Goal: Task Accomplishment & Management: Manage account settings

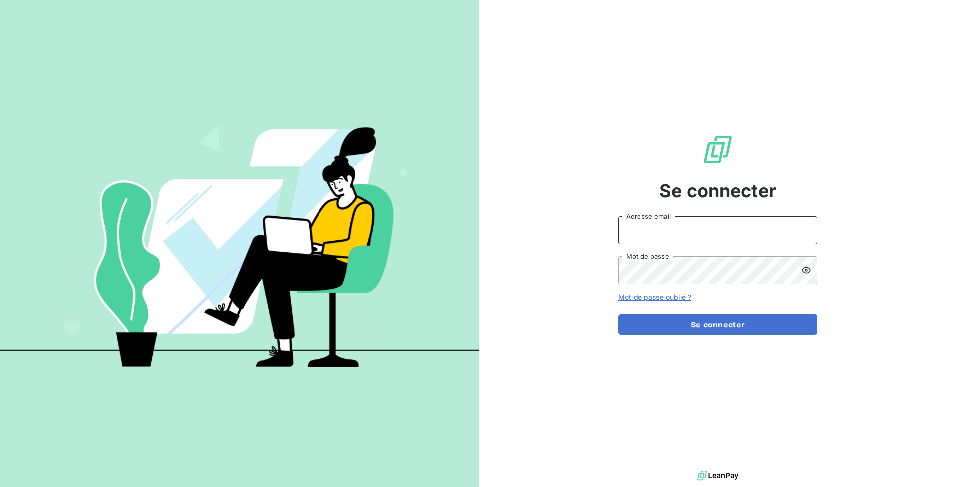
type input "[PERSON_NAME][EMAIL_ADDRESS][DOMAIN_NAME]"
click at [718, 324] on button "Se connecter" at bounding box center [717, 324] width 199 height 21
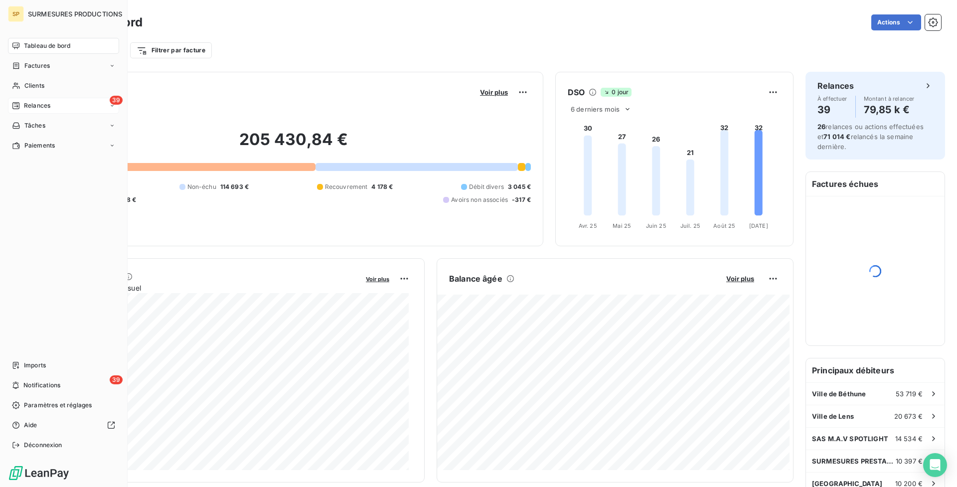
click at [22, 99] on div "39 Relances" at bounding box center [63, 106] width 111 height 16
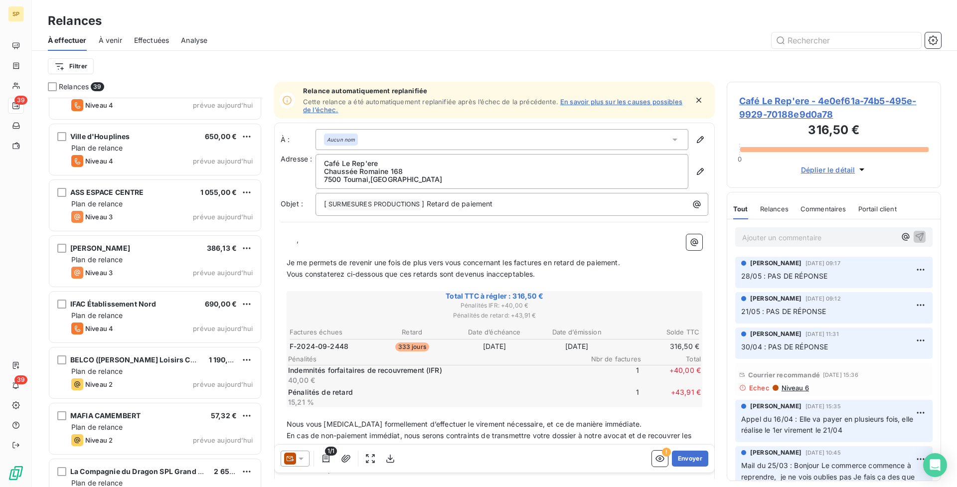
scroll to position [1788, 0]
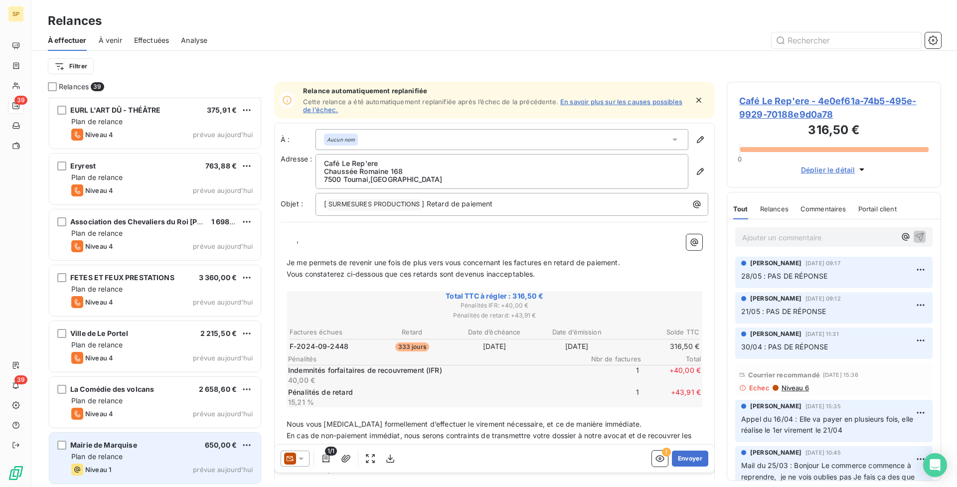
click at [189, 468] on div "Niveau 1 prévue aujourd’hui" at bounding box center [161, 470] width 181 height 12
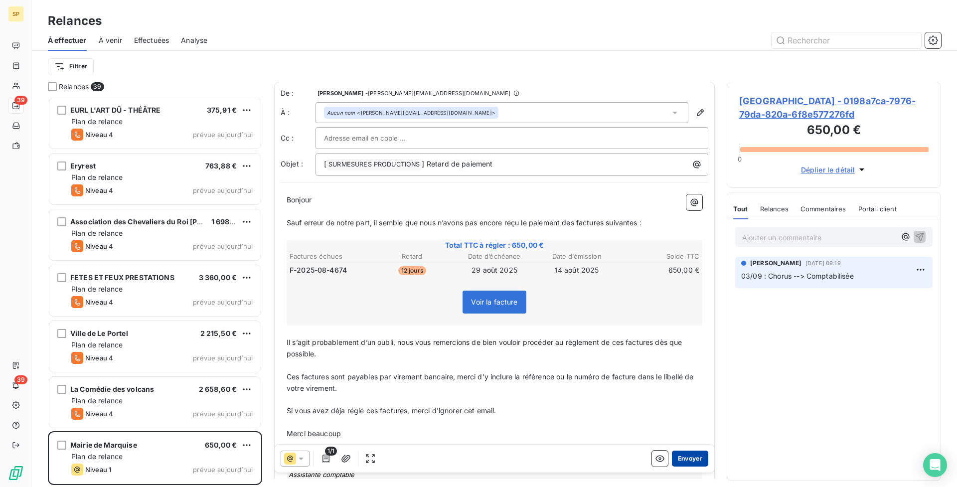
click at [692, 457] on button "Envoyer" at bounding box center [690, 459] width 36 height 16
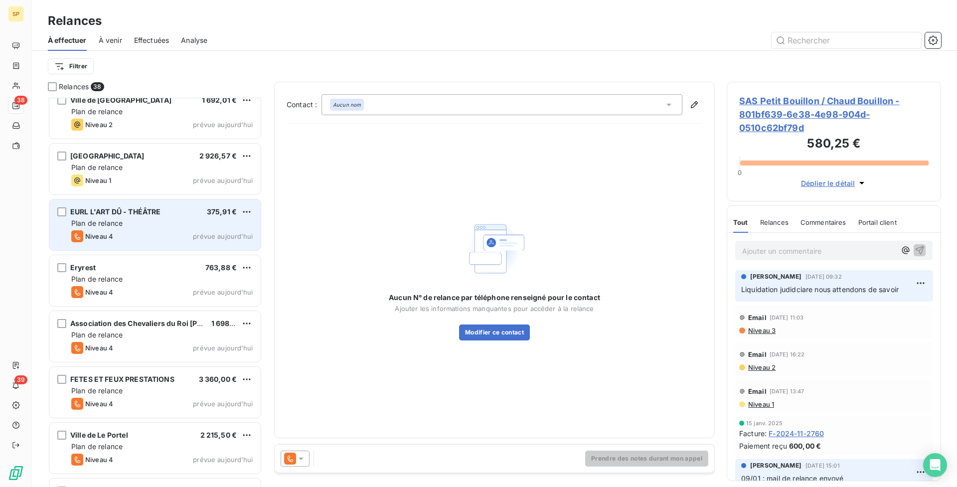
scroll to position [1658, 0]
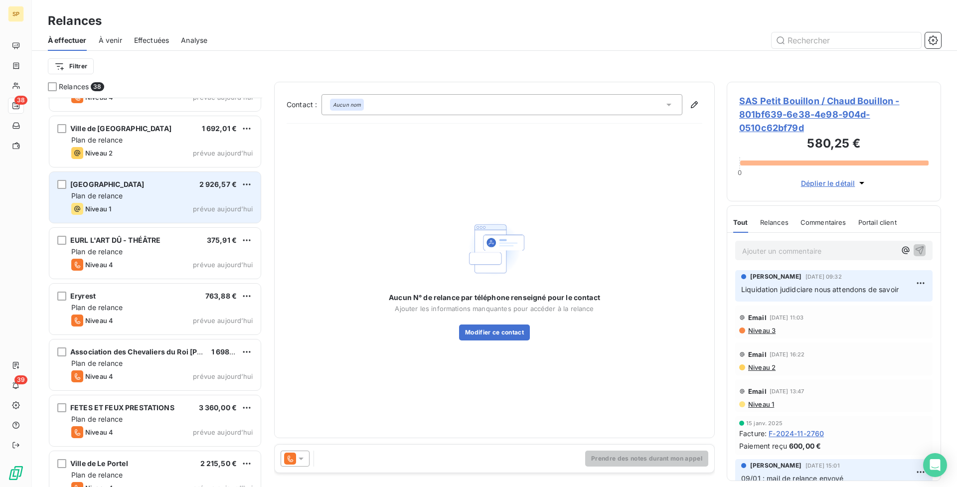
click at [156, 203] on div "Niveau 1 prévue aujourd’hui" at bounding box center [161, 209] width 181 height 12
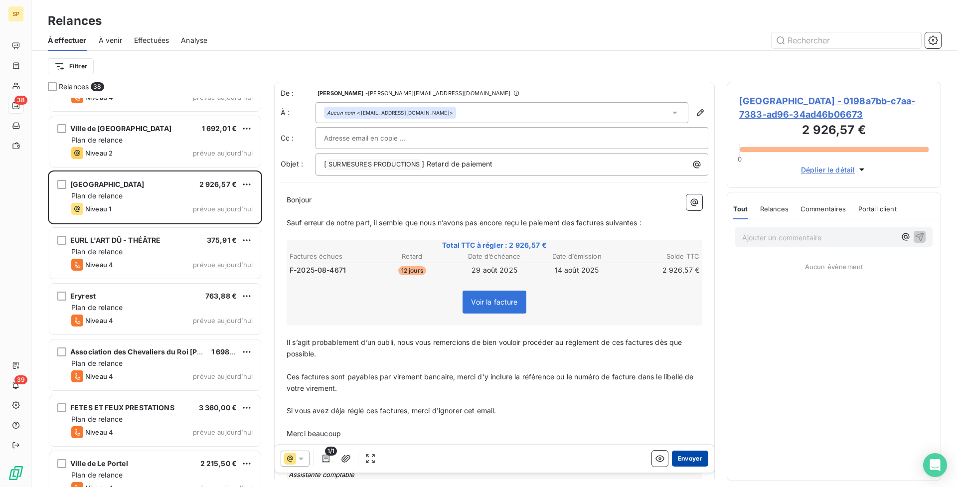
click at [695, 461] on button "Envoyer" at bounding box center [690, 459] width 36 height 16
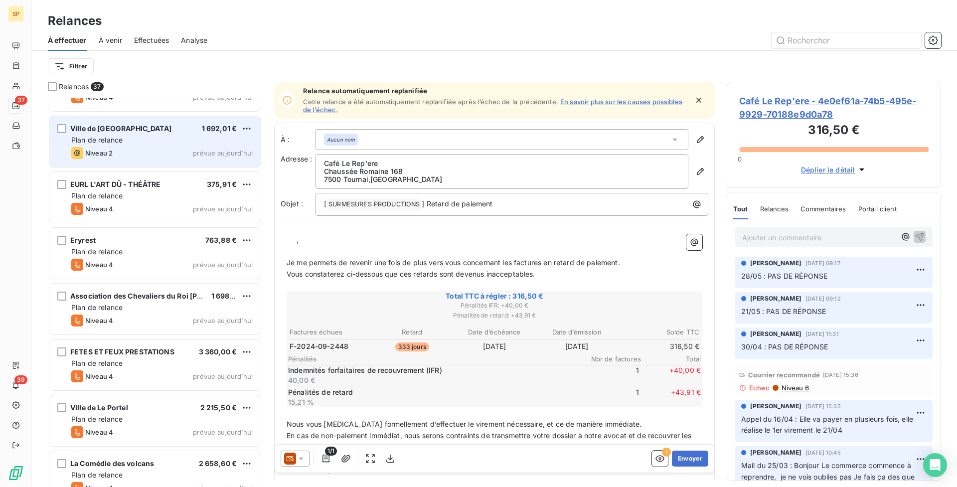
click at [186, 135] on div "Ville de [GEOGRAPHIC_DATA] 1 692,01 € Plan de relance Niveau 2 prévue [DATE]" at bounding box center [154, 141] width 211 height 51
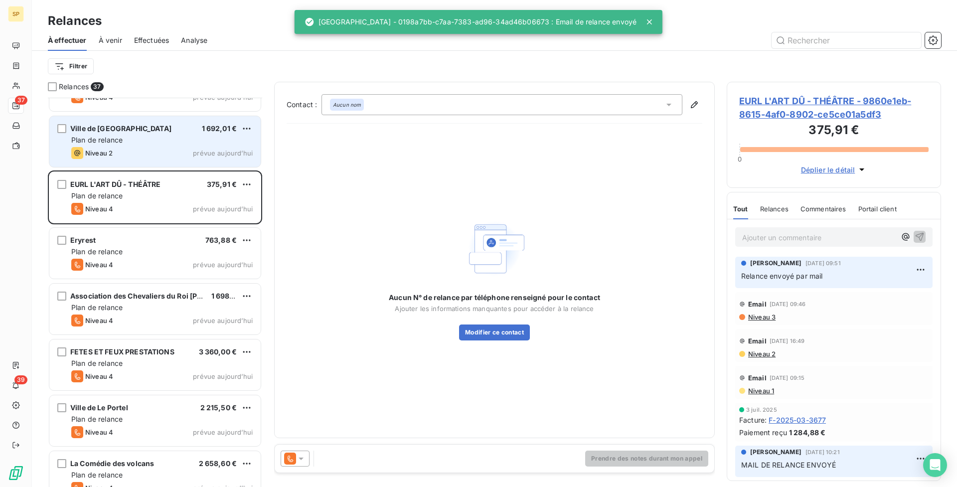
click at [119, 158] on div "Niveau 2 prévue aujourd’hui" at bounding box center [161, 153] width 181 height 12
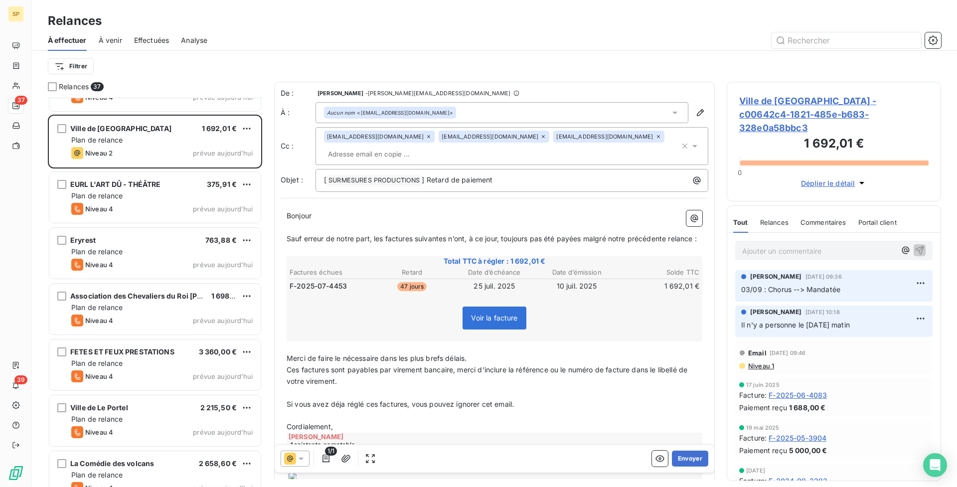
click at [426, 135] on icon at bounding box center [429, 137] width 6 height 6
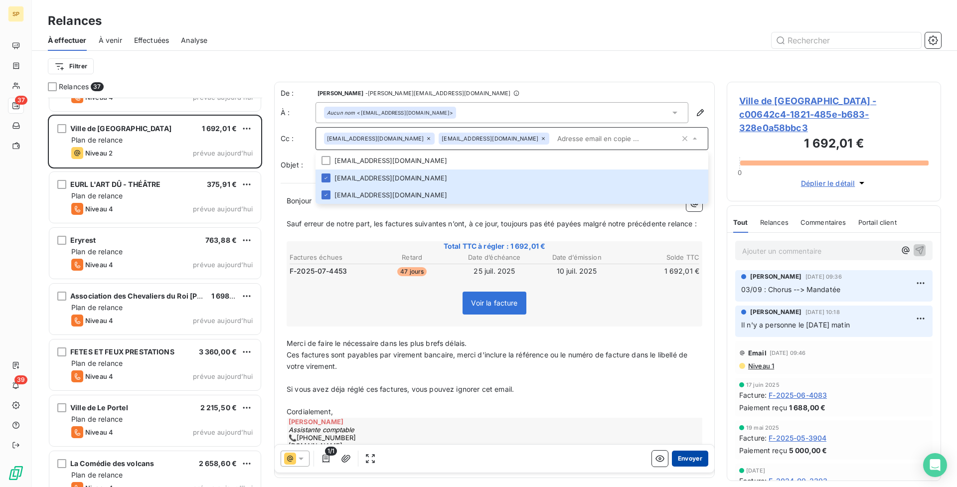
click at [691, 462] on button "Envoyer" at bounding box center [690, 459] width 36 height 16
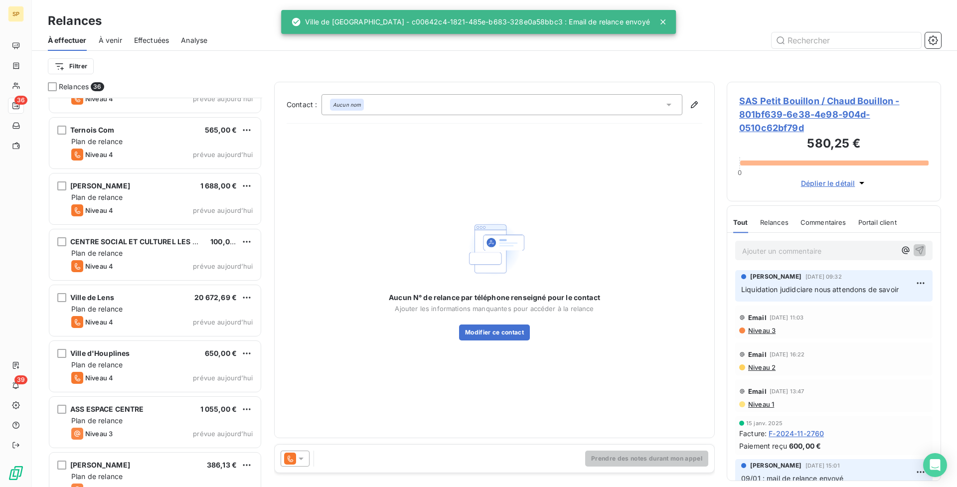
scroll to position [1007, 0]
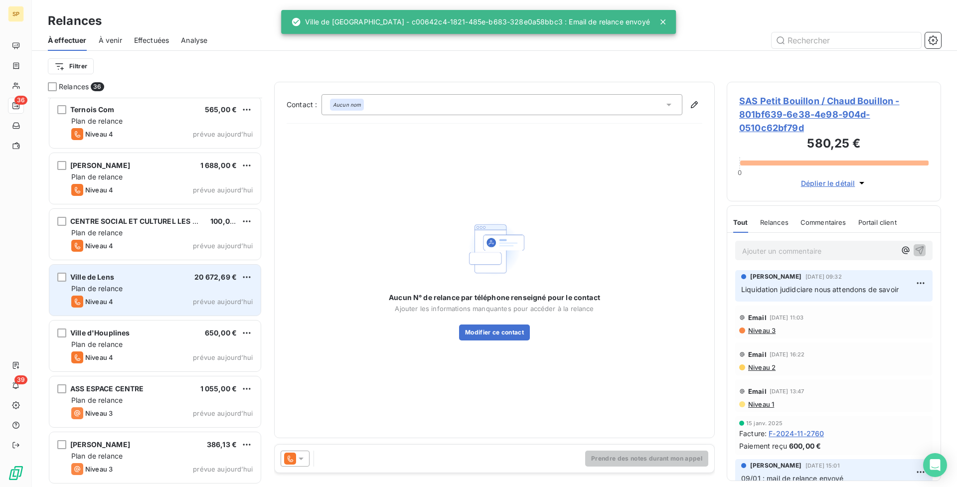
click at [183, 286] on div "Plan de relance" at bounding box center [161, 289] width 181 height 10
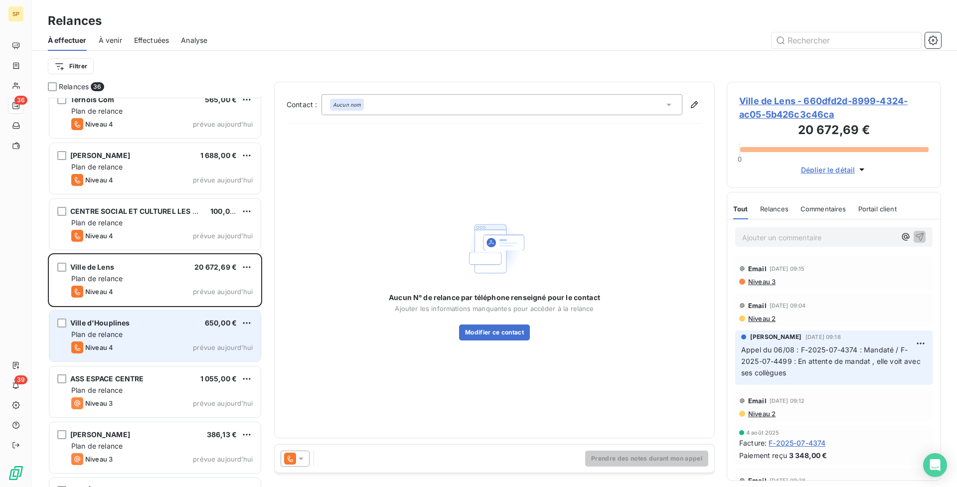
scroll to position [1032, 0]
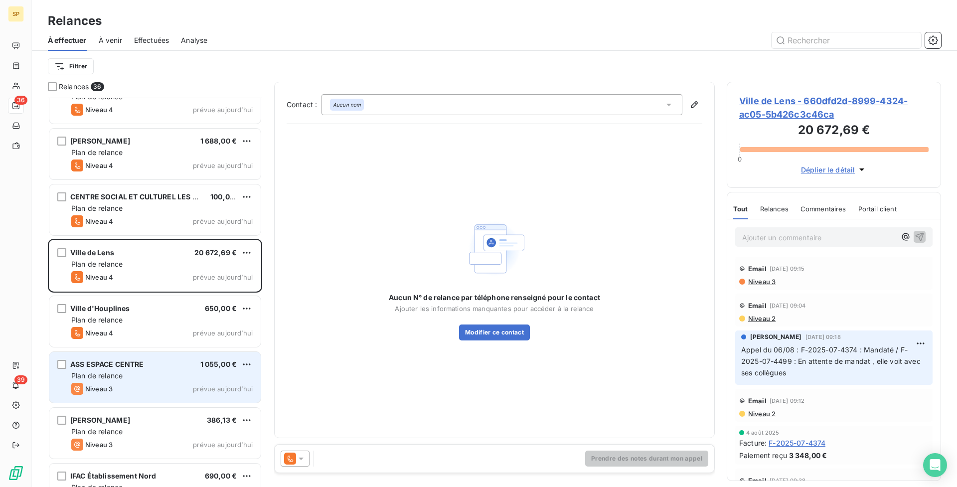
click at [205, 376] on div "Plan de relance" at bounding box center [161, 376] width 181 height 10
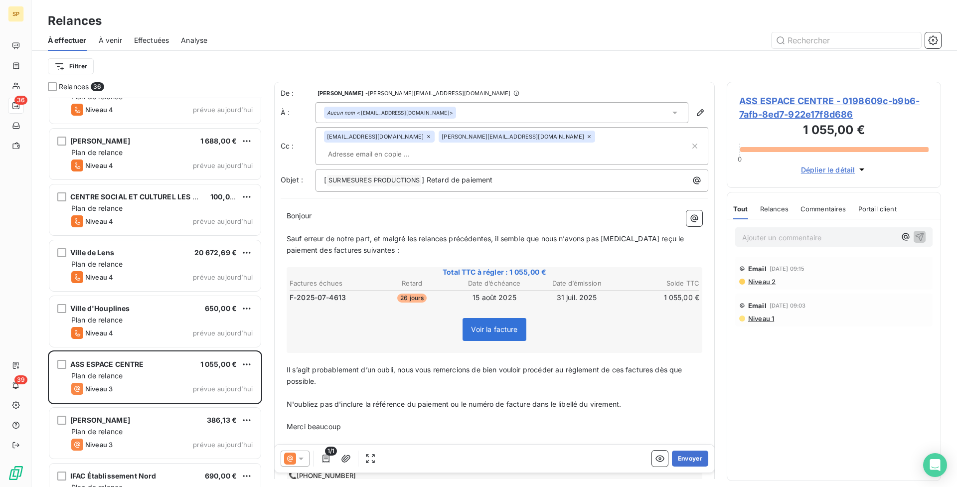
click at [427, 138] on icon at bounding box center [428, 136] width 3 height 3
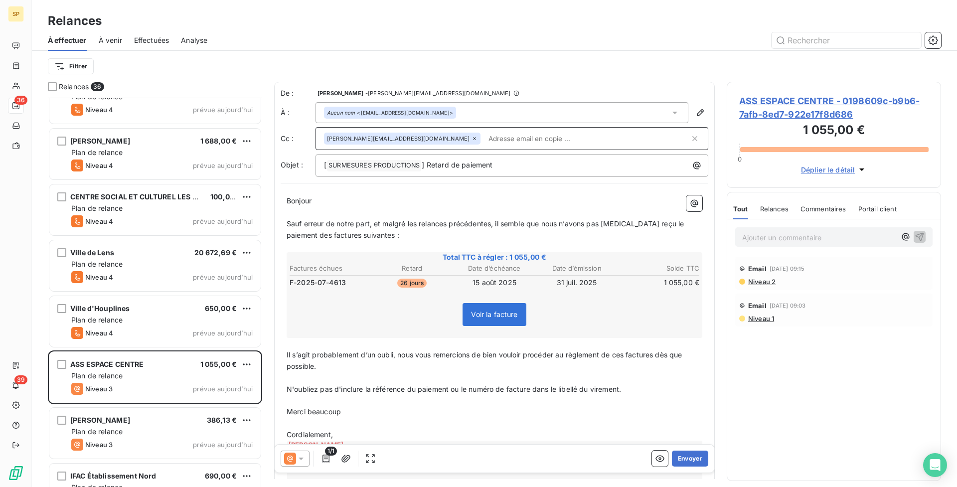
click at [473, 139] on icon at bounding box center [474, 138] width 3 height 3
click at [693, 456] on button "Envoyer" at bounding box center [690, 459] width 36 height 16
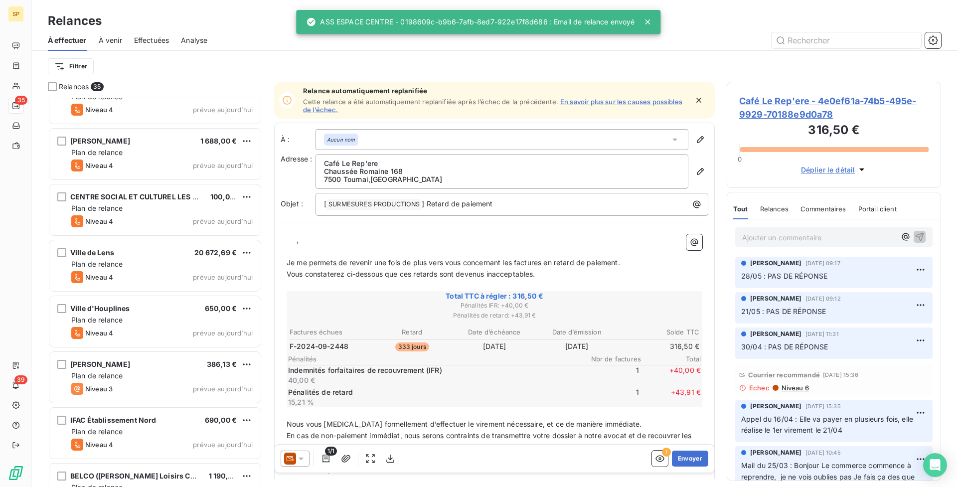
scroll to position [1130, 0]
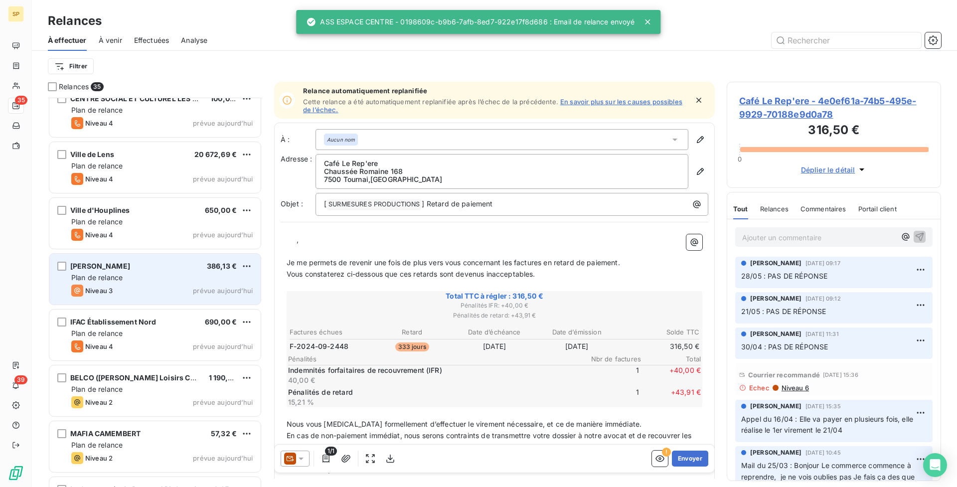
click at [138, 284] on div "[PERSON_NAME] 386,13 € Plan de relance Niveau 3 prévue [DATE]" at bounding box center [154, 279] width 211 height 51
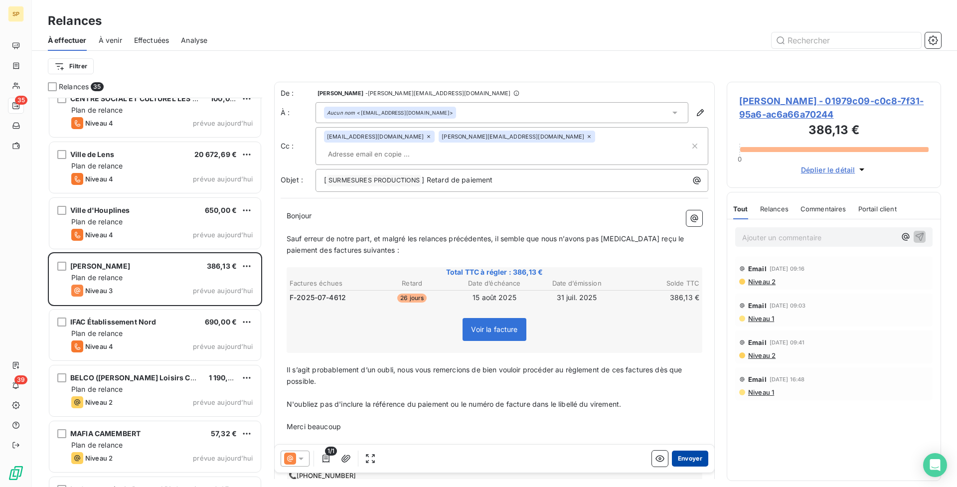
click at [691, 459] on button "Envoyer" at bounding box center [690, 459] width 36 height 16
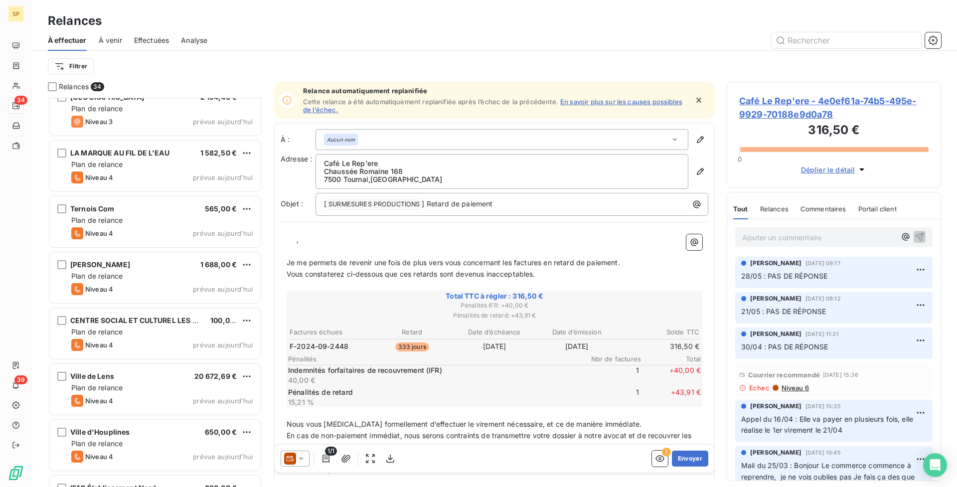
scroll to position [889, 0]
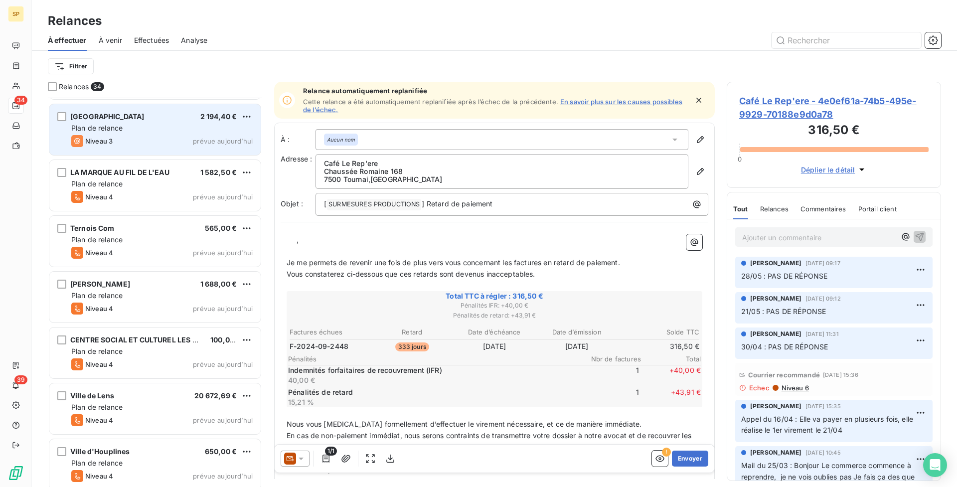
click at [137, 124] on div "Plan de relance" at bounding box center [161, 128] width 181 height 10
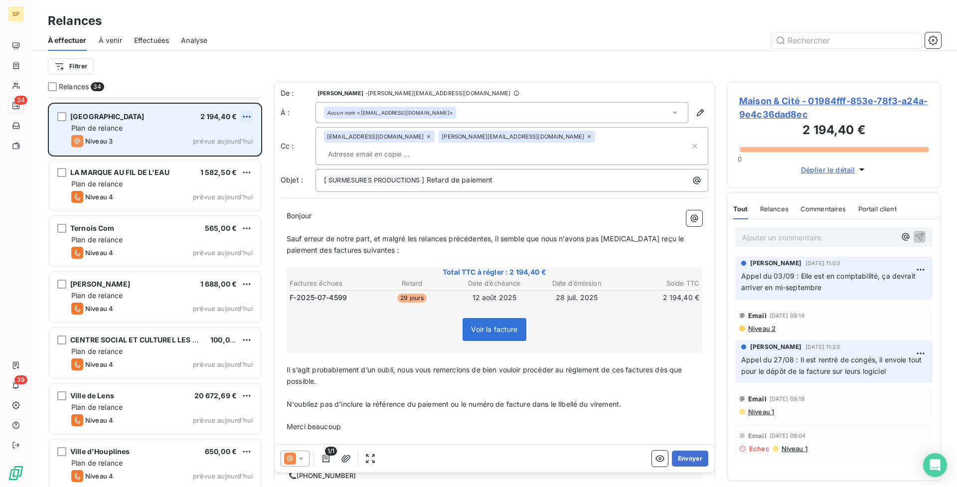
click at [249, 117] on html "SP 34 39 Relances À effectuer À venir Effectuées Analyse Filtrer Relances 34 LU…" at bounding box center [478, 243] width 957 height 487
click at [235, 134] on div "Replanifier cette action" at bounding box center [203, 137] width 89 height 16
select select "8"
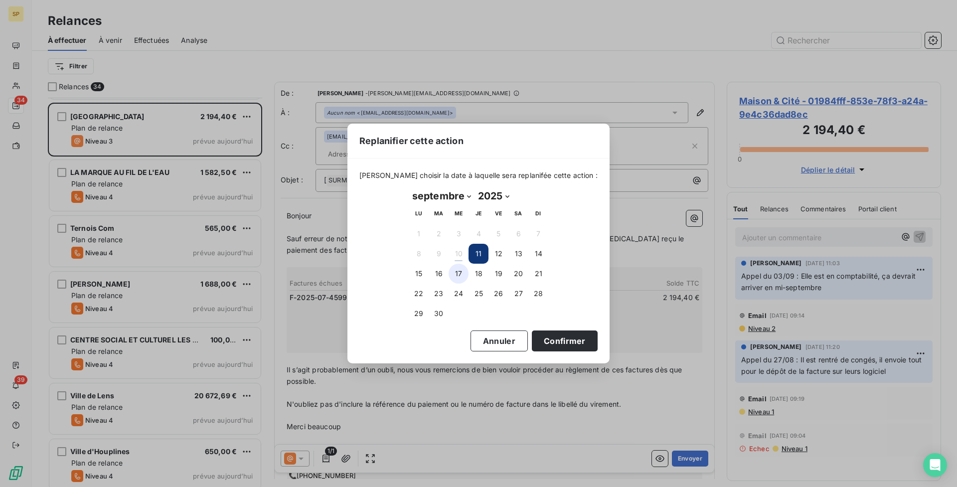
click at [449, 272] on button "17" at bounding box center [459, 274] width 20 height 20
click at [554, 342] on button "Confirmer" at bounding box center [565, 340] width 66 height 21
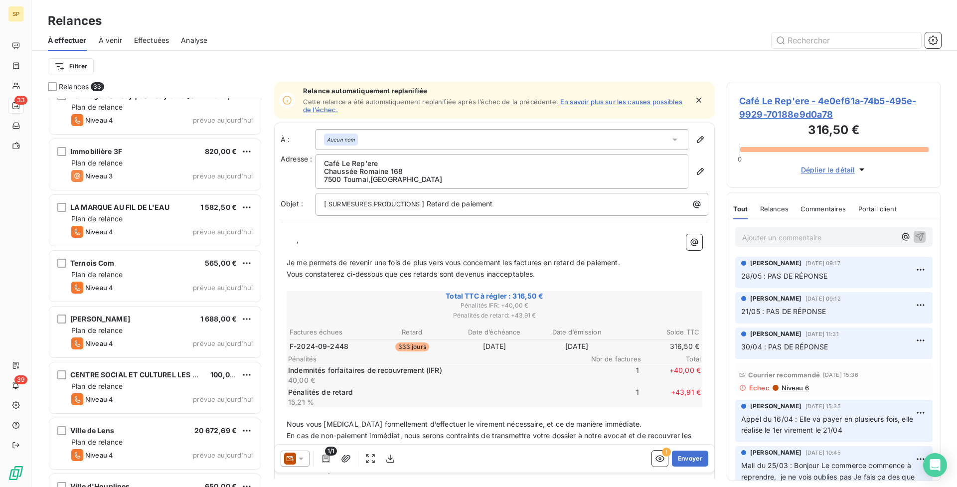
scroll to position [718, 0]
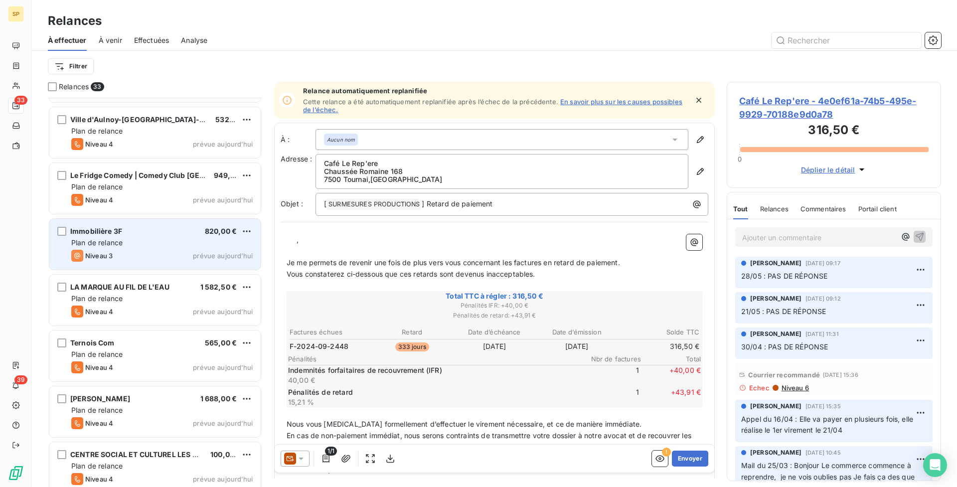
click at [196, 258] on span "prévue aujourd’hui" at bounding box center [223, 256] width 60 height 8
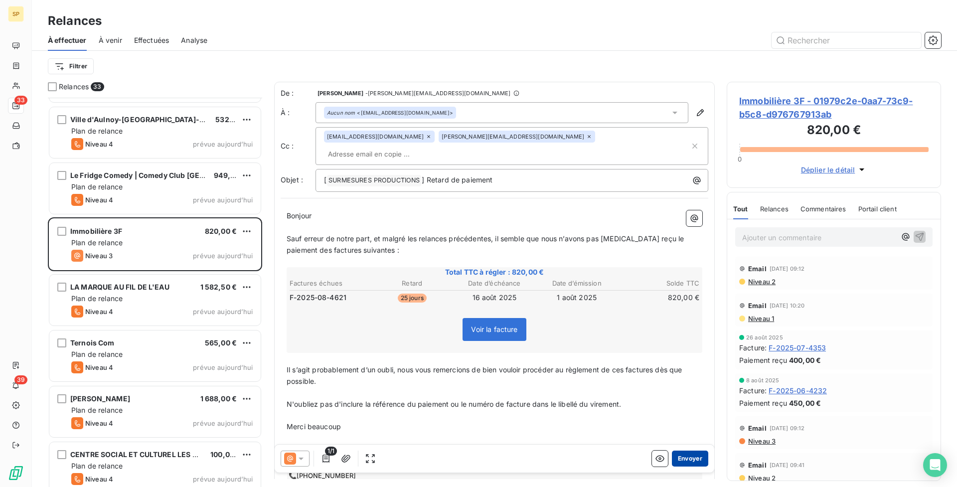
click at [686, 456] on button "Envoyer" at bounding box center [690, 459] width 36 height 16
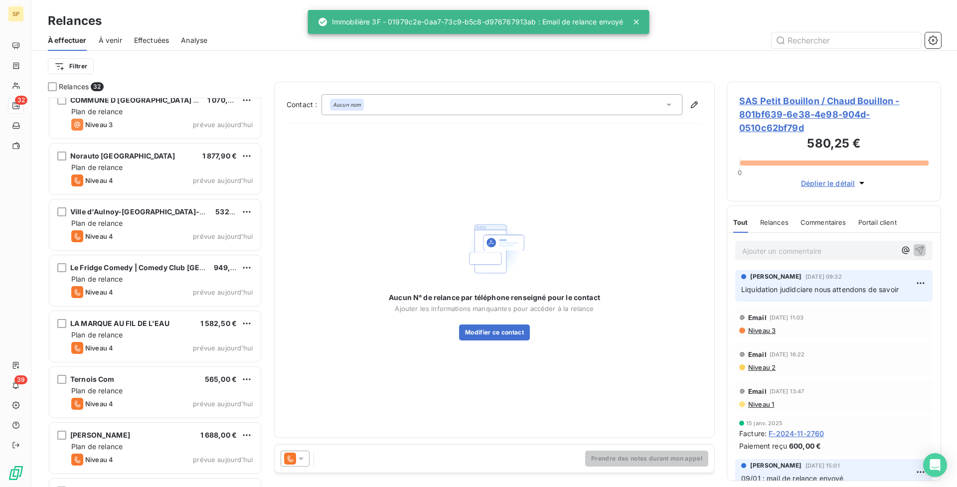
scroll to position [556, 0]
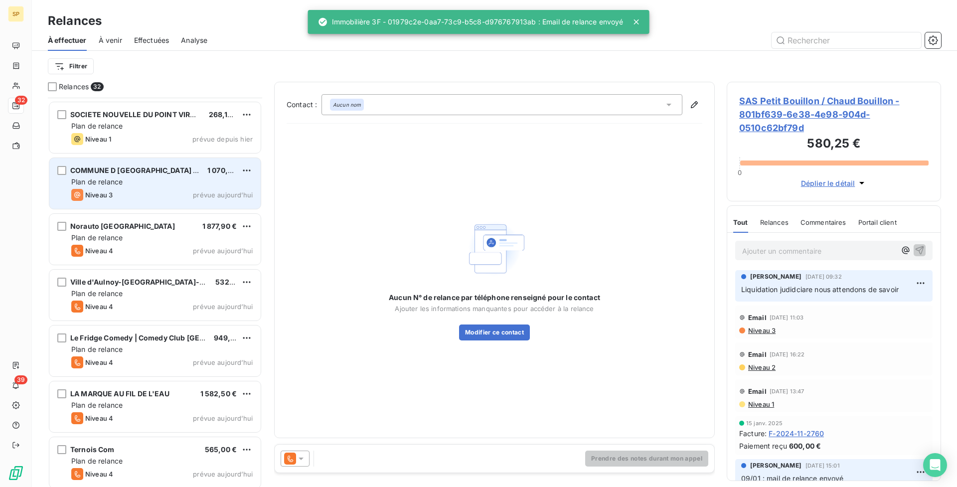
click at [122, 192] on div "Niveau 3 prévue aujourd’hui" at bounding box center [161, 195] width 181 height 12
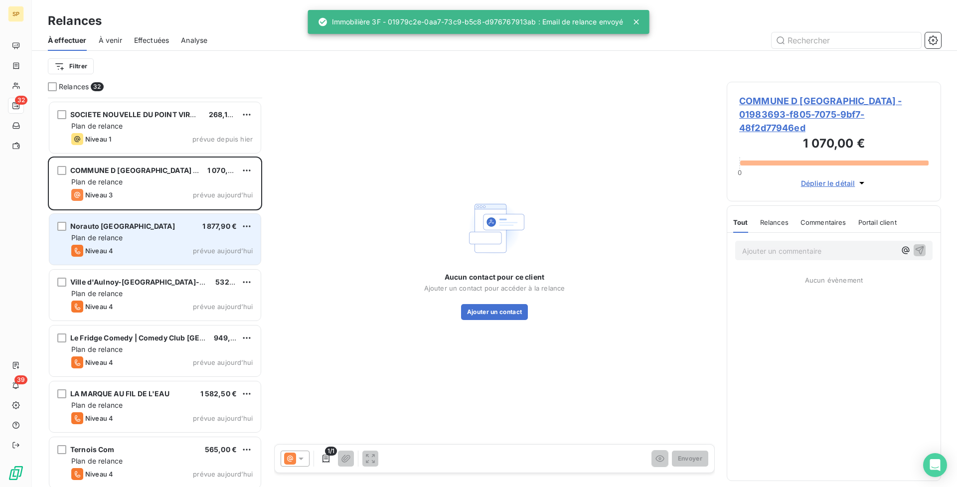
scroll to position [356, 0]
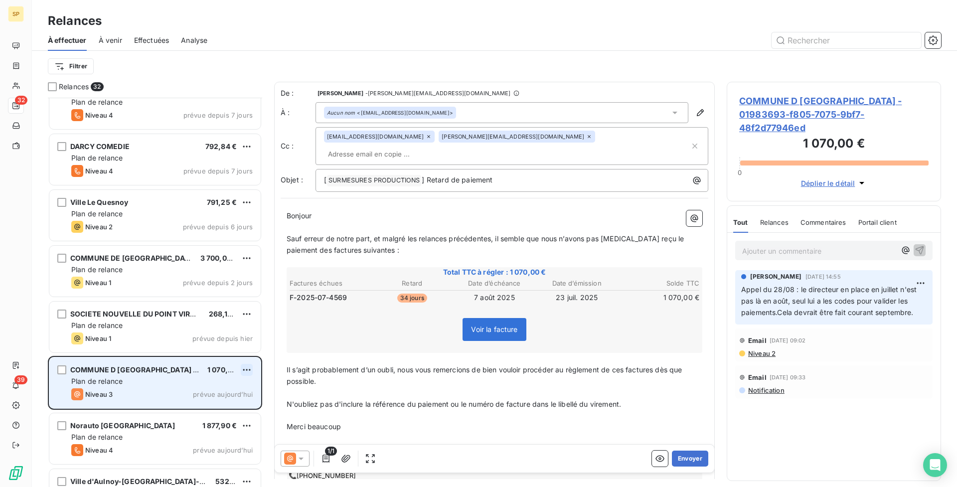
click at [246, 369] on html "SP 32 39 Relances À effectuer À venir Effectuées Analyse Filtrer Relances 32 Ca…" at bounding box center [478, 243] width 957 height 487
click at [239, 388] on div "Replanifier cette action" at bounding box center [203, 390] width 89 height 16
select select "8"
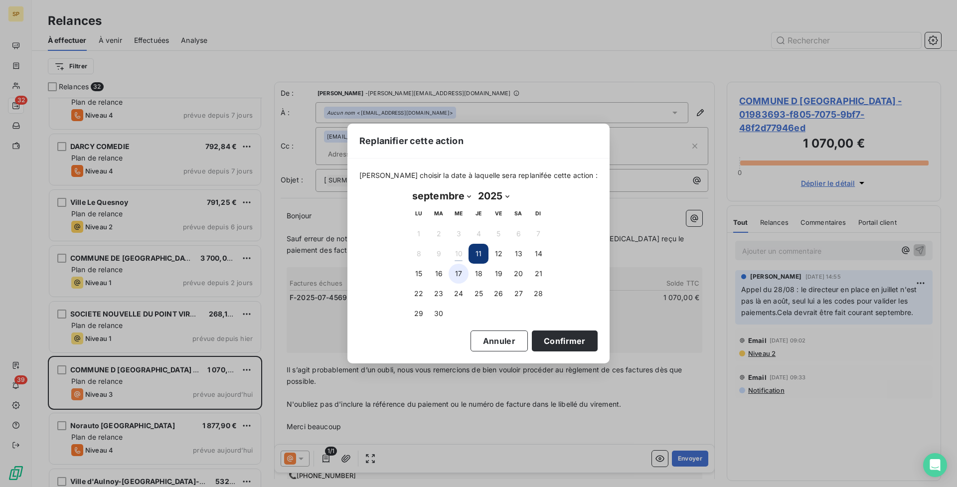
click at [454, 269] on button "17" at bounding box center [459, 274] width 20 height 20
click at [547, 346] on button "Confirmer" at bounding box center [565, 340] width 66 height 21
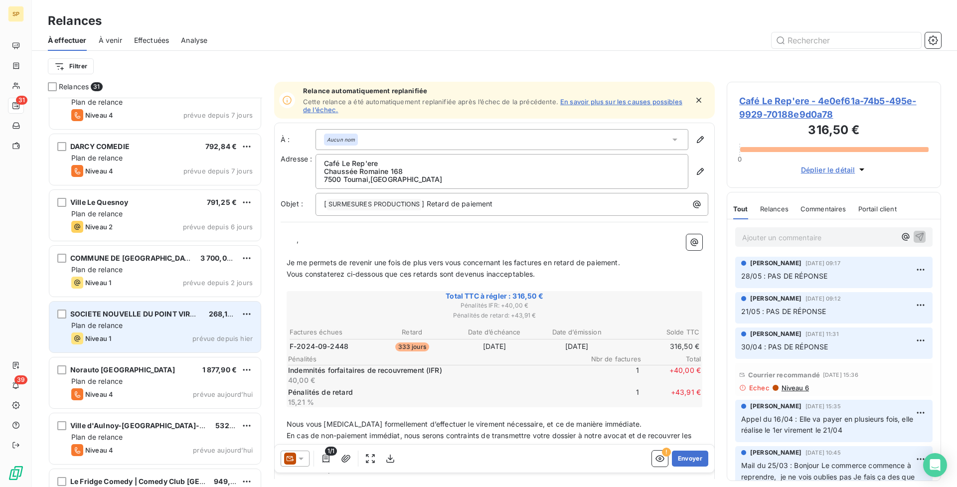
click at [188, 309] on div "SOCIETE NOUVELLE DU POINT VIRGULE 268,15 € Plan de relance Niveau 1 prévue depu…" at bounding box center [154, 327] width 211 height 51
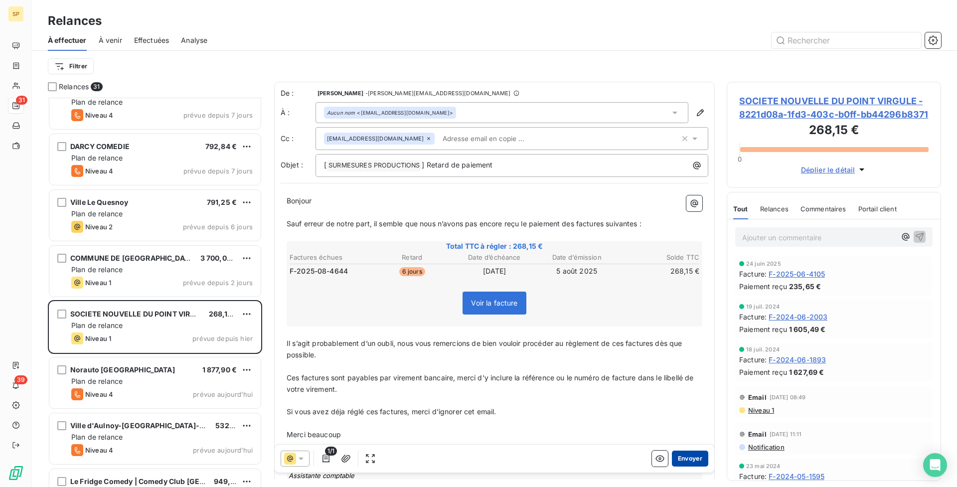
click at [698, 456] on button "Envoyer" at bounding box center [690, 459] width 36 height 16
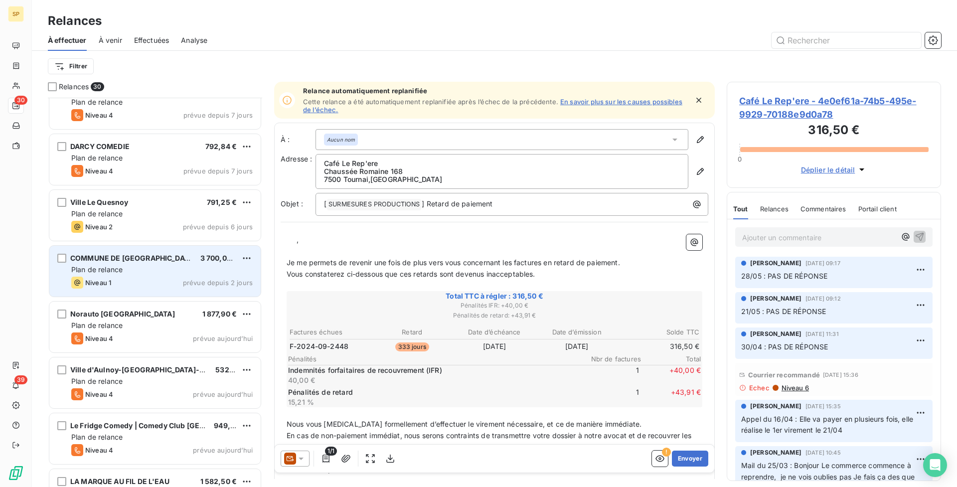
click at [218, 270] on div "Plan de relance" at bounding box center [161, 270] width 181 height 10
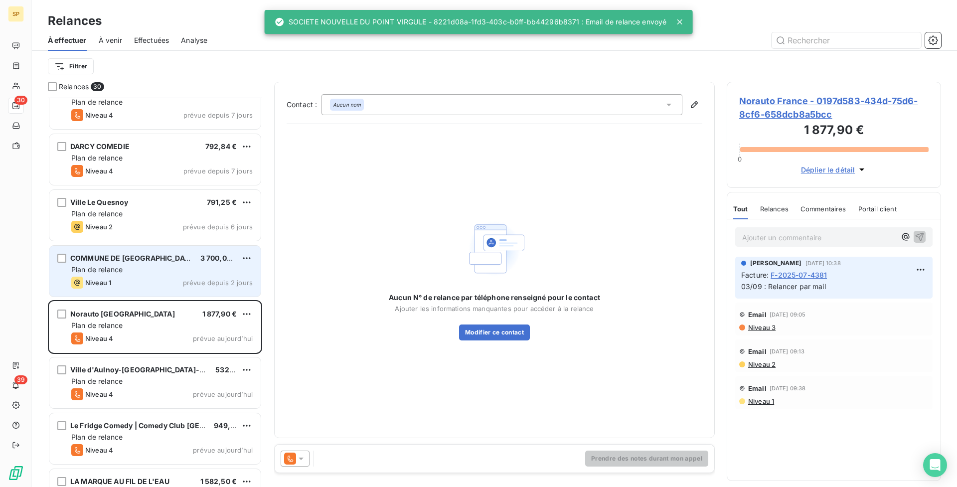
click at [109, 275] on div "COMMUNE DE BRIGNOLES 3 700,00 € Plan de relance Niveau 1 prévue depuis 2 jours" at bounding box center [154, 271] width 211 height 51
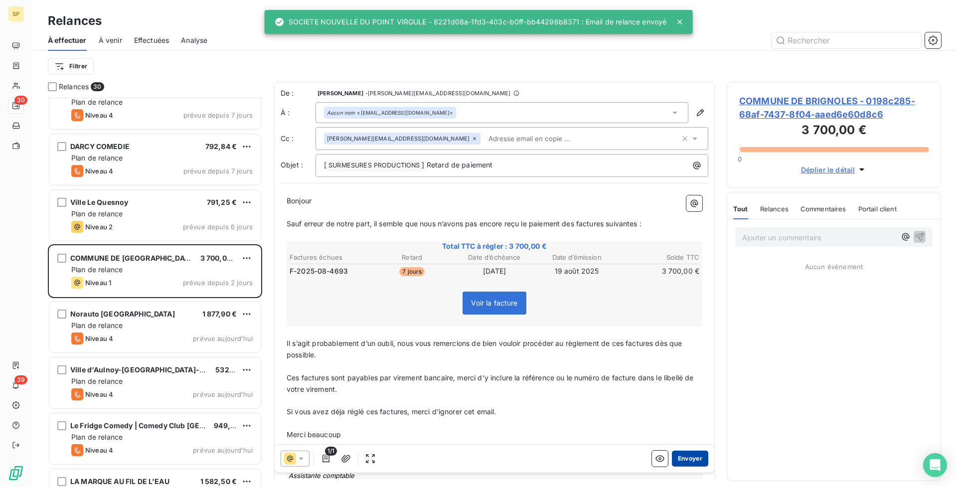
click at [686, 458] on button "Envoyer" at bounding box center [690, 459] width 36 height 16
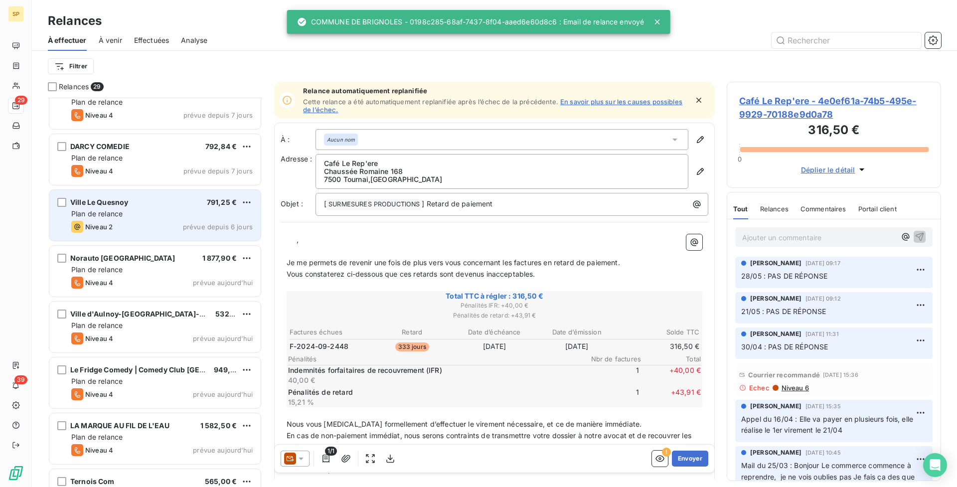
click at [118, 201] on span "Ville Le Quesnoy" at bounding box center [99, 202] width 58 height 8
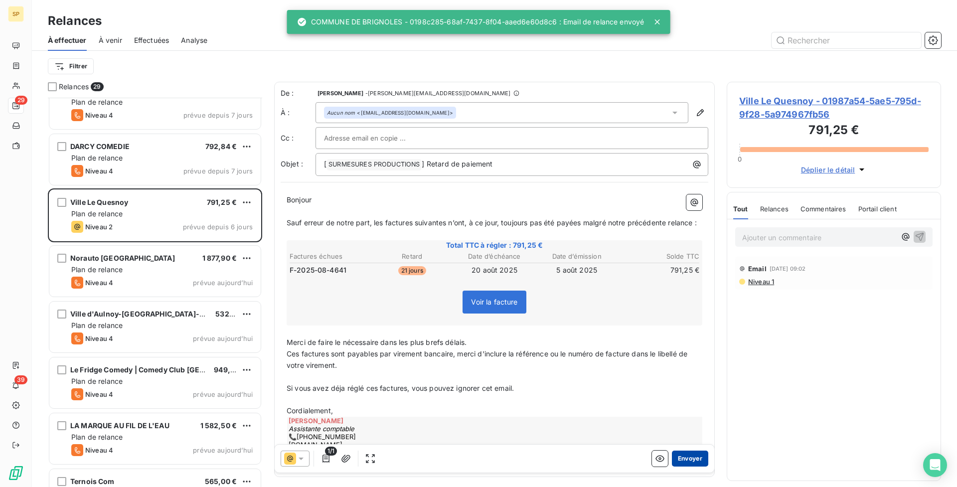
click at [688, 457] on button "Envoyer" at bounding box center [690, 459] width 36 height 16
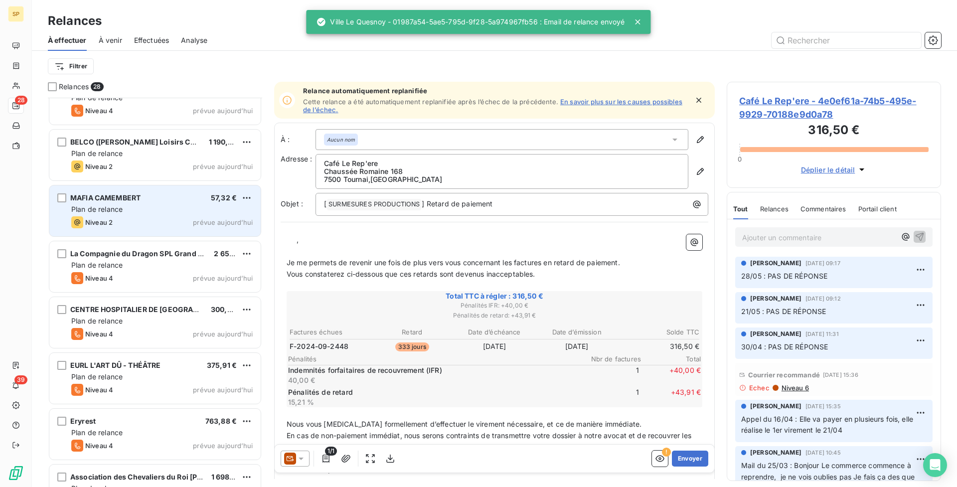
scroll to position [973, 0]
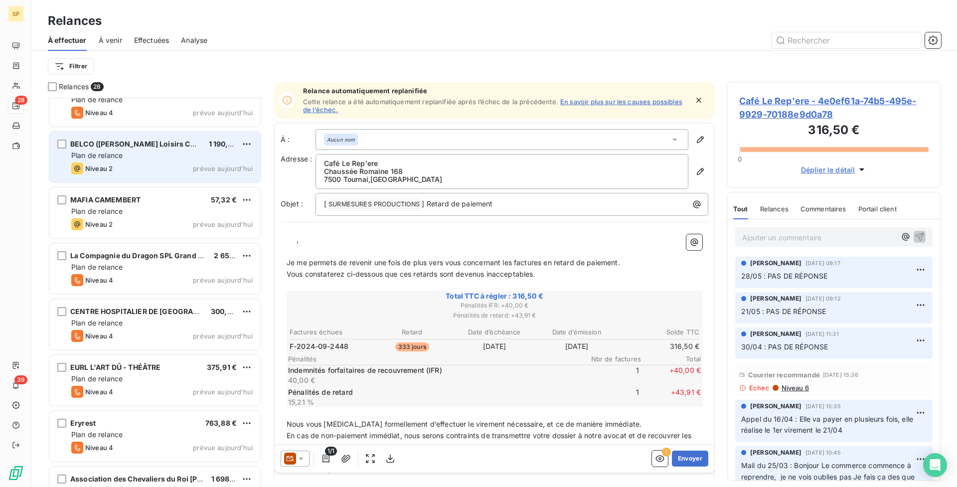
click at [187, 168] on div "Niveau 2 prévue aujourd’hui" at bounding box center [161, 168] width 181 height 12
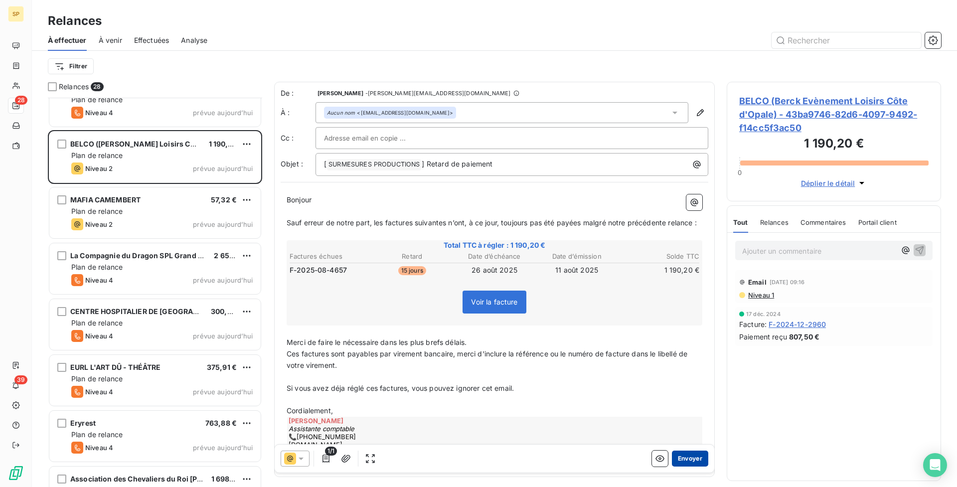
click at [683, 459] on button "Envoyer" at bounding box center [690, 459] width 36 height 16
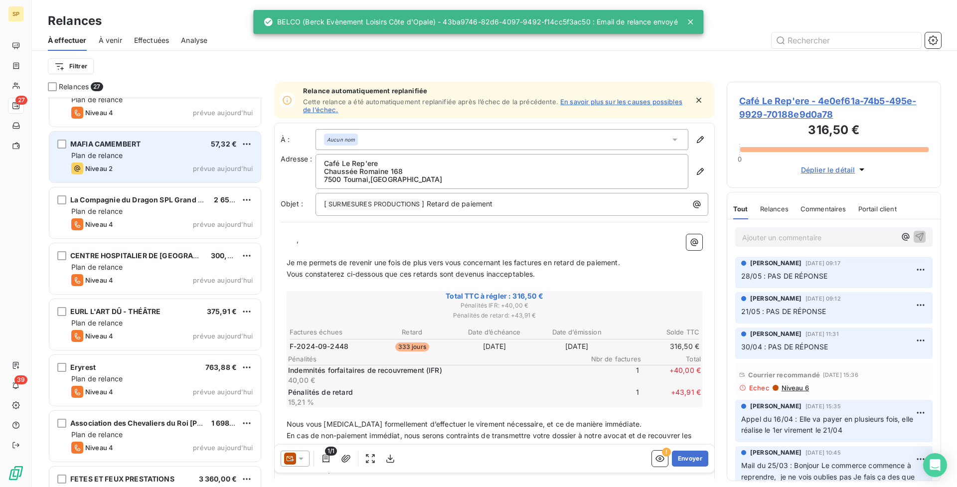
click at [137, 166] on div "Niveau 2 prévue aujourd’hui" at bounding box center [161, 168] width 181 height 12
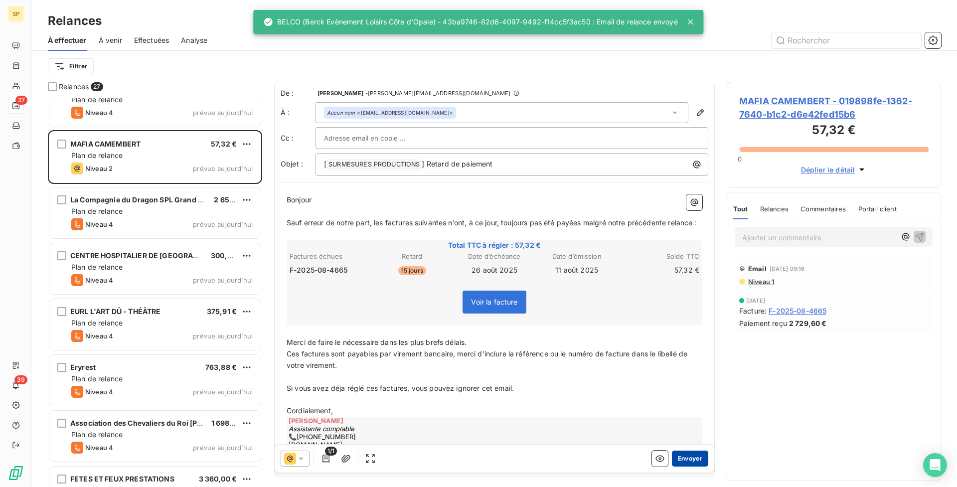
click at [689, 460] on button "Envoyer" at bounding box center [690, 459] width 36 height 16
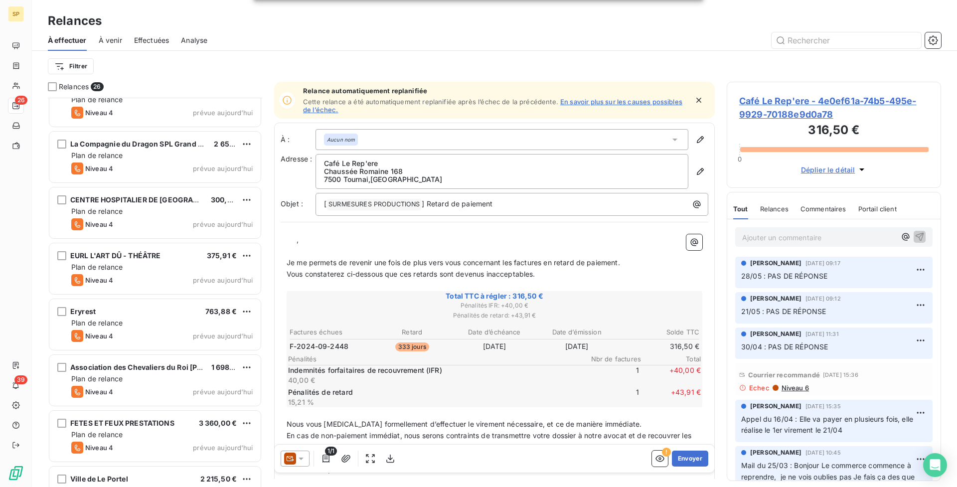
scroll to position [1063, 0]
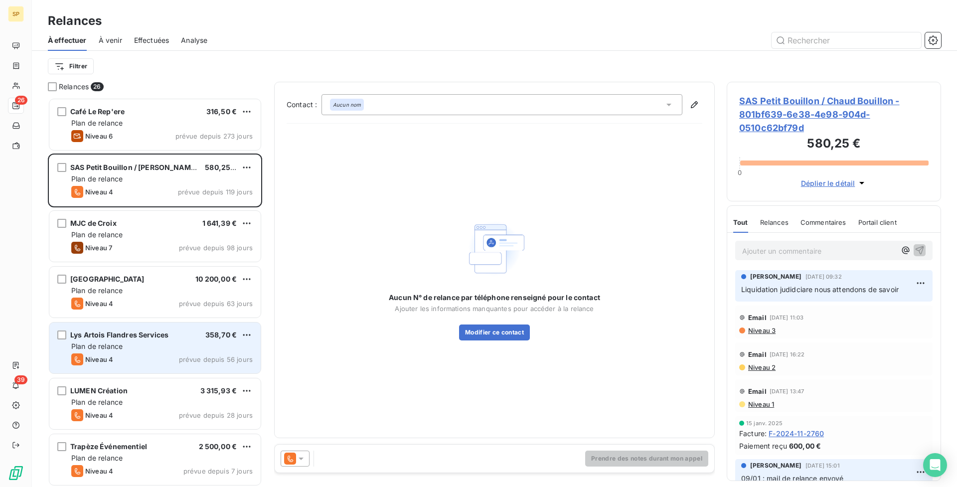
click at [188, 341] on div "Lys Artois Flandres Services 358,70 € Plan de relance Niveau 4 prévue depuis 56…" at bounding box center [154, 347] width 211 height 51
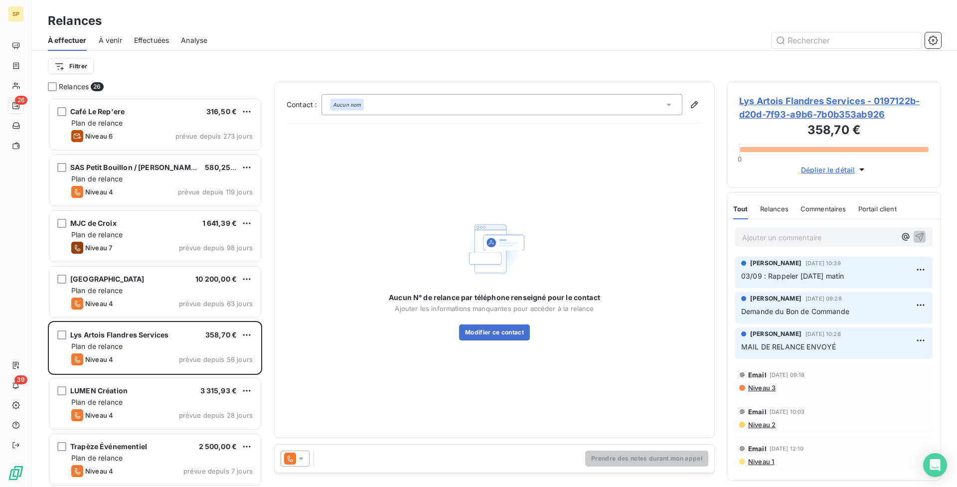
click at [790, 103] on span "Lys Artois Flandres Services - 0197122b-d20d-7f93-a9b6-7b0b353ab926" at bounding box center [833, 107] width 189 height 27
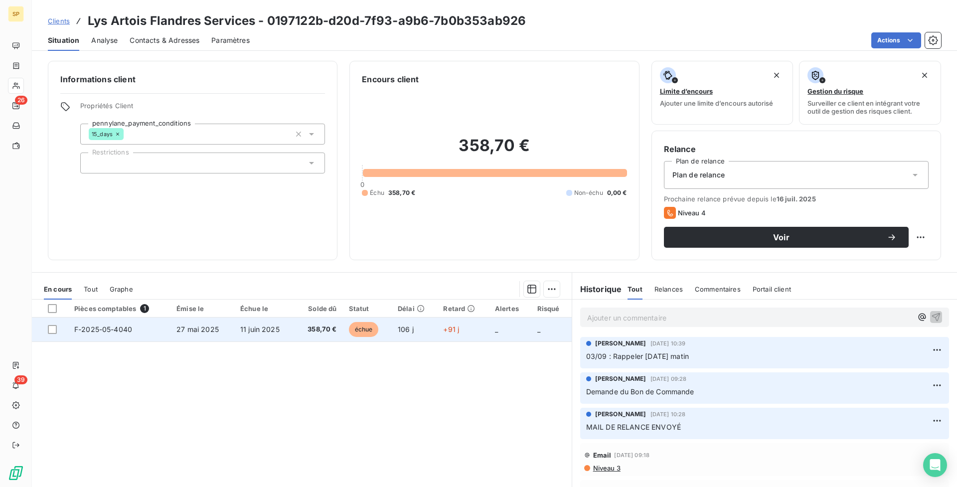
click at [257, 330] on span "11 juin 2025" at bounding box center [259, 329] width 39 height 8
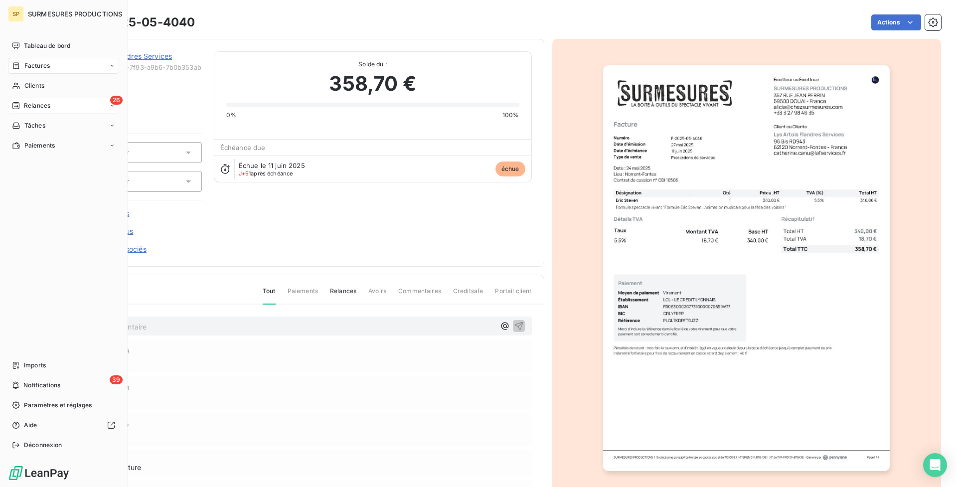
click at [17, 104] on icon at bounding box center [15, 105] width 7 height 7
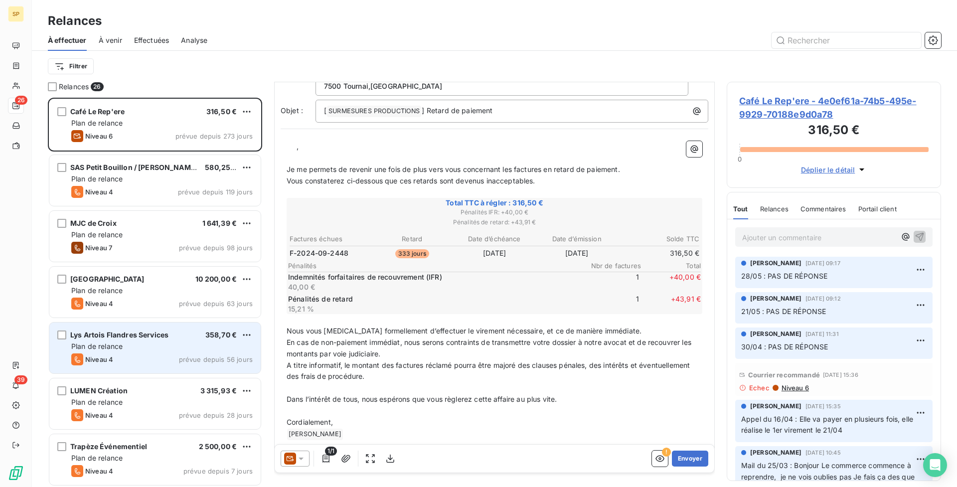
click at [204, 325] on div "Lys Artois Flandres Services 358,70 € Plan de relance Niveau 4 prévue depuis 56…" at bounding box center [154, 347] width 211 height 51
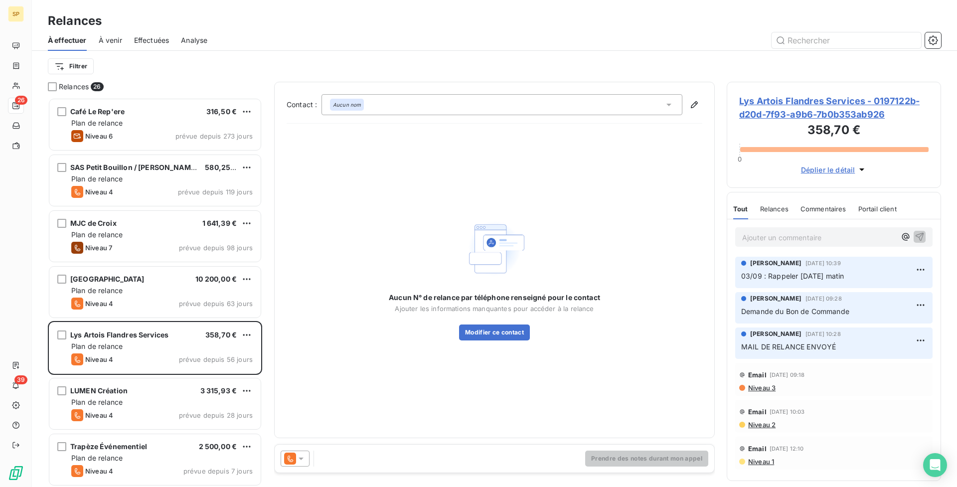
click at [805, 245] on div "Ajouter un commentaire ﻿" at bounding box center [833, 236] width 197 height 19
click at [800, 237] on p "Ajouter un commentaire ﻿" at bounding box center [819, 237] width 154 height 12
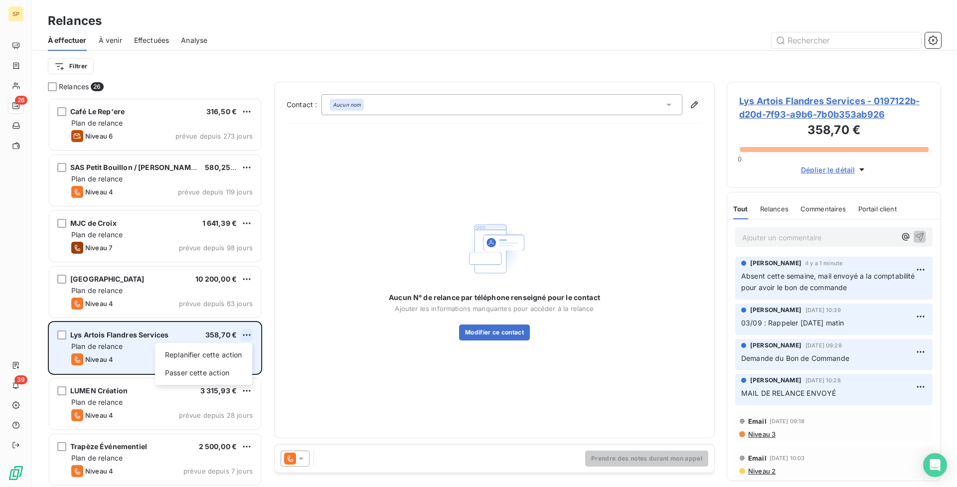
click at [245, 333] on html "SP 26 39 Relances À effectuer À venir Effectuées Analyse Filtrer Relances 26 Ca…" at bounding box center [478, 243] width 957 height 487
click at [232, 350] on div "Replanifier cette action" at bounding box center [203, 355] width 89 height 16
select select "8"
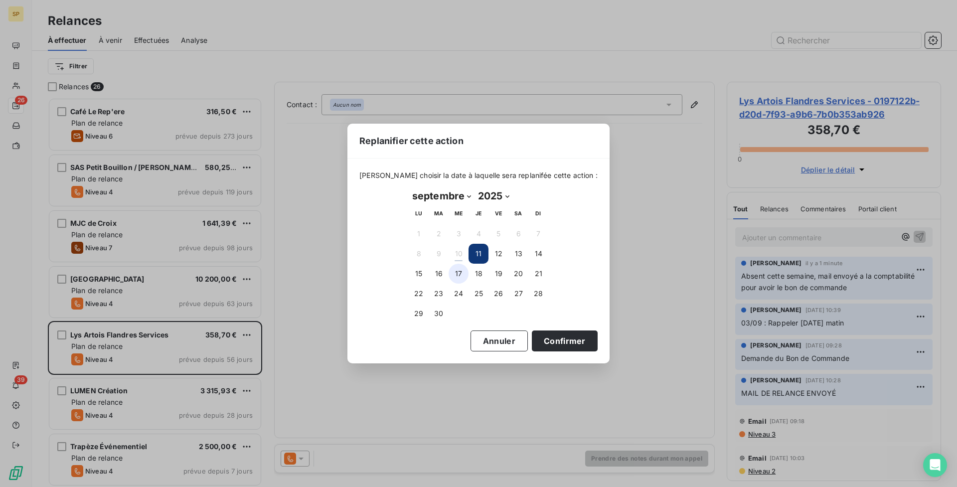
click at [458, 270] on button "17" at bounding box center [459, 274] width 20 height 20
click at [558, 338] on button "Confirmer" at bounding box center [565, 340] width 66 height 21
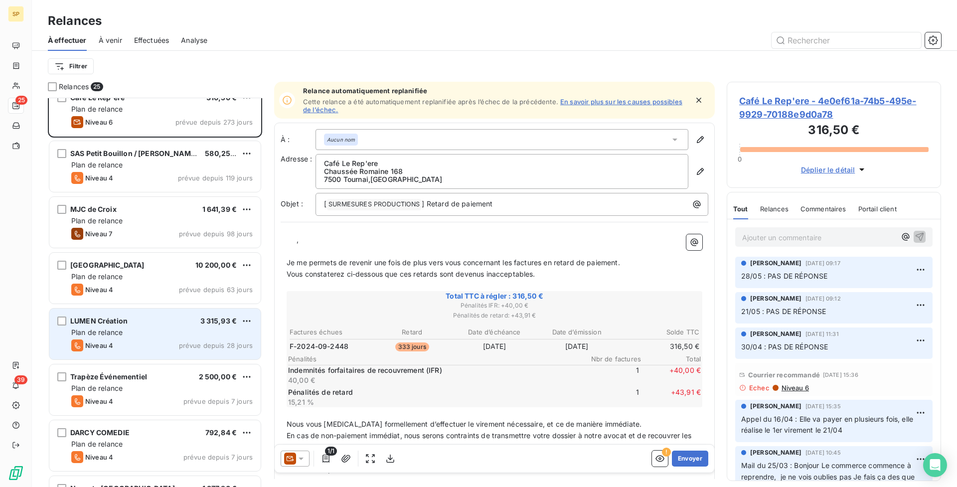
click at [168, 339] on div "LUMEN Création 3 315,93 € Plan de relance Niveau 4 prévue depuis 28 jours" at bounding box center [154, 334] width 211 height 51
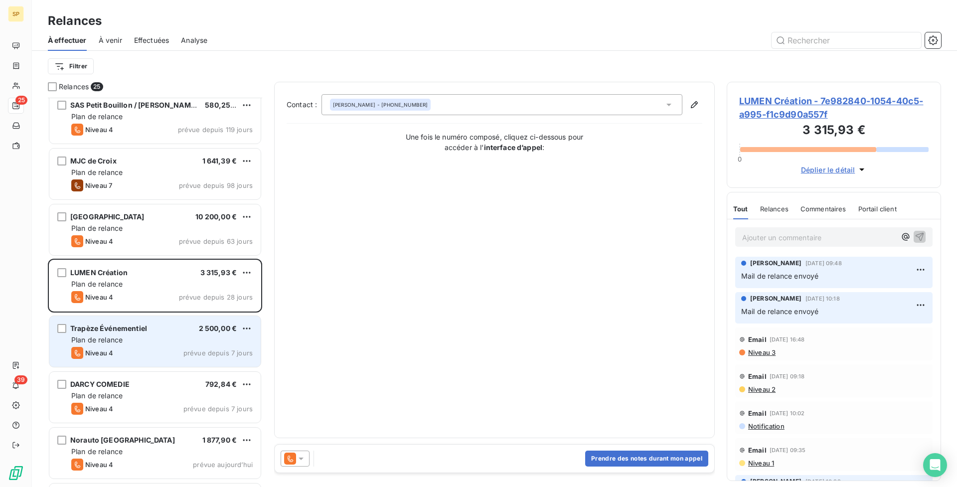
click at [169, 338] on div "Plan de relance" at bounding box center [161, 340] width 181 height 10
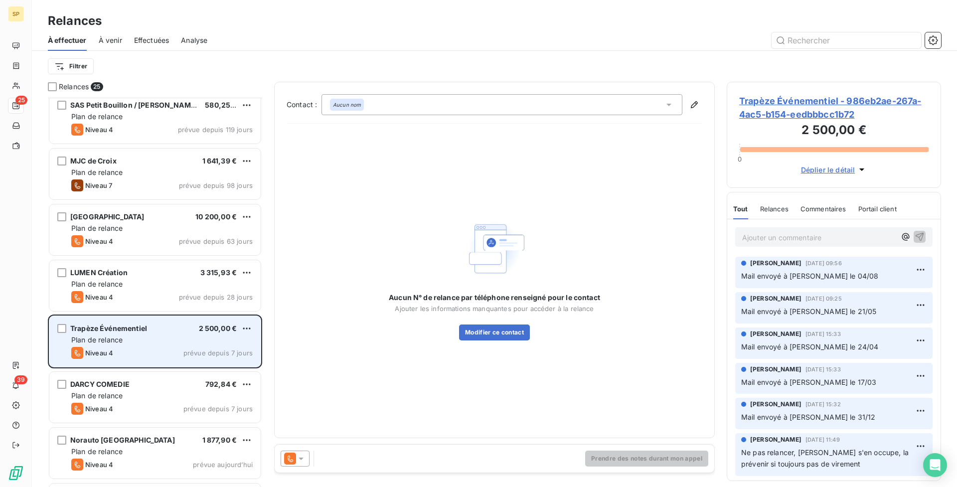
scroll to position [107, 0]
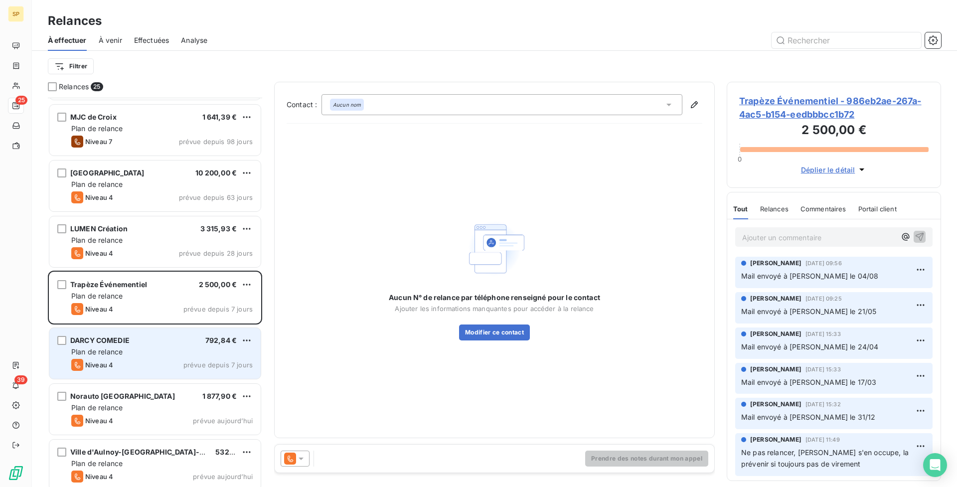
click at [174, 343] on div "DARCY COMEDIE 792,84 €" at bounding box center [161, 340] width 181 height 9
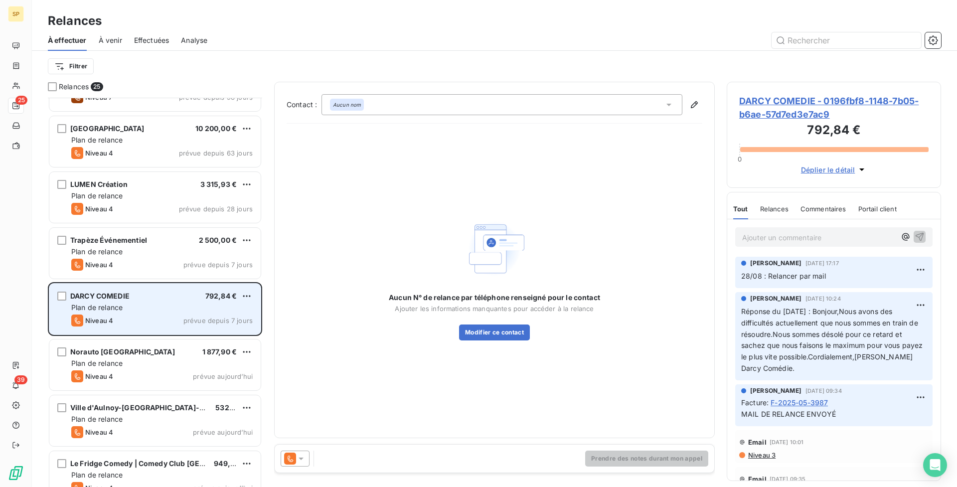
scroll to position [198, 0]
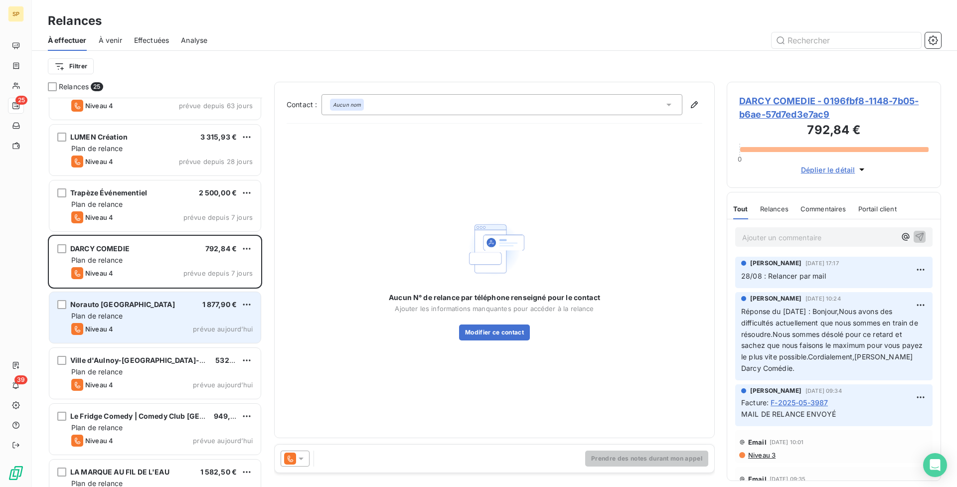
click at [164, 317] on div "Plan de relance" at bounding box center [161, 316] width 181 height 10
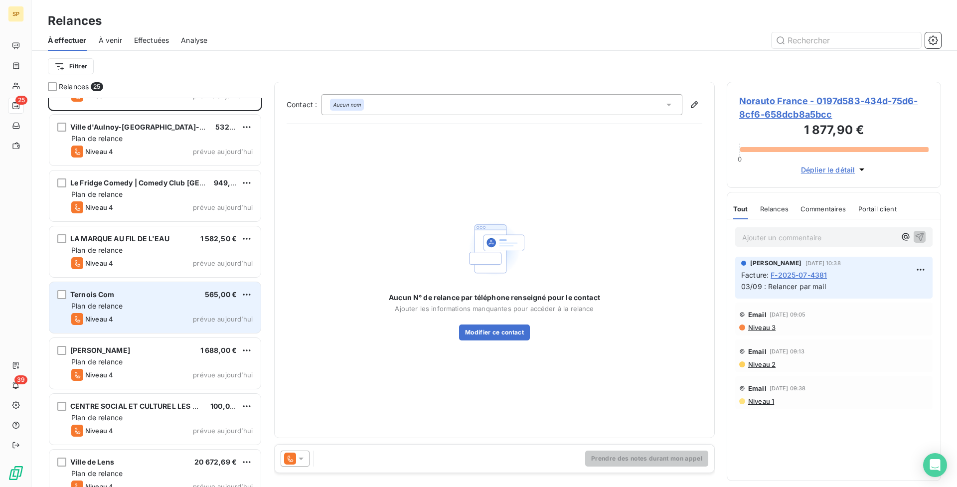
scroll to position [226, 0]
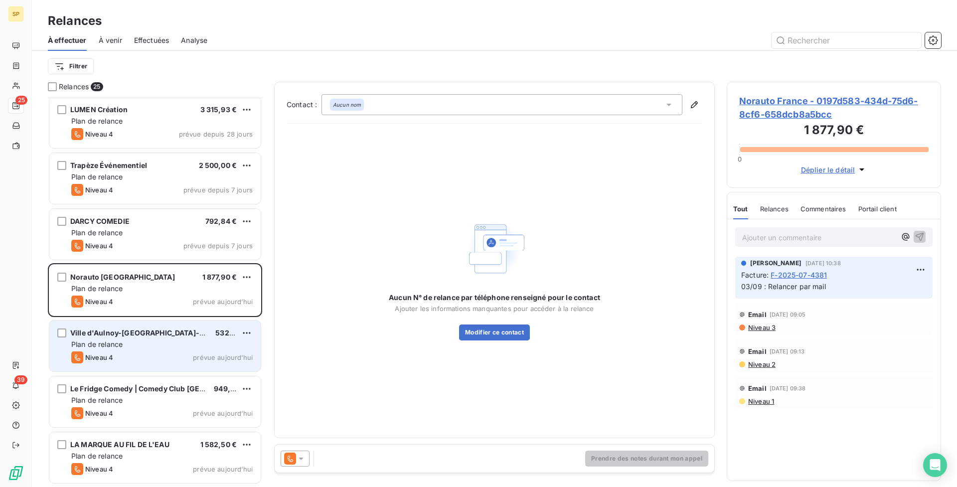
click at [191, 346] on div "Plan de relance" at bounding box center [161, 344] width 181 height 10
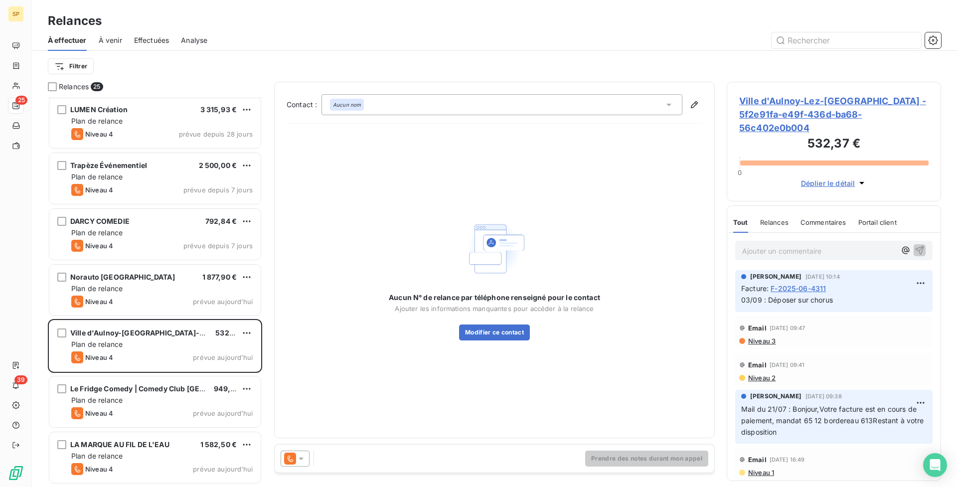
click at [785, 253] on p "Ajouter un commentaire ﻿" at bounding box center [819, 251] width 154 height 12
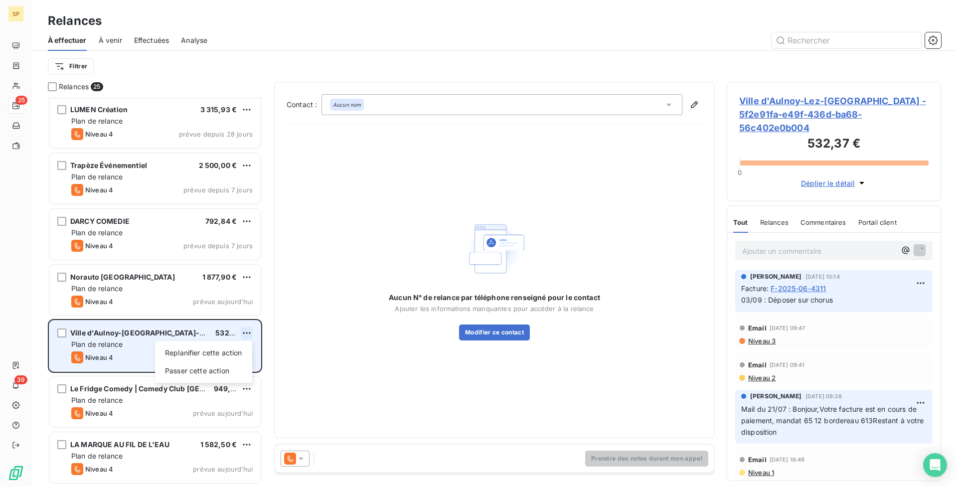
click at [248, 334] on html "SP 25 39 Relances À effectuer À venir Effectuées Analyse Filtrer Relances 25 Ca…" at bounding box center [478, 243] width 957 height 487
click at [213, 353] on div "Replanifier cette action" at bounding box center [203, 353] width 89 height 16
select select "8"
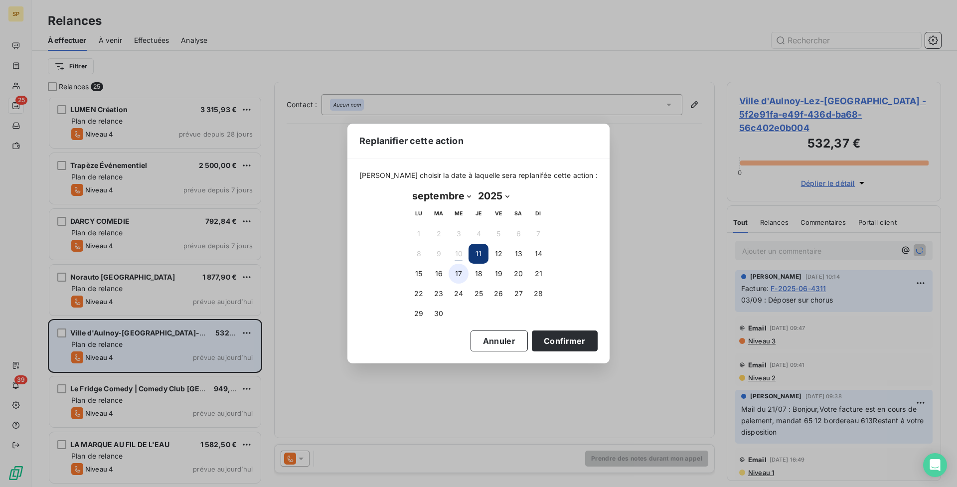
click at [460, 272] on button "17" at bounding box center [459, 274] width 20 height 20
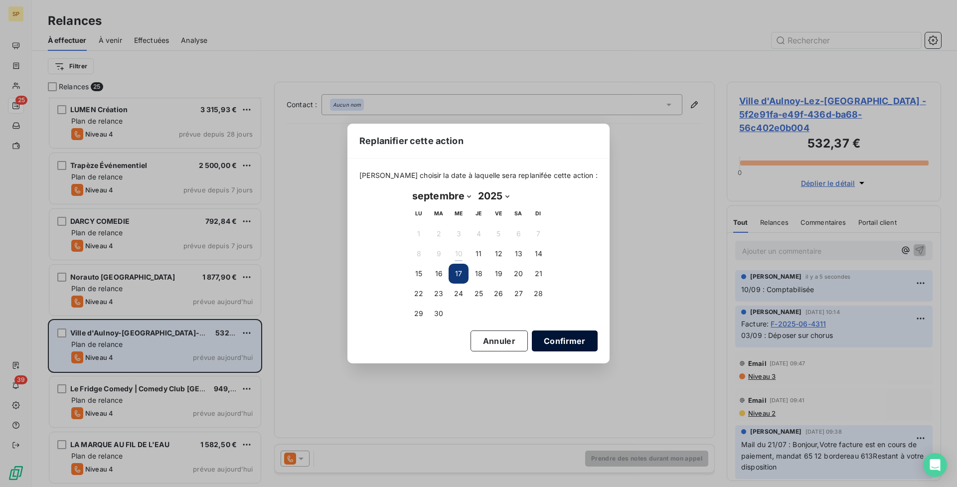
click at [548, 345] on button "Confirmer" at bounding box center [565, 340] width 66 height 21
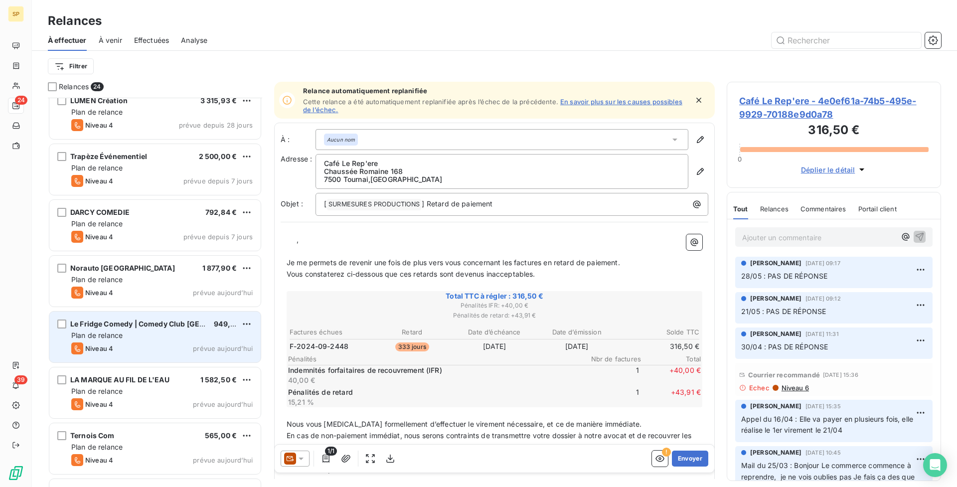
scroll to position [279, 0]
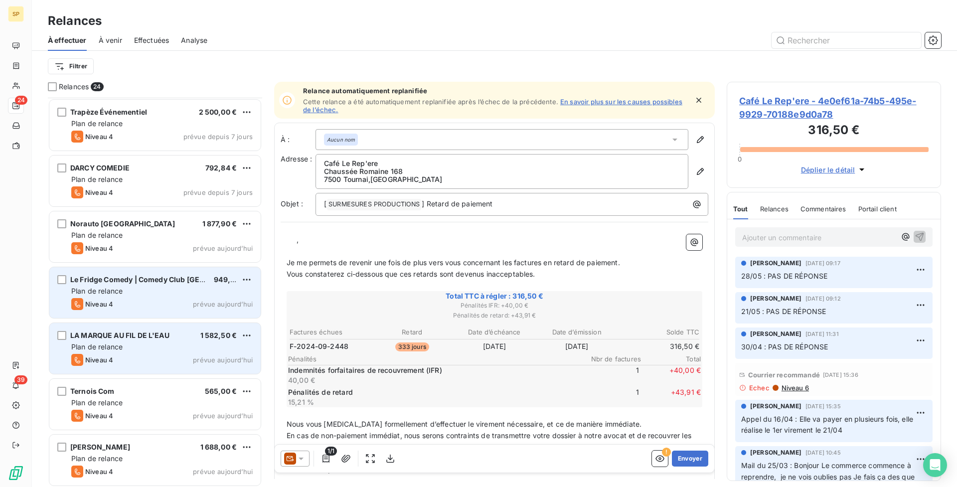
click at [182, 339] on div "LA MARQUE AU FIL DE L'EAU 1 582,50 €" at bounding box center [161, 335] width 181 height 9
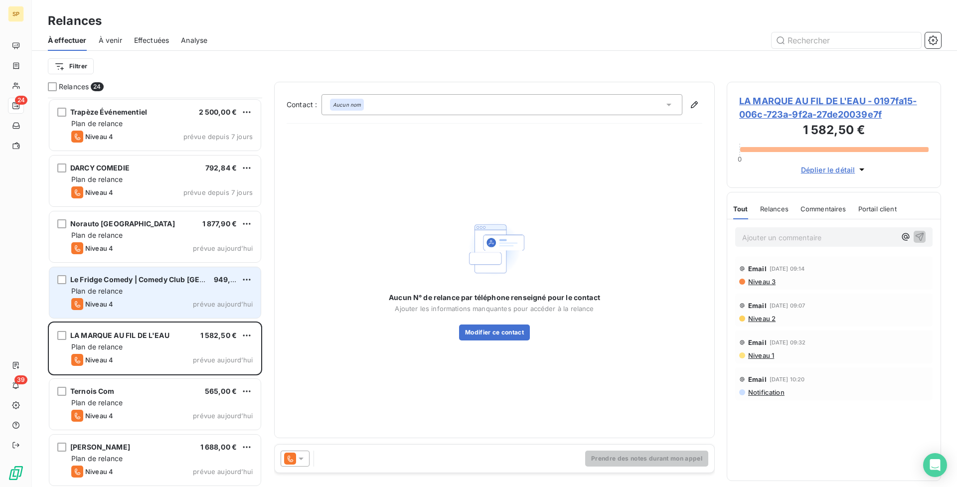
click at [166, 303] on div "Niveau 4 prévue aujourd’hui" at bounding box center [161, 304] width 181 height 12
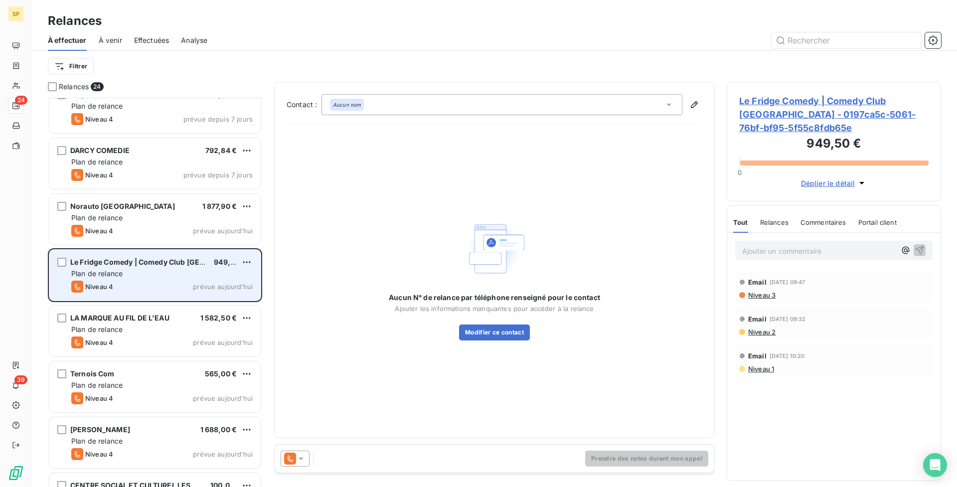
scroll to position [299, 0]
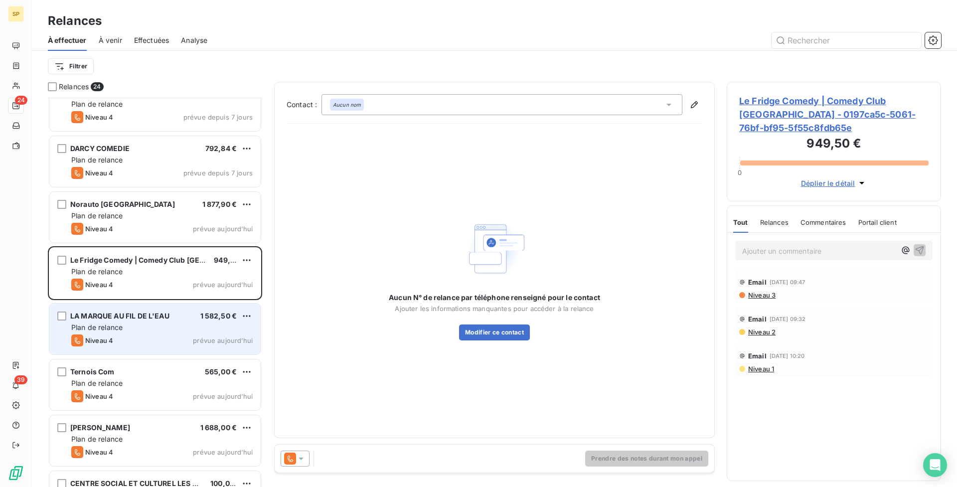
click at [180, 318] on div "LA MARQUE AU FIL DE L'EAU 1 582,50 €" at bounding box center [161, 316] width 181 height 9
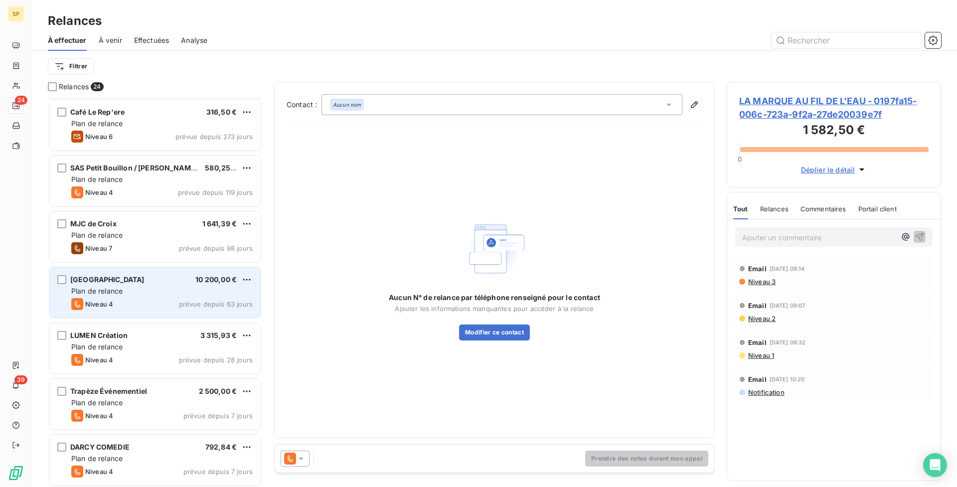
scroll to position [342, 0]
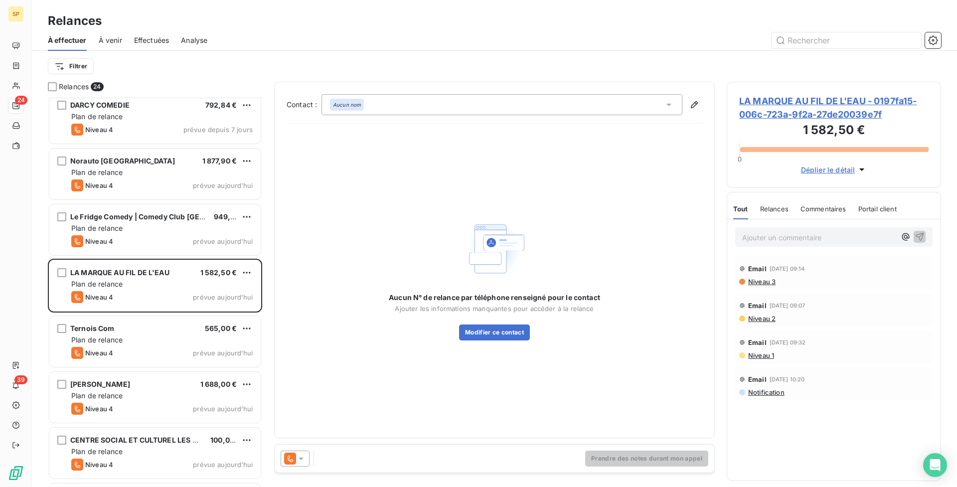
click at [860, 101] on span "LA MARQUE AU FIL DE L'EAU - 0197fa15-006c-723a-9f2a-27de20039e7f" at bounding box center [833, 107] width 189 height 27
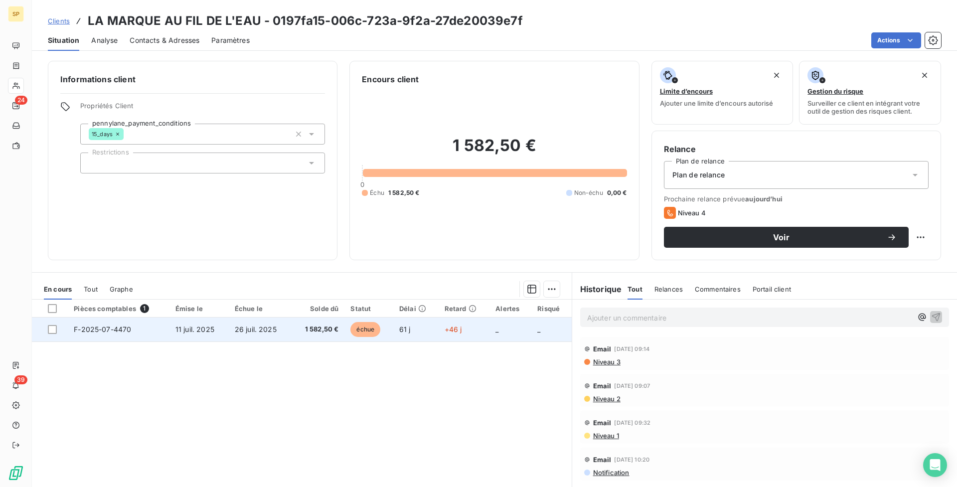
click at [335, 333] on td "1 582,50 €" at bounding box center [318, 329] width 53 height 24
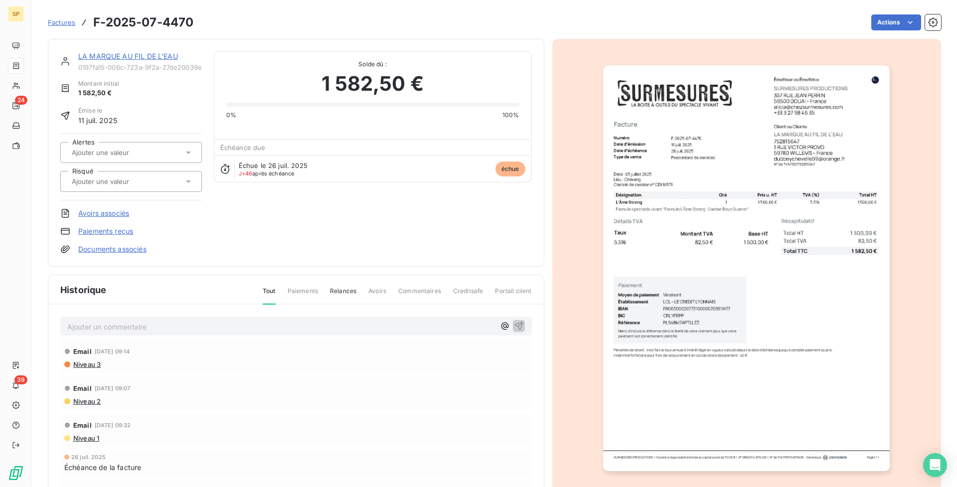
click at [766, 440] on img "button" at bounding box center [746, 268] width 287 height 406
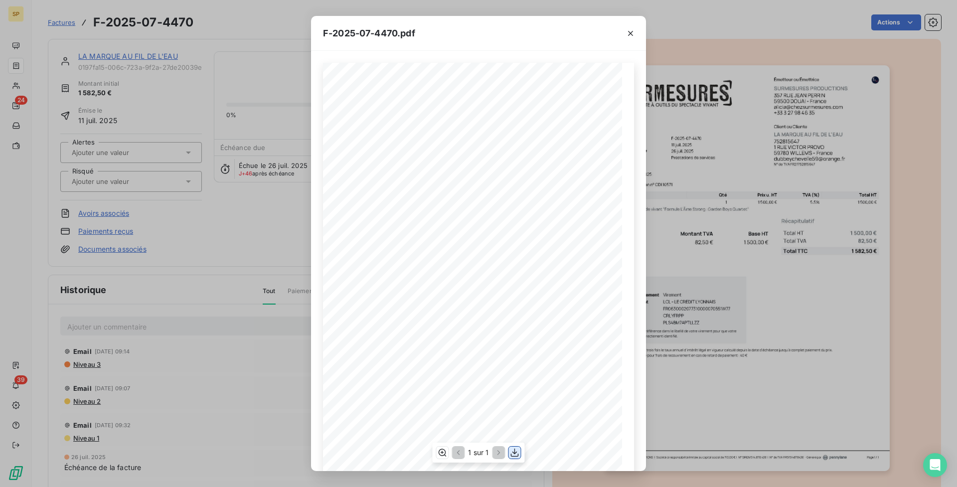
click at [513, 454] on icon "button" at bounding box center [515, 453] width 10 height 10
click at [629, 34] on icon "button" at bounding box center [630, 33] width 5 height 5
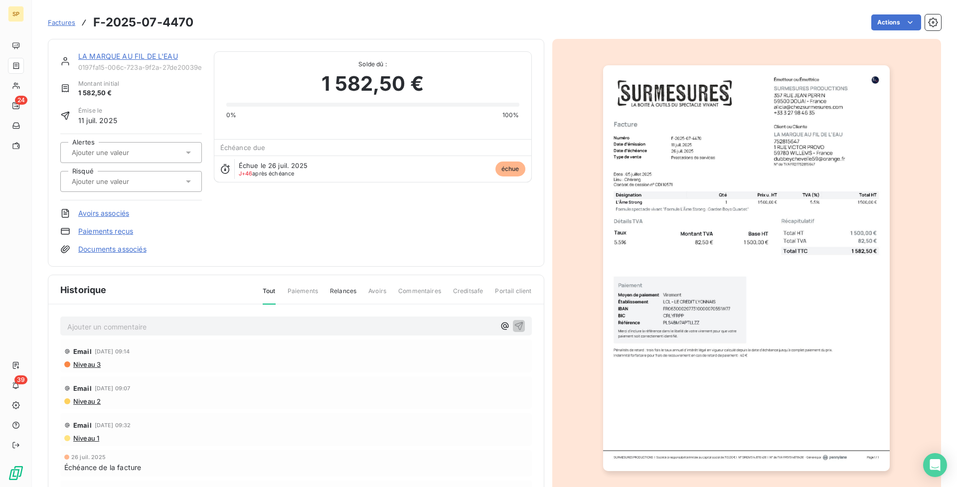
click at [285, 331] on div "Ajouter un commentaire ﻿" at bounding box center [295, 325] width 471 height 19
click at [283, 329] on p "Ajouter un commentaire ﻿" at bounding box center [281, 326] width 428 height 12
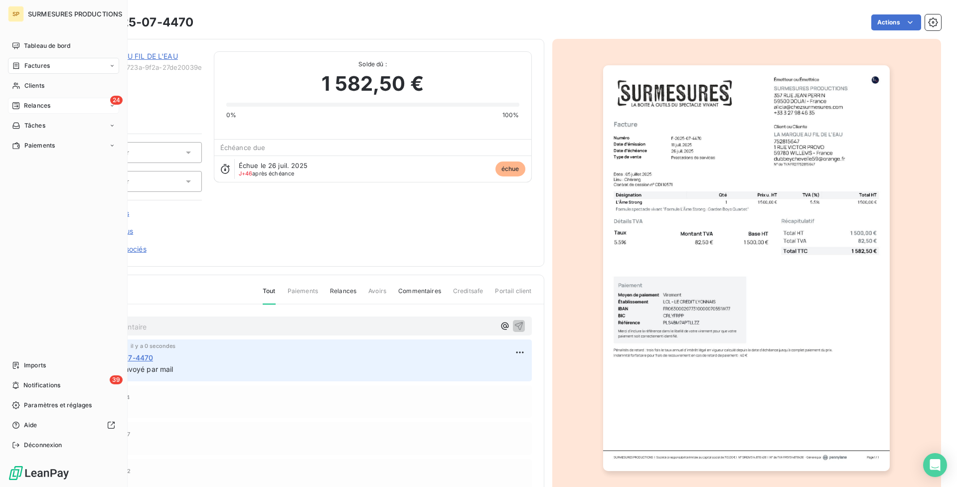
click at [29, 102] on span "Relances" at bounding box center [37, 105] width 26 height 9
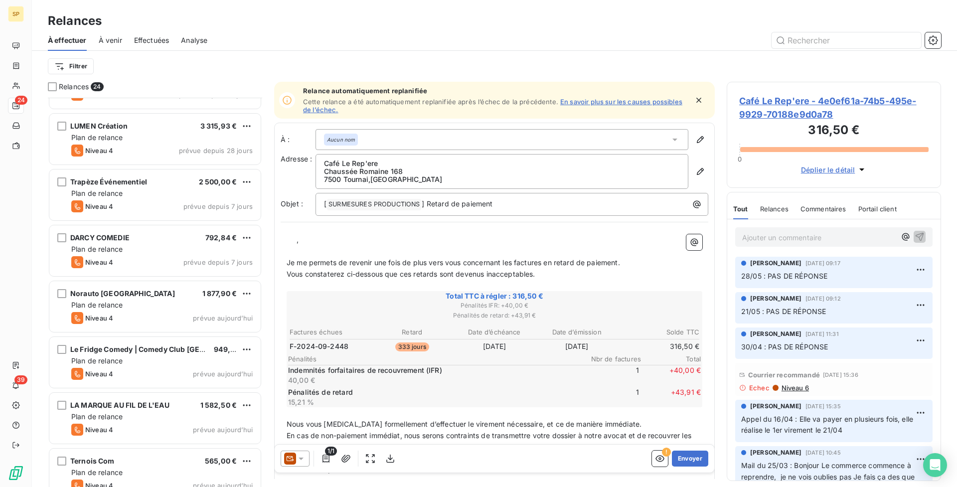
scroll to position [211, 0]
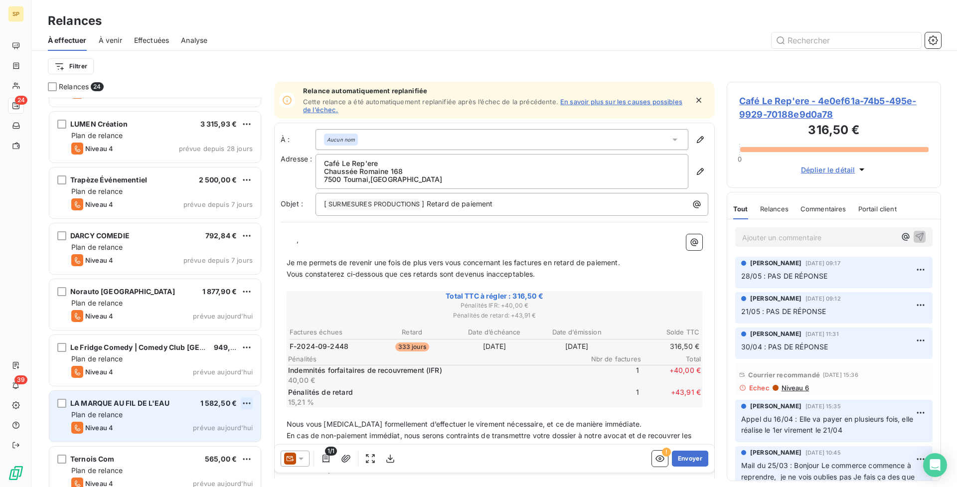
click at [243, 402] on html "SP 24 39 Relances À effectuer À venir Effectuées Analyse Filtrer Relances 24 MJ…" at bounding box center [478, 243] width 957 height 487
click at [235, 421] on div "Replanifier cette action" at bounding box center [203, 423] width 89 height 16
select select "8"
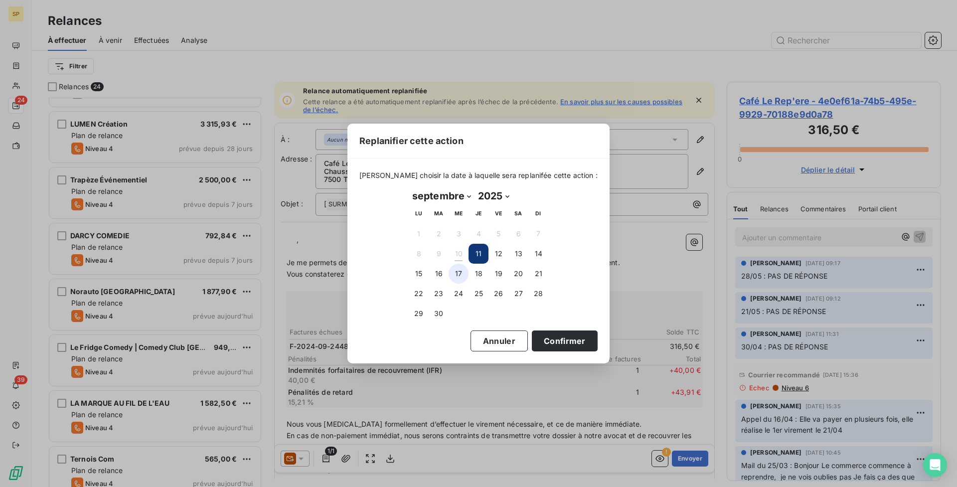
click at [460, 276] on button "17" at bounding box center [459, 274] width 20 height 20
click at [546, 335] on button "Confirmer" at bounding box center [565, 340] width 66 height 21
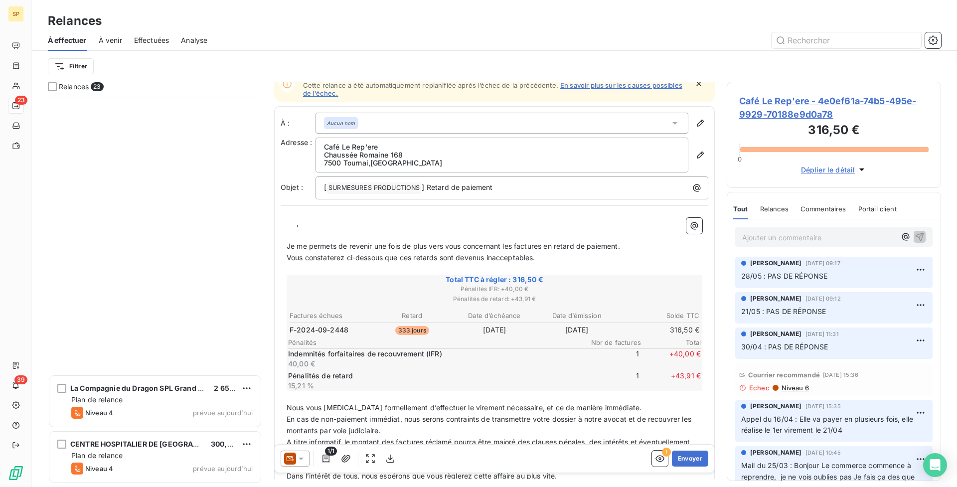
scroll to position [0, 0]
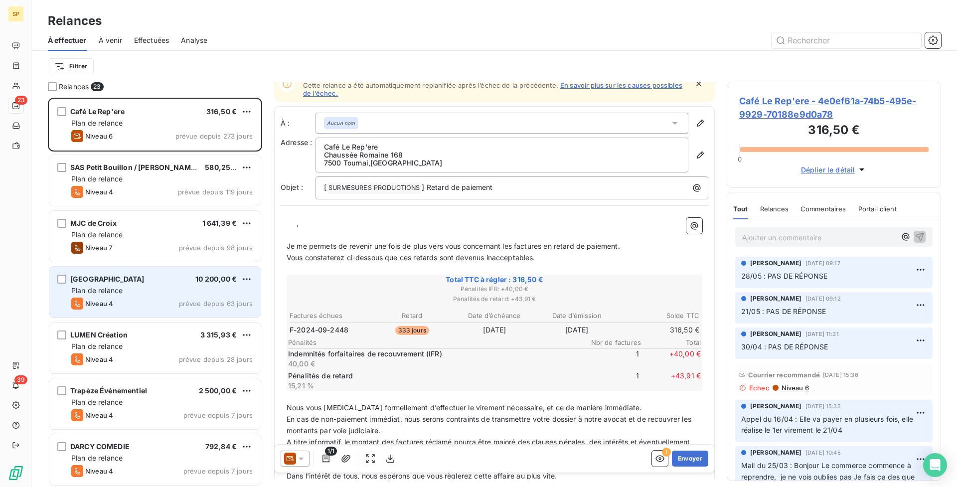
click at [175, 297] on div "[GEOGRAPHIC_DATA] 10 200,00 € Plan de relance Niveau 4 prévue depuis 63 jours" at bounding box center [154, 292] width 211 height 51
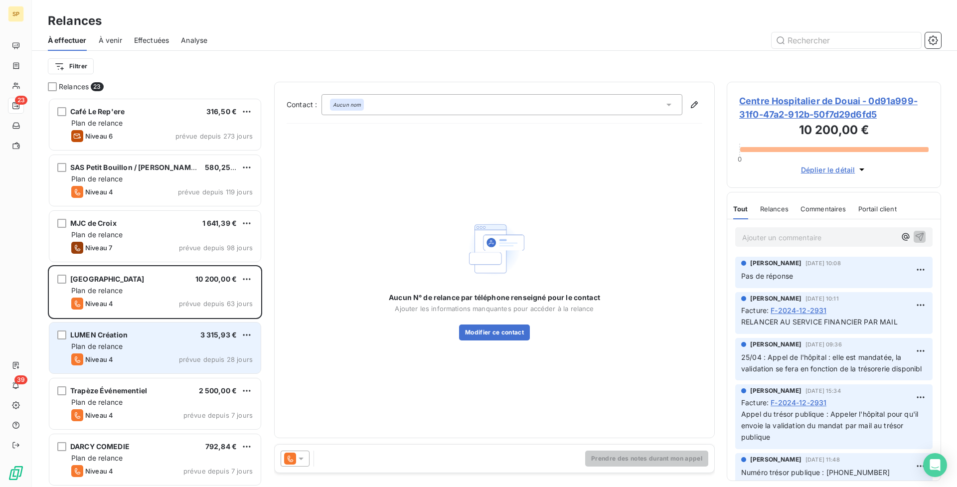
click at [184, 345] on div "Plan de relance" at bounding box center [161, 346] width 181 height 10
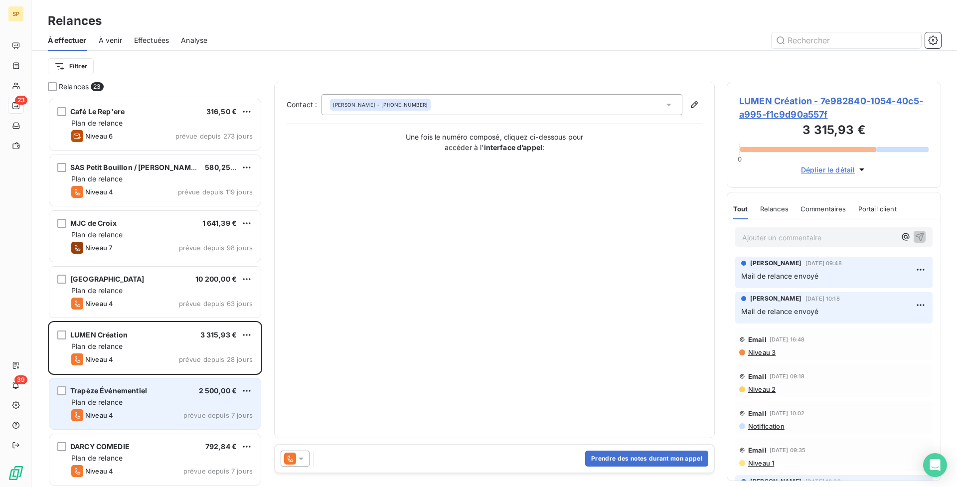
click at [181, 388] on div "Trapèze Événementiel 2 500,00 €" at bounding box center [161, 390] width 181 height 9
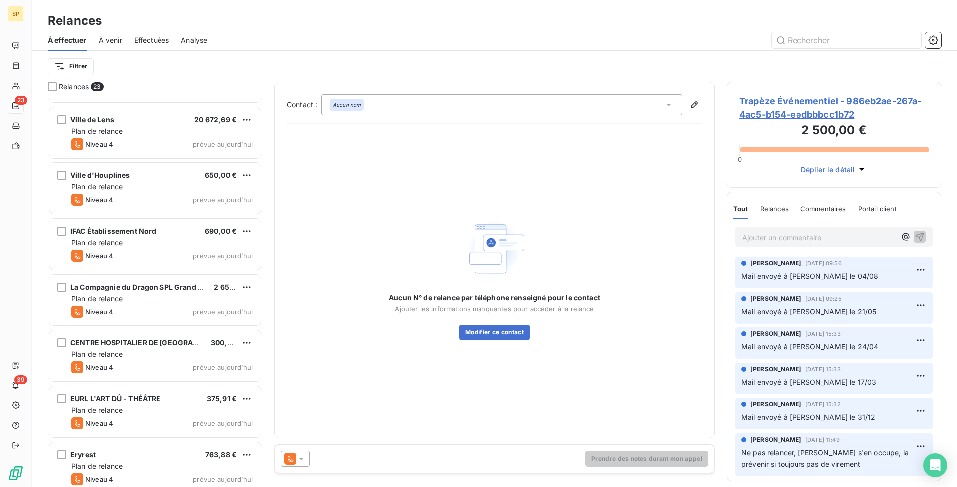
scroll to position [895, 0]
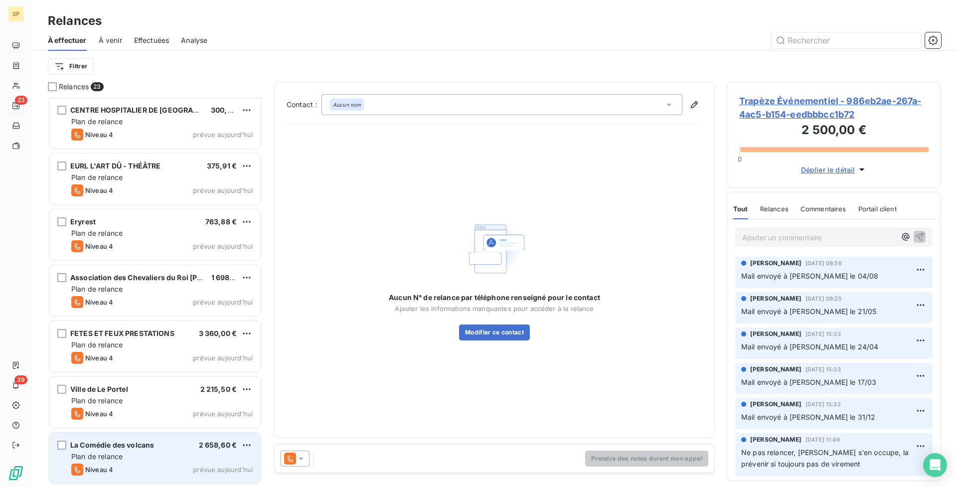
click at [212, 441] on span "2 658,60 €" at bounding box center [218, 445] width 38 height 8
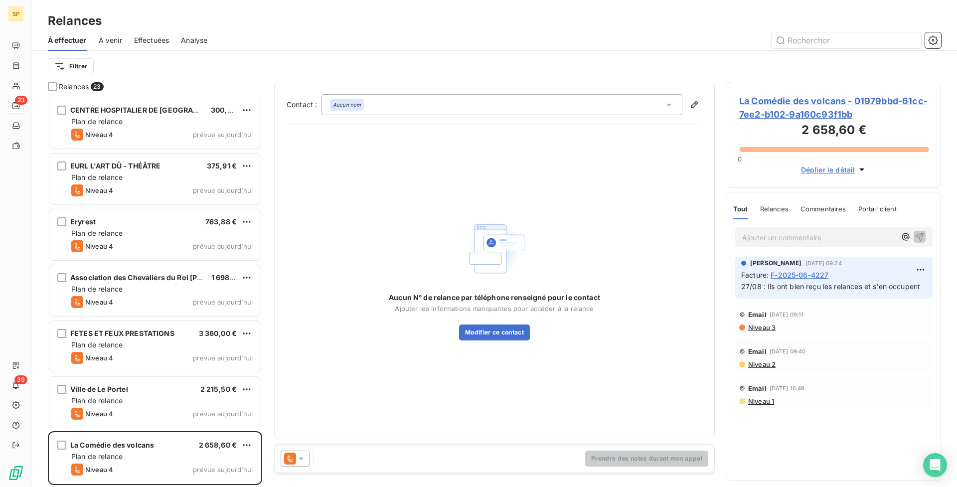
click at [803, 112] on span "La Comédie des volcans - 01979bbd-61cc-7ee2-b102-9a160c93f1bb" at bounding box center [833, 107] width 189 height 27
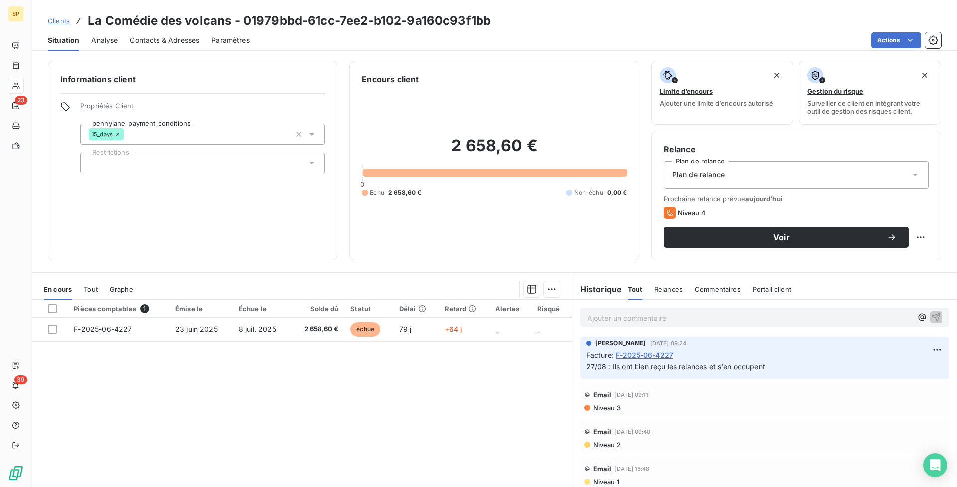
click at [130, 43] on span "Contacts & Adresses" at bounding box center [165, 40] width 70 height 10
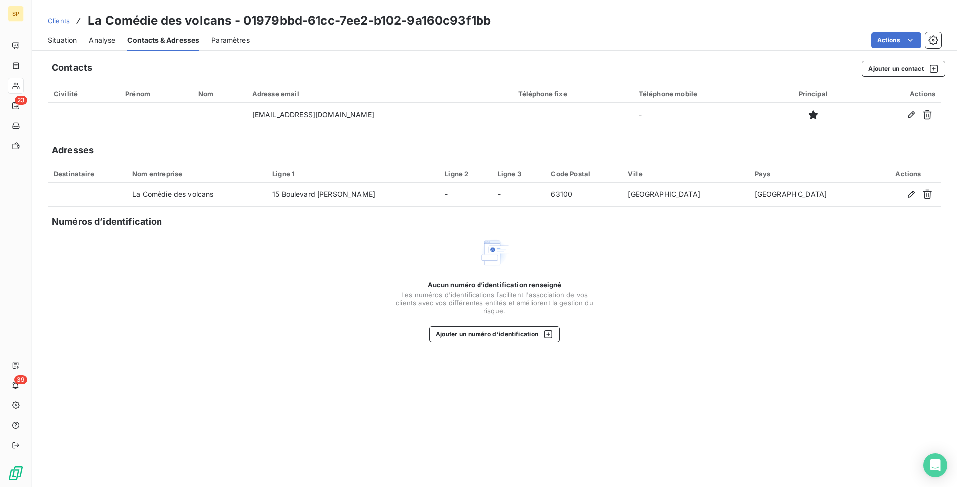
click at [65, 41] on span "Situation" at bounding box center [62, 40] width 29 height 10
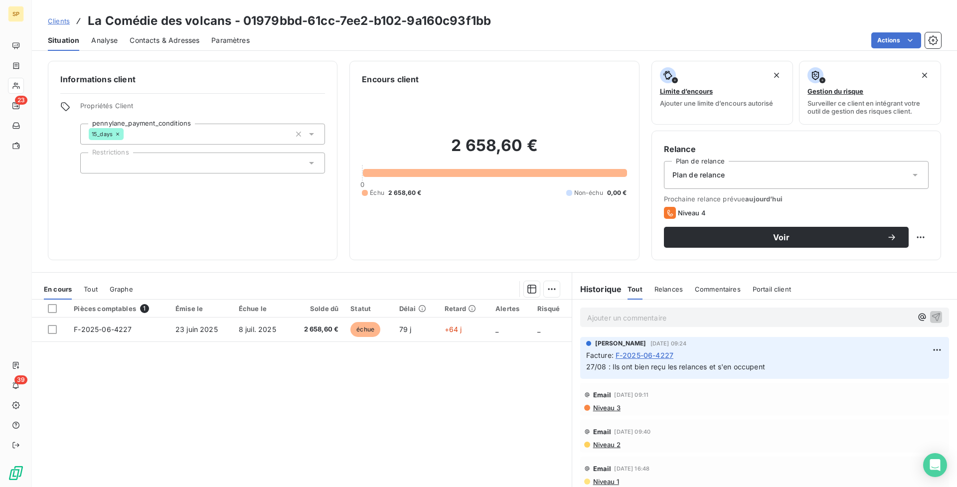
click at [172, 41] on span "Contacts & Adresses" at bounding box center [165, 40] width 70 height 10
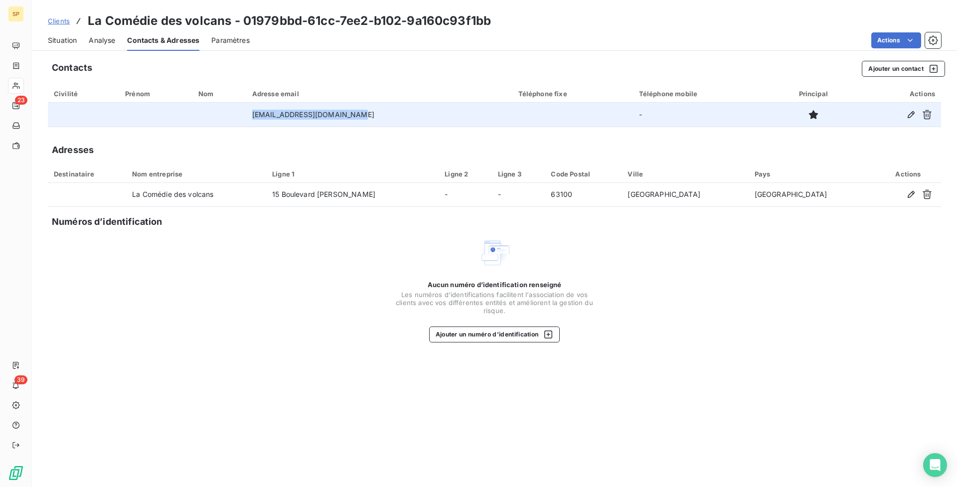
drag, startPoint x: 366, startPoint y: 115, endPoint x: 261, endPoint y: 113, distance: 105.2
click at [261, 113] on td "[EMAIL_ADDRESS][DOMAIN_NAME]" at bounding box center [379, 115] width 266 height 24
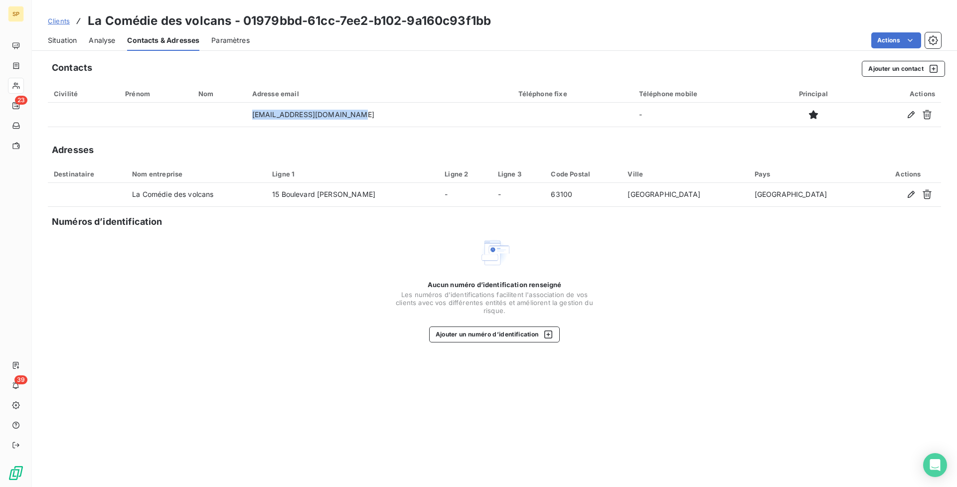
copy td "[EMAIL_ADDRESS][DOMAIN_NAME]"
click at [62, 42] on span "Situation" at bounding box center [62, 40] width 29 height 10
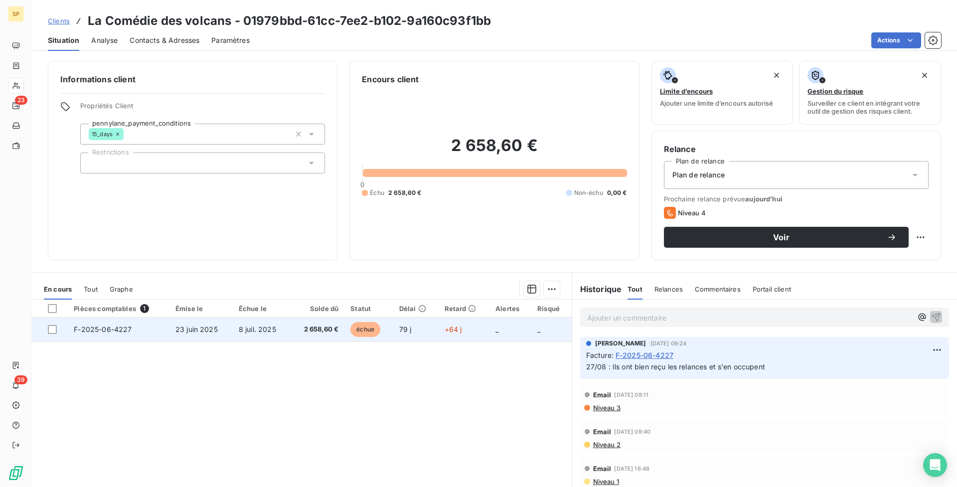
click at [506, 313] on th "Alertes" at bounding box center [510, 309] width 42 height 18
click at [506, 324] on td "_" at bounding box center [510, 329] width 42 height 24
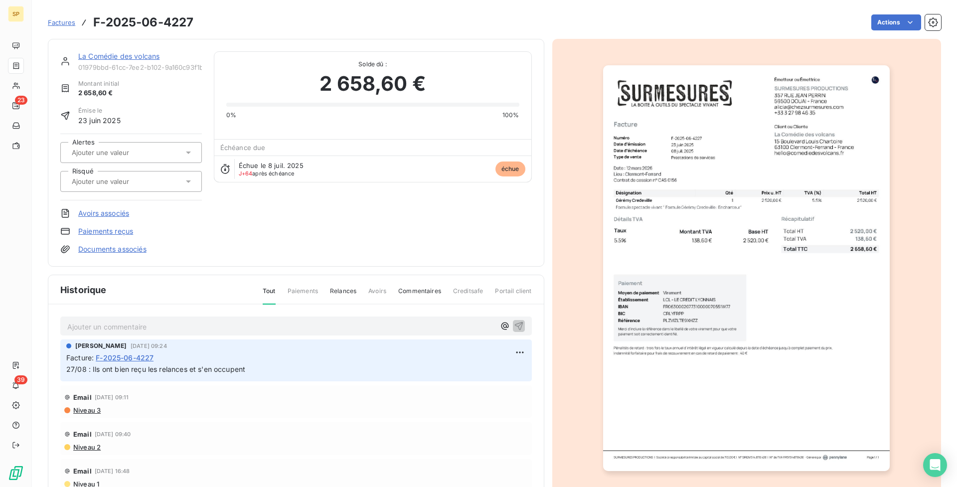
click at [783, 358] on img "button" at bounding box center [746, 268] width 287 height 406
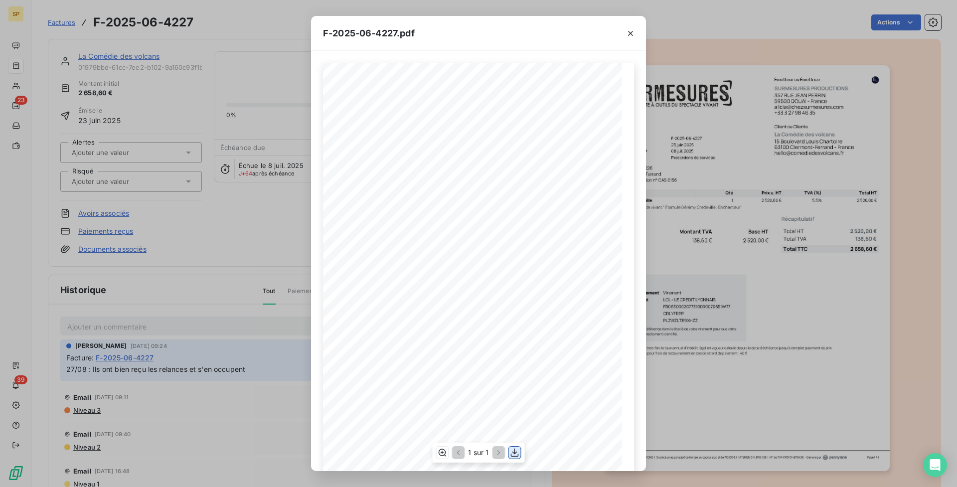
click at [516, 451] on icon "button" at bounding box center [515, 453] width 10 height 10
click at [630, 33] on icon "button" at bounding box center [630, 33] width 5 height 5
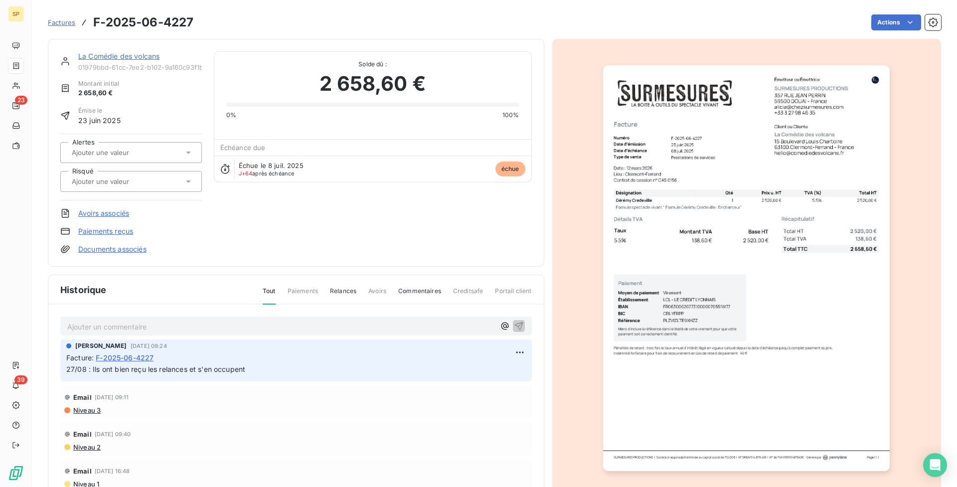
click at [110, 329] on p "Ajouter un commentaire ﻿" at bounding box center [281, 326] width 428 height 12
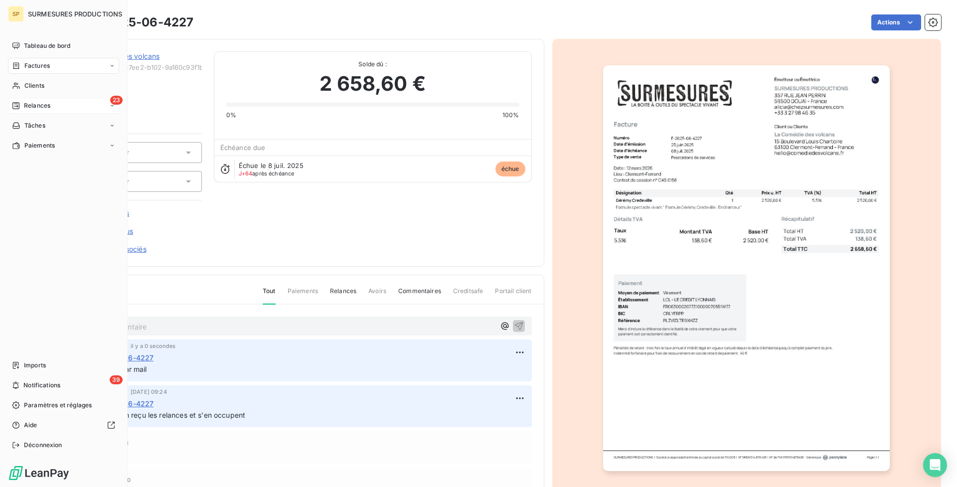
click at [40, 100] on div "23 Relances" at bounding box center [63, 106] width 111 height 16
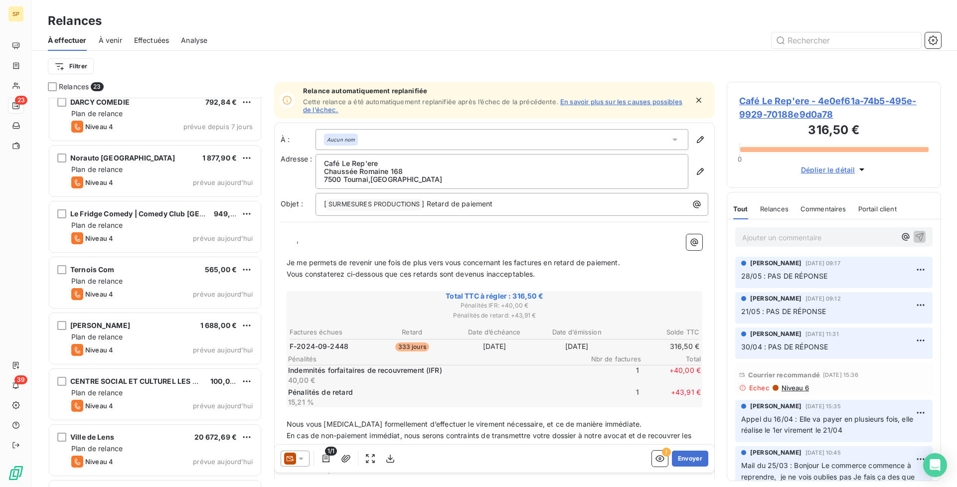
scroll to position [895, 0]
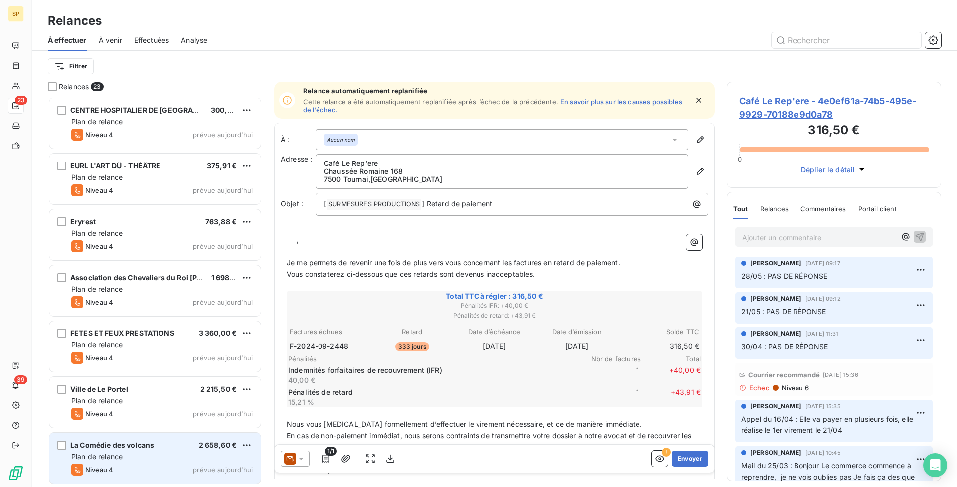
click at [233, 451] on div "La Comédie des volcans 2 658,60 € Plan de relance Niveau 4 prévue [DATE]" at bounding box center [154, 458] width 211 height 51
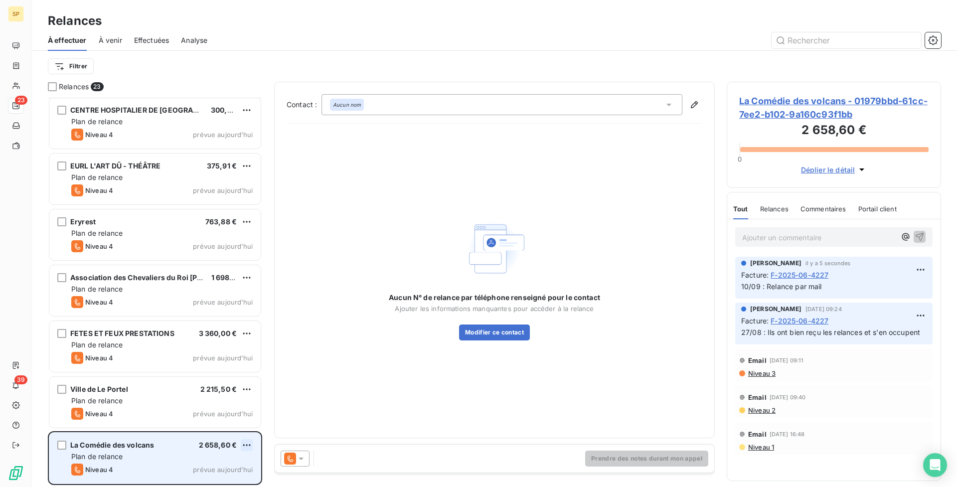
click at [244, 445] on html "SP 23 39 Relances À effectuer À venir Effectuées Analyse Filtrer Relances 23 La…" at bounding box center [478, 243] width 957 height 487
click at [234, 412] on div "Replanifier cette action" at bounding box center [203, 407] width 89 height 16
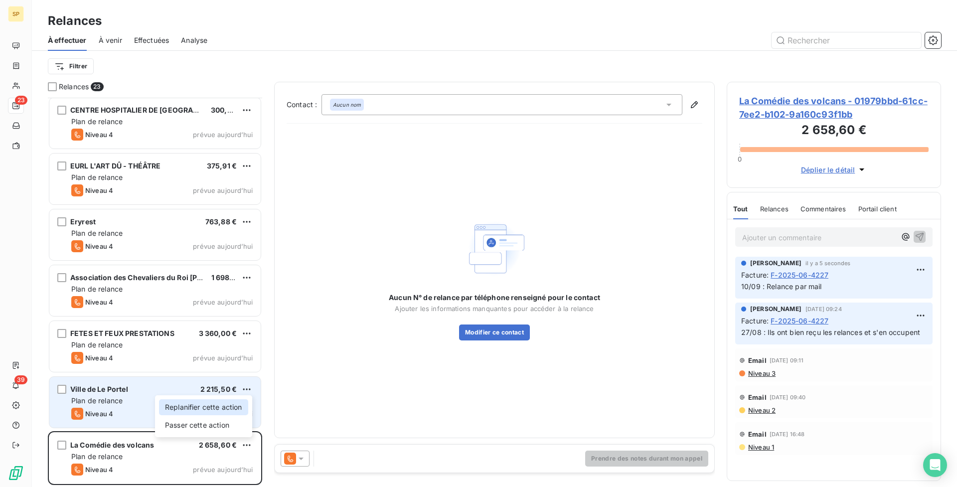
select select "8"
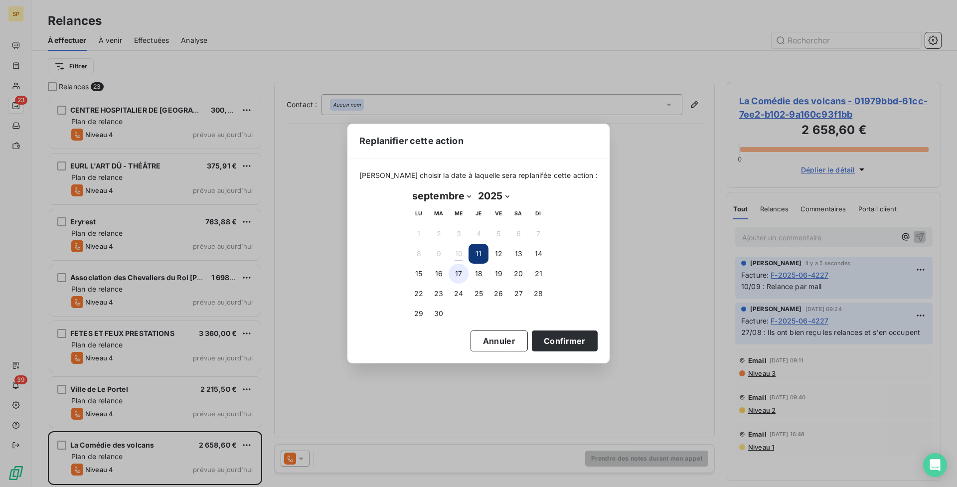
click at [457, 267] on button "17" at bounding box center [459, 274] width 20 height 20
click at [569, 341] on button "Confirmer" at bounding box center [565, 340] width 66 height 21
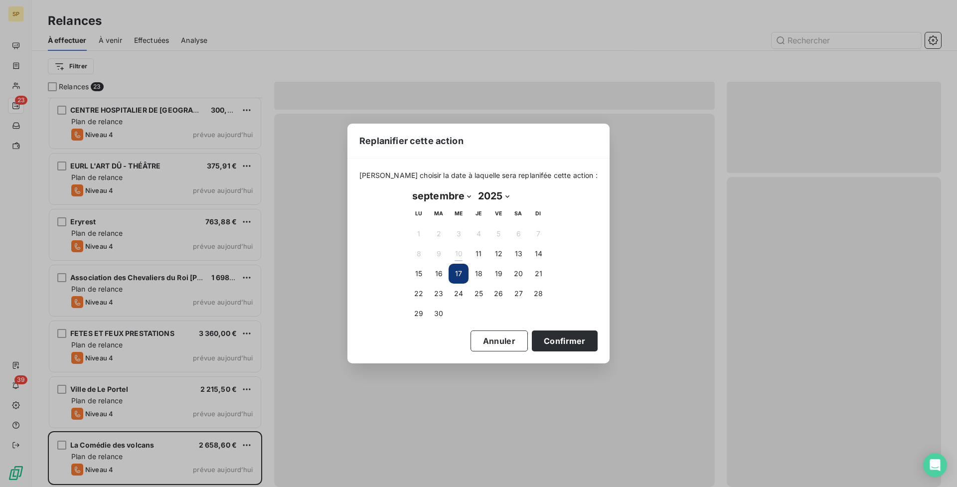
scroll to position [839, 0]
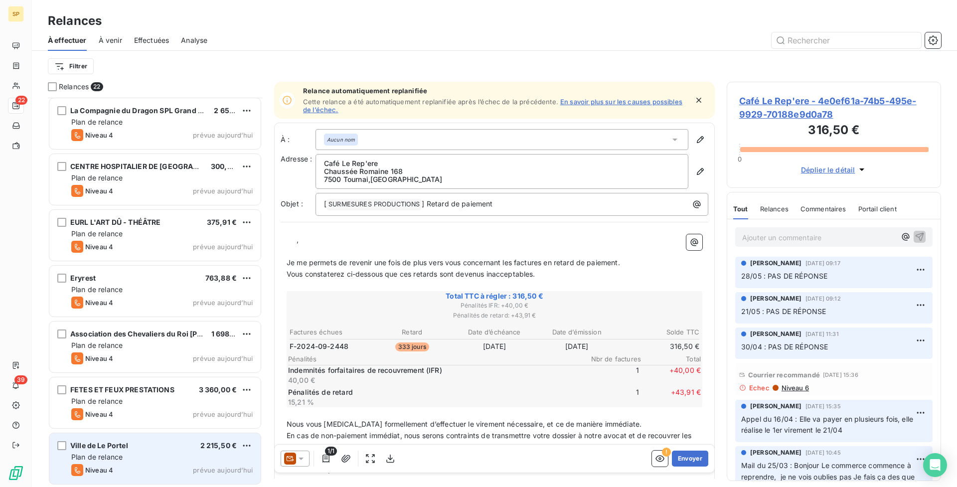
click at [219, 454] on div "Plan de relance" at bounding box center [161, 457] width 181 height 10
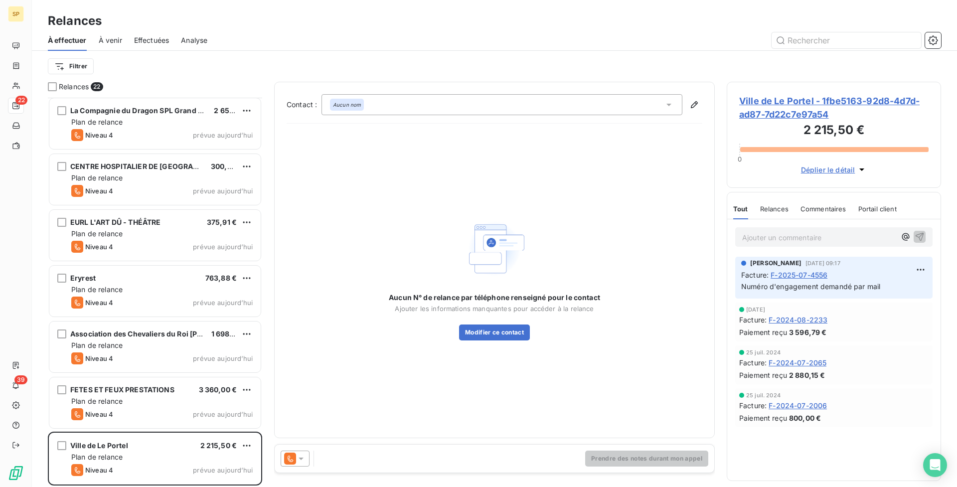
click at [795, 103] on span "Ville de Le Portel - 1fbe5163-92d8-4d7d-ad87-7d22c7e97a54" at bounding box center [833, 107] width 189 height 27
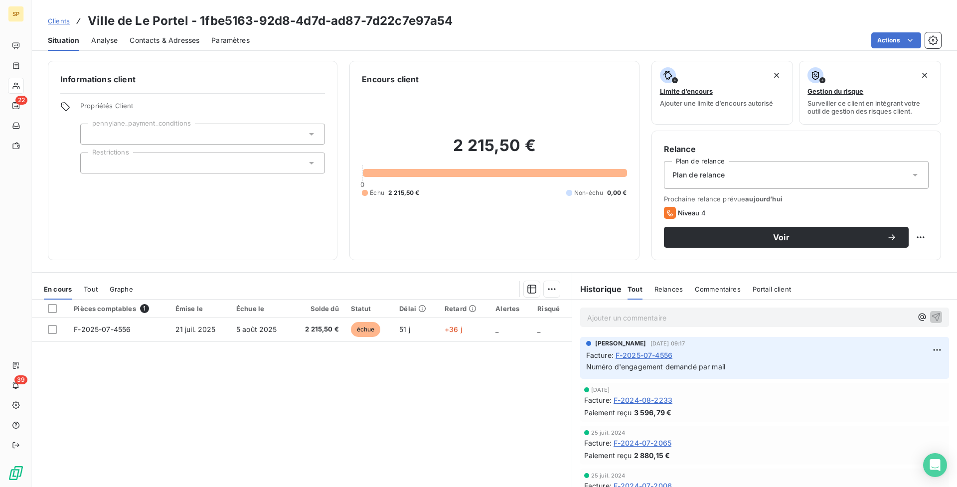
click at [171, 40] on span "Contacts & Adresses" at bounding box center [165, 40] width 70 height 10
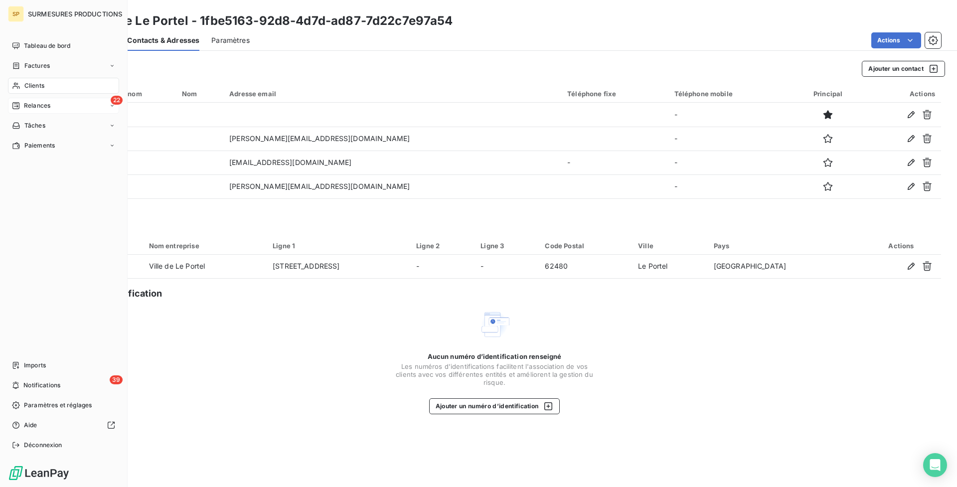
click at [18, 104] on icon at bounding box center [16, 106] width 8 height 8
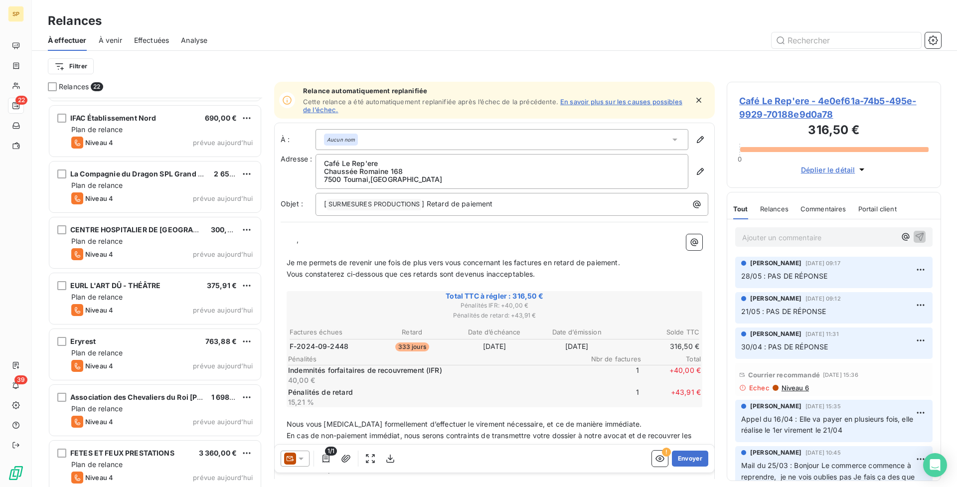
scroll to position [839, 0]
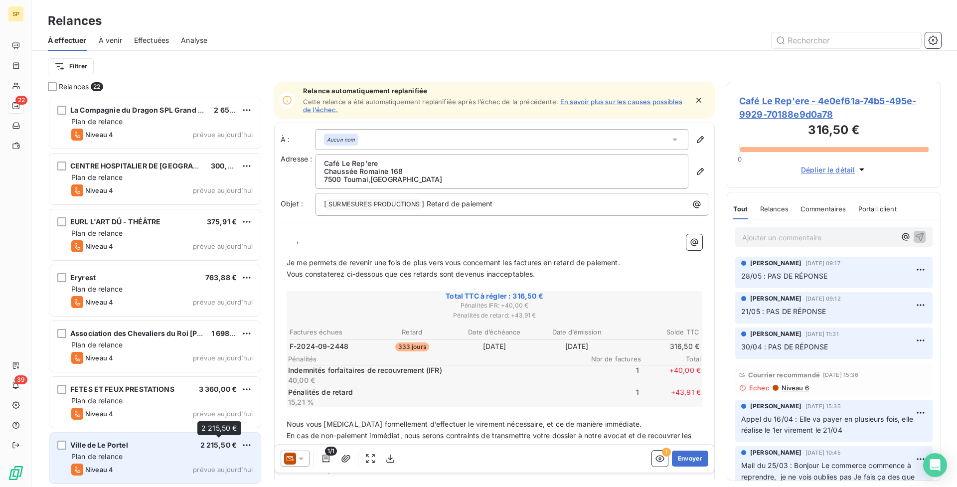
click at [210, 450] on div "Ville de Le Portel 2 215,50 € Plan de relance Niveau 4 prévue [DATE]" at bounding box center [154, 458] width 211 height 51
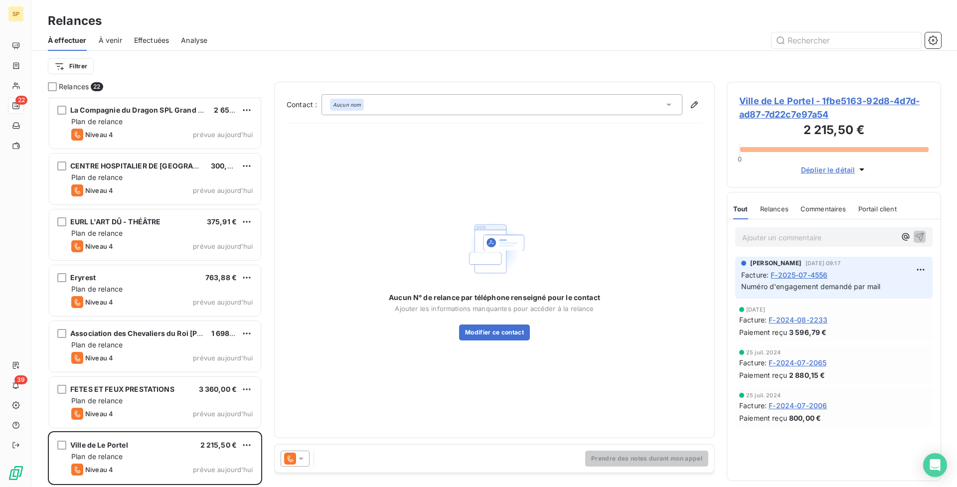
click at [821, 100] on span "Ville de Le Portel - 1fbe5163-92d8-4d7d-ad87-7d22c7e97a54" at bounding box center [833, 107] width 189 height 27
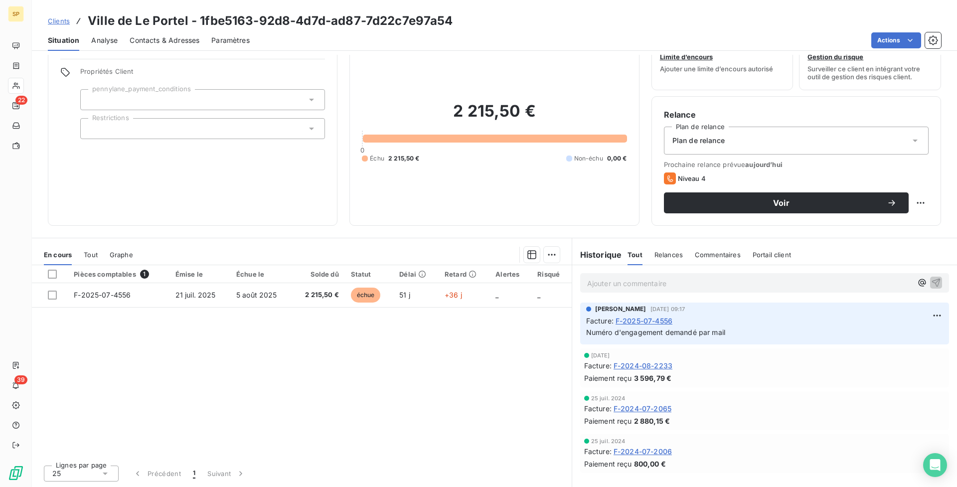
scroll to position [32, 0]
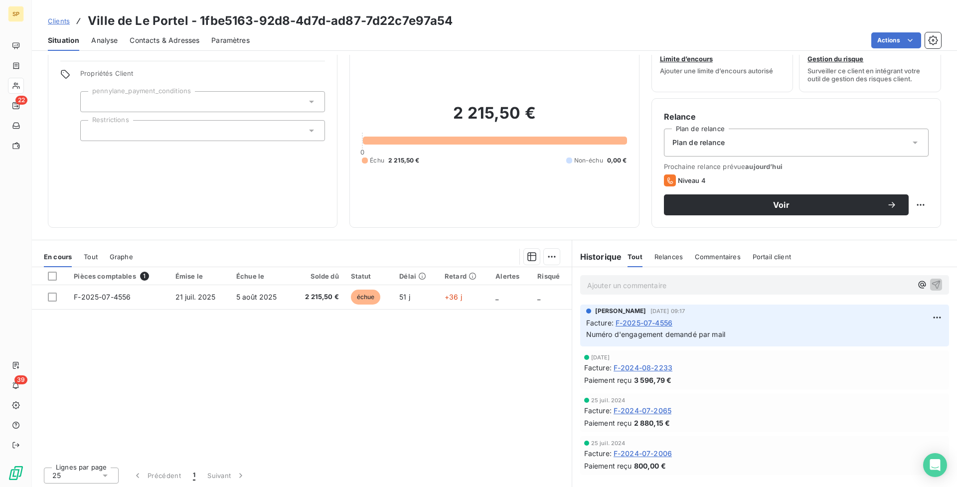
click at [150, 41] on span "Contacts & Adresses" at bounding box center [165, 40] width 70 height 10
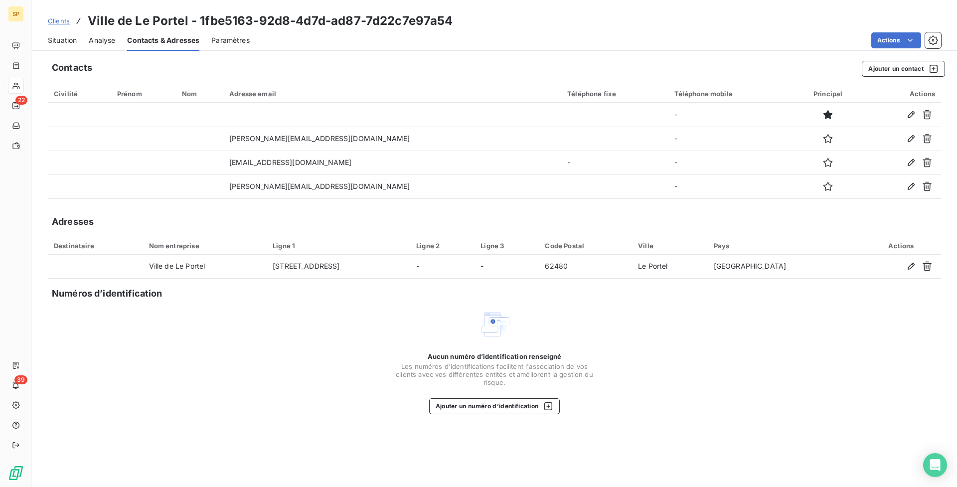
click at [68, 38] on span "Situation" at bounding box center [62, 40] width 29 height 10
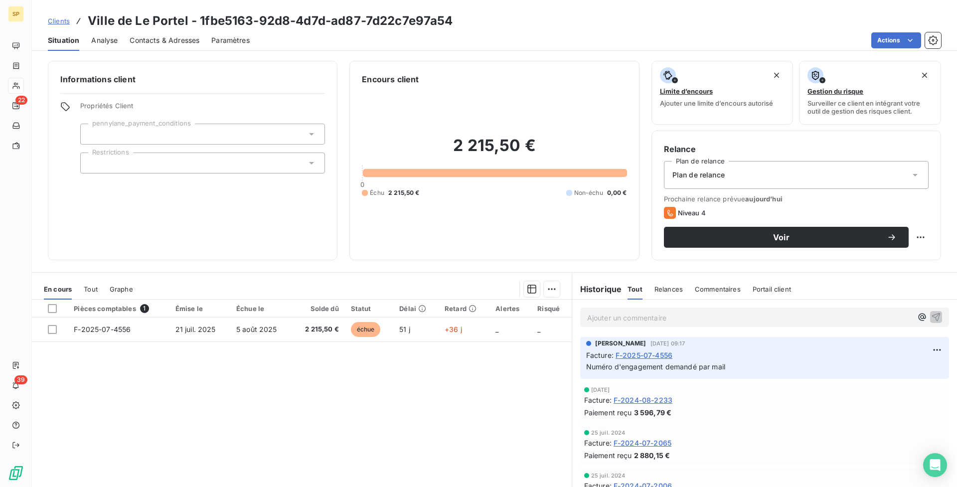
click at [687, 318] on p "Ajouter un commentaire ﻿" at bounding box center [749, 318] width 325 height 12
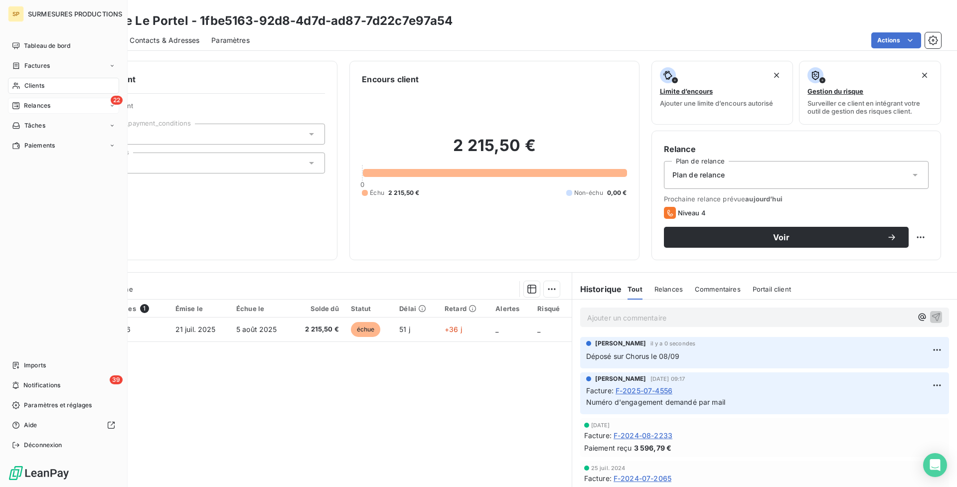
click at [49, 97] on nav "Tableau de bord Factures Clients 22 Relances Tâches Paiements" at bounding box center [63, 96] width 111 height 116
click at [51, 100] on div "22 Relances" at bounding box center [63, 106] width 111 height 16
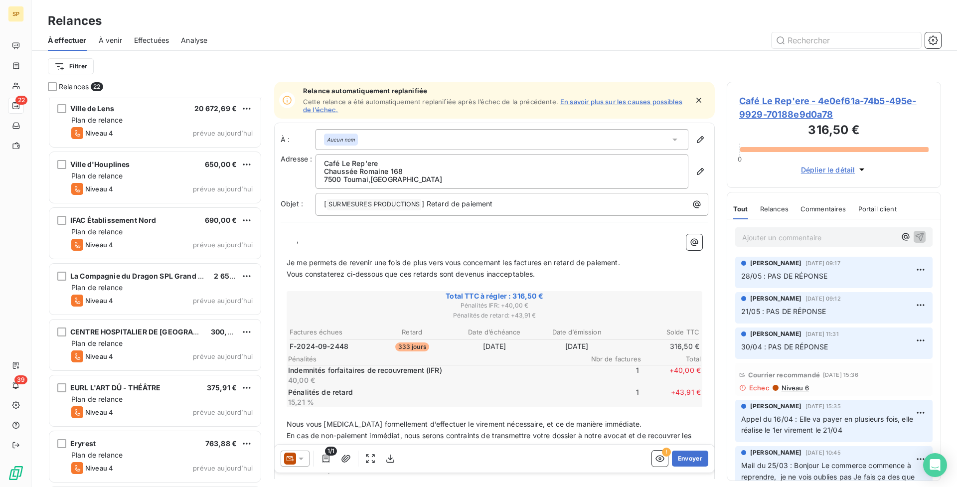
scroll to position [839, 0]
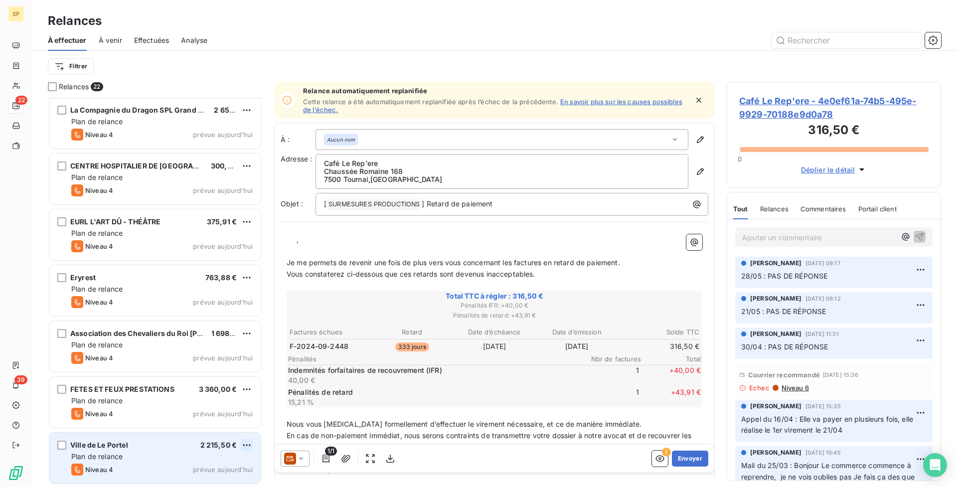
click at [245, 445] on html "SP 22 39 Relances À effectuer À venir Effectuées Analyse Filtrer Relances 22 IF…" at bounding box center [478, 243] width 957 height 487
click at [233, 413] on div "Replanifier cette action" at bounding box center [203, 407] width 89 height 16
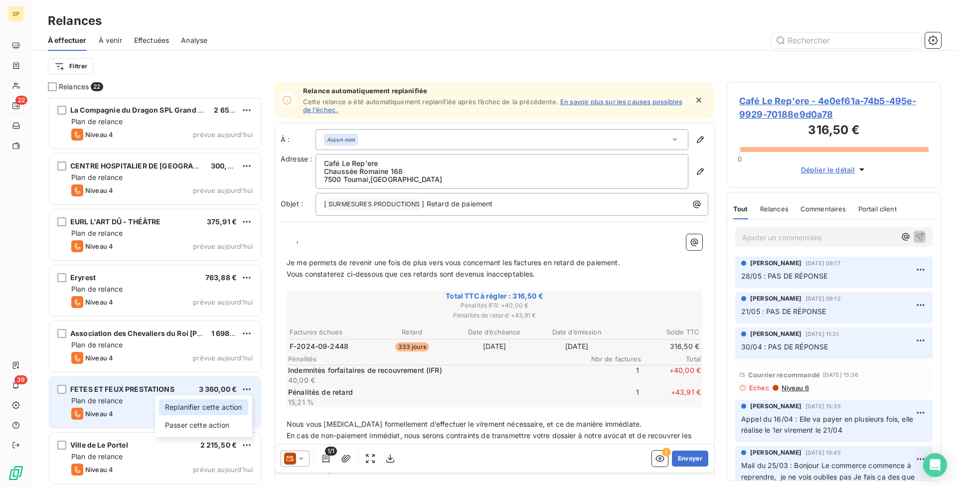
select select "8"
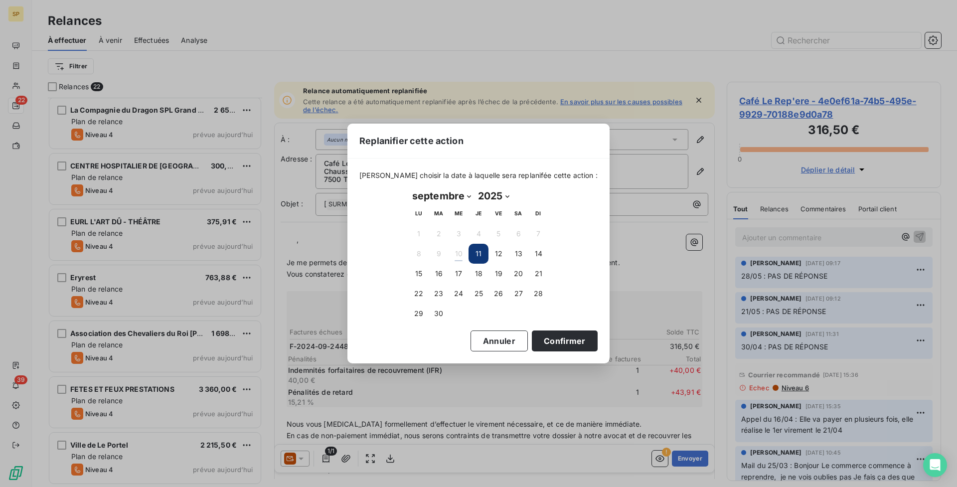
click at [203, 474] on div "Replanifier cette action [PERSON_NAME] choisir la date à laquelle sera replanif…" at bounding box center [478, 243] width 957 height 487
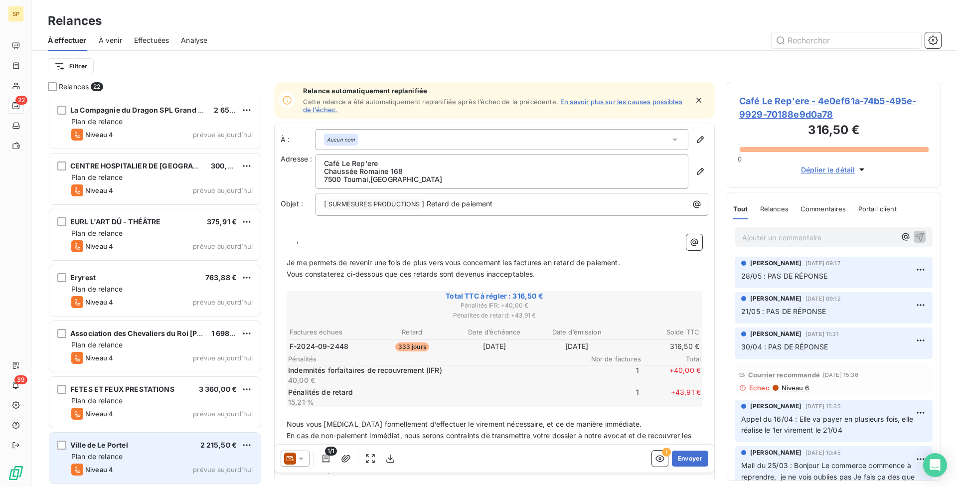
click at [226, 453] on div "Plan de relance" at bounding box center [161, 457] width 181 height 10
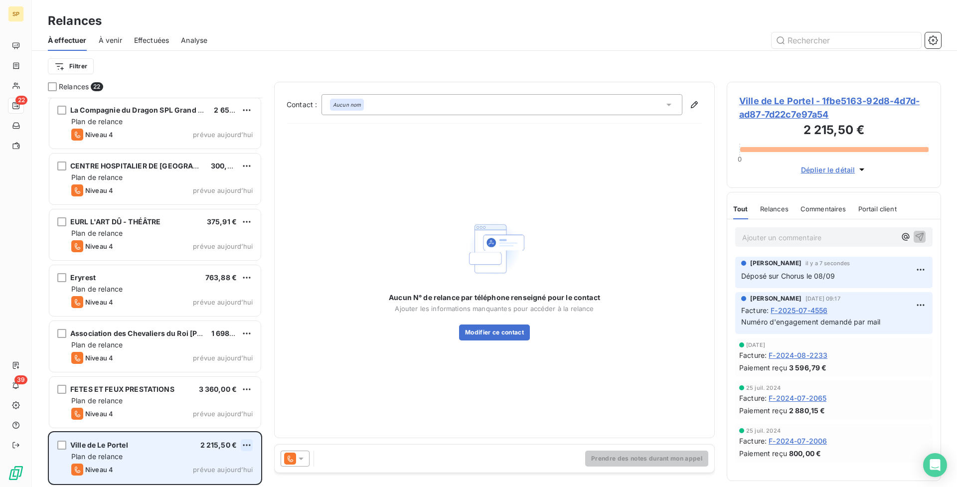
click at [247, 445] on html "SP 22 39 Relances À effectuer À venir Effectuées Analyse Filtrer Relances 22 IF…" at bounding box center [478, 243] width 957 height 487
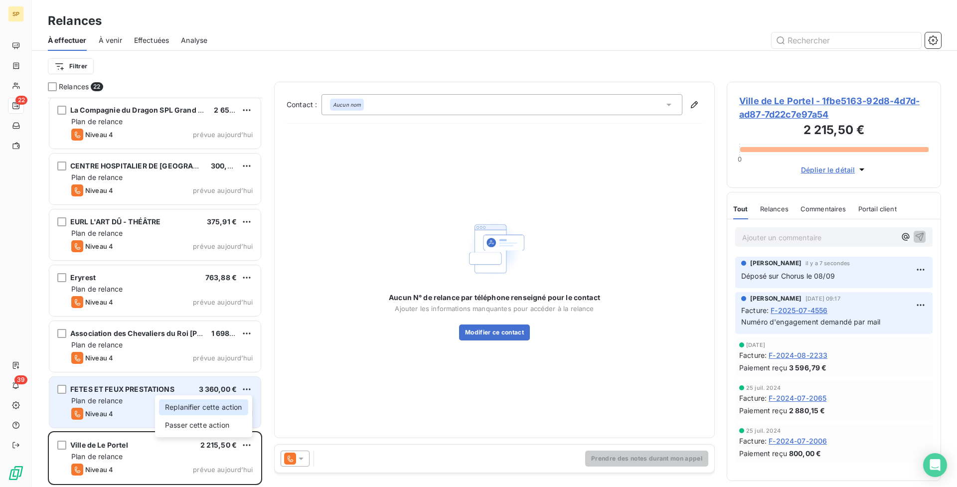
click at [214, 409] on div "Replanifier cette action" at bounding box center [203, 407] width 89 height 16
select select "8"
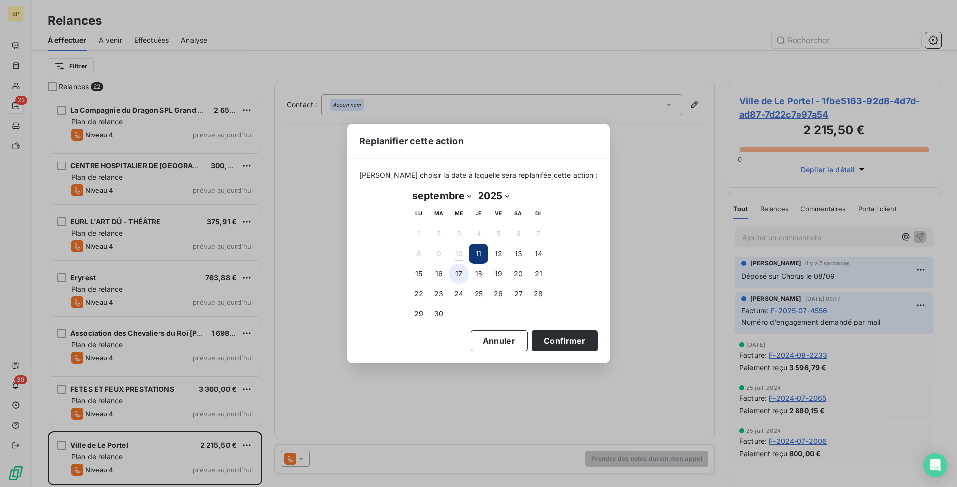
click at [457, 274] on button "17" at bounding box center [459, 274] width 20 height 20
click at [551, 333] on button "Confirmer" at bounding box center [565, 340] width 66 height 21
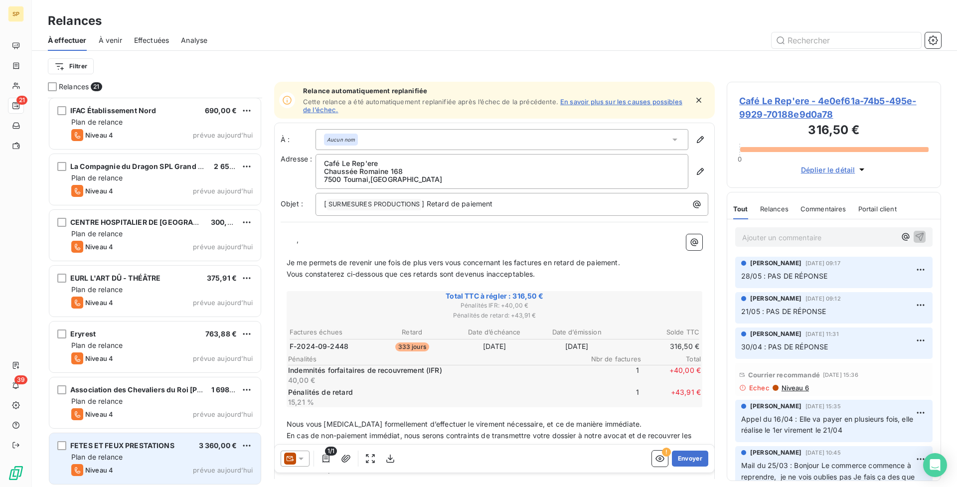
click at [230, 473] on span "prévue aujourd’hui" at bounding box center [223, 470] width 60 height 8
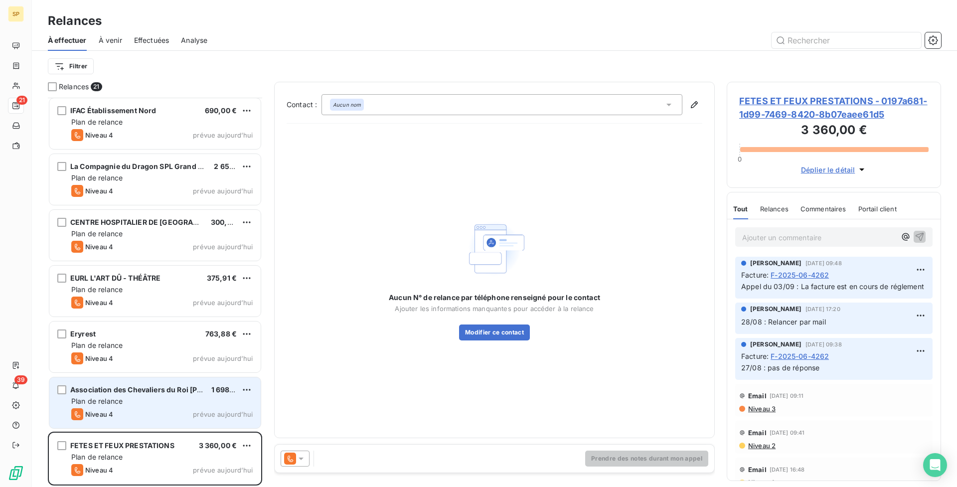
click at [154, 401] on div "Plan de relance" at bounding box center [161, 401] width 181 height 10
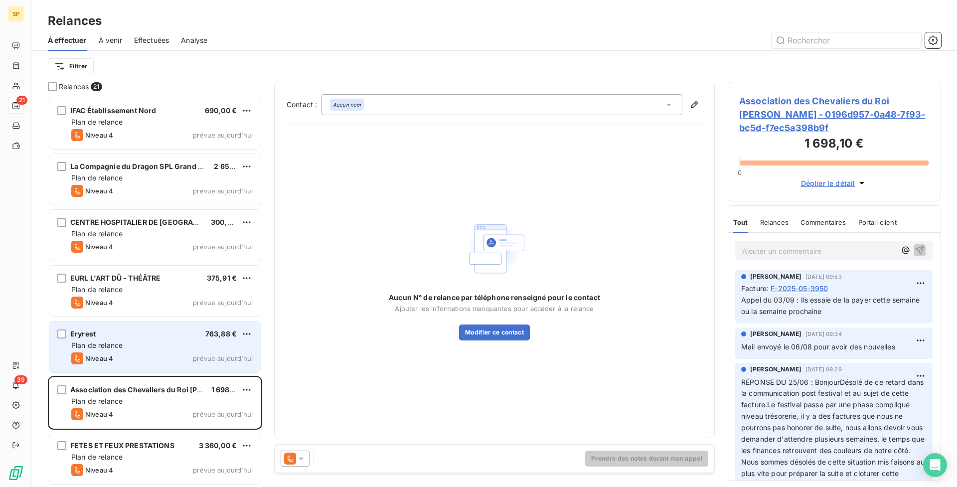
click at [173, 347] on div "Plan de relance" at bounding box center [161, 345] width 181 height 10
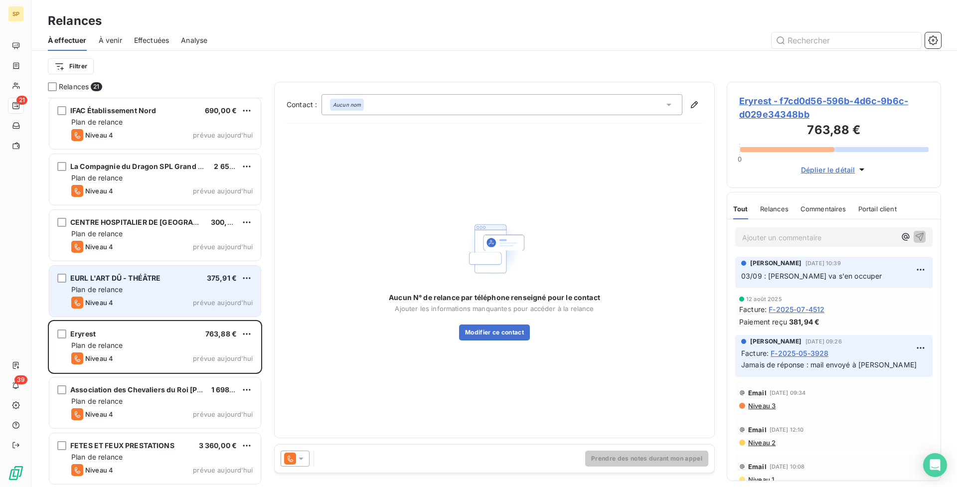
click at [168, 310] on div "EURL L'ART DÛ - THÉÂTRE 375,91 € Plan de relance Niveau 4 prévue [DATE]" at bounding box center [154, 291] width 211 height 51
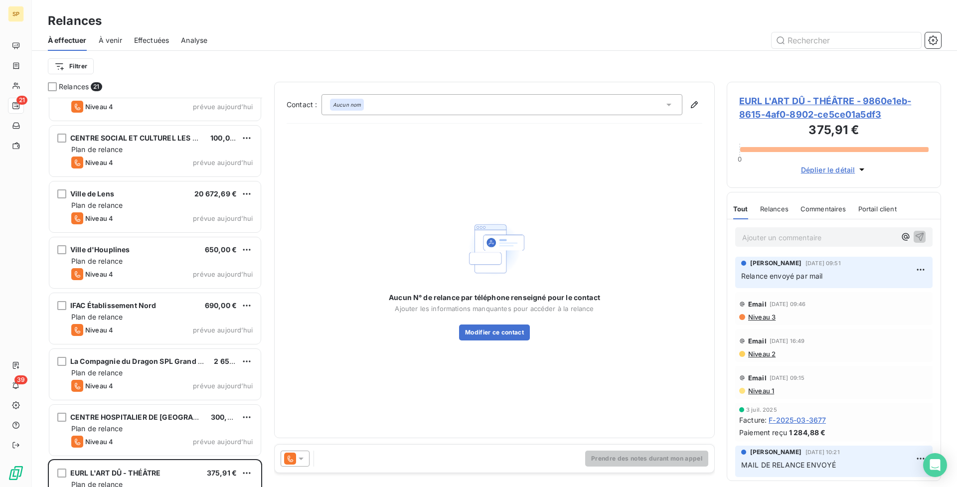
scroll to position [640, 0]
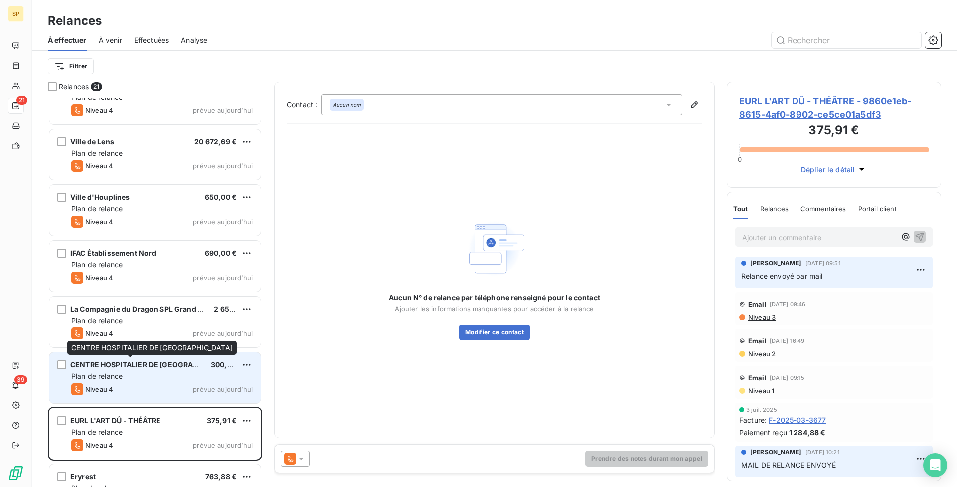
click at [171, 369] on div "CENTRE HOSPITALIER DE [GEOGRAPHIC_DATA]" at bounding box center [136, 365] width 133 height 10
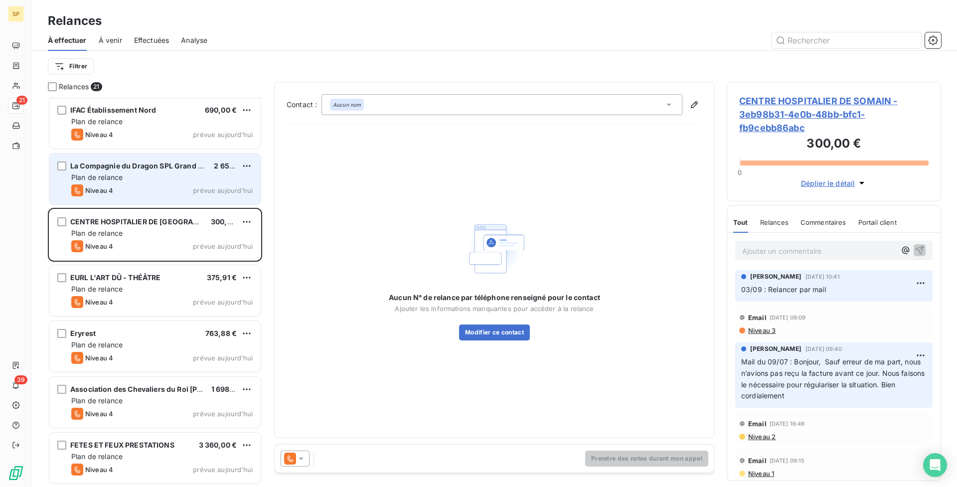
click at [154, 175] on div "Plan de relance" at bounding box center [161, 177] width 181 height 10
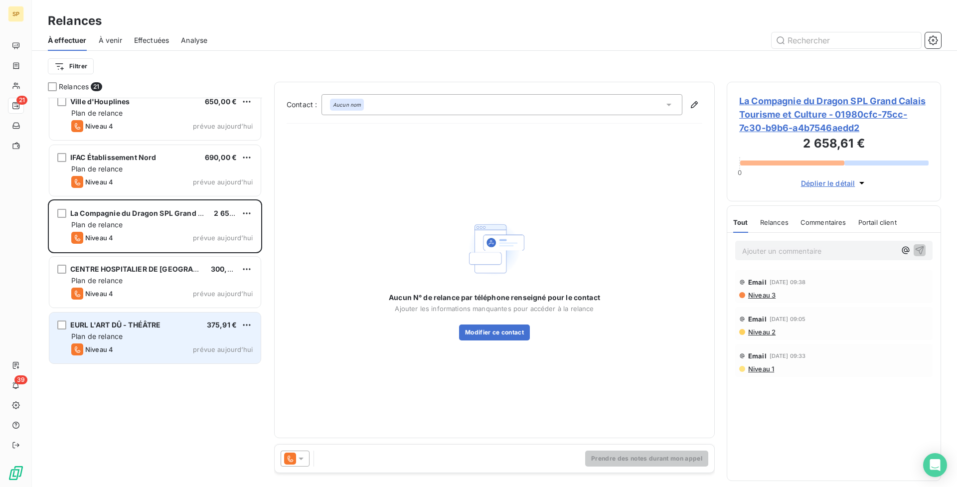
scroll to position [541, 0]
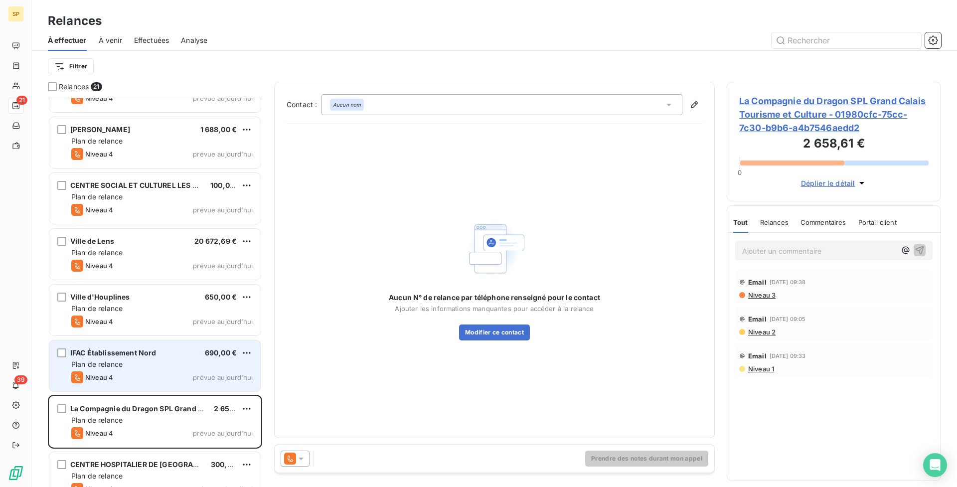
click at [175, 384] on div "IFAC Établissement Nord 690,00 € Plan de relance Niveau 4 prévue [DATE]" at bounding box center [154, 365] width 211 height 51
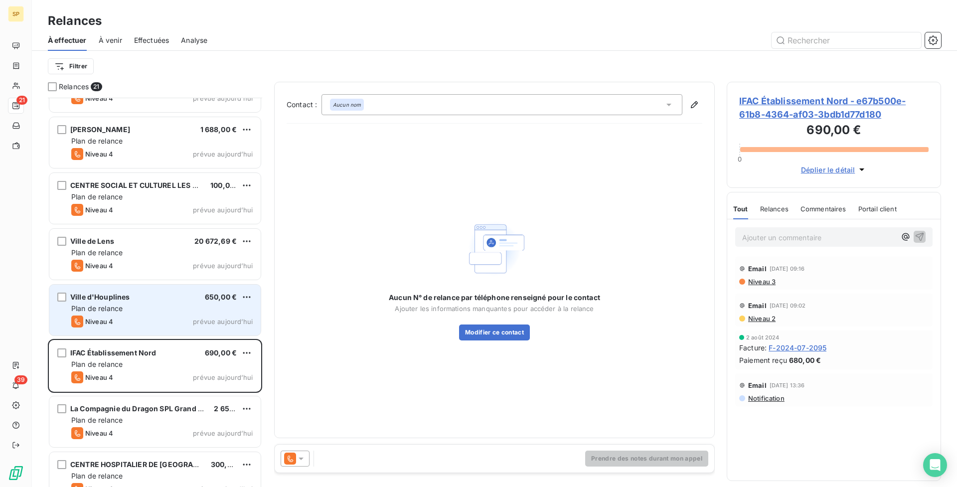
click at [162, 328] on div "Ville d'Houplines 650,00 € Plan de relance Niveau 4 prévue [DATE]" at bounding box center [154, 310] width 211 height 51
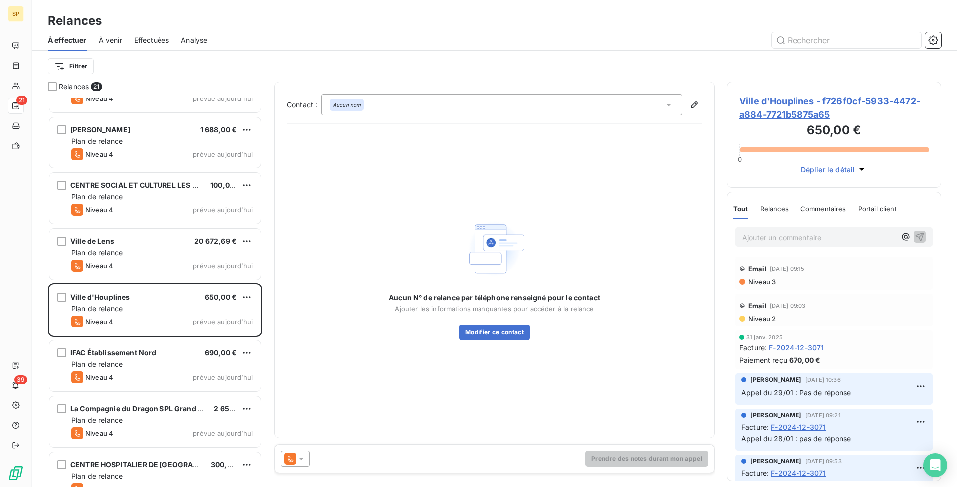
click at [807, 123] on h3 "650,00 €" at bounding box center [833, 131] width 189 height 20
click at [793, 108] on span "Ville d'Houplines - f726f0cf-5933-4472-a884-7721b5875a65" at bounding box center [833, 107] width 189 height 27
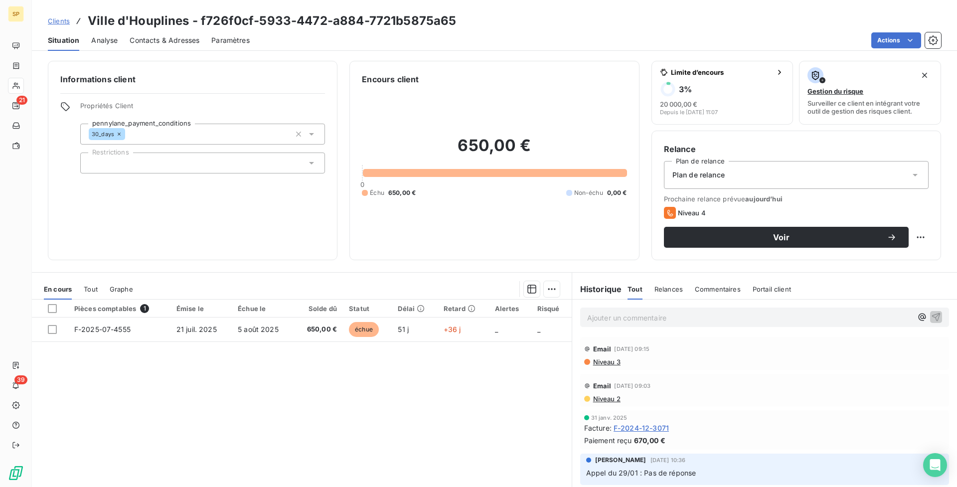
click at [488, 342] on div "Pièces comptables 1 Émise le Échue le Solde dû Statut Délai Retard Alertes Risq…" at bounding box center [302, 396] width 540 height 192
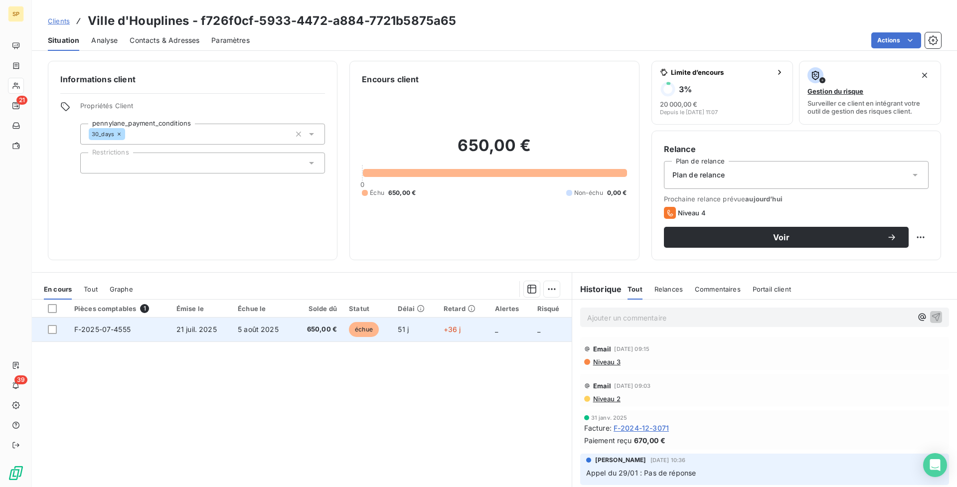
click at [484, 333] on td "+36 j" at bounding box center [463, 329] width 51 height 24
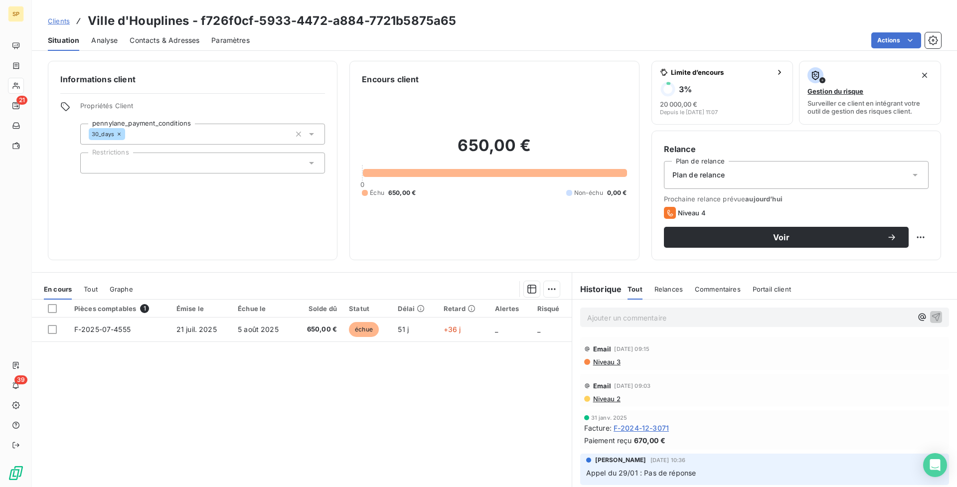
click at [183, 46] on div "Contacts & Adresses" at bounding box center [165, 40] width 70 height 21
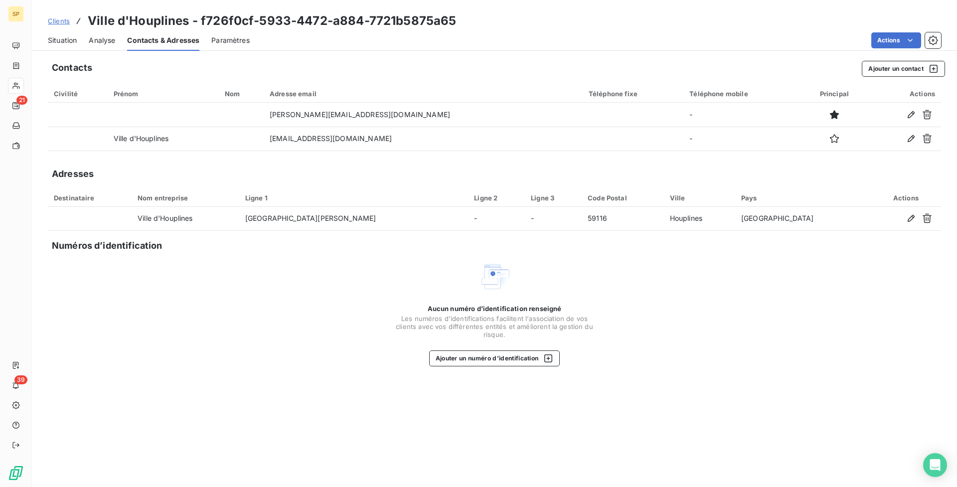
click at [60, 40] on span "Situation" at bounding box center [62, 40] width 29 height 10
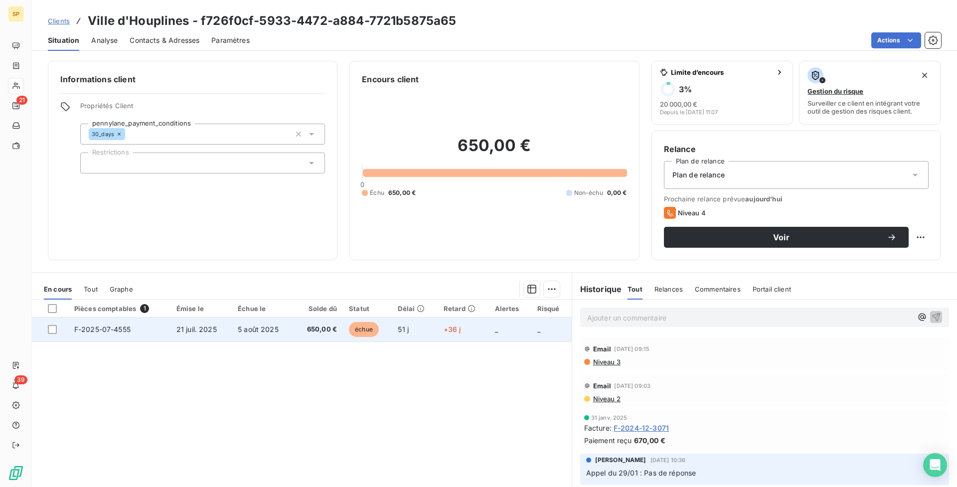
click at [331, 329] on span "650,00 €" at bounding box center [318, 329] width 37 height 10
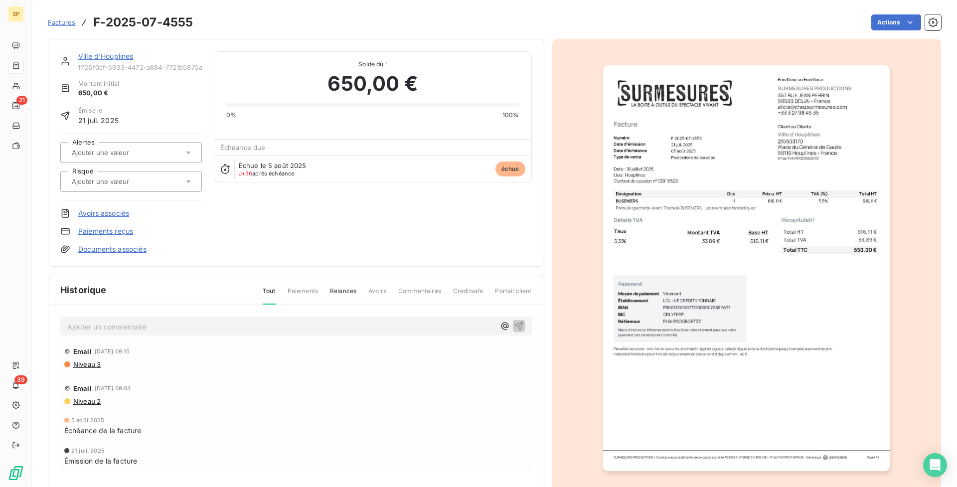
click at [751, 412] on img "button" at bounding box center [746, 268] width 287 height 406
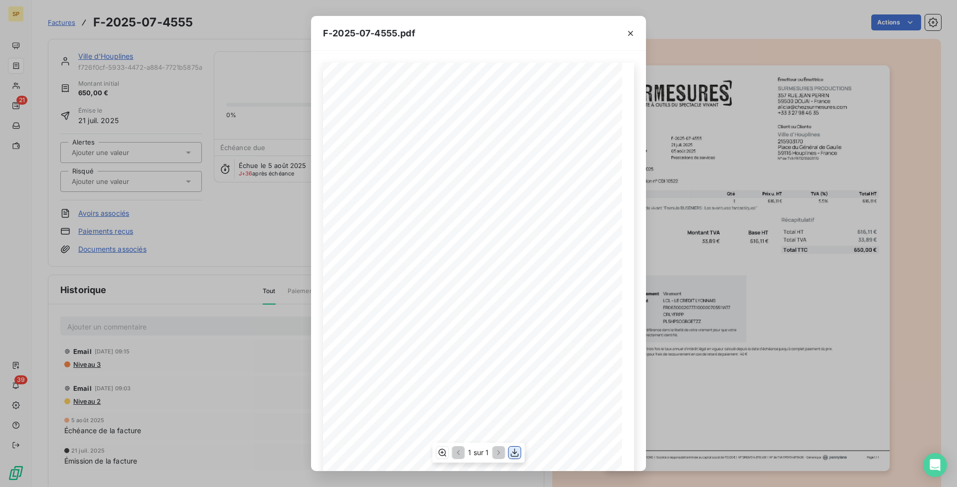
click at [515, 456] on icon "button" at bounding box center [515, 453] width 10 height 10
click at [630, 31] on icon "button" at bounding box center [630, 33] width 10 height 10
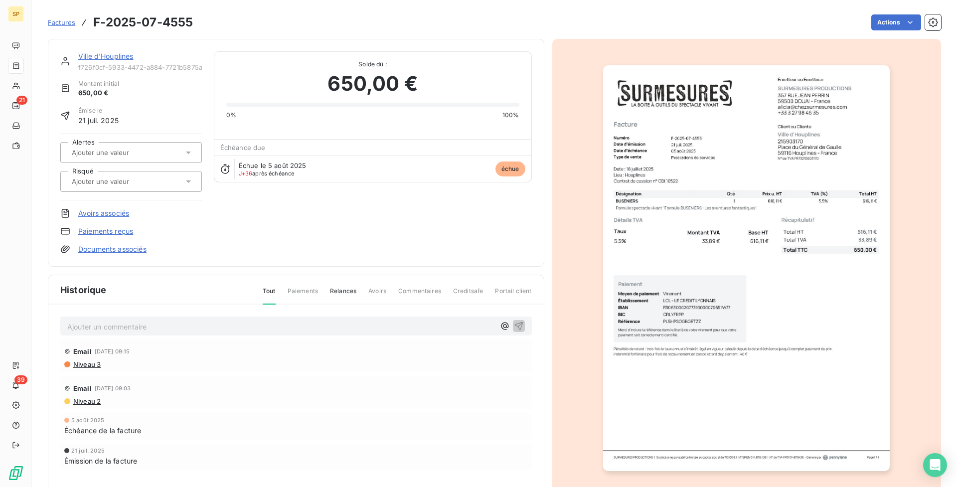
click at [144, 318] on div "Ajouter un commentaire ﻿" at bounding box center [295, 325] width 471 height 19
click at [148, 324] on p "Ajouter un commentaire ﻿" at bounding box center [281, 326] width 428 height 12
drag, startPoint x: 380, startPoint y: 326, endPoint x: 124, endPoint y: 323, distance: 256.2
click at [124, 323] on p "Appel du 10/09 : Ils étaient en point financier, elle m'a donner l'adresse mail…" at bounding box center [281, 325] width 428 height 11
click at [514, 325] on icon "button" at bounding box center [518, 325] width 8 height 8
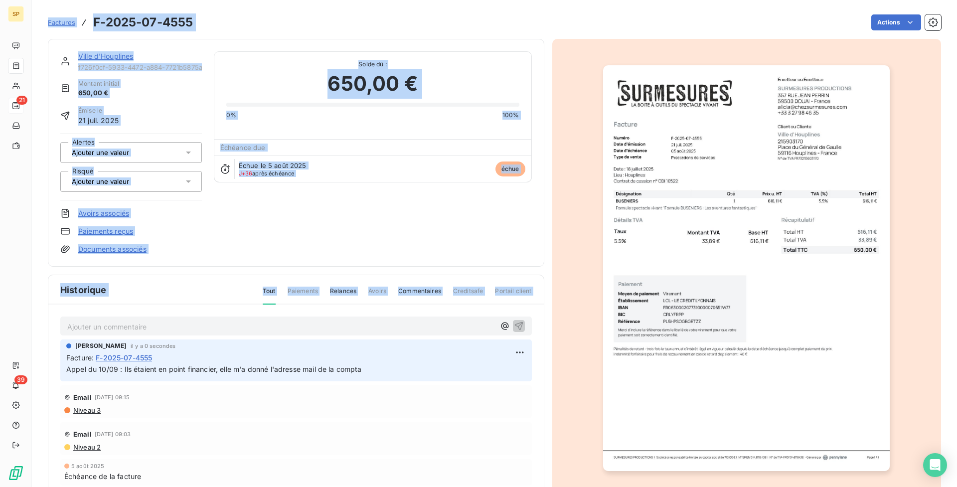
click at [22, 100] on div "21" at bounding box center [16, 106] width 16 height 16
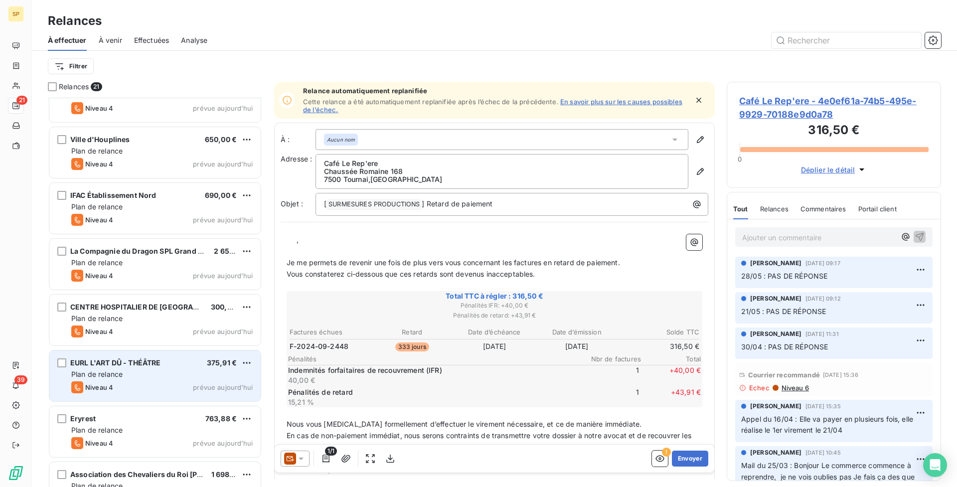
scroll to position [516, 0]
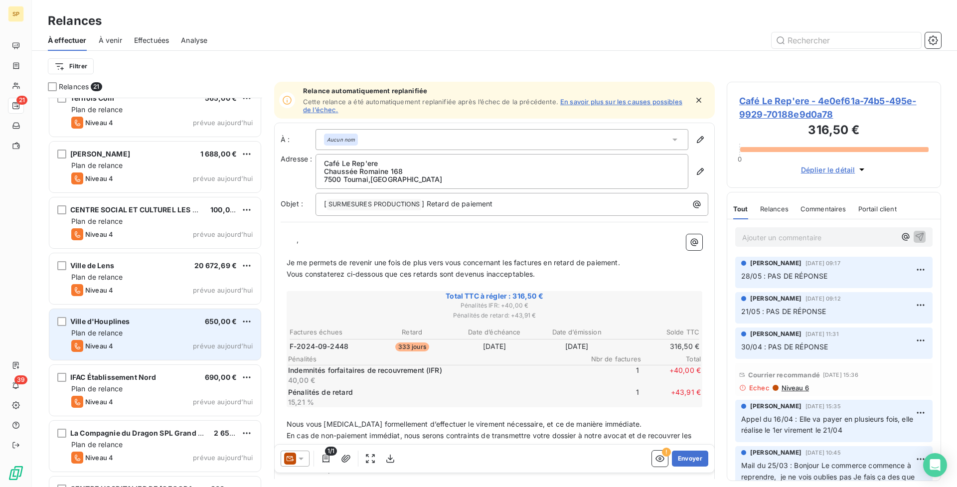
drag, startPoint x: 173, startPoint y: 329, endPoint x: 193, endPoint y: 319, distance: 22.7
click at [173, 329] on div "Plan de relance" at bounding box center [161, 333] width 181 height 10
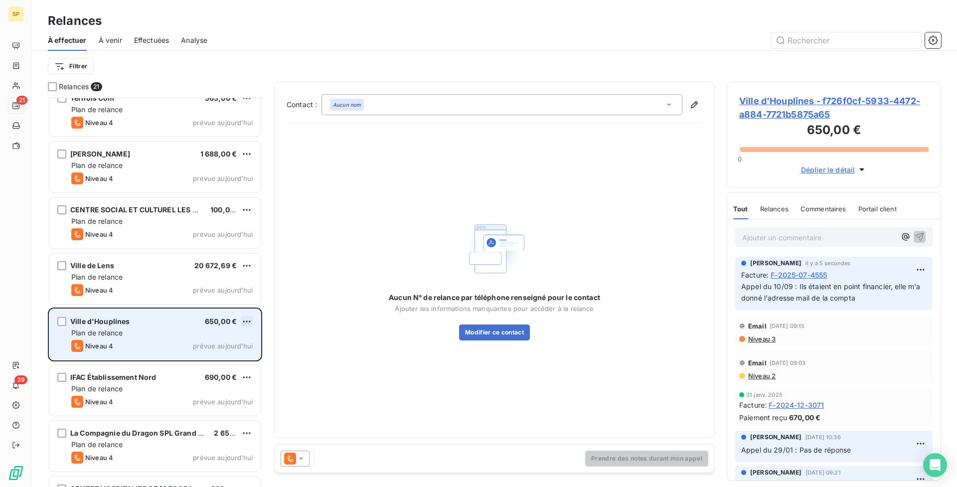
click at [247, 318] on html "SP 21 39 Relances À effectuer À venir Effectuées Analyse Filtrer Relances 21 Ca…" at bounding box center [478, 243] width 957 height 487
click at [223, 347] on div "Replanifier cette action" at bounding box center [203, 341] width 89 height 16
select select "8"
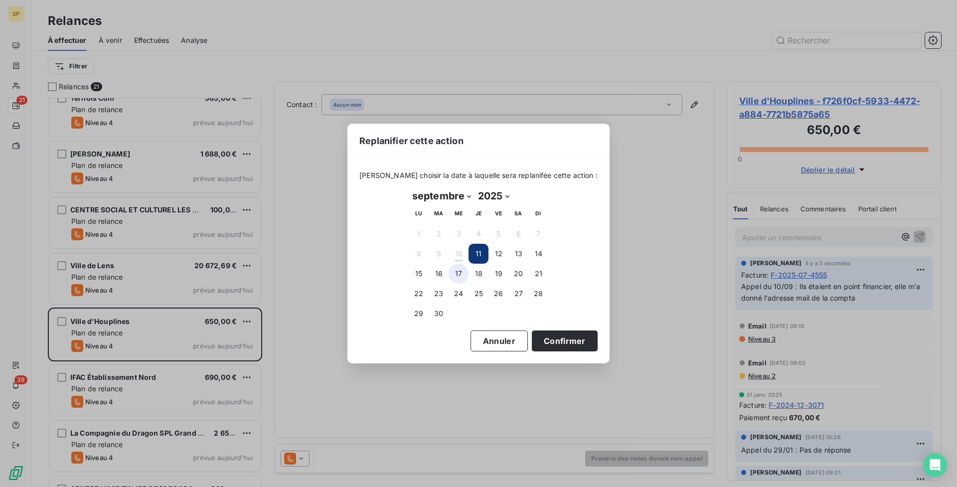
click at [458, 277] on button "17" at bounding box center [459, 274] width 20 height 20
click at [564, 335] on button "Confirmer" at bounding box center [565, 340] width 66 height 21
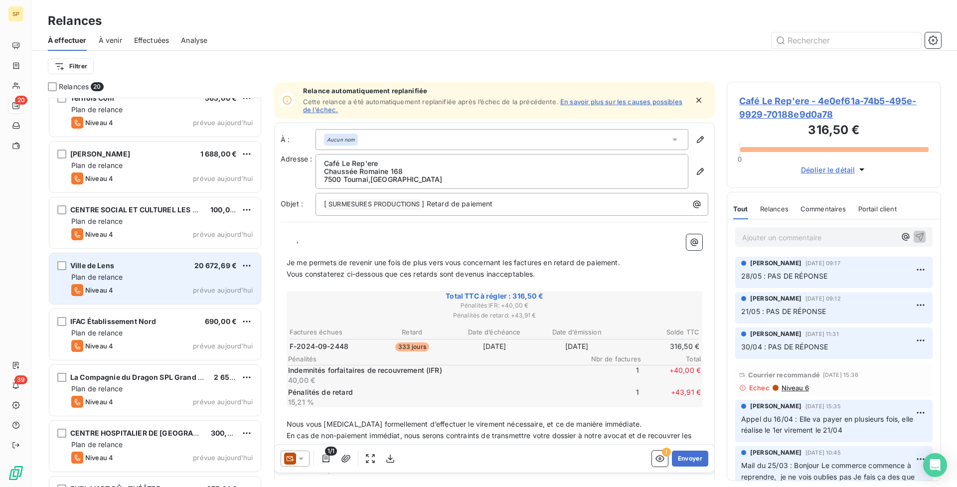
click at [229, 281] on div "Plan de relance" at bounding box center [161, 277] width 181 height 10
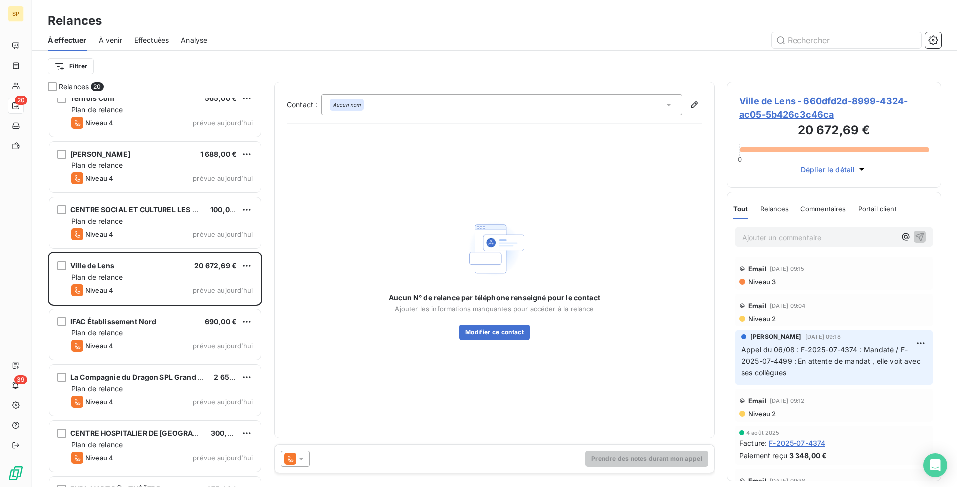
click at [776, 118] on span "Ville de Lens - 660dfd2d-8999-4324-ac05-5b426c3c46ca" at bounding box center [833, 107] width 189 height 27
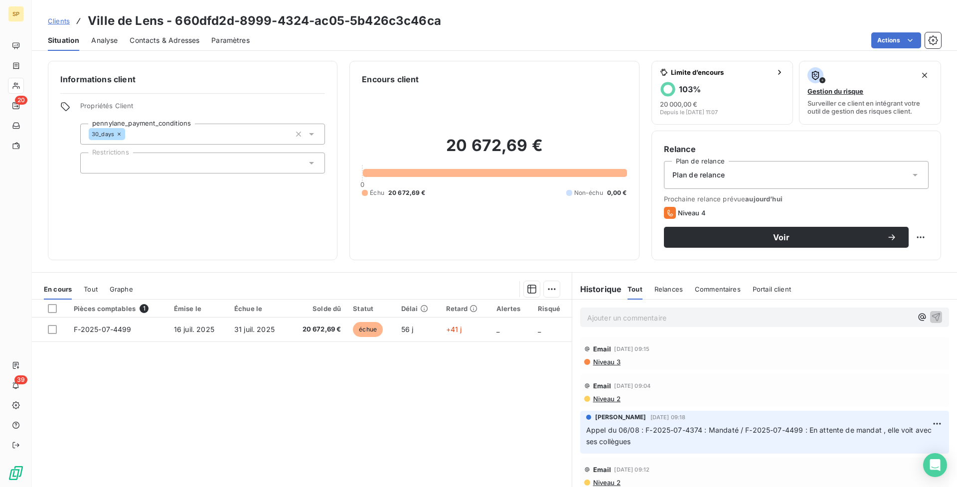
click at [749, 311] on div "Ajouter un commentaire ﻿" at bounding box center [749, 317] width 325 height 13
click at [725, 316] on p "Ajouter un commentaire ﻿" at bounding box center [749, 318] width 325 height 12
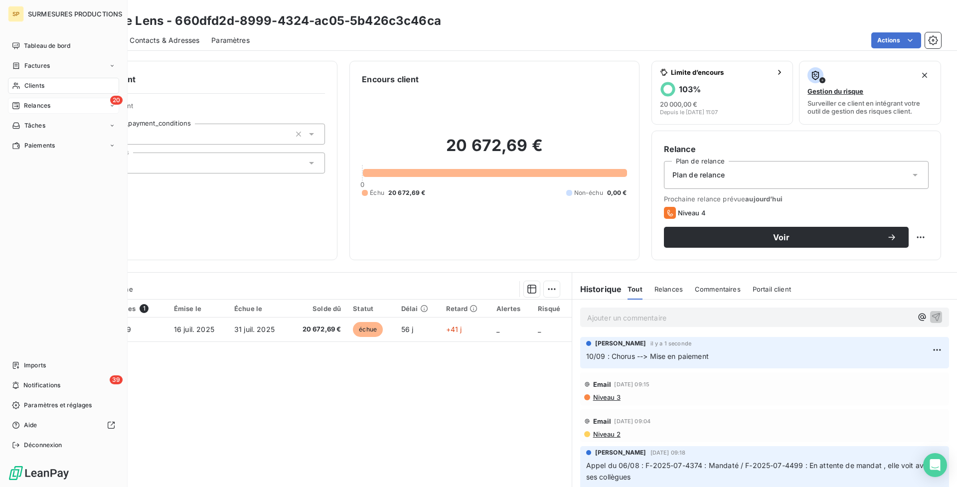
click at [28, 102] on span "Relances" at bounding box center [37, 105] width 26 height 9
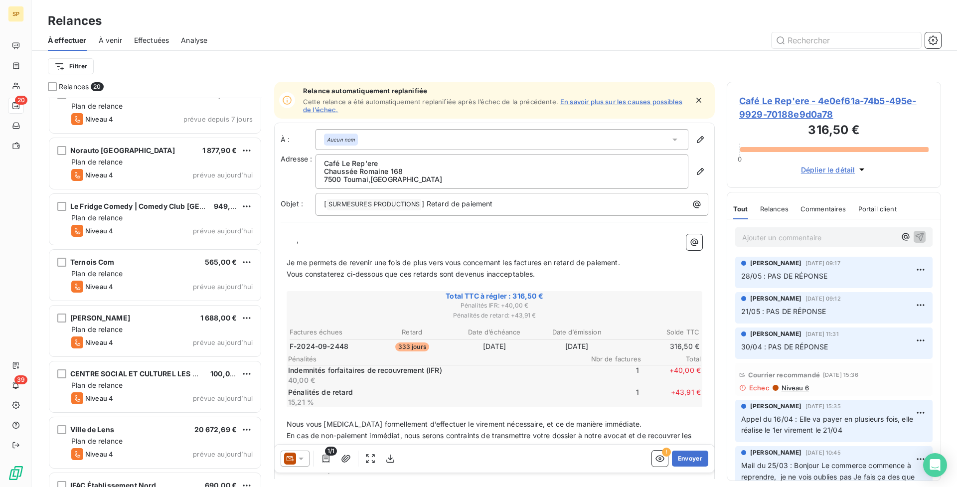
scroll to position [354, 0]
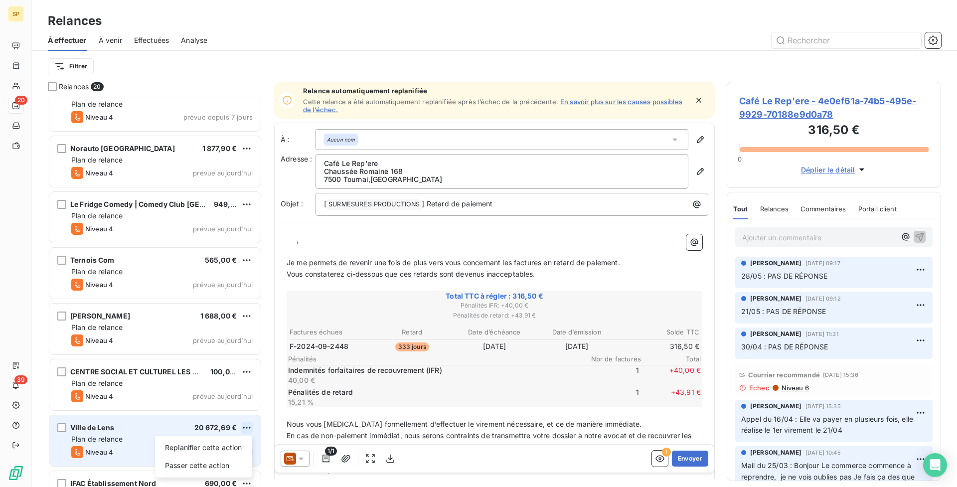
click at [246, 432] on html "SP 20 39 Relances À effectuer À venir Effectuées Analyse Filtrer Relances 20 Tr…" at bounding box center [478, 243] width 957 height 487
click at [223, 456] on div "Replanifier cette action Passer cette action" at bounding box center [203, 457] width 97 height 42
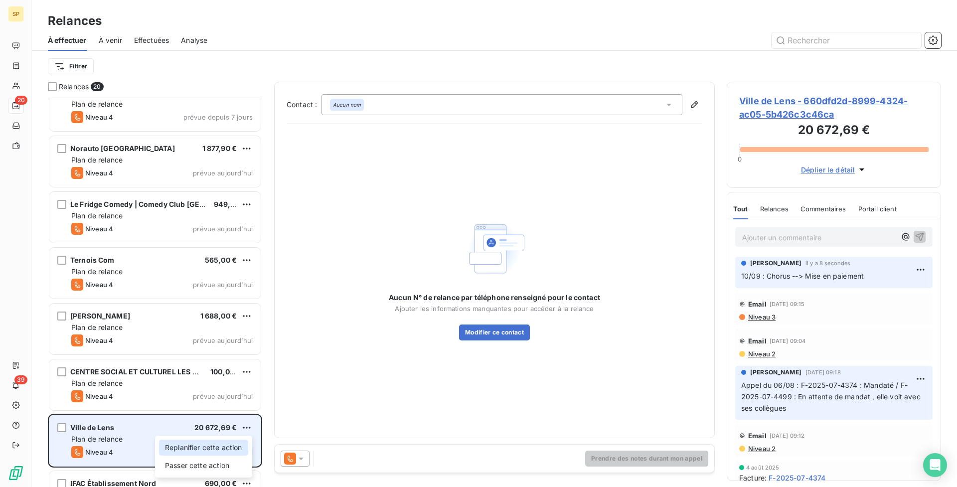
click at [224, 452] on div "Replanifier cette action" at bounding box center [203, 448] width 89 height 16
select select "8"
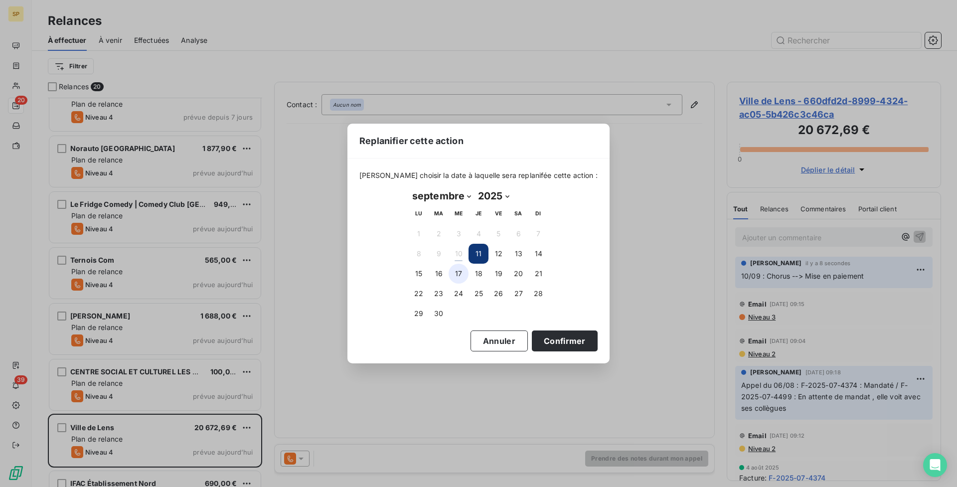
click at [462, 268] on button "17" at bounding box center [459, 274] width 20 height 20
click at [548, 344] on button "Confirmer" at bounding box center [565, 340] width 66 height 21
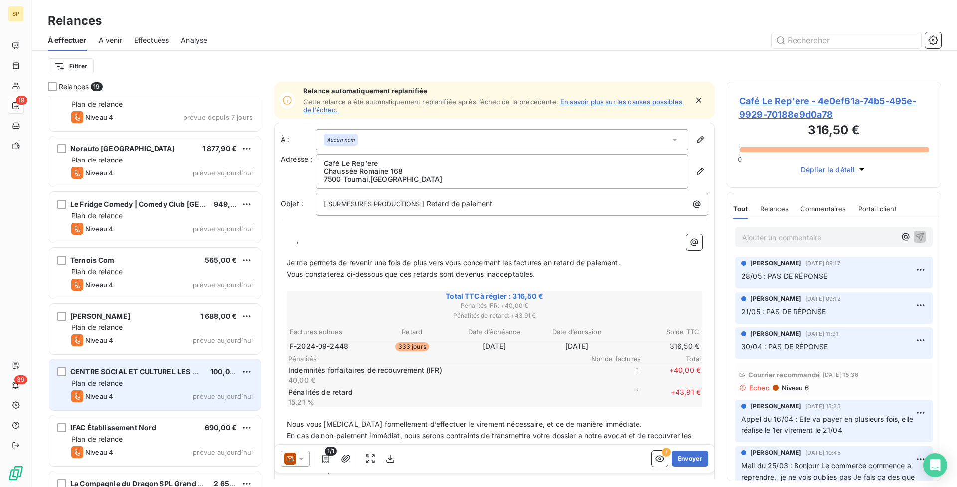
click at [201, 383] on div "Plan de relance" at bounding box center [161, 383] width 181 height 10
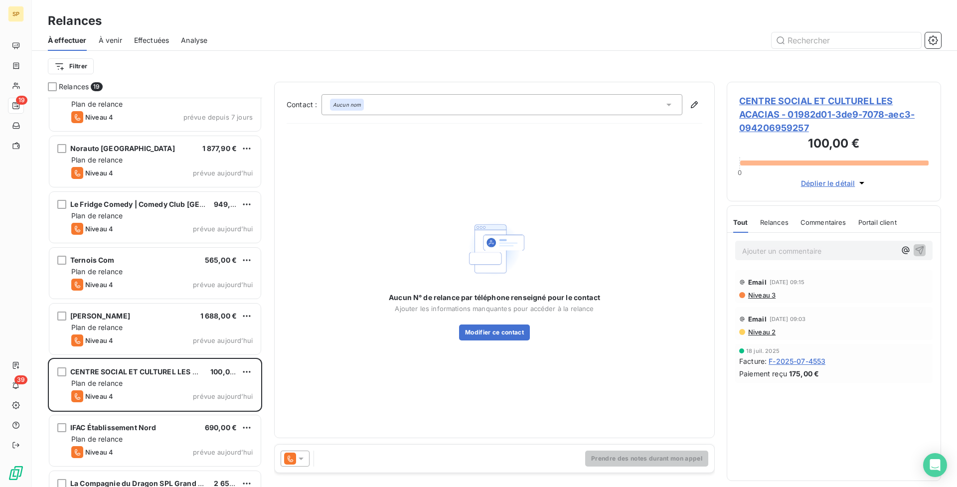
click at [785, 128] on span "CENTRE SOCIAL ET CULTUREL LES ACACIAS - 01982d01-3de9-7078-aec3-094206959257" at bounding box center [833, 114] width 189 height 40
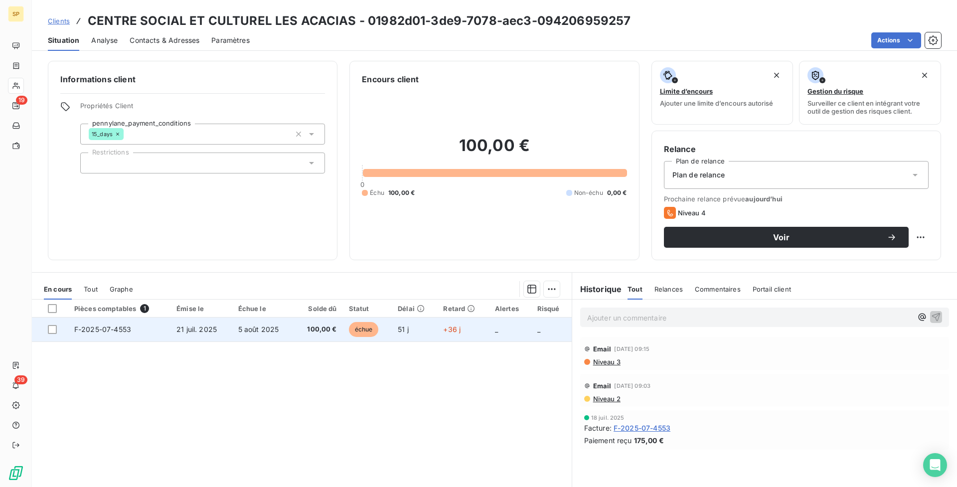
click at [316, 321] on td "100,00 €" at bounding box center [318, 329] width 49 height 24
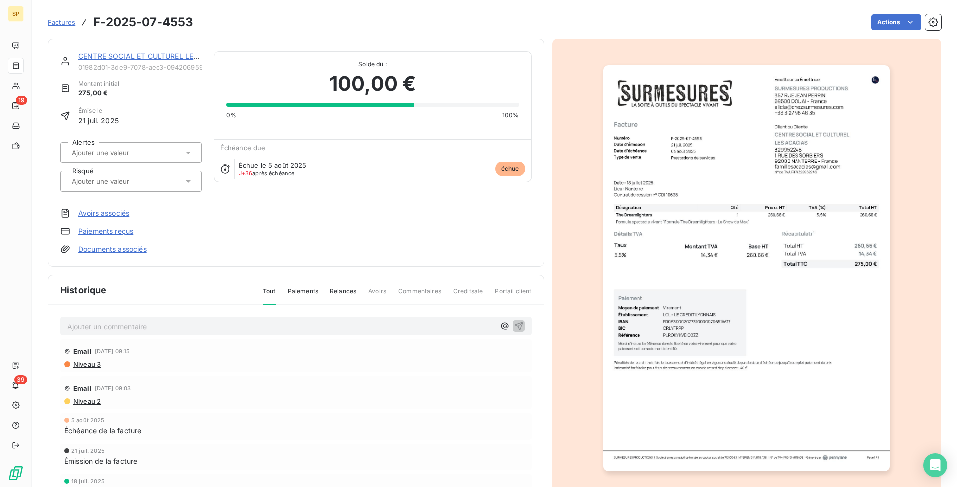
click at [825, 163] on img "button" at bounding box center [746, 268] width 287 height 406
click at [661, 152] on img "button" at bounding box center [746, 268] width 287 height 406
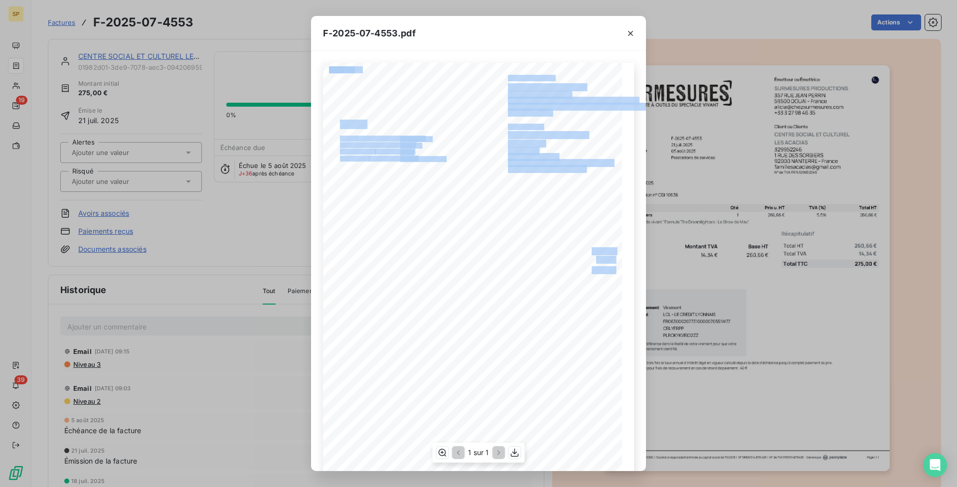
click at [502, 169] on div "260,66 € 14,34 € 275,00 € 01982d03- 3eca- 7a8c- be27- c60b47792b1a Émetteur ou …" at bounding box center [478, 274] width 311 height 423
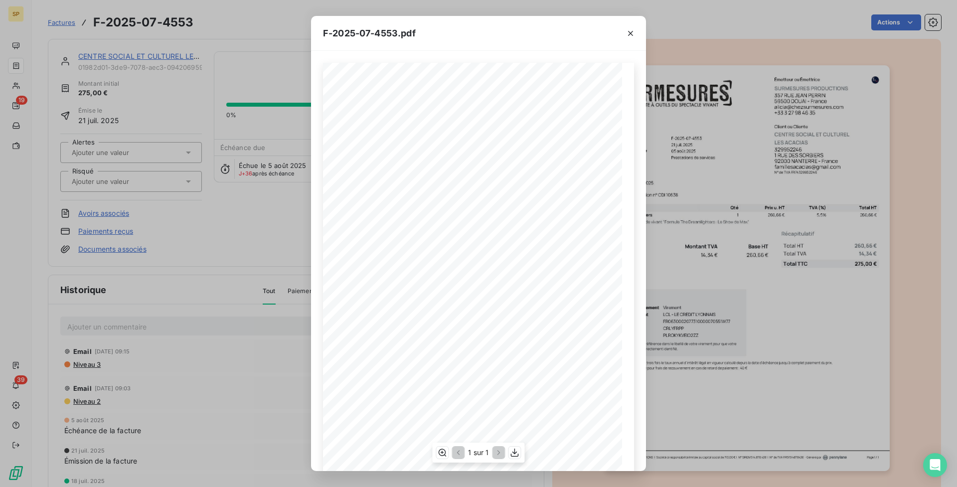
click at [573, 167] on span "[EMAIL_ADDRESS][DOMAIN_NAME]" at bounding box center [554, 167] width 93 height 5
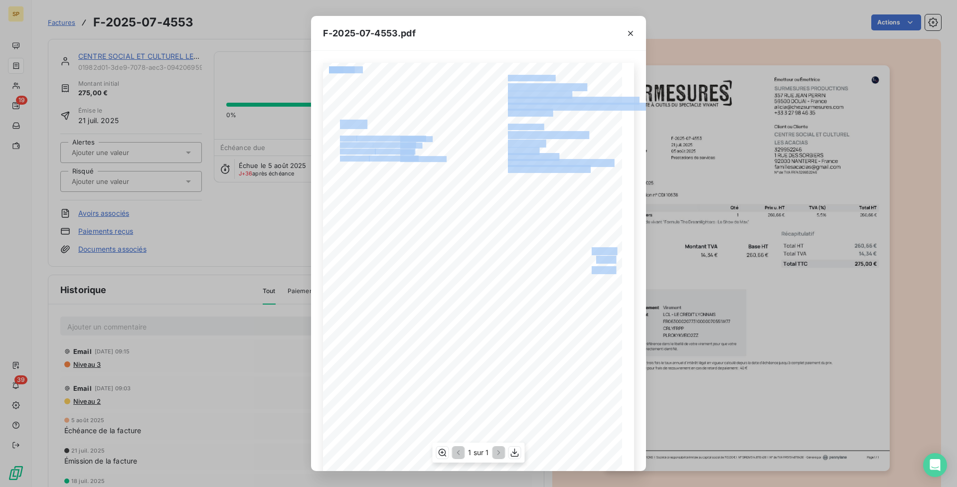
click at [561, 183] on div "260,66 € 14,34 € 275,00 € 01982d03- 3eca- 7a8c- be27- c60b47792b1a Émetteur ou …" at bounding box center [478, 274] width 311 height 423
click at [524, 149] on span "329952246" at bounding box center [522, 149] width 29 height 5
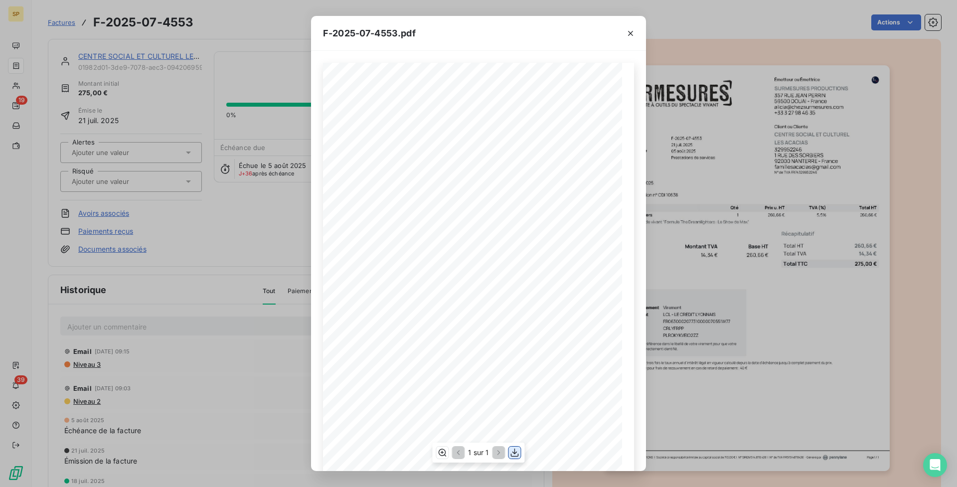
click at [516, 452] on icon "button" at bounding box center [515, 453] width 10 height 10
drag, startPoint x: 626, startPoint y: 27, endPoint x: 619, endPoint y: 57, distance: 30.8
click at [626, 27] on button "button" at bounding box center [631, 33] width 16 height 16
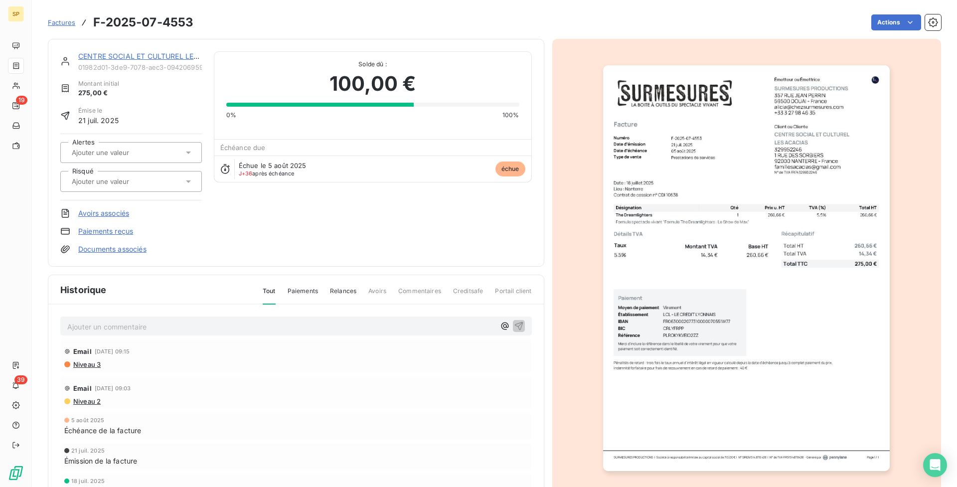
click at [214, 330] on p "Ajouter un commentaire ﻿" at bounding box center [281, 326] width 428 height 12
click at [514, 327] on icon "button" at bounding box center [518, 325] width 8 height 8
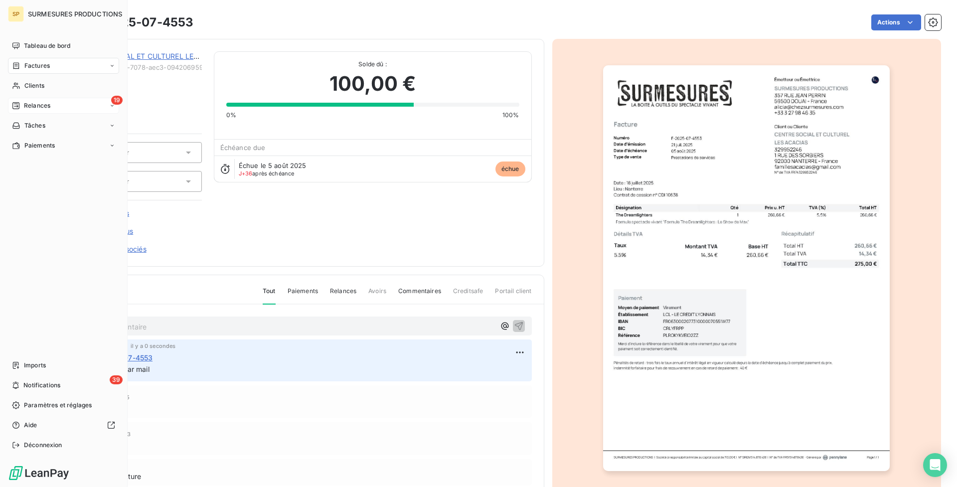
click at [19, 99] on div "19 Relances" at bounding box center [63, 106] width 111 height 16
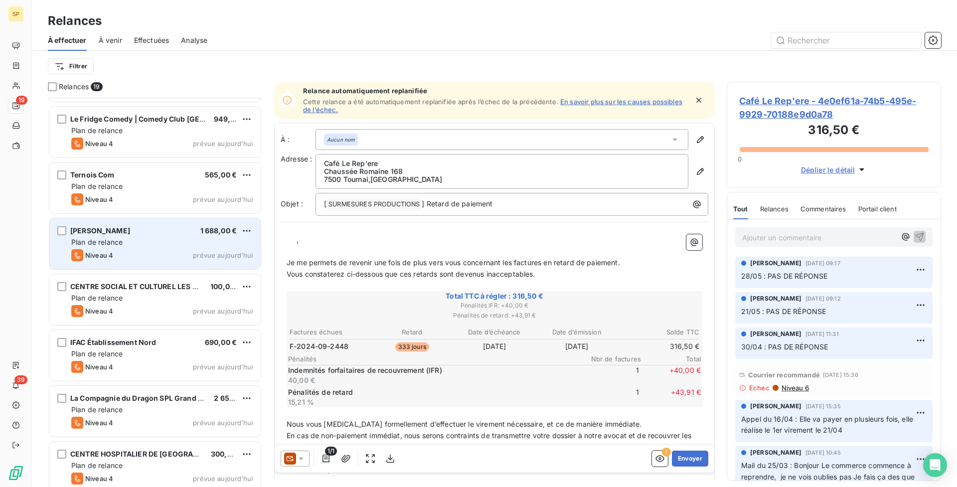
scroll to position [442, 0]
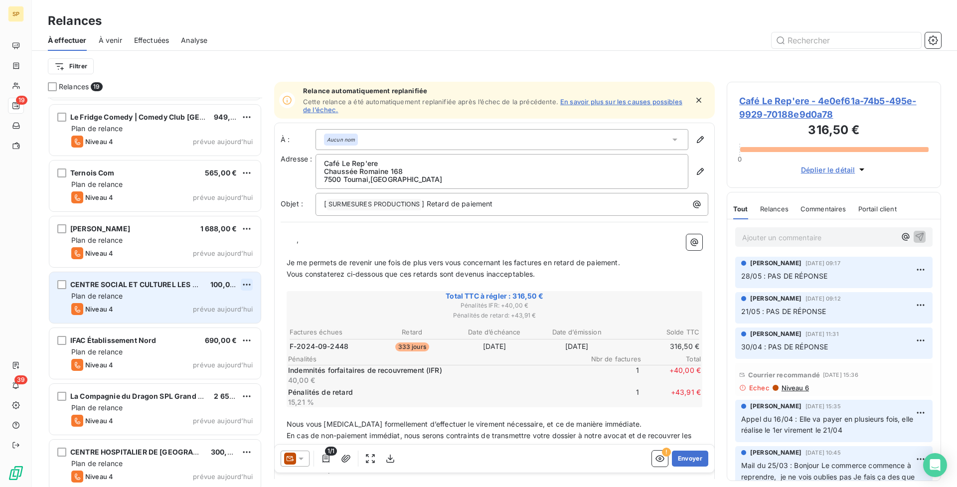
click at [246, 285] on html "SP 19 39 Relances À effectuer À venir Effectuées Analyse Filtrer Relances 19 DA…" at bounding box center [478, 243] width 957 height 487
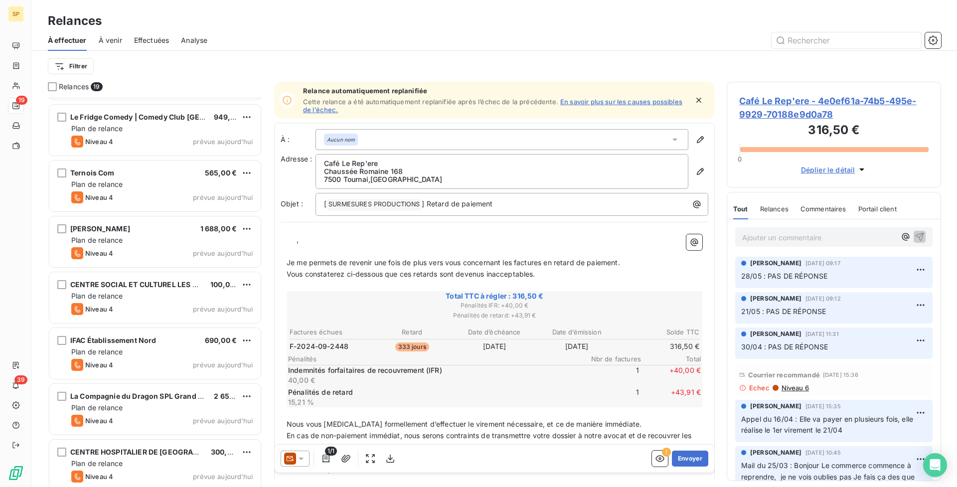
click at [130, 296] on html "SP 19 39 Relances À effectuer À venir Effectuées Analyse Filtrer Relances 19 DA…" at bounding box center [478, 243] width 957 height 487
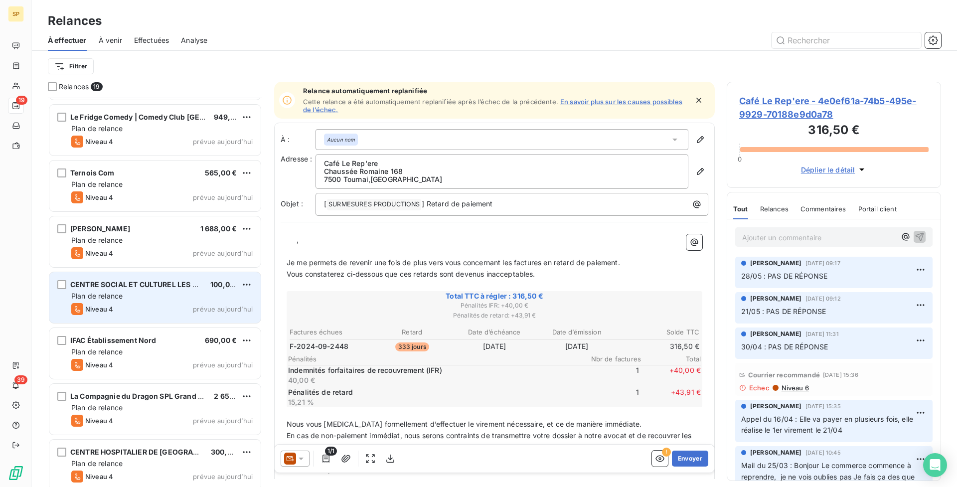
click at [168, 293] on div "Plan de relance" at bounding box center [161, 296] width 181 height 10
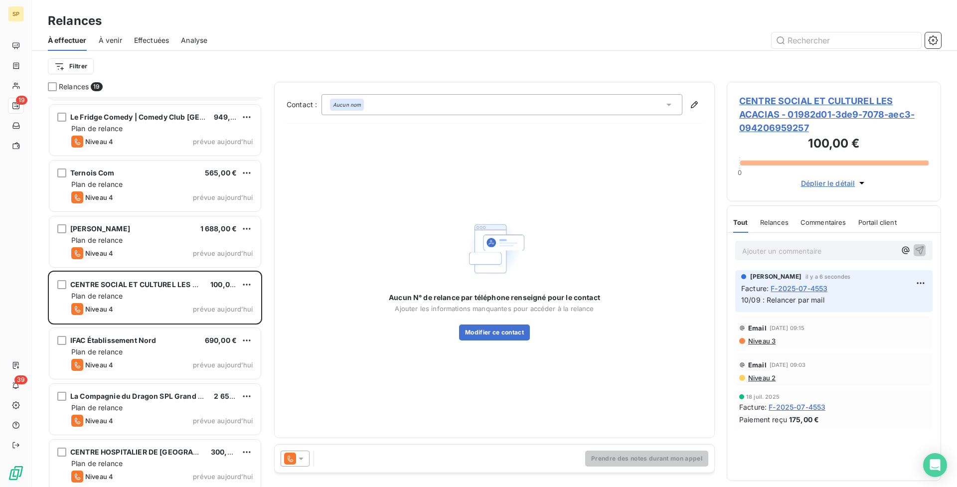
click at [250, 283] on html "SP 19 39 Relances À effectuer À venir Effectuées Analyse Filtrer Relances 19 DA…" at bounding box center [478, 243] width 957 height 487
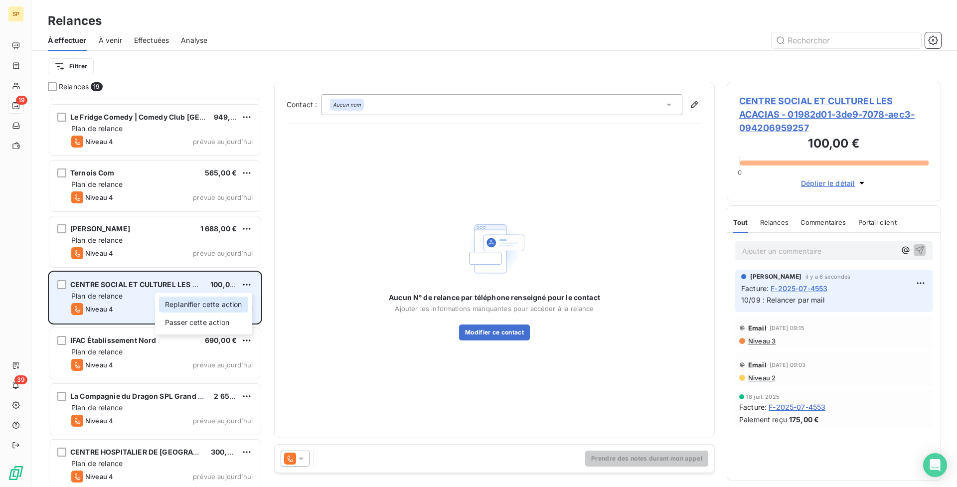
click at [237, 299] on div "Replanifier cette action" at bounding box center [203, 305] width 89 height 16
select select "8"
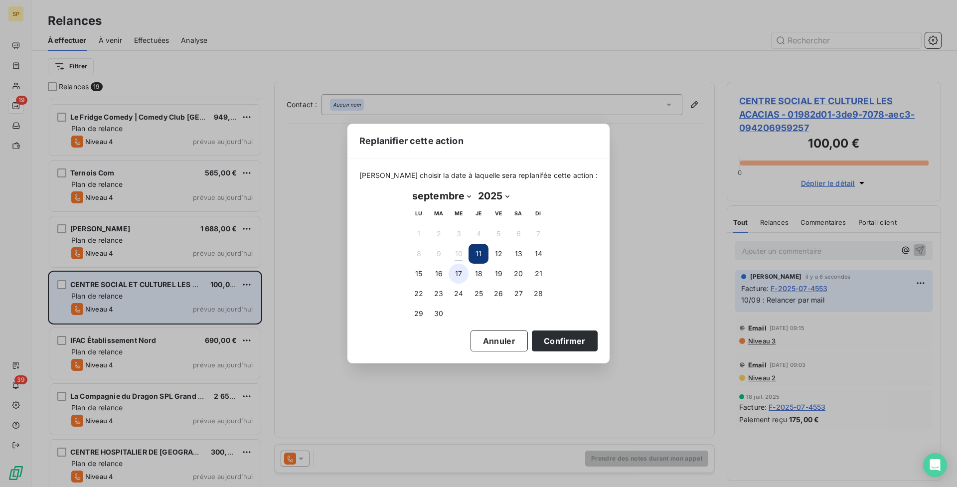
click at [459, 272] on button "17" at bounding box center [459, 274] width 20 height 20
click at [570, 340] on button "Confirmer" at bounding box center [565, 340] width 66 height 21
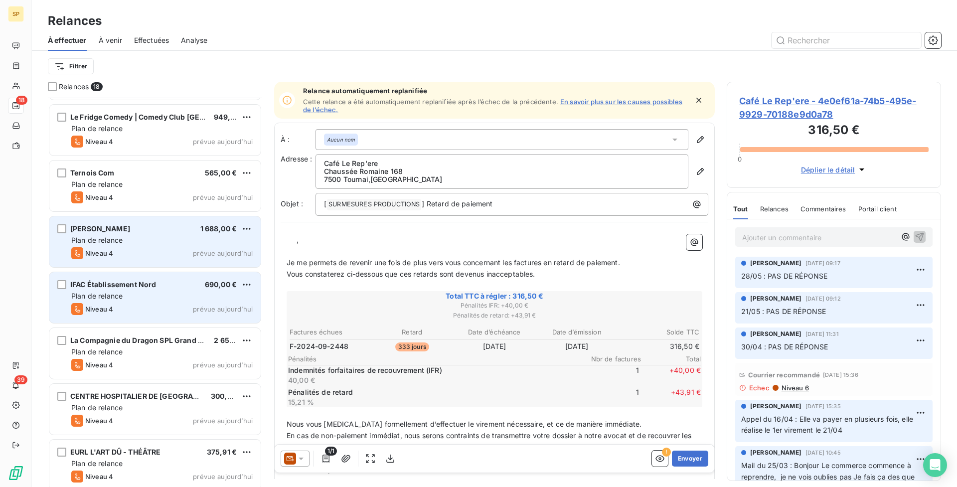
click at [171, 252] on div "Niveau 4 prévue aujourd’hui" at bounding box center [161, 253] width 181 height 12
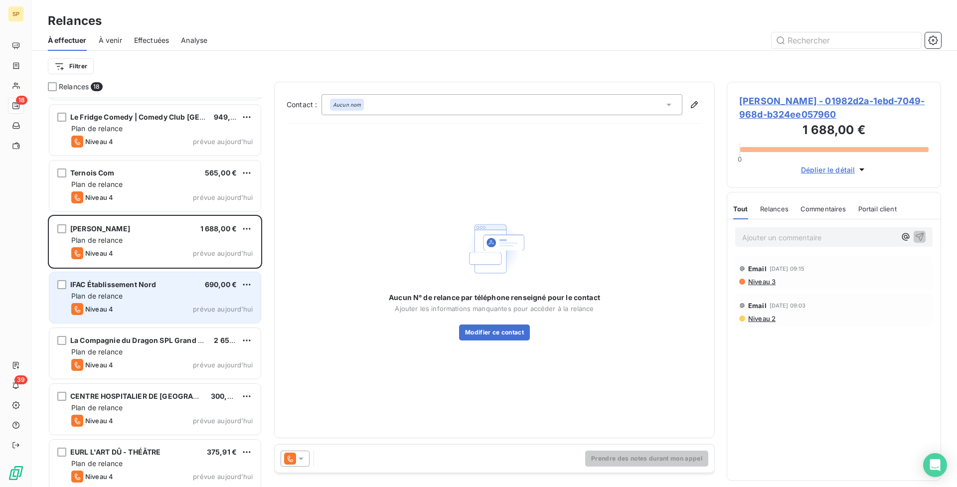
click at [792, 112] on span "[PERSON_NAME] - 01982d2a-1ebd-7049-968d-b324ee057960" at bounding box center [833, 107] width 189 height 27
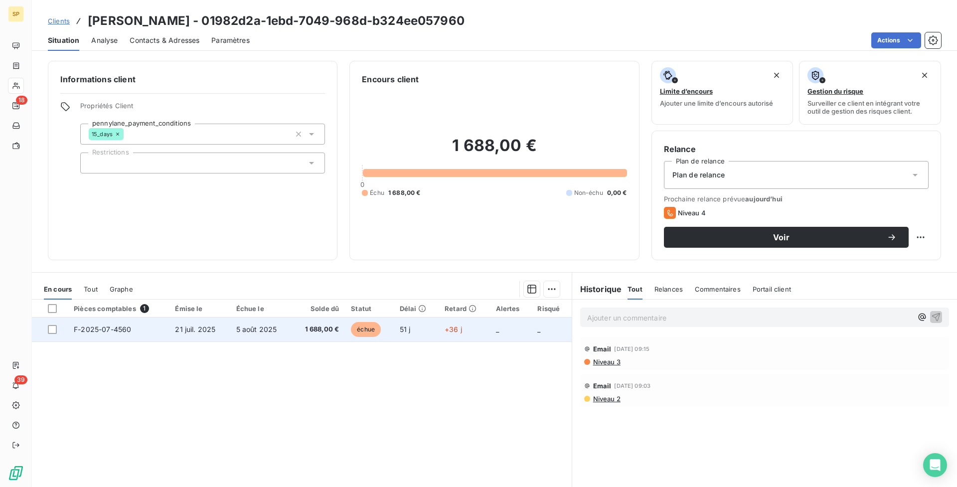
click at [312, 328] on span "1 688,00 €" at bounding box center [319, 329] width 42 height 10
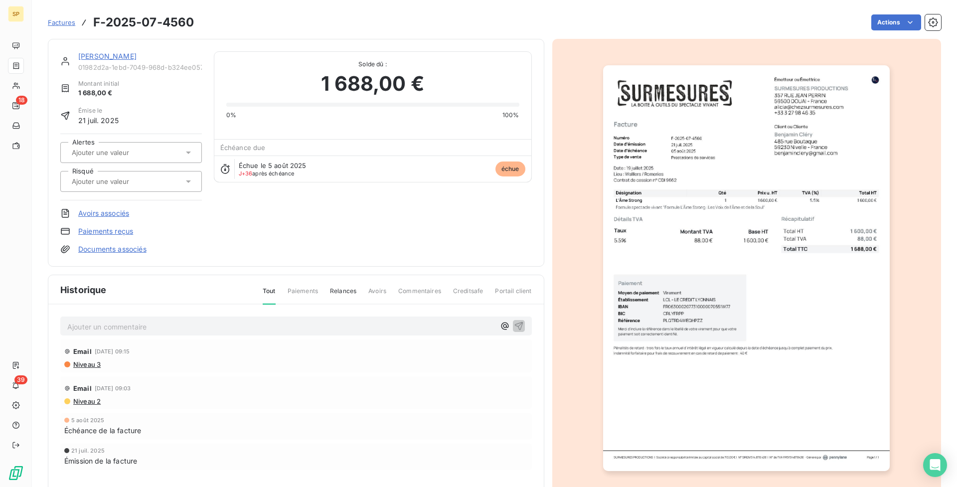
click at [794, 161] on img "button" at bounding box center [746, 268] width 287 height 406
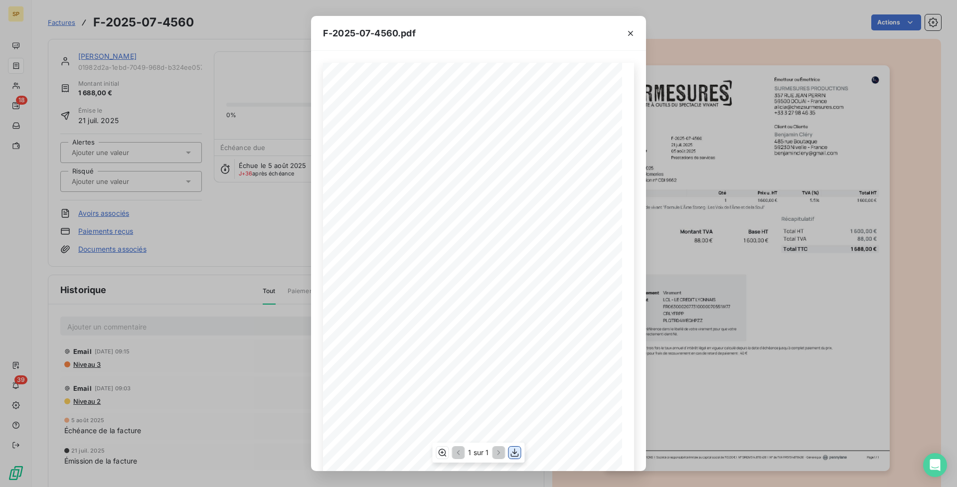
click at [514, 454] on icon "button" at bounding box center [515, 453] width 10 height 10
click at [627, 31] on icon "button" at bounding box center [630, 33] width 10 height 10
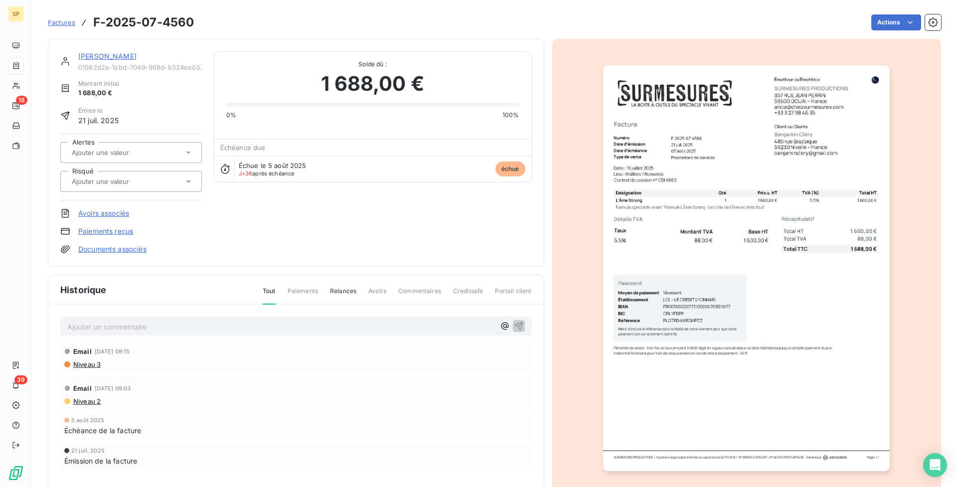
click at [338, 328] on p "Ajouter un commentaire ﻿" at bounding box center [281, 326] width 428 height 12
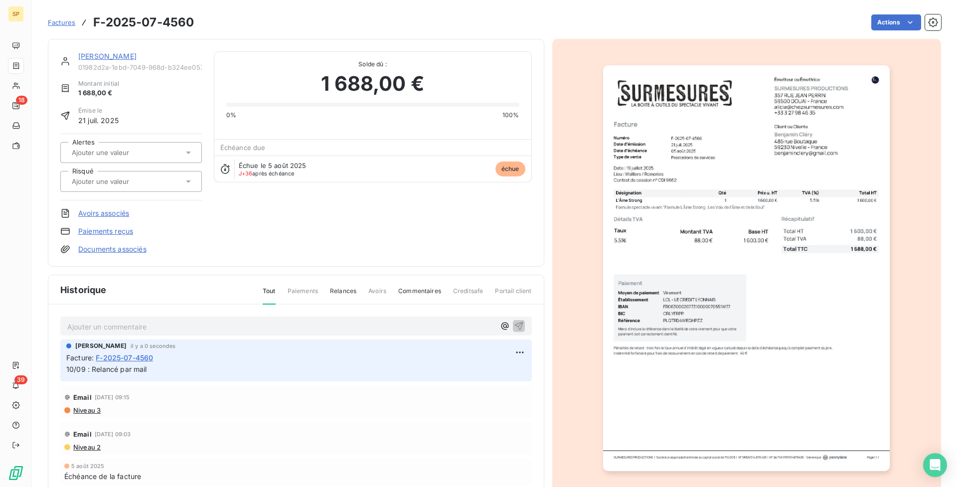
click at [32, 100] on section "Factures F-2025-07-4560 Actions [PERSON_NAME] 01982d2a-1ebd-7049-968d-b324ee057…" at bounding box center [494, 243] width 925 height 487
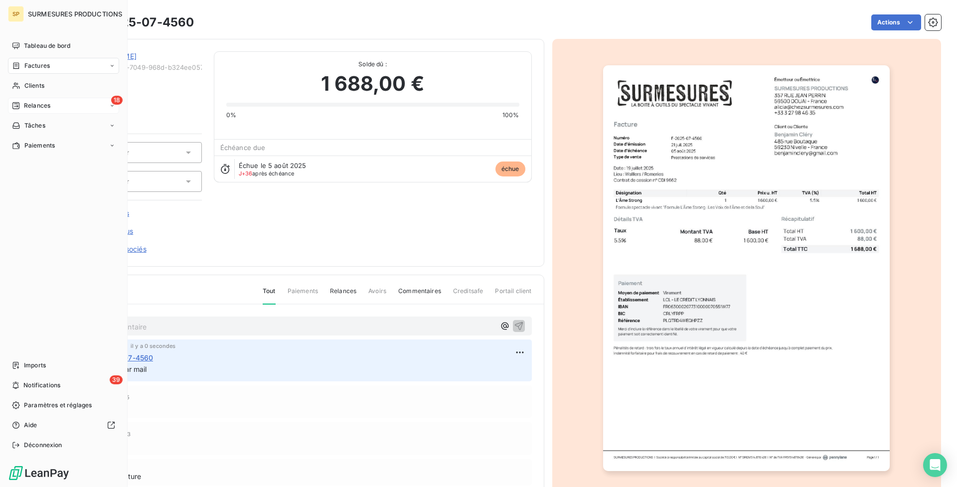
click at [30, 101] on div "18 Relances" at bounding box center [63, 106] width 111 height 16
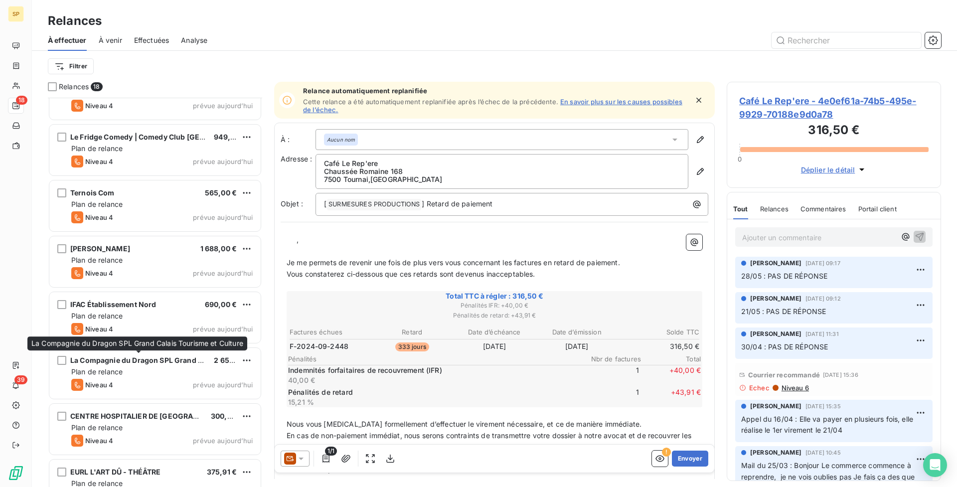
scroll to position [424, 0]
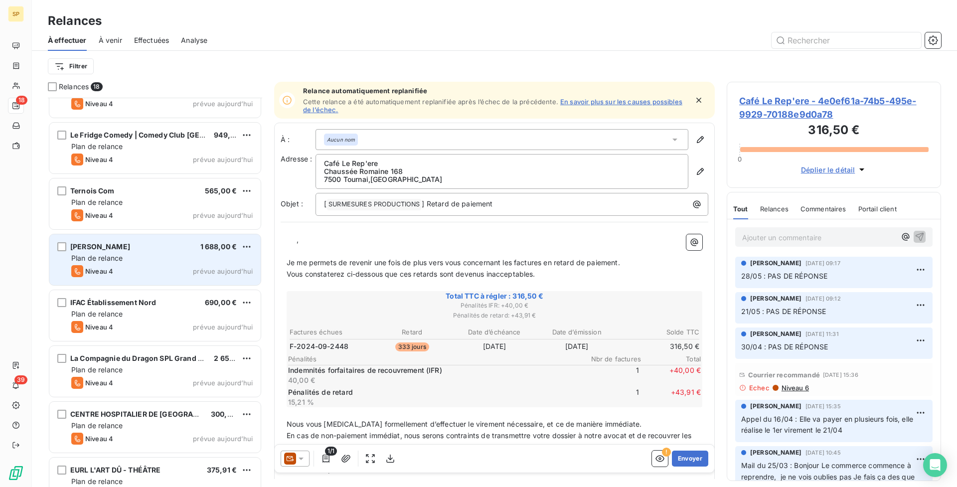
click at [245, 253] on div "[PERSON_NAME] 1 688,00 € Plan de relance Niveau 4 prévue [DATE]" at bounding box center [154, 259] width 211 height 51
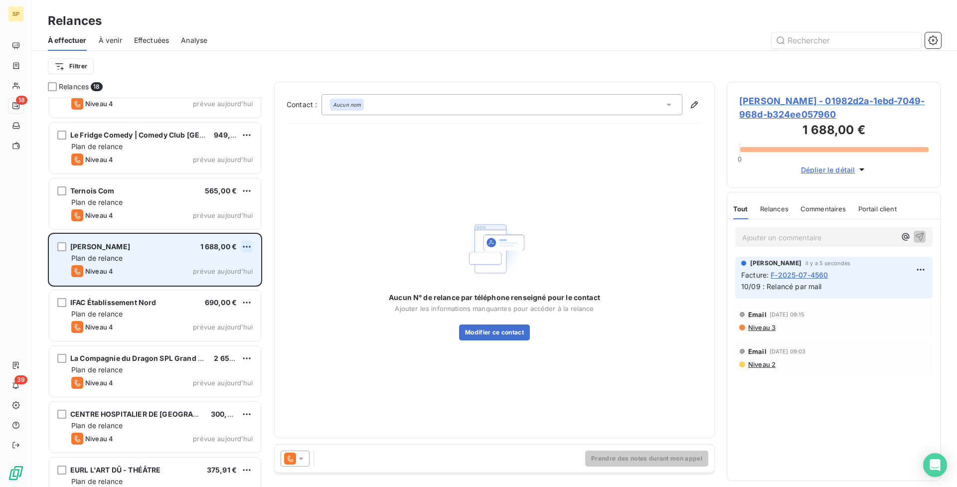
click at [246, 244] on html "SP 18 39 Relances À effectuer À venir Effectuées Analyse Filtrer Relances 18 DA…" at bounding box center [478, 243] width 957 height 487
click at [232, 262] on div "Replanifier cette action" at bounding box center [203, 267] width 89 height 16
select select "8"
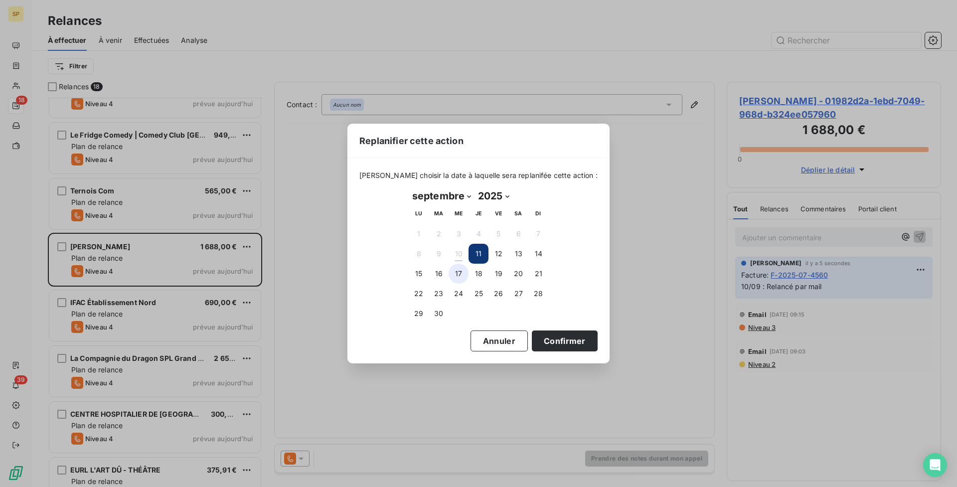
click at [460, 273] on button "17" at bounding box center [459, 274] width 20 height 20
click at [542, 337] on button "Confirmer" at bounding box center [565, 340] width 66 height 21
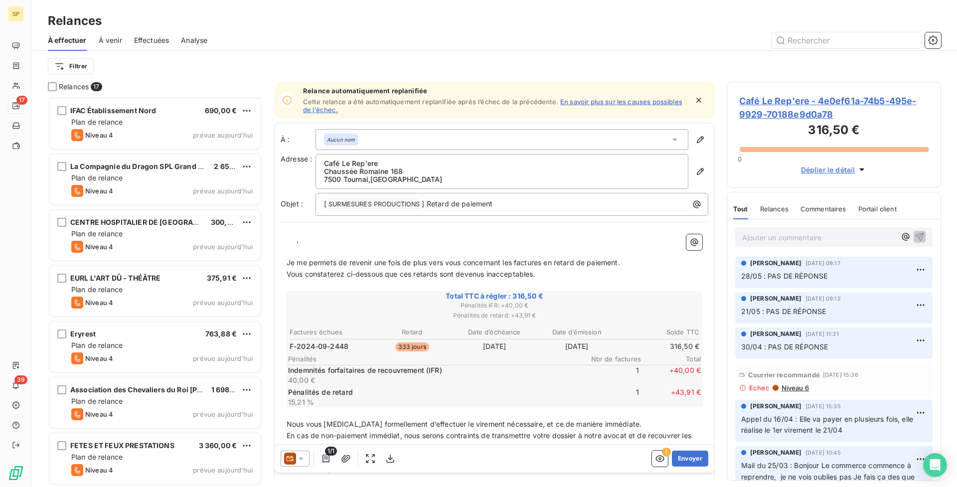
scroll to position [560, 0]
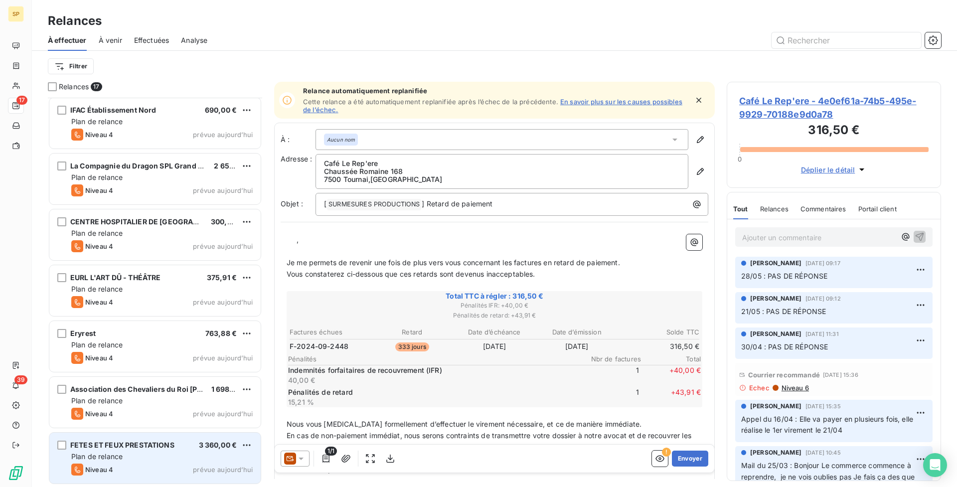
click at [166, 439] on div "FETES ET FEUX PRESTATIONS 3 360,00 € Plan de relance Niveau 4 prévue [DATE]" at bounding box center [154, 458] width 211 height 51
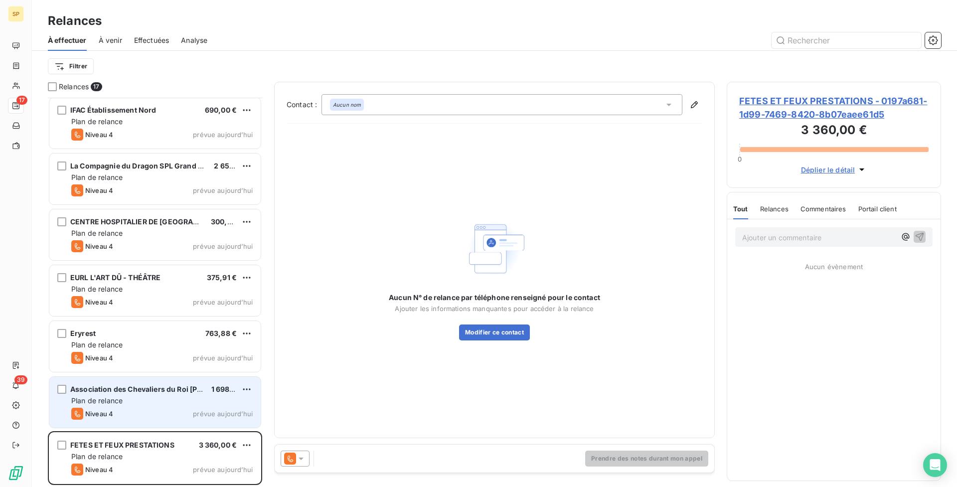
click at [161, 395] on div "Association des Chevaliers du Roi [PERSON_NAME] 1 698,10 € Plan de relance Nive…" at bounding box center [154, 402] width 211 height 51
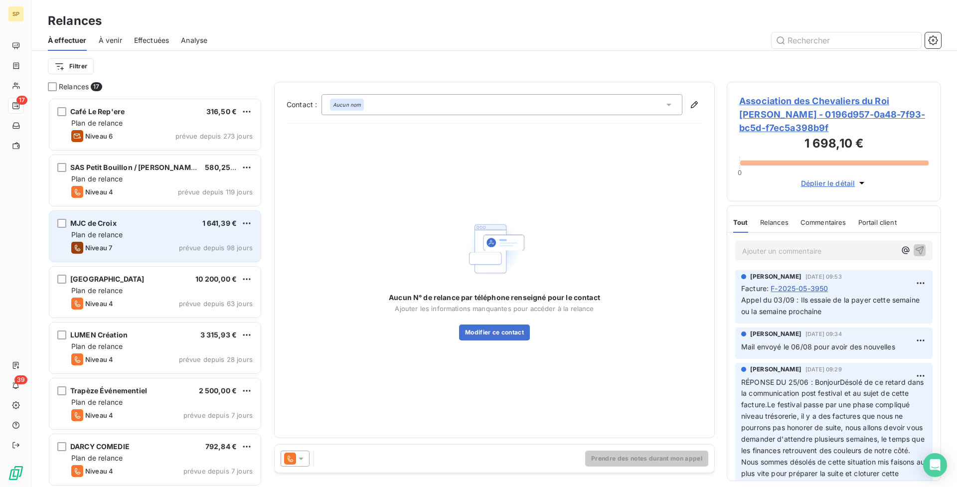
click at [169, 251] on div "Niveau 7 prévue depuis 98 jours" at bounding box center [161, 248] width 181 height 12
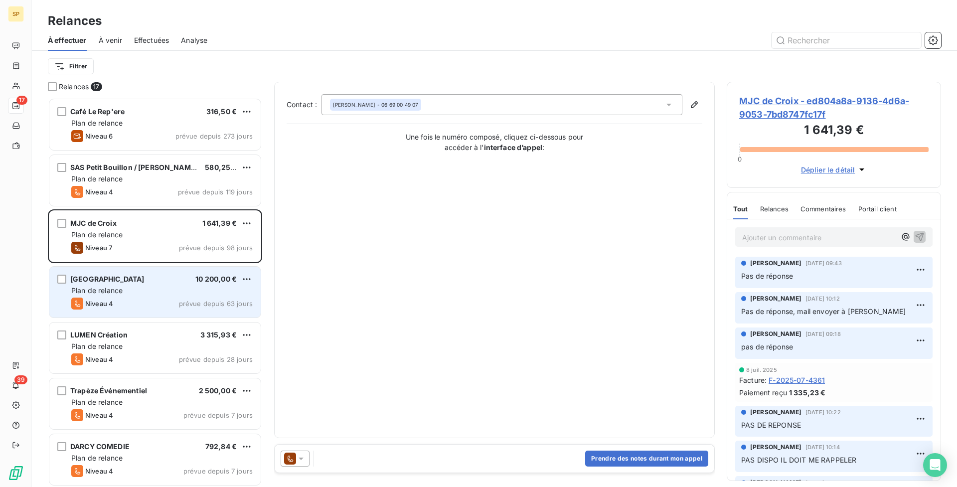
click at [176, 279] on div "[GEOGRAPHIC_DATA] 10 200,00 €" at bounding box center [161, 279] width 181 height 9
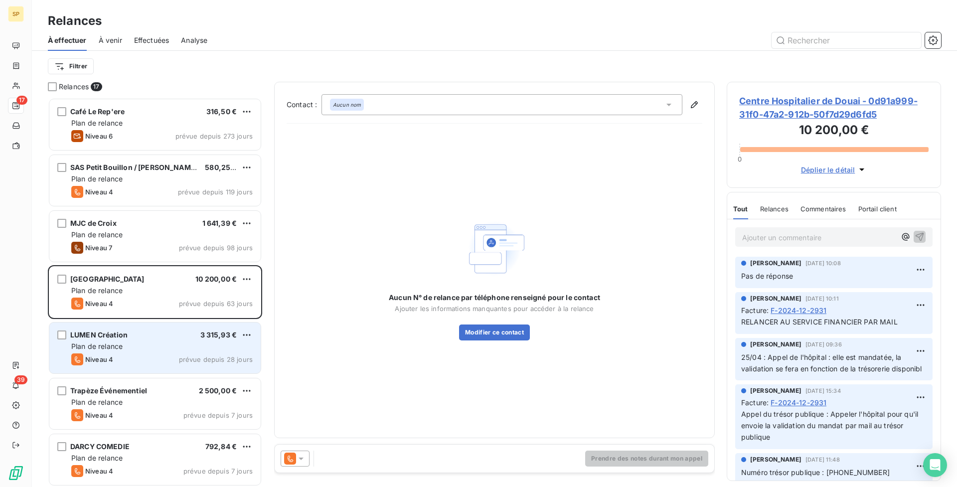
click at [149, 336] on div "LUMEN Création 3 315,93 €" at bounding box center [161, 334] width 181 height 9
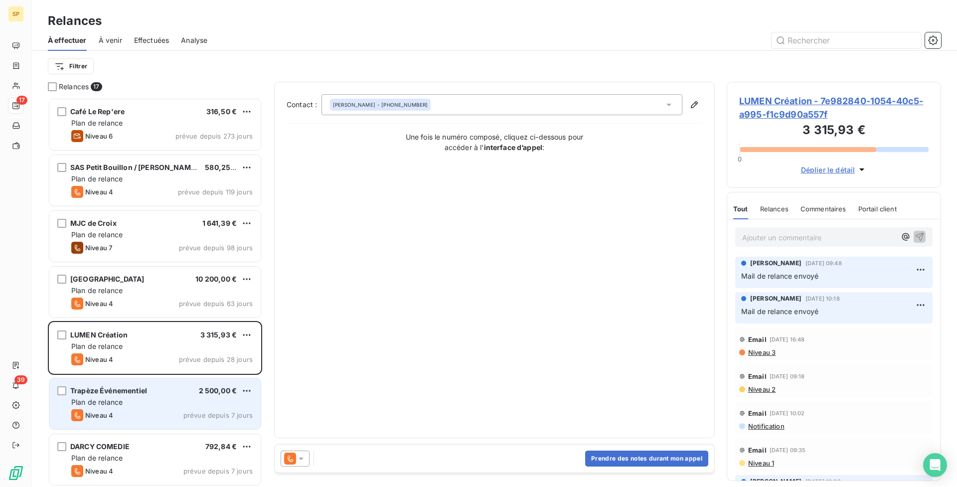
click at [201, 398] on div "Plan de relance" at bounding box center [161, 402] width 181 height 10
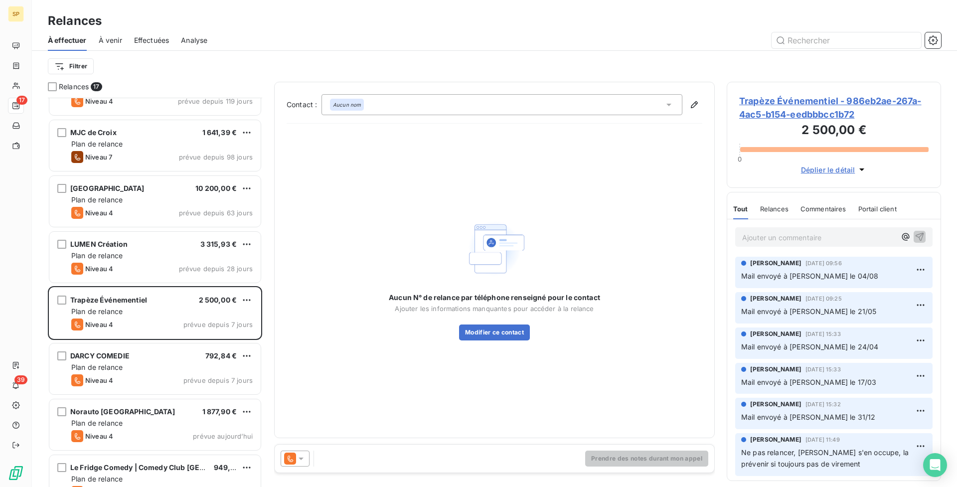
scroll to position [96, 0]
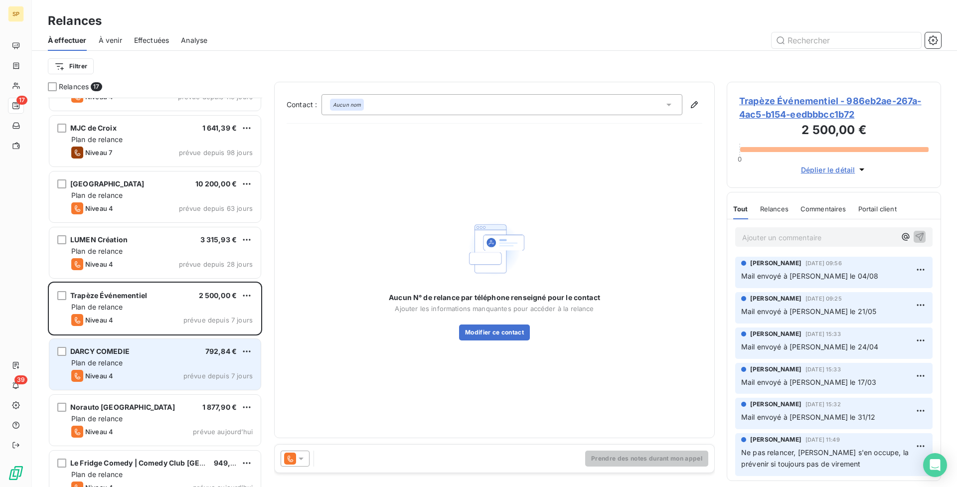
click at [183, 361] on div "Plan de relance" at bounding box center [161, 363] width 181 height 10
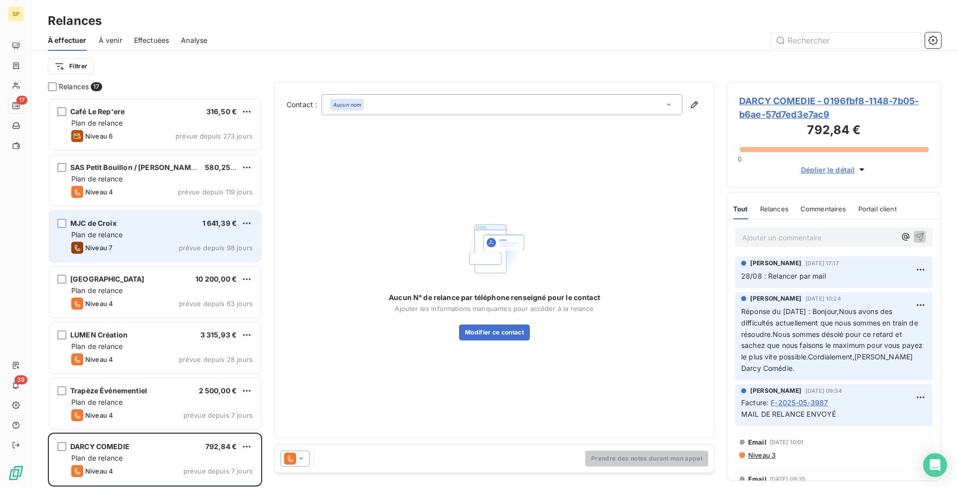
click at [136, 236] on div "Plan de relance" at bounding box center [161, 235] width 181 height 10
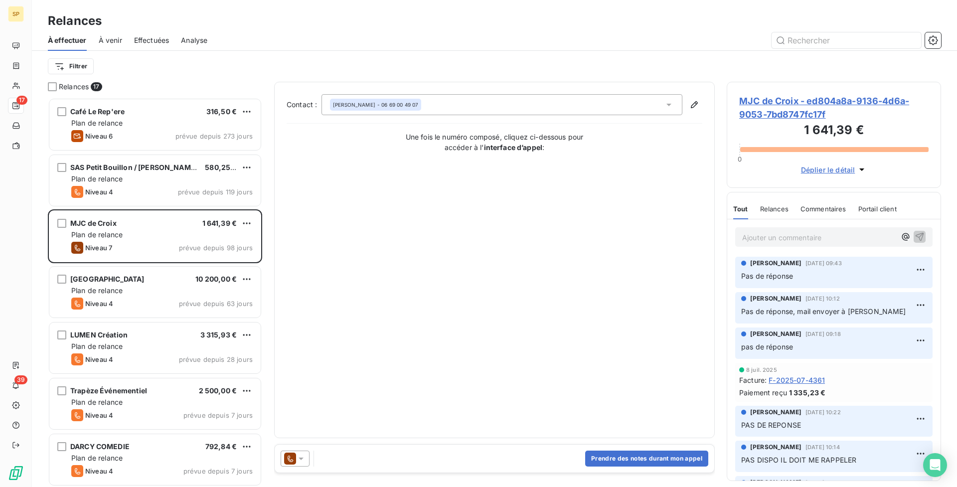
click at [782, 112] on span "MJC de Croix - ed804a8a-9136-4d6a-9053-7bd8747fc17f" at bounding box center [833, 107] width 189 height 27
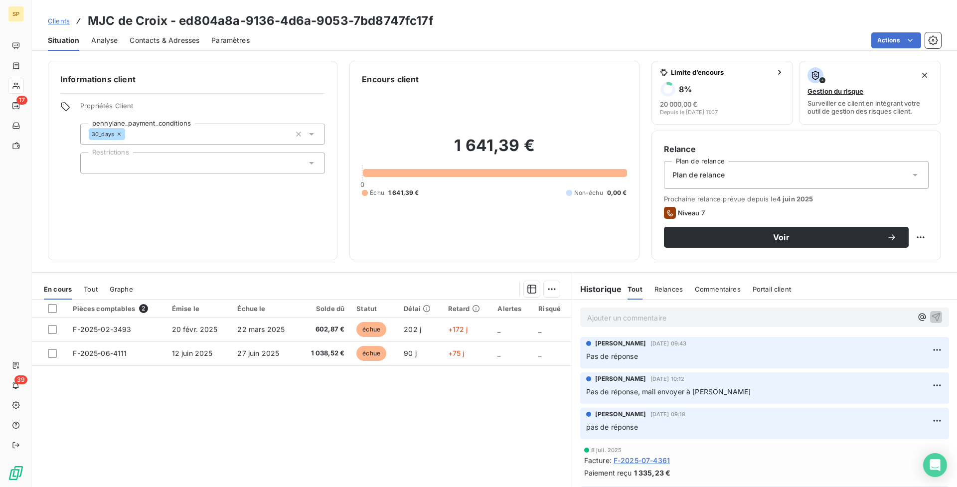
click at [135, 43] on span "Contacts & Adresses" at bounding box center [165, 40] width 70 height 10
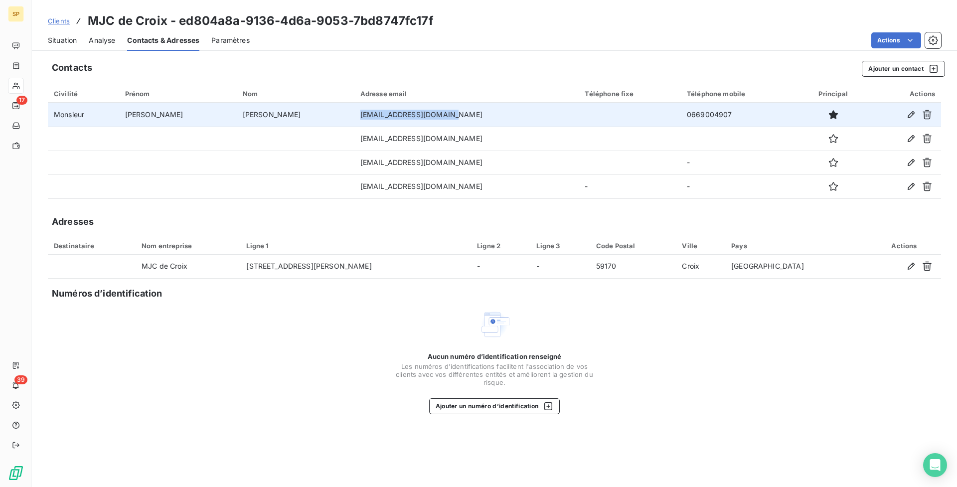
drag, startPoint x: 367, startPoint y: 115, endPoint x: 287, endPoint y: 111, distance: 80.3
click at [354, 111] on td "[EMAIL_ADDRESS][DOMAIN_NAME]" at bounding box center [466, 115] width 225 height 24
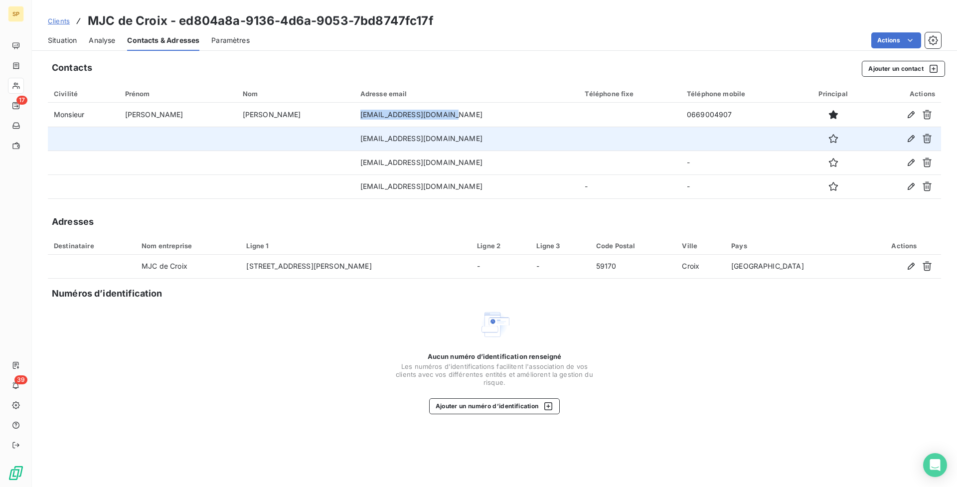
copy td "[EMAIL_ADDRESS][DOMAIN_NAME]"
drag, startPoint x: 384, startPoint y: 136, endPoint x: 286, endPoint y: 135, distance: 98.7
click at [354, 135] on td "[EMAIL_ADDRESS][DOMAIN_NAME]" at bounding box center [466, 139] width 225 height 24
copy td "[EMAIL_ADDRESS][DOMAIN_NAME]"
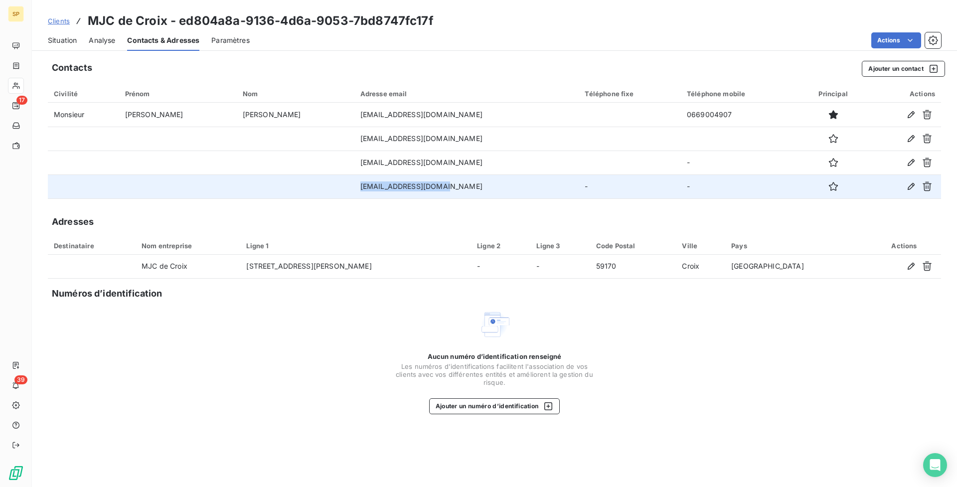
drag, startPoint x: 355, startPoint y: 181, endPoint x: 276, endPoint y: 185, distance: 78.8
click at [276, 185] on tr "[EMAIL_ADDRESS][DOMAIN_NAME] - -" at bounding box center [494, 186] width 893 height 24
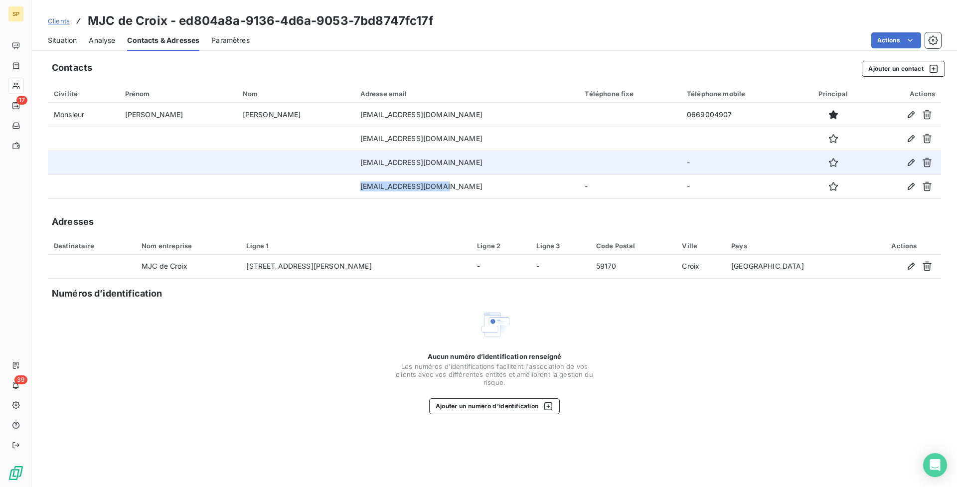
copy tr "[EMAIL_ADDRESS][DOMAIN_NAME]"
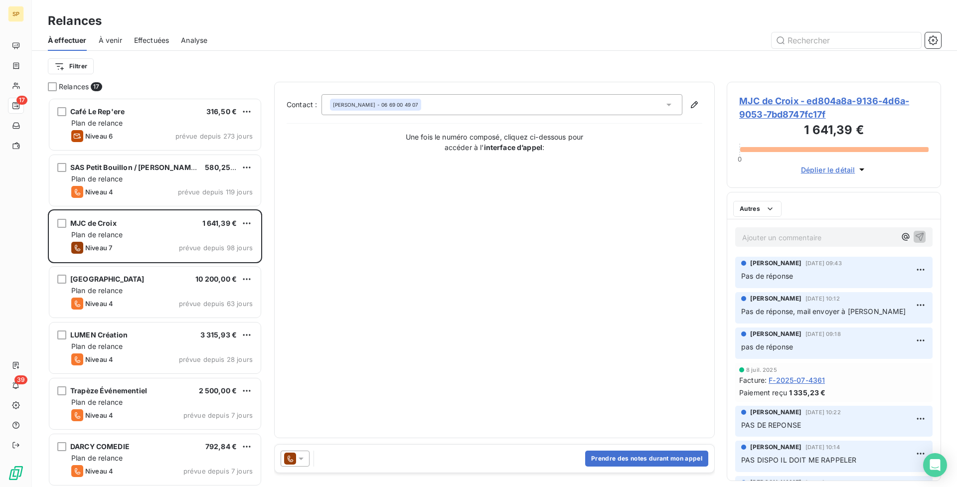
scroll to position [382, 207]
click at [824, 104] on span "MJC de Croix - ed804a8a-9136-4d6a-9053-7bd8747fc17f" at bounding box center [833, 107] width 189 height 27
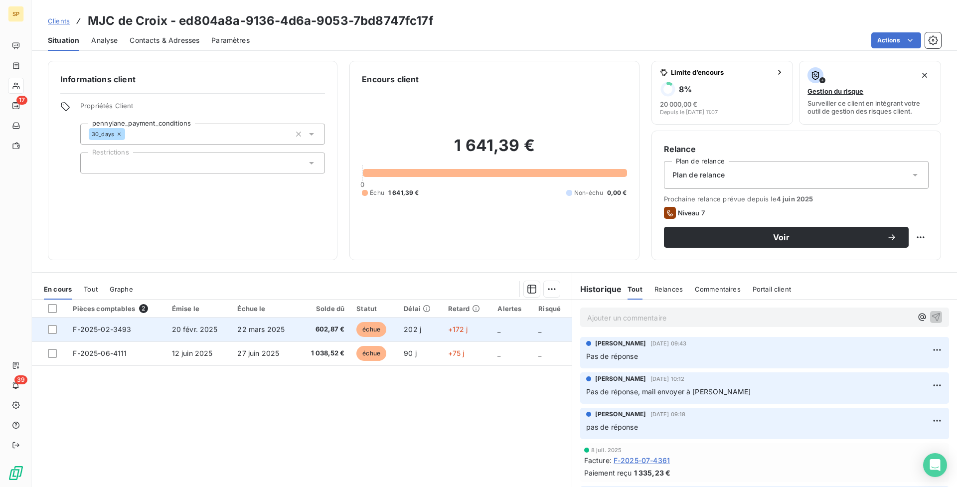
click at [313, 324] on span "602,87 €" at bounding box center [325, 329] width 40 height 10
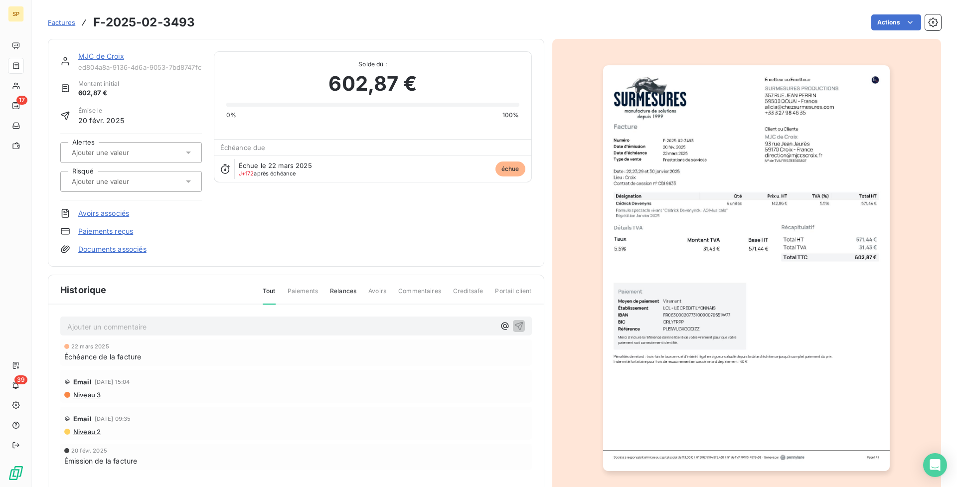
click at [733, 411] on img "button" at bounding box center [746, 268] width 287 height 406
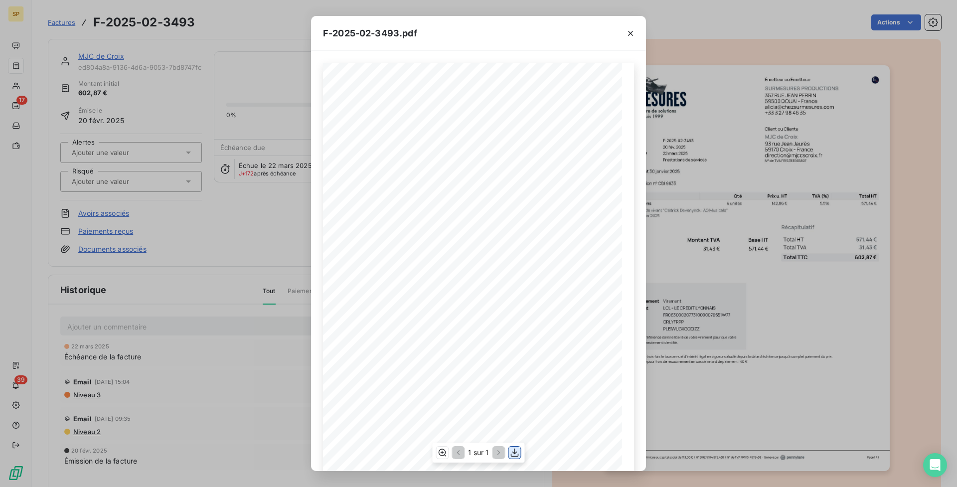
click at [516, 450] on icon "button" at bounding box center [515, 453] width 10 height 10
click at [631, 37] on icon "button" at bounding box center [630, 33] width 10 height 10
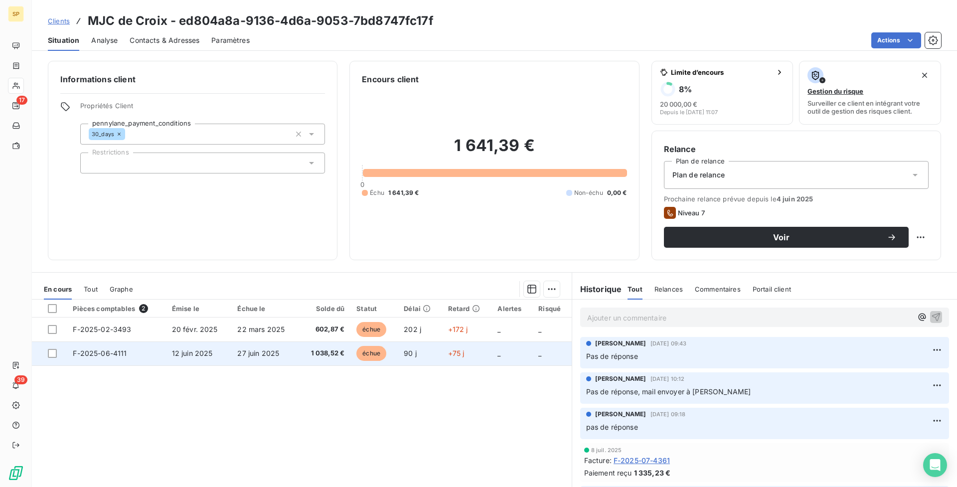
click at [323, 344] on td "1 038,52 €" at bounding box center [325, 353] width 52 height 24
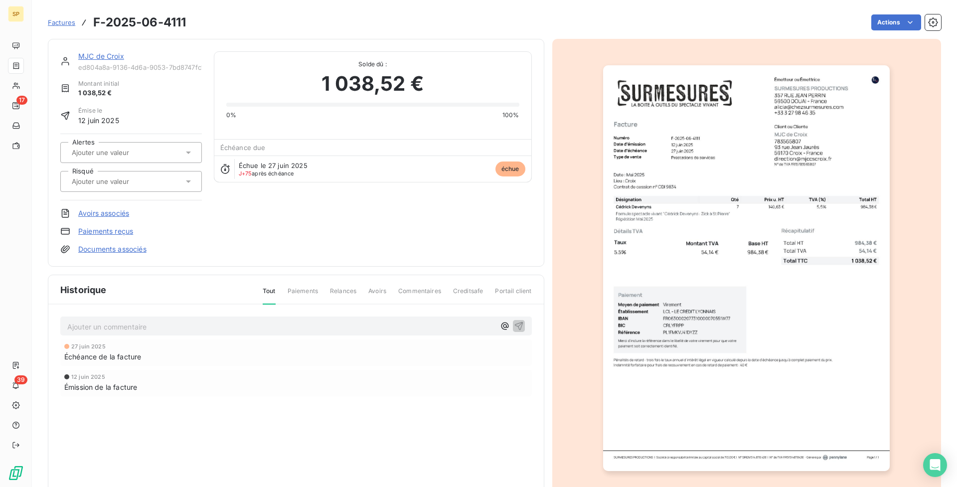
click at [797, 371] on img "button" at bounding box center [746, 268] width 287 height 406
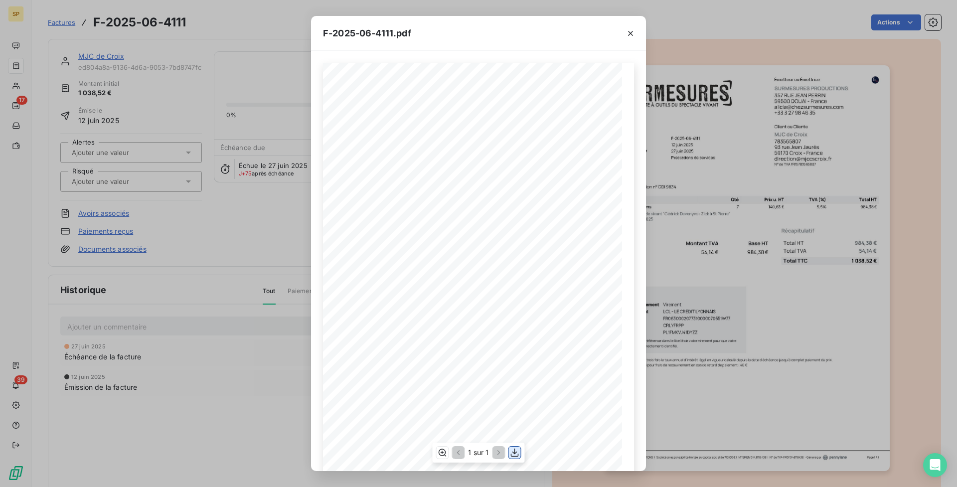
click at [518, 454] on icon "button" at bounding box center [515, 453] width 10 height 10
click at [634, 32] on icon "button" at bounding box center [630, 33] width 10 height 10
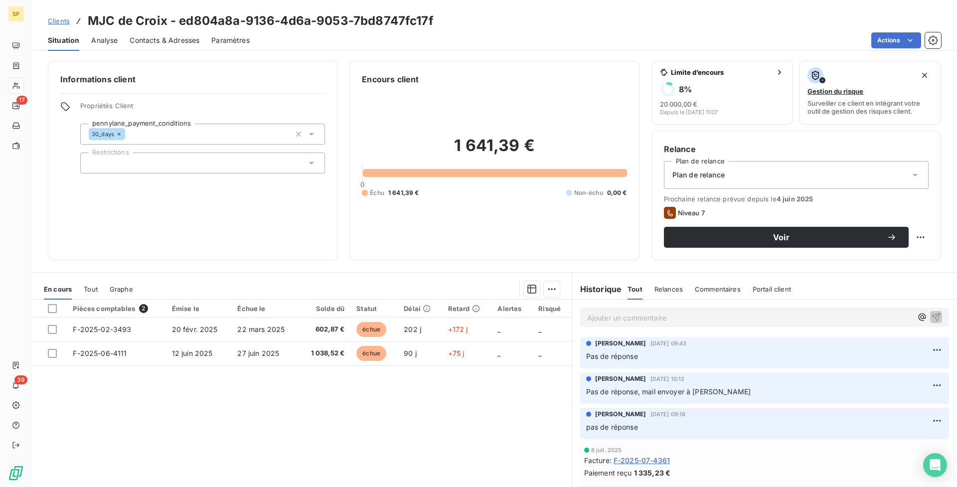
click at [632, 316] on p "Ajouter un commentaire ﻿" at bounding box center [749, 318] width 325 height 12
click at [931, 319] on icon "button" at bounding box center [936, 317] width 10 height 10
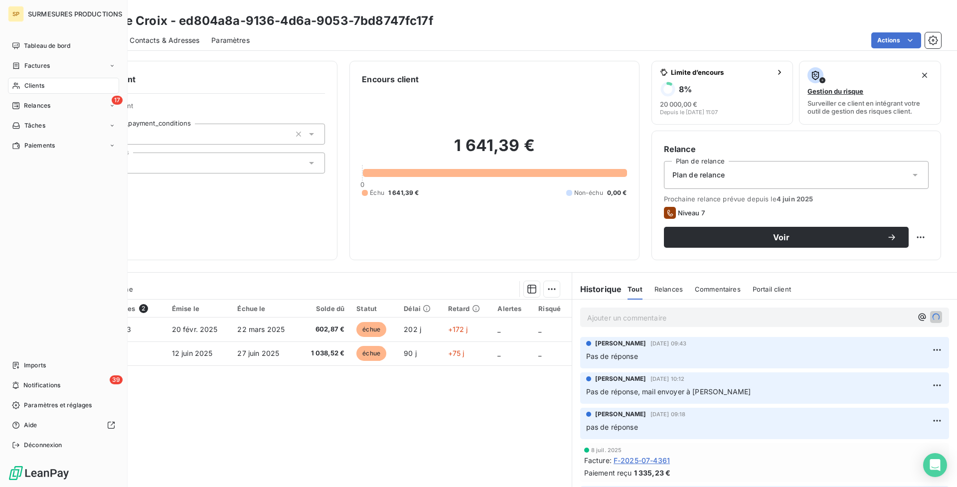
click at [22, 97] on nav "Tableau de bord Factures Clients 17 Relances Tâches Paiements" at bounding box center [63, 96] width 111 height 116
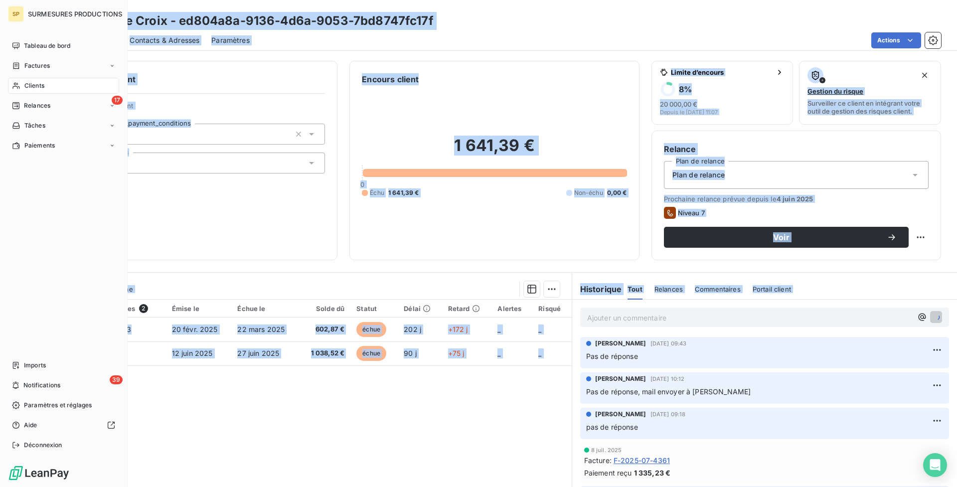
click at [68, 115] on nav "Tableau de bord Factures Clients 17 Relances Tâches Paiements" at bounding box center [63, 96] width 111 height 116
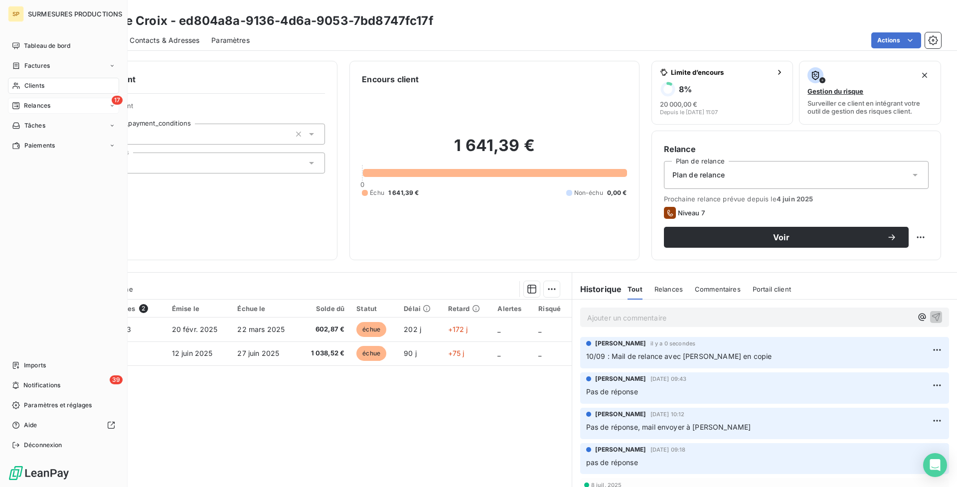
click at [70, 110] on div "17 Relances" at bounding box center [63, 106] width 111 height 16
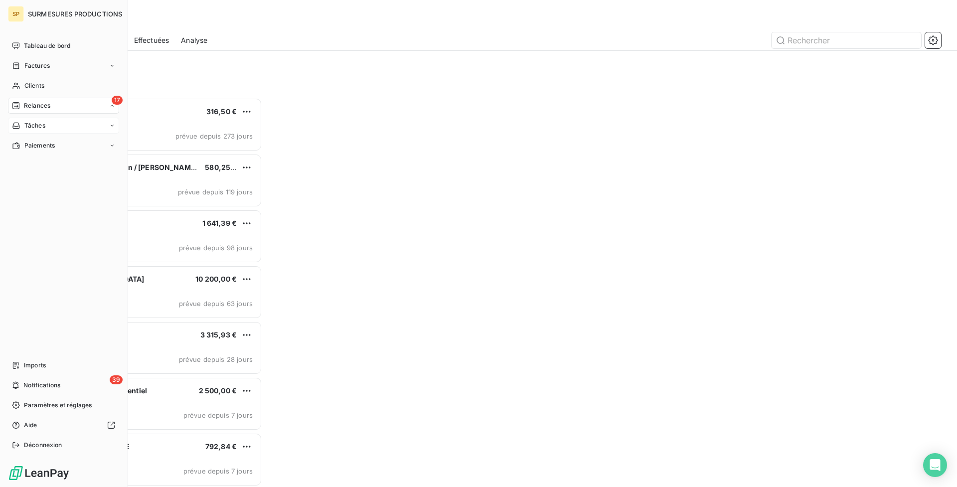
scroll to position [382, 207]
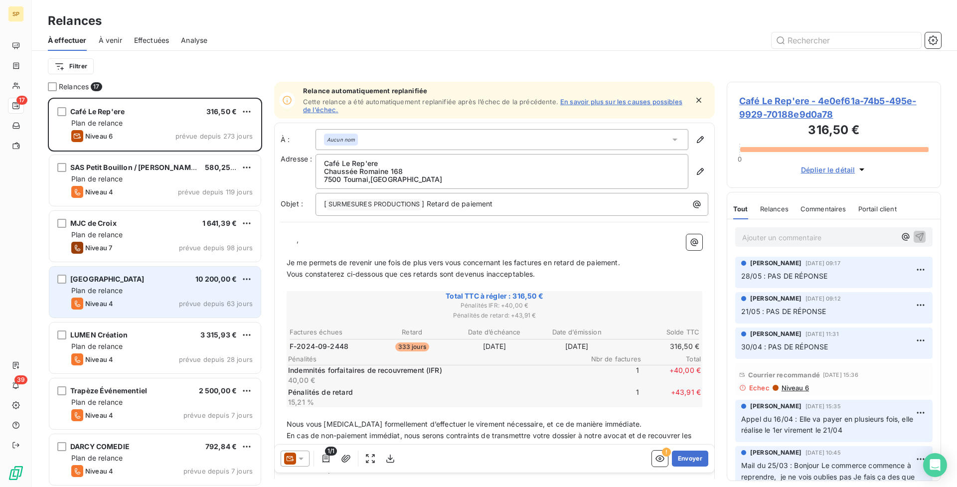
click at [195, 277] on span "10 200,00 €" at bounding box center [215, 279] width 41 height 8
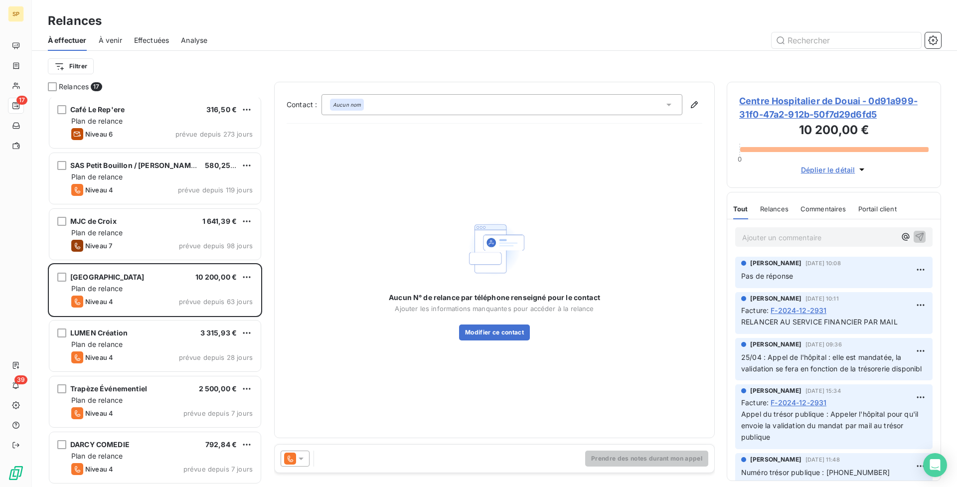
scroll to position [32, 0]
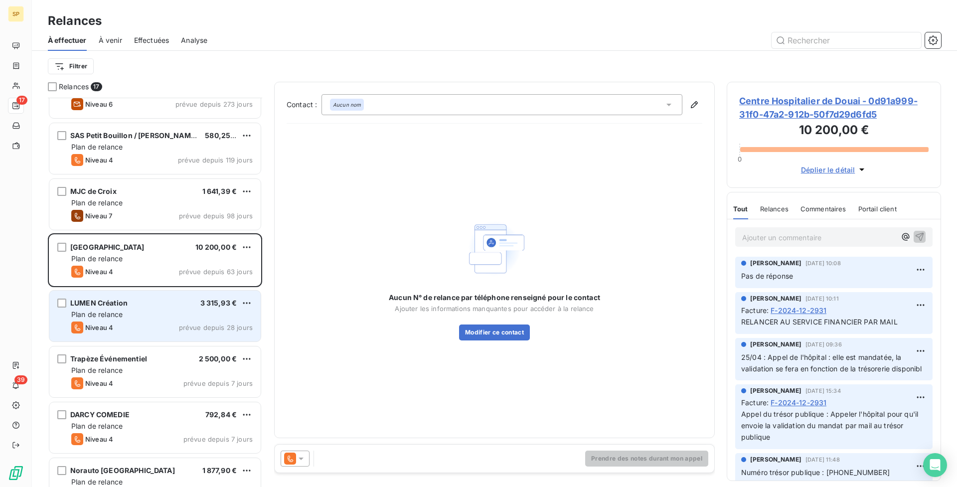
click at [220, 322] on div "Niveau 4 prévue depuis 28 jours" at bounding box center [161, 327] width 181 height 12
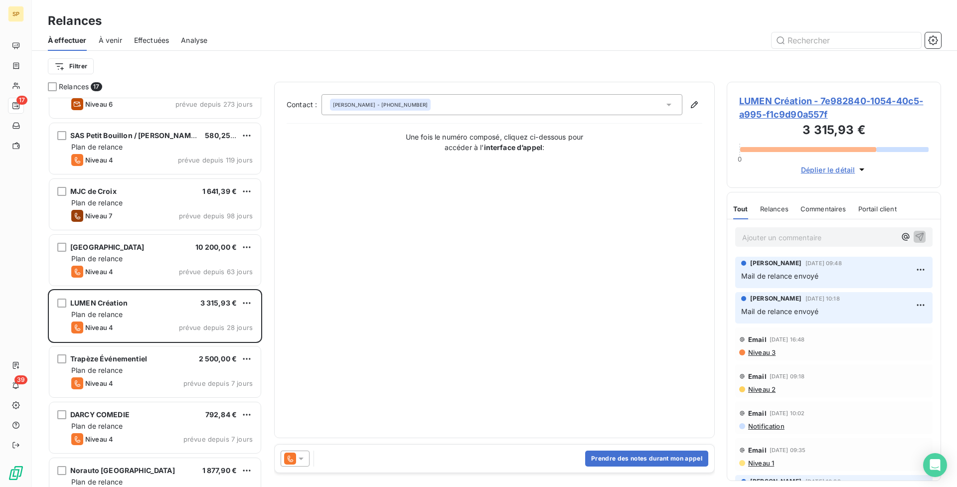
click at [798, 102] on span "LUMEN Création - 7e982840-1054-40c5-a995-f1c9d90a557f" at bounding box center [833, 107] width 189 height 27
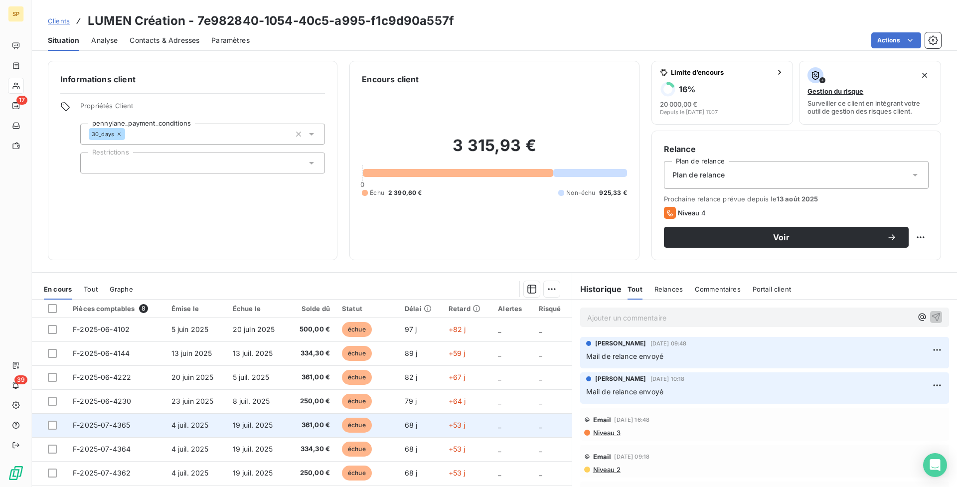
scroll to position [34, 0]
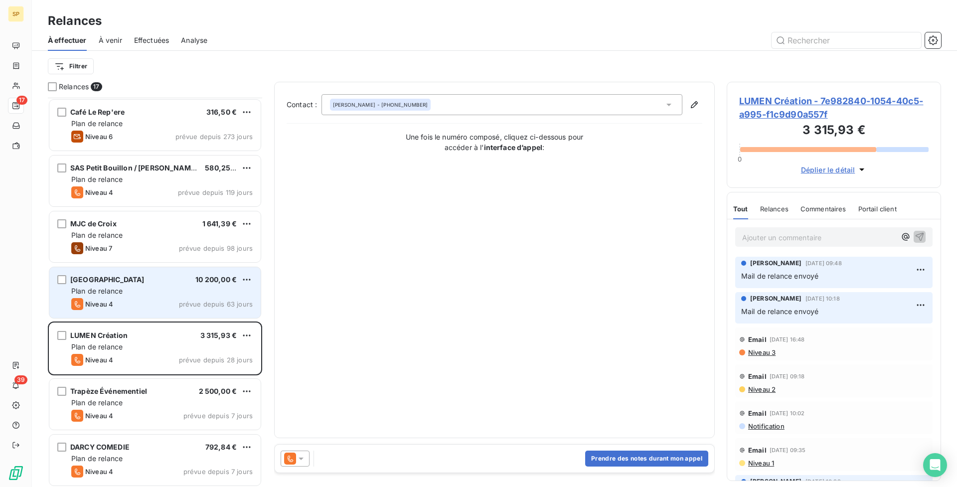
scroll to position [77, 0]
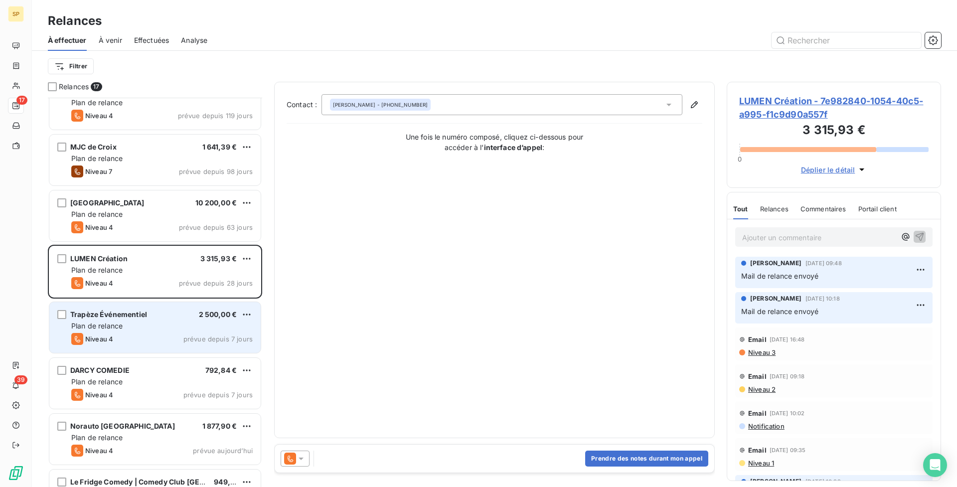
click at [211, 312] on span "2 500,00 €" at bounding box center [218, 314] width 38 height 8
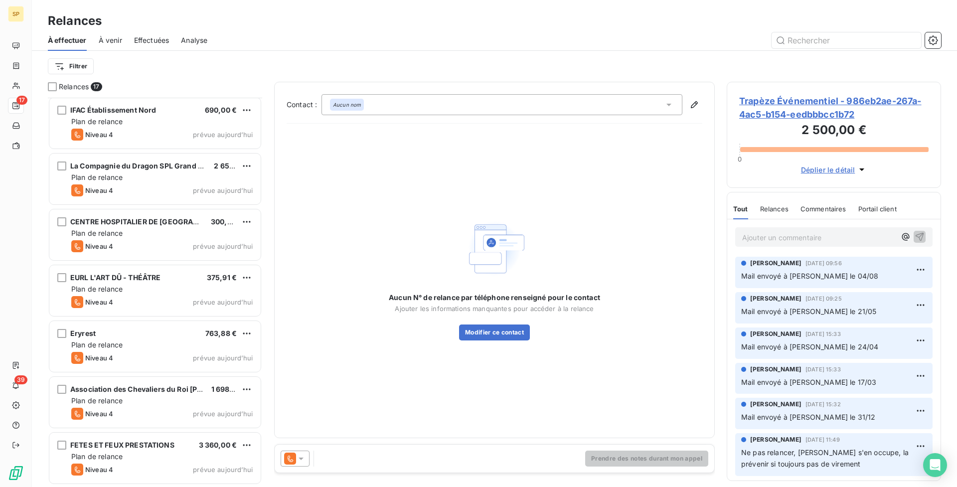
scroll to position [236, 0]
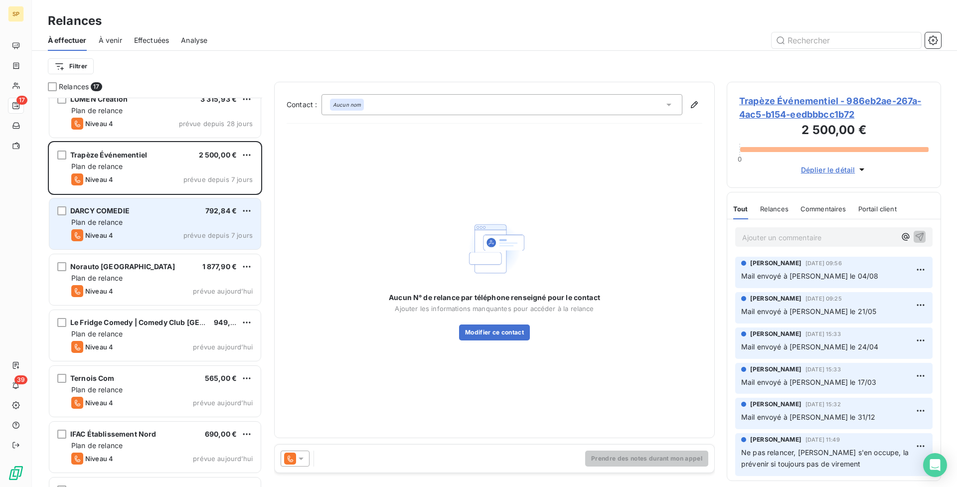
click at [180, 229] on div "DARCY COMEDIE 792,84 € Plan de relance Niveau 4 prévue depuis 7 jours" at bounding box center [154, 223] width 211 height 51
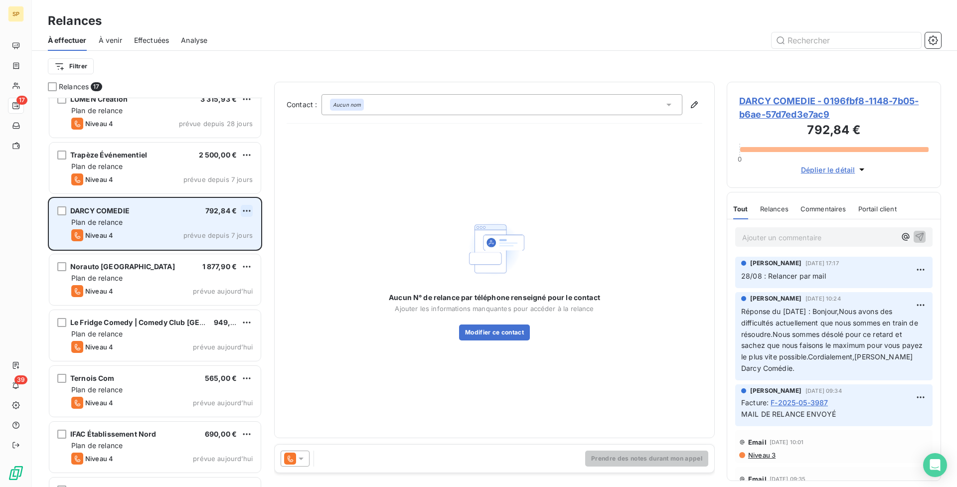
click at [243, 213] on html "SP 17 39 Relances À effectuer À venir Effectuées Analyse Filtrer Relances 17 Ca…" at bounding box center [478, 243] width 957 height 487
click at [240, 226] on div "Replanifier cette action" at bounding box center [203, 231] width 89 height 16
select select "8"
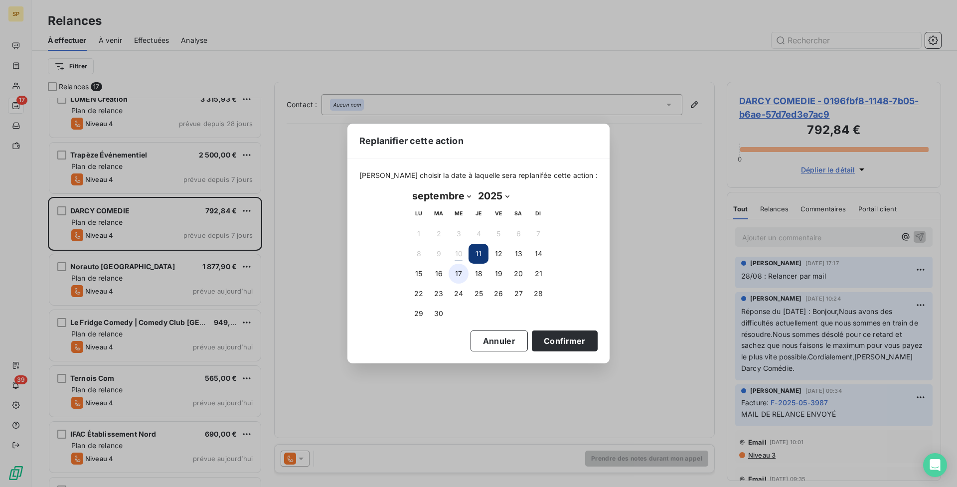
click at [458, 268] on button "17" at bounding box center [459, 274] width 20 height 20
click at [533, 337] on button "Confirmer" at bounding box center [565, 340] width 66 height 21
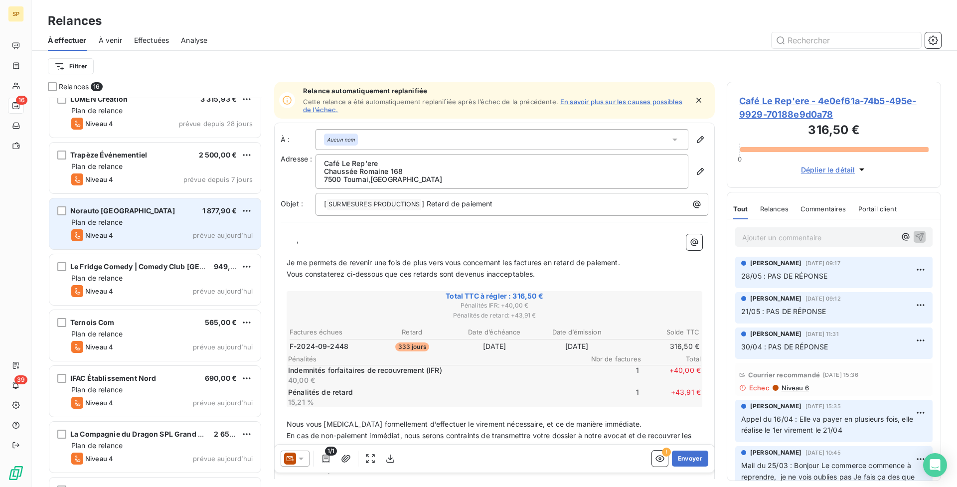
click at [187, 247] on div "Norauto France 1 877,90 € Plan de relance Niveau 4 prévue [DATE]" at bounding box center [154, 223] width 211 height 51
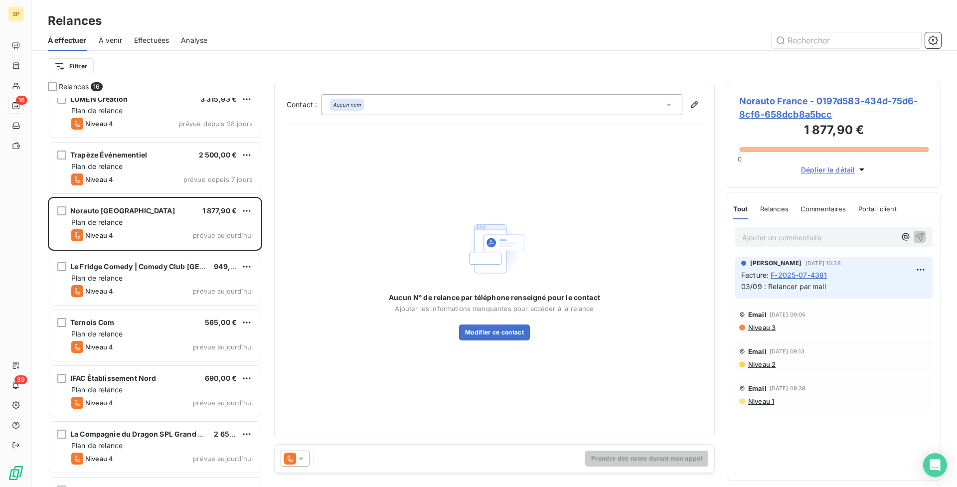
click at [784, 114] on span "Norauto France - 0197d583-434d-75d6-8cf6-658dcb8a5bcc" at bounding box center [833, 107] width 189 height 27
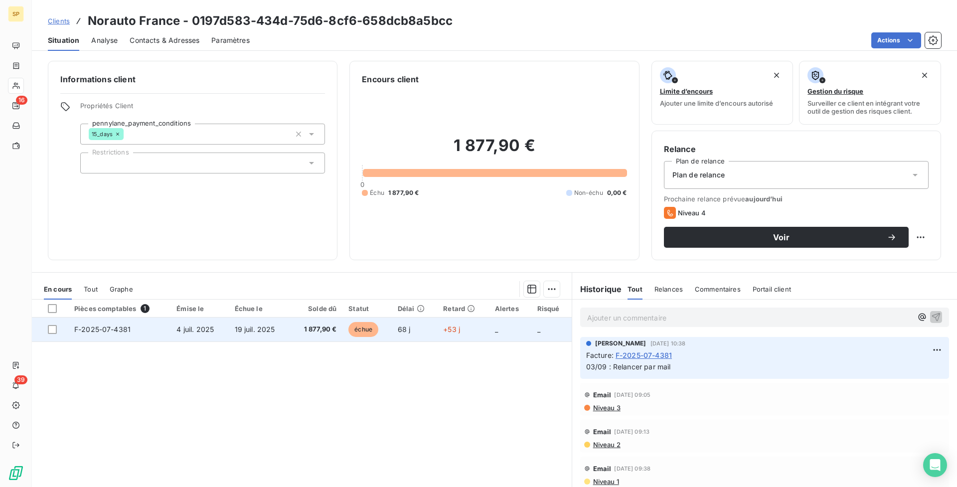
click at [480, 323] on td "+53 j" at bounding box center [462, 329] width 51 height 24
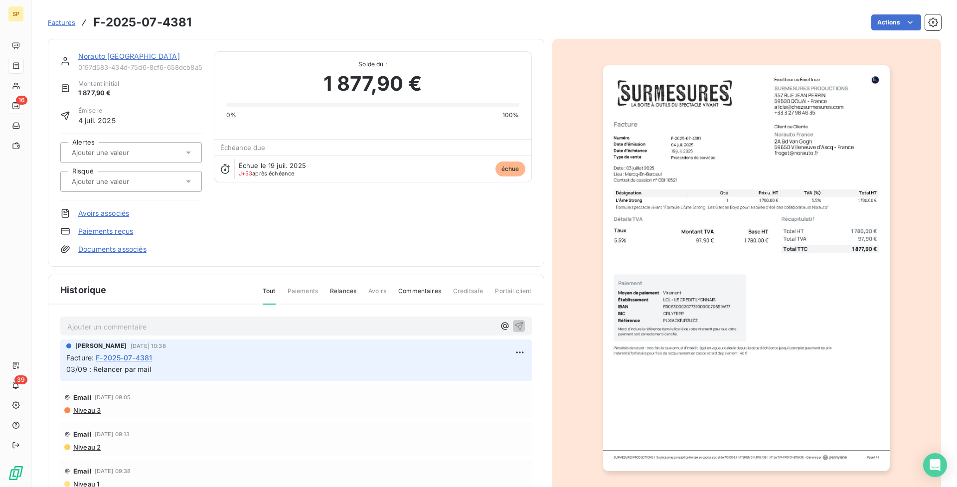
click at [22, 100] on div "16" at bounding box center [16, 106] width 16 height 16
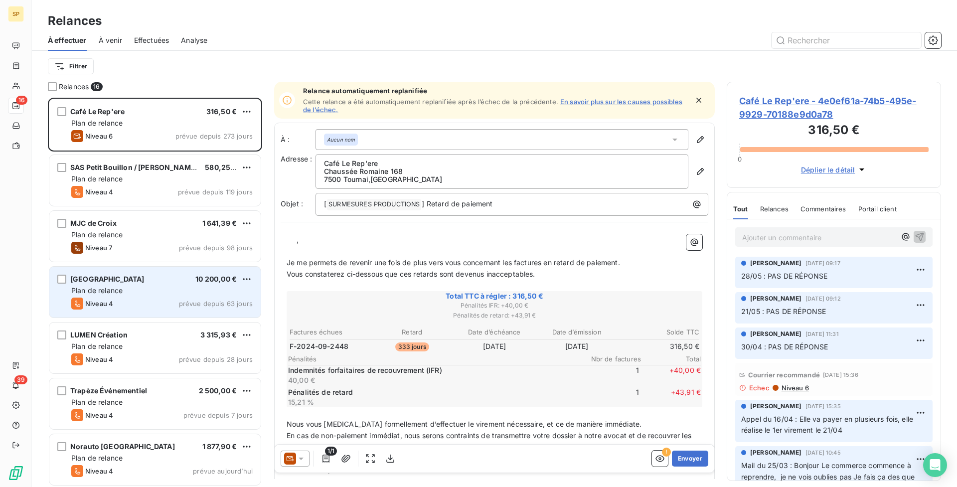
click at [201, 288] on div "Plan de relance" at bounding box center [161, 291] width 181 height 10
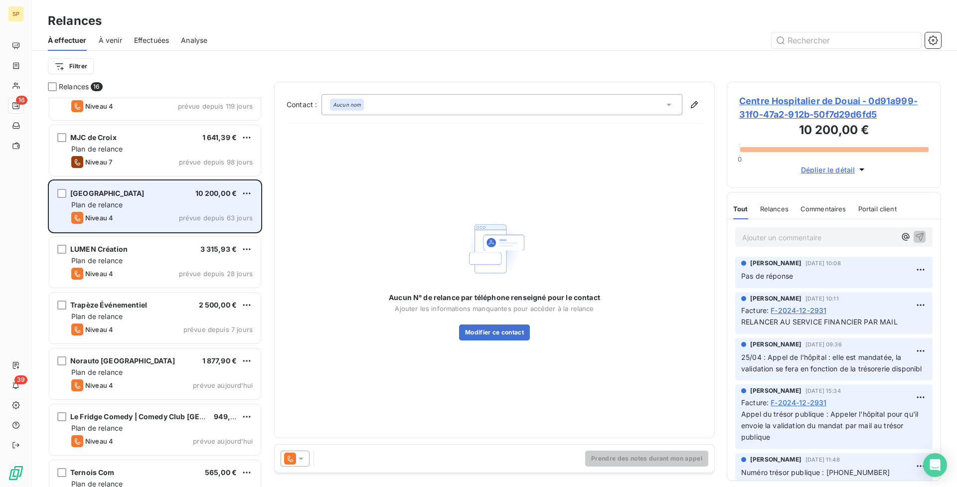
scroll to position [163, 0]
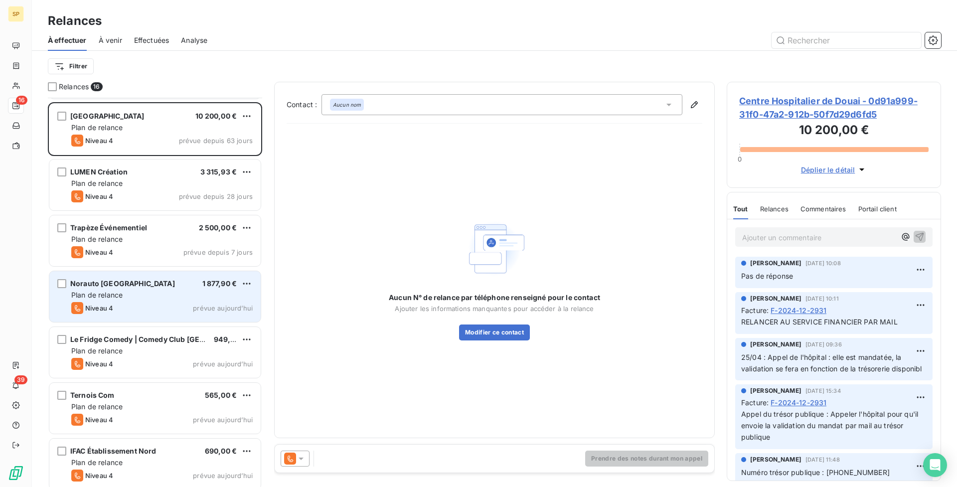
click at [200, 294] on div "Plan de relance" at bounding box center [161, 295] width 181 height 10
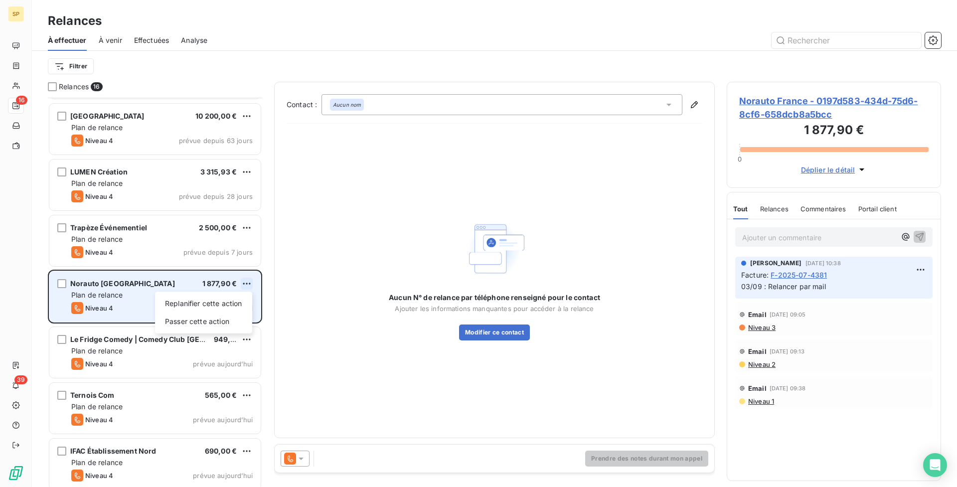
click at [242, 285] on html "SP 16 39 Relances À effectuer À venir Effectuées Analyse Filtrer Relances 16 SA…" at bounding box center [478, 243] width 957 height 487
click at [230, 302] on div "Replanifier cette action" at bounding box center [203, 304] width 89 height 16
select select "8"
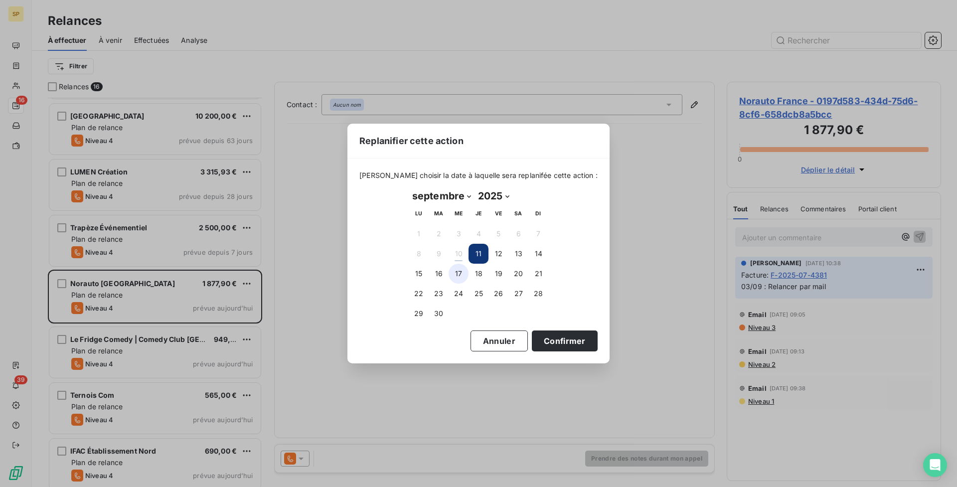
click at [457, 278] on button "17" at bounding box center [459, 274] width 20 height 20
click at [564, 334] on button "Confirmer" at bounding box center [565, 340] width 66 height 21
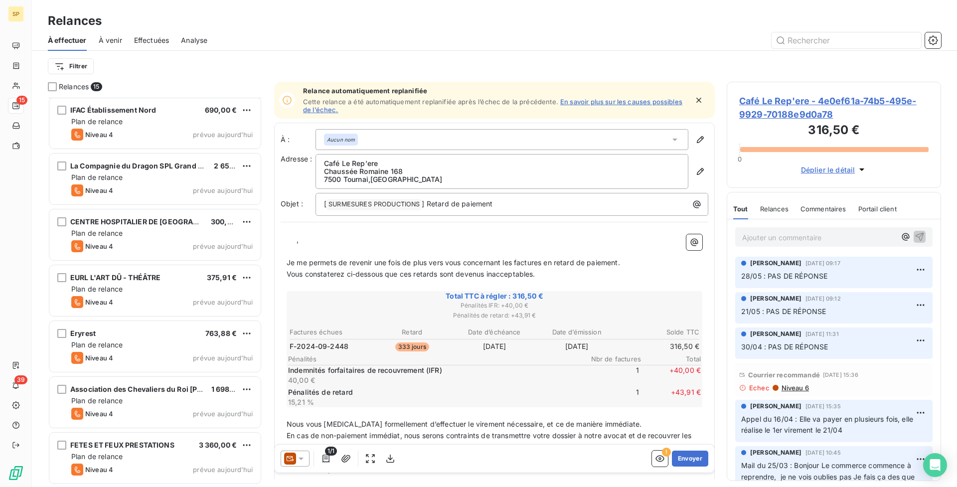
scroll to position [447, 0]
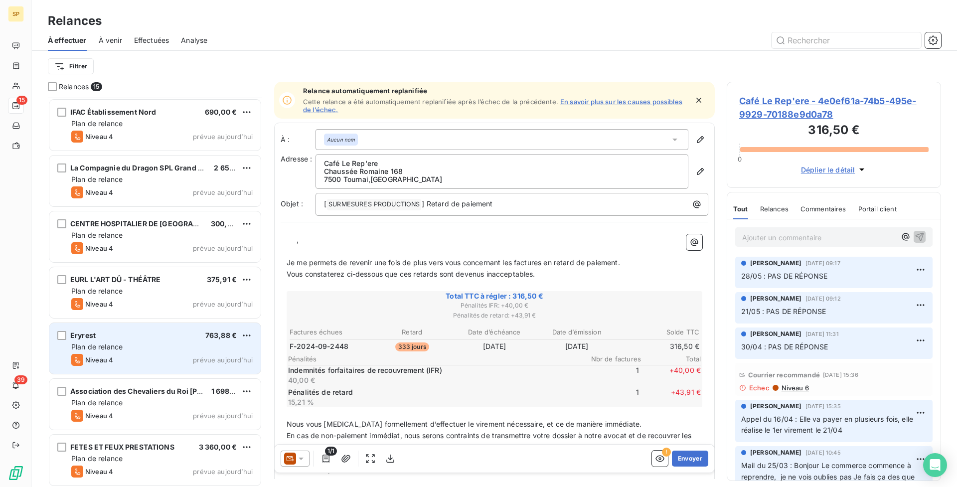
click at [170, 340] on div "Eryrest 763,88 € Plan de relance Niveau 4 prévue [DATE]" at bounding box center [154, 348] width 211 height 51
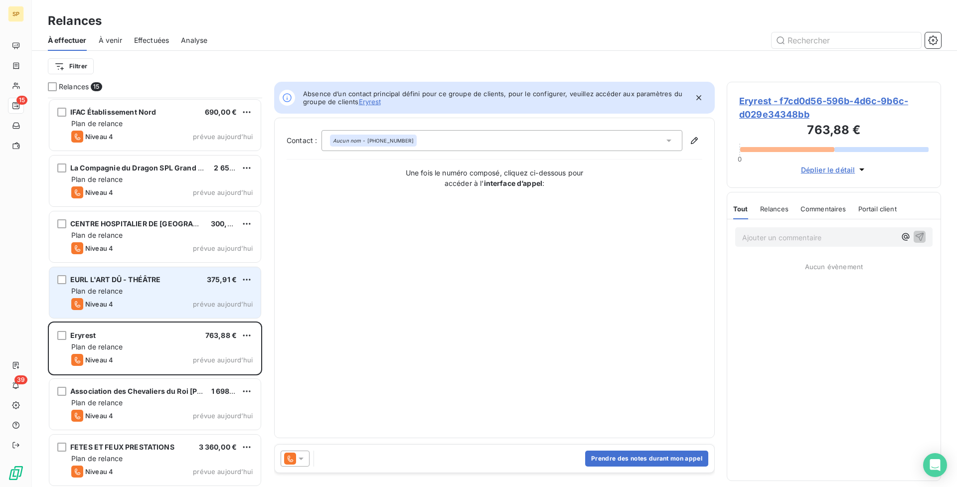
click at [176, 298] on div "Niveau 4 prévue aujourd’hui" at bounding box center [161, 304] width 181 height 12
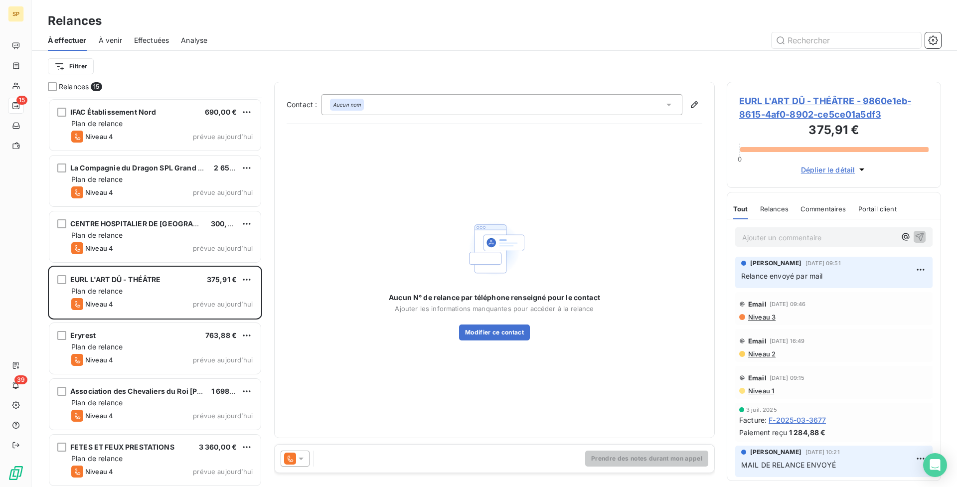
click at [806, 110] on span "EURL L'ART DÛ - THÉÂTRE - 9860e1eb-8615-4af0-8902-ce5ce01a5df3" at bounding box center [833, 107] width 189 height 27
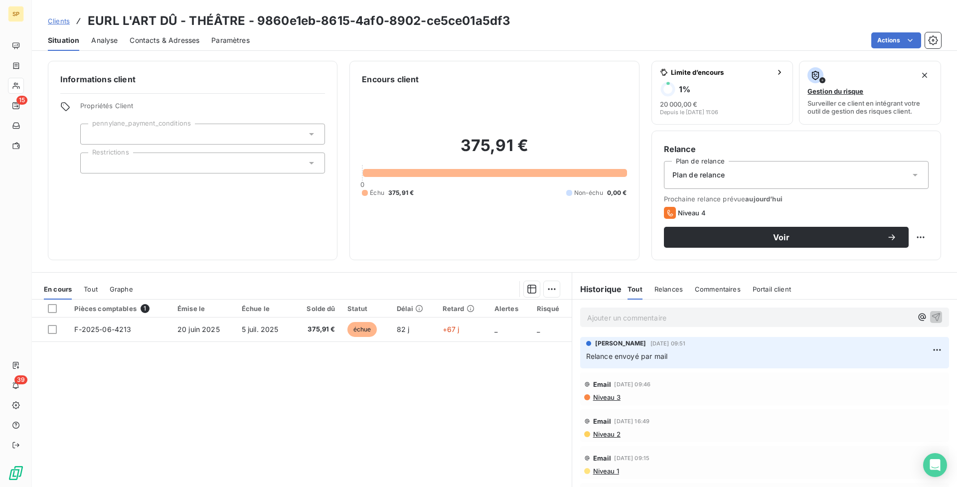
click at [667, 320] on p "Ajouter un commentaire ﻿" at bounding box center [749, 318] width 325 height 12
click at [932, 317] on icon "button" at bounding box center [936, 316] width 8 height 8
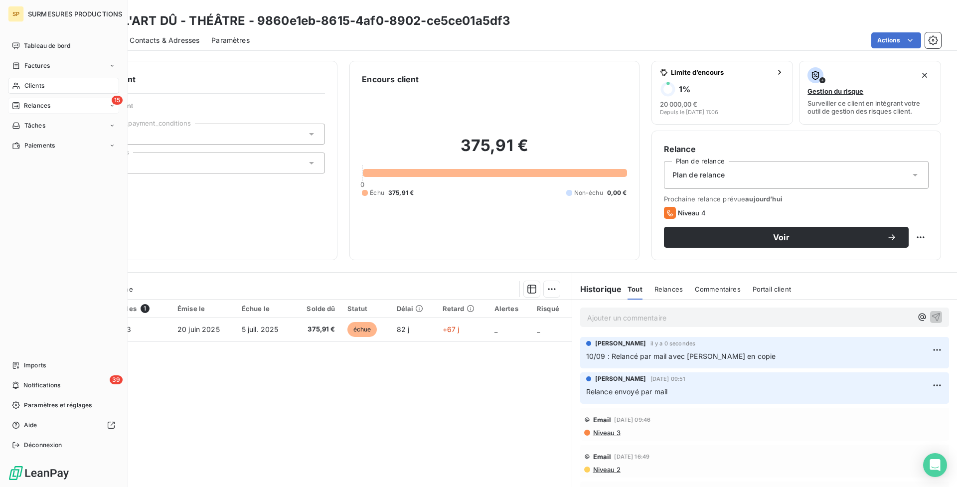
click at [55, 109] on div "15 Relances" at bounding box center [63, 106] width 111 height 16
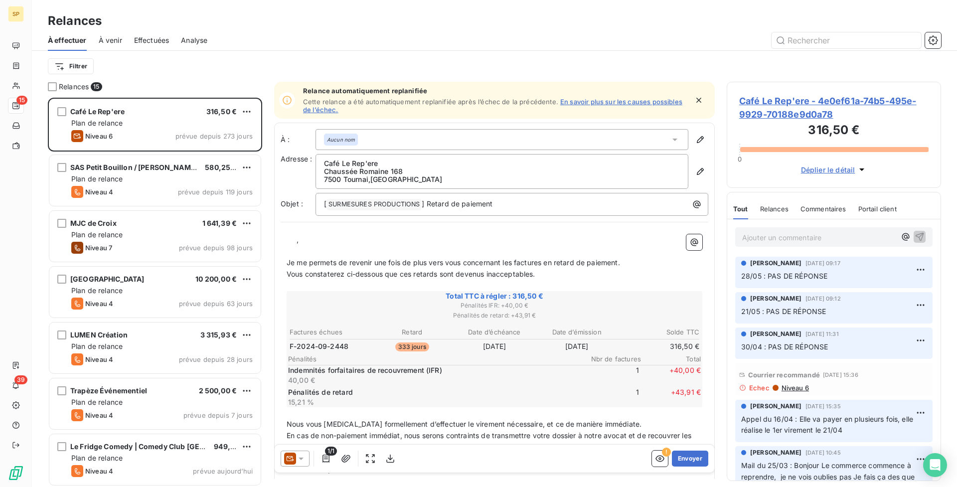
scroll to position [449, 0]
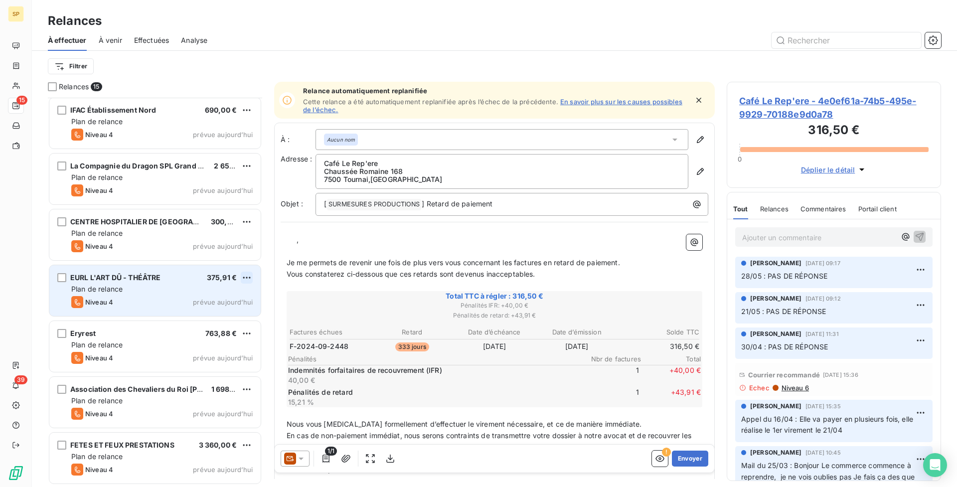
click at [246, 278] on html "SP 15 39 Relances À effectuer À venir Effectuées Analyse Filtrer Relances 15 Te…" at bounding box center [478, 243] width 957 height 487
click at [214, 300] on div "Replanifier cette action" at bounding box center [203, 298] width 89 height 16
select select "8"
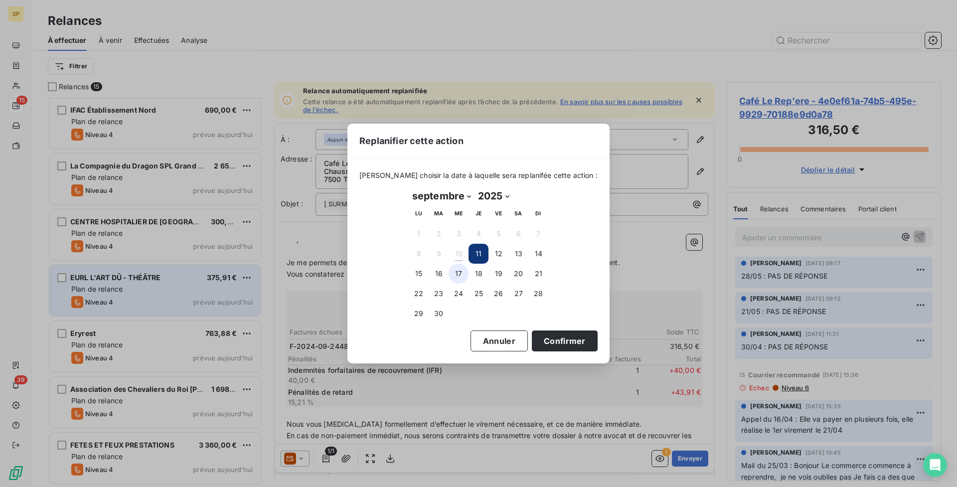
click at [459, 271] on button "17" at bounding box center [459, 274] width 20 height 20
click at [560, 342] on button "Confirmer" at bounding box center [565, 340] width 66 height 21
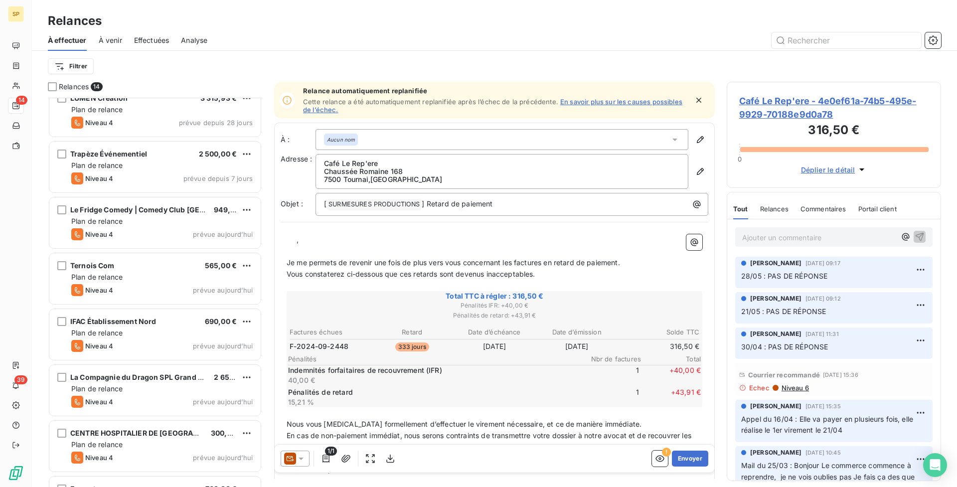
scroll to position [393, 0]
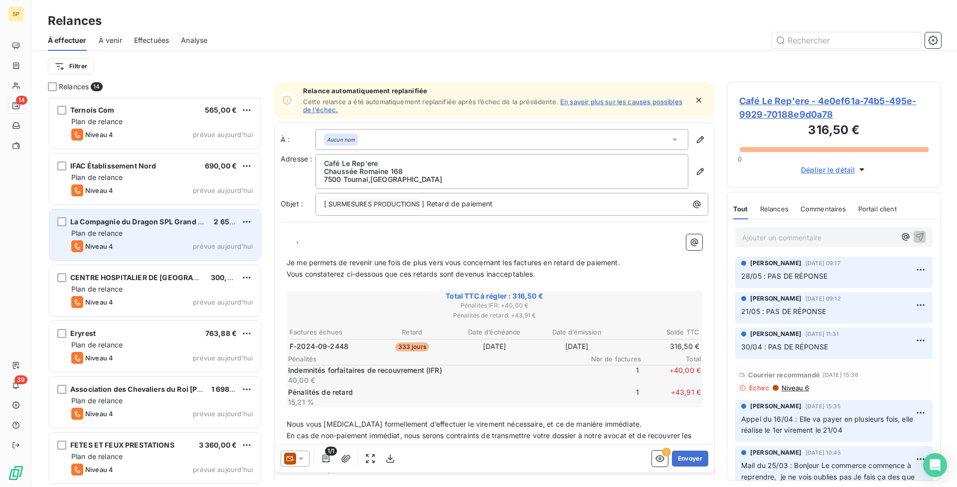
click at [158, 253] on div "La Compagnie du Dragon SPL Grand Calais Tourisme et Culture 2 658,61 € Plan de …" at bounding box center [154, 234] width 211 height 51
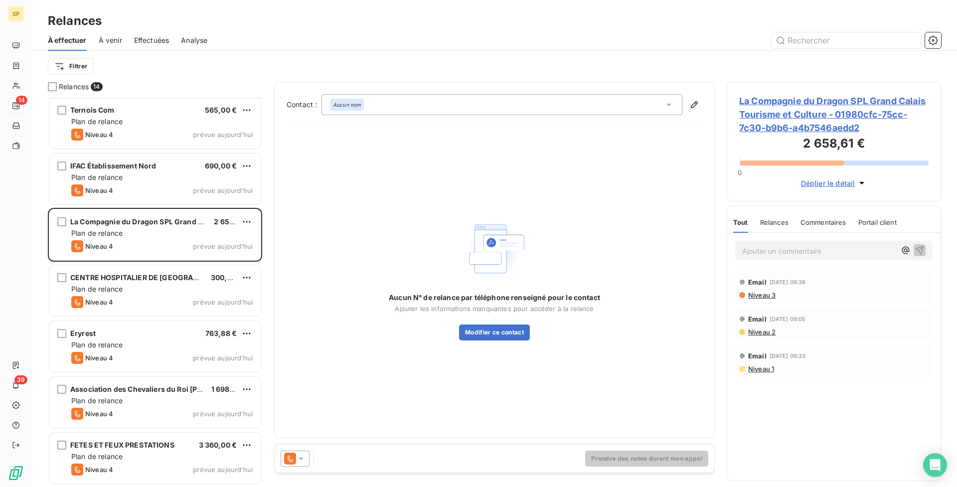
click at [817, 101] on span "La Compagnie du Dragon SPL Grand Calais Tourisme et Culture - 01980cfc-75cc-7c3…" at bounding box center [833, 114] width 189 height 40
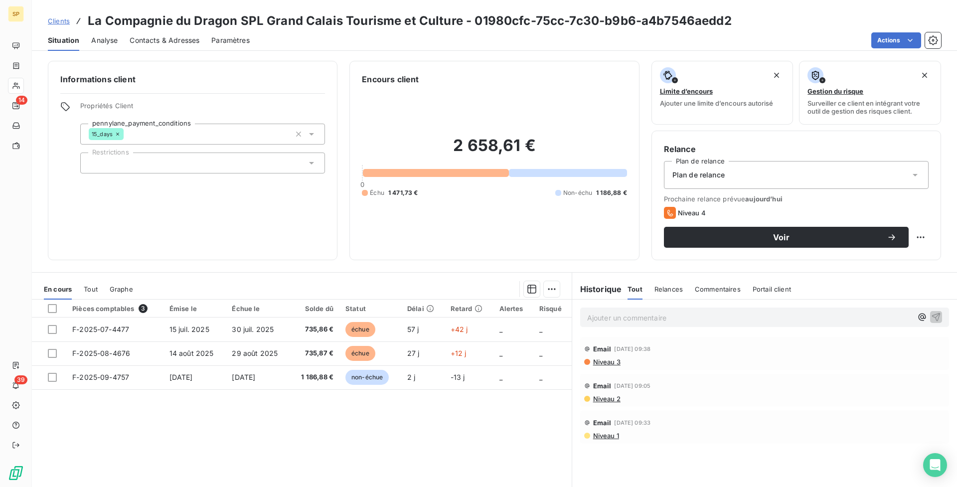
click at [165, 38] on span "Contacts & Adresses" at bounding box center [165, 40] width 70 height 10
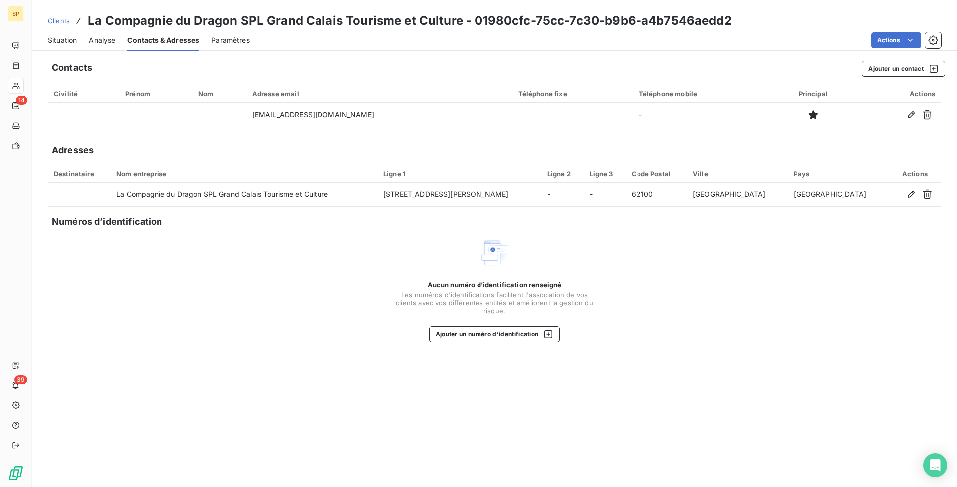
click at [57, 39] on span "Situation" at bounding box center [62, 40] width 29 height 10
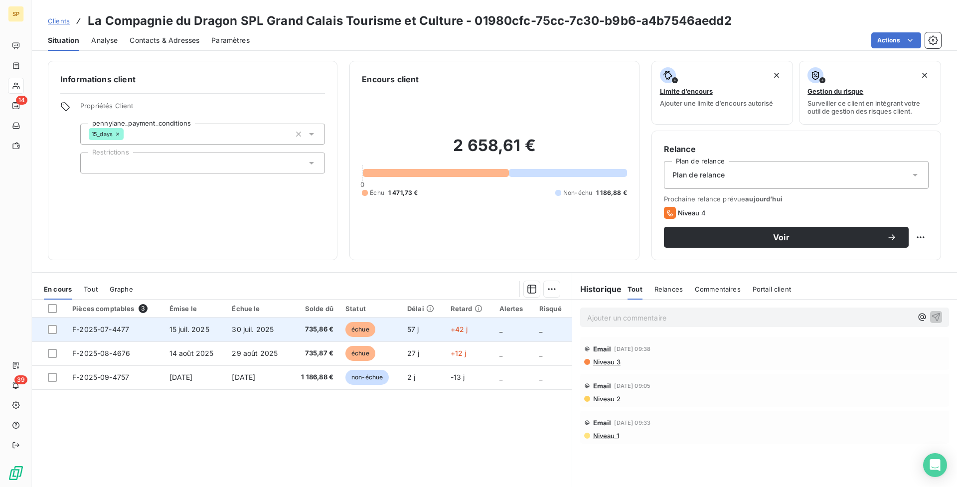
click at [459, 330] on span "+42 j" at bounding box center [459, 329] width 17 height 8
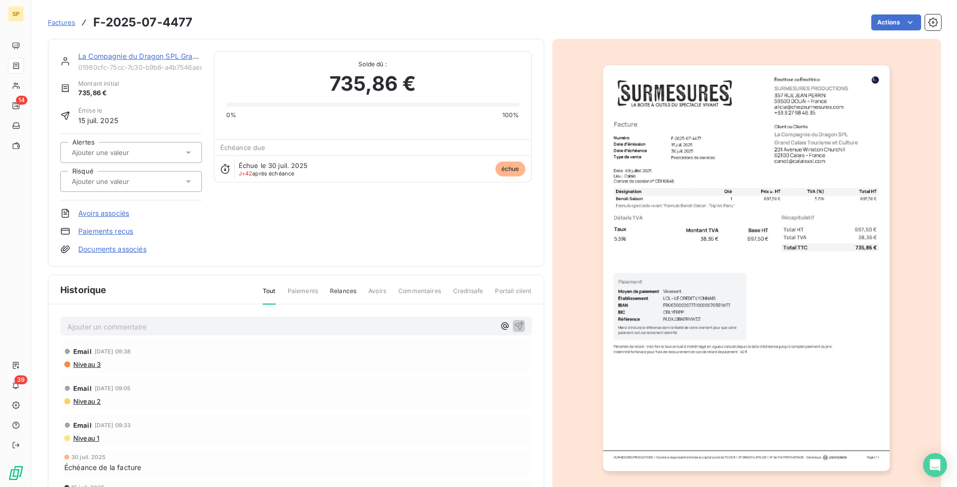
click at [707, 366] on img "button" at bounding box center [746, 268] width 287 height 406
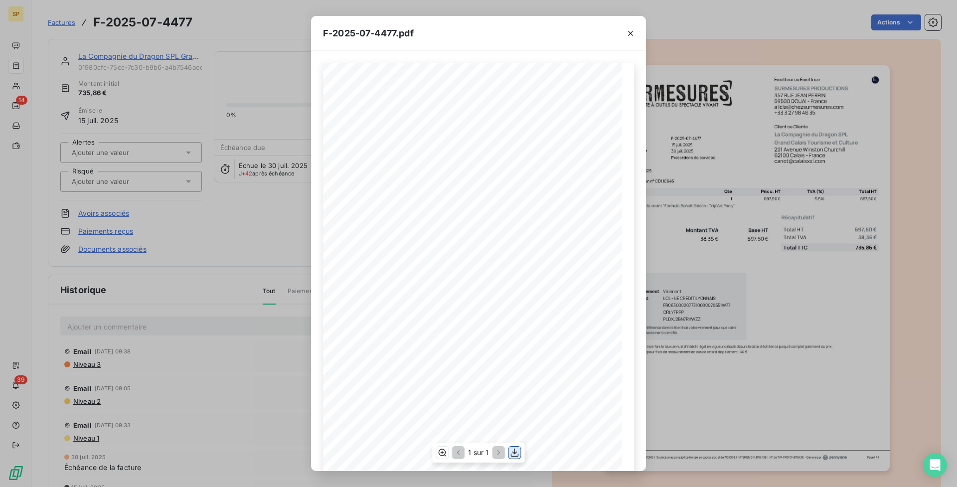
click at [512, 451] on icon "button" at bounding box center [515, 453] width 10 height 10
click at [630, 26] on button "button" at bounding box center [631, 33] width 16 height 16
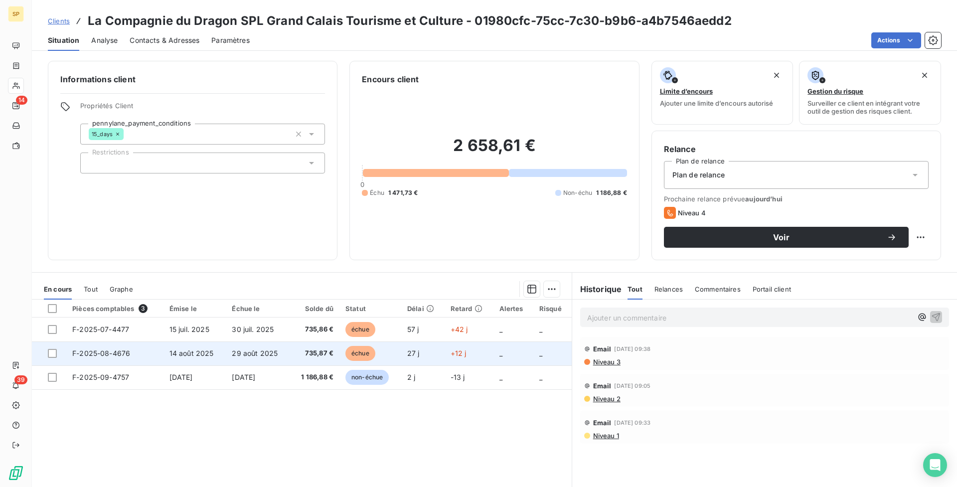
click at [407, 352] on span "27 j" at bounding box center [413, 353] width 12 height 8
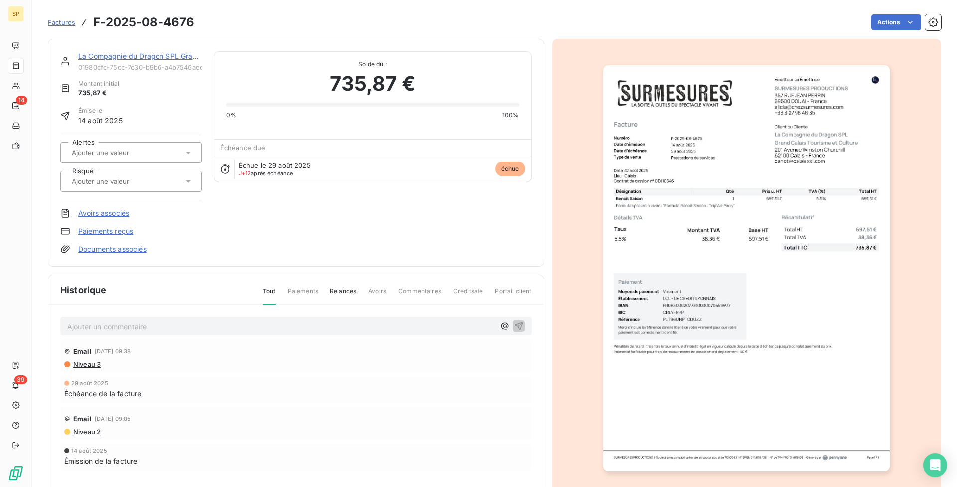
click at [723, 375] on img "button" at bounding box center [746, 268] width 287 height 406
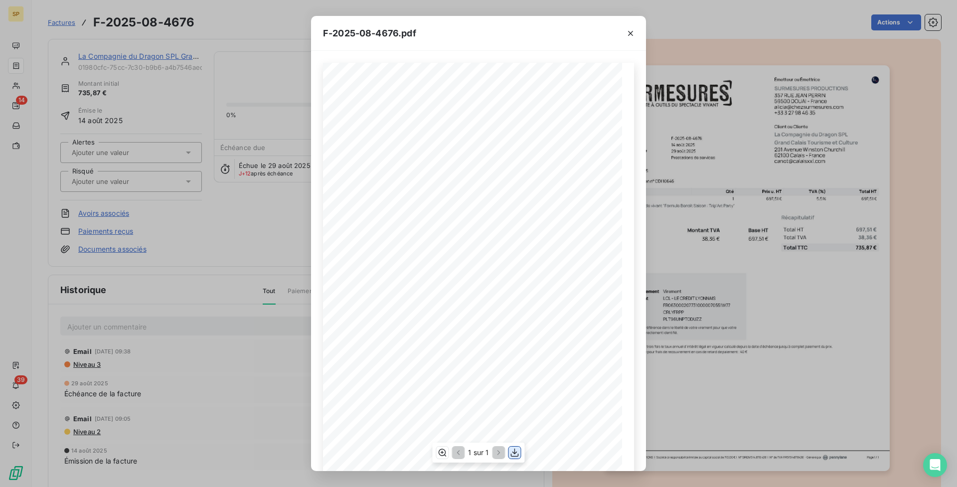
click at [513, 453] on icon "button" at bounding box center [515, 453] width 8 height 8
click at [629, 35] on icon "button" at bounding box center [630, 33] width 10 height 10
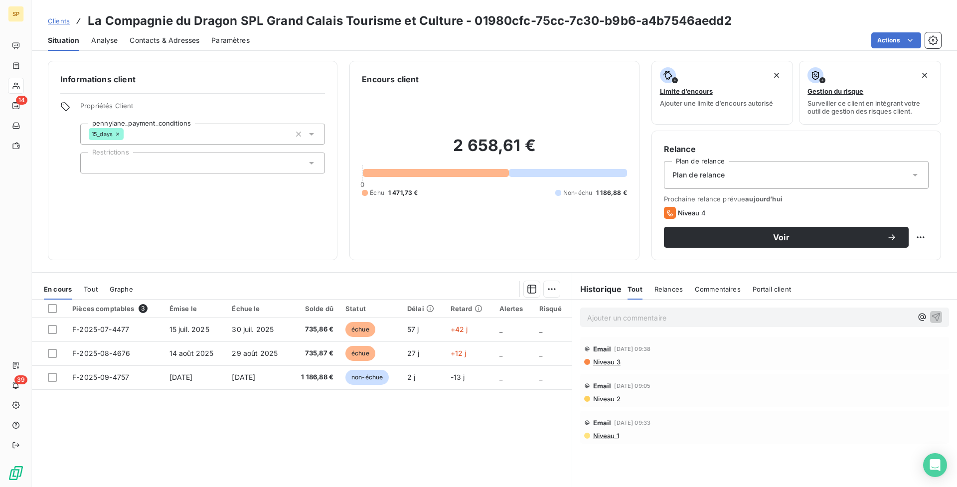
click at [197, 41] on span "Contacts & Adresses" at bounding box center [165, 40] width 70 height 10
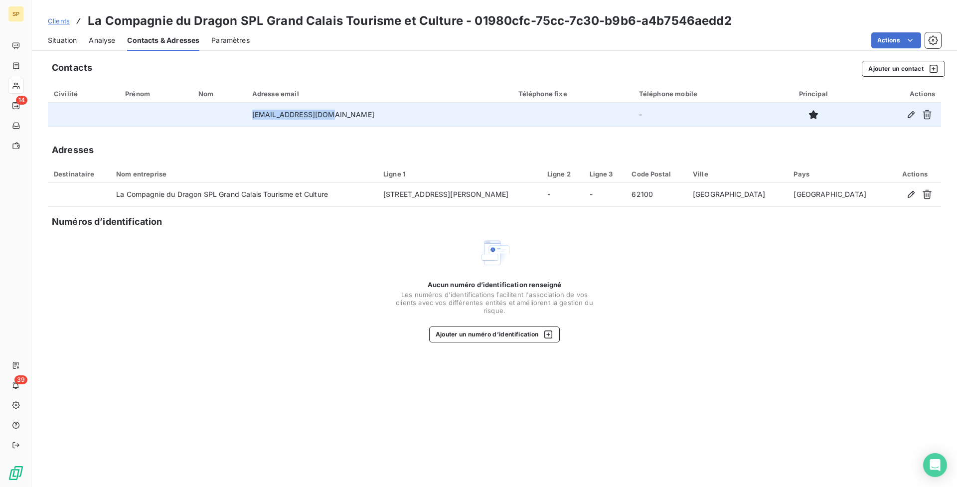
drag, startPoint x: 322, startPoint y: 110, endPoint x: 271, endPoint y: 114, distance: 51.5
click at [271, 114] on td "[EMAIL_ADDRESS][DOMAIN_NAME]" at bounding box center [379, 115] width 266 height 24
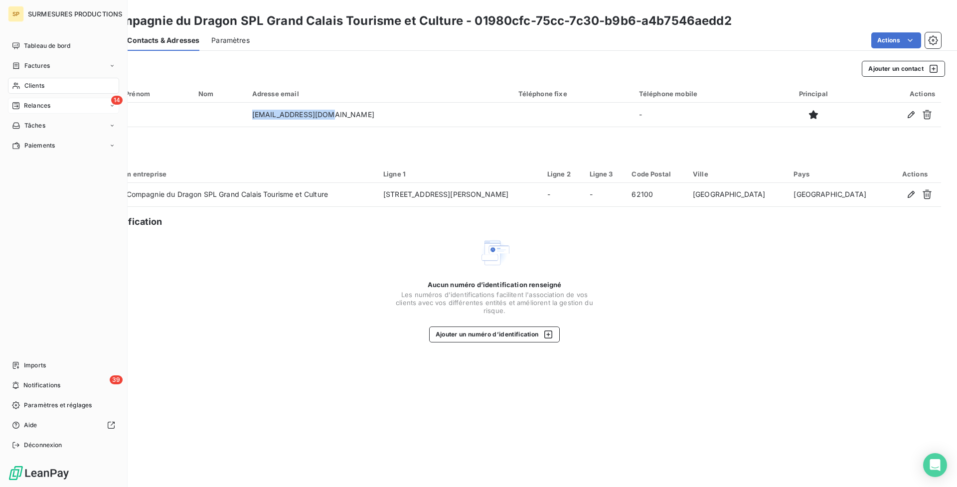
click at [16, 103] on icon at bounding box center [15, 105] width 7 height 7
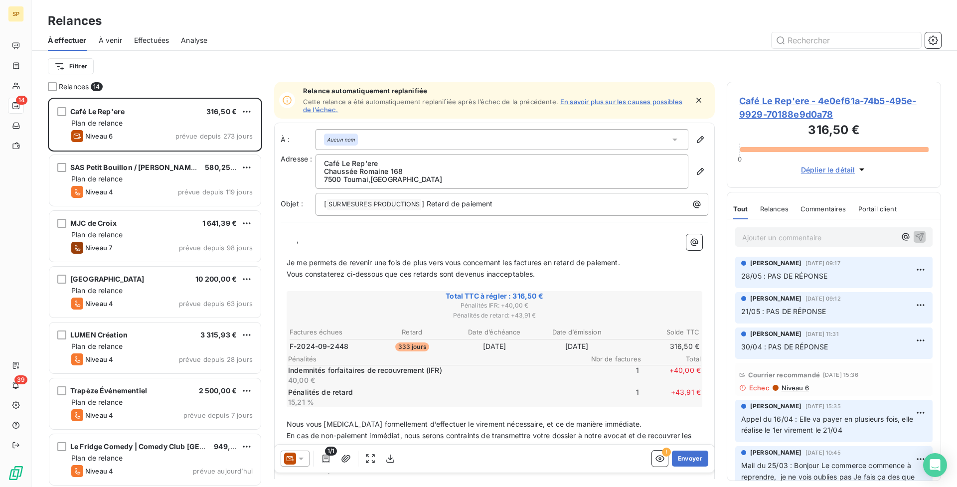
scroll to position [393, 0]
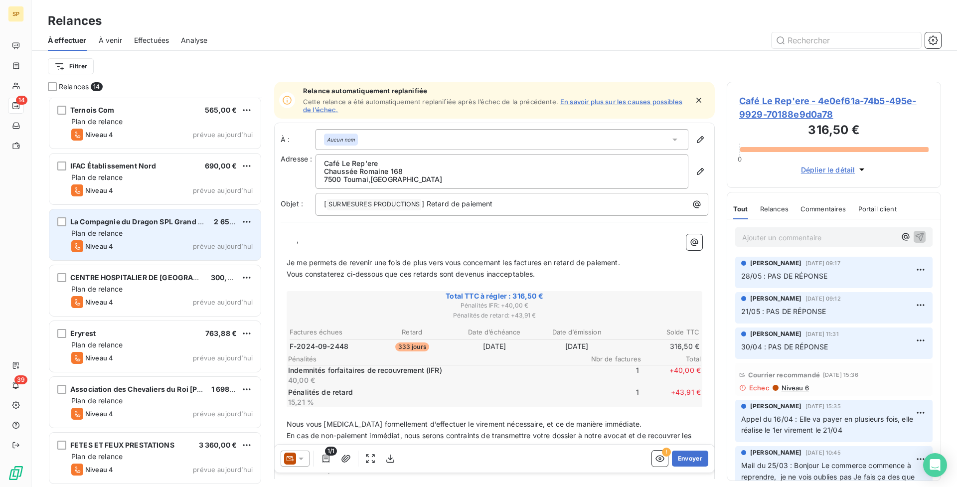
click at [199, 229] on div "Plan de relance" at bounding box center [161, 233] width 181 height 10
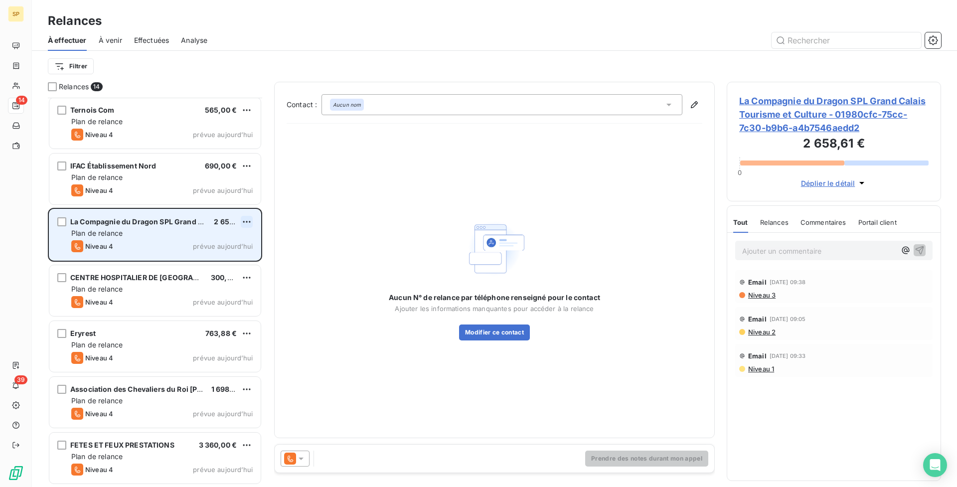
click at [249, 222] on html "SP 14 39 Relances À effectuer À venir Effectuées Analyse Filtrer Relances 14 Le…" at bounding box center [478, 243] width 957 height 487
click at [231, 240] on div "Replanifier cette action" at bounding box center [203, 242] width 89 height 16
select select "8"
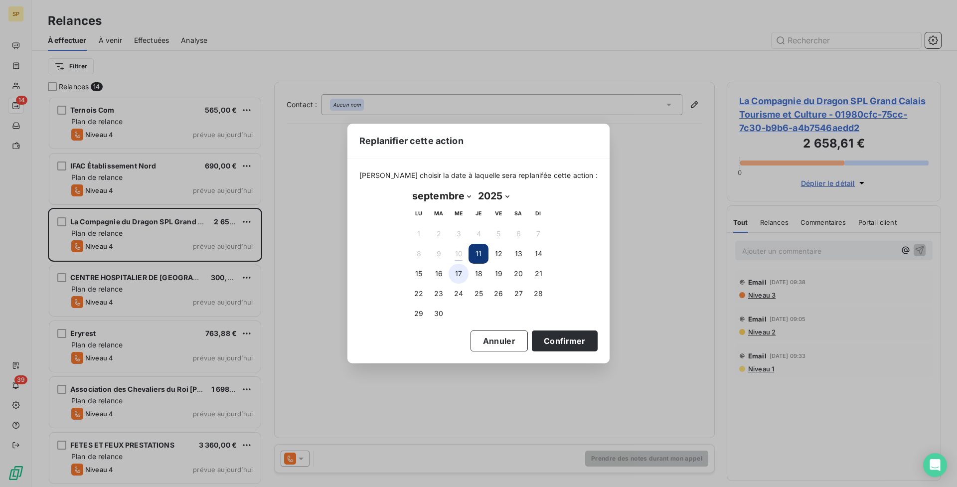
click at [463, 271] on button "17" at bounding box center [459, 274] width 20 height 20
click at [552, 346] on button "Confirmer" at bounding box center [565, 340] width 66 height 21
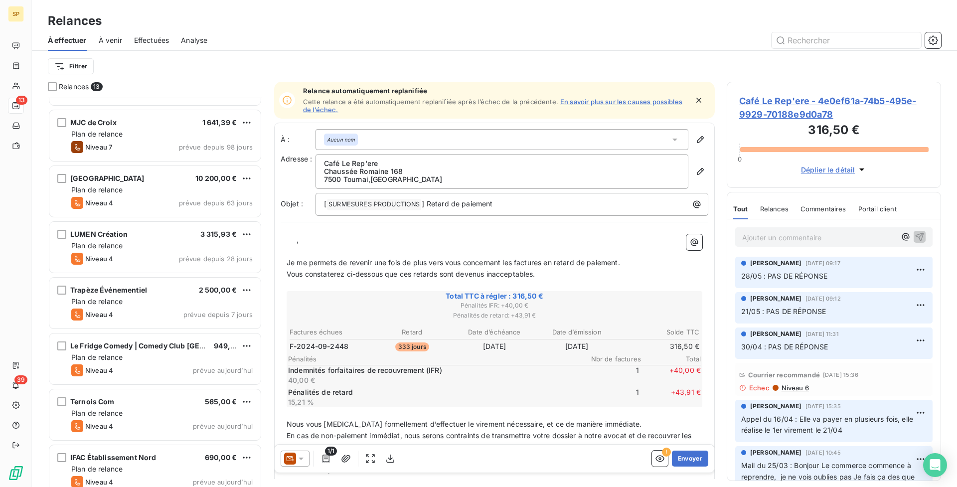
scroll to position [162, 0]
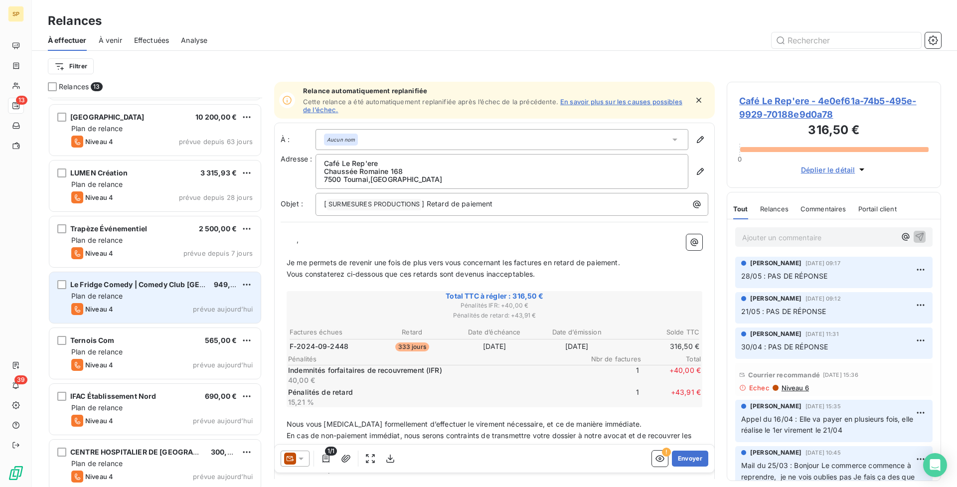
click at [188, 298] on div "Plan de relance" at bounding box center [161, 296] width 181 height 10
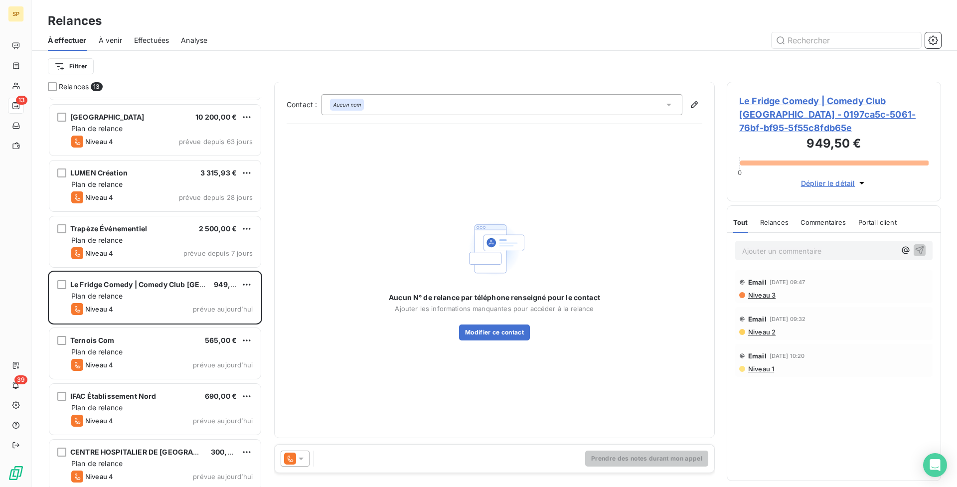
click at [817, 110] on span "Le Fridge Comedy | Comedy Club [GEOGRAPHIC_DATA] - 0197ca5c-5061-76bf-bf95-5f55…" at bounding box center [833, 114] width 189 height 40
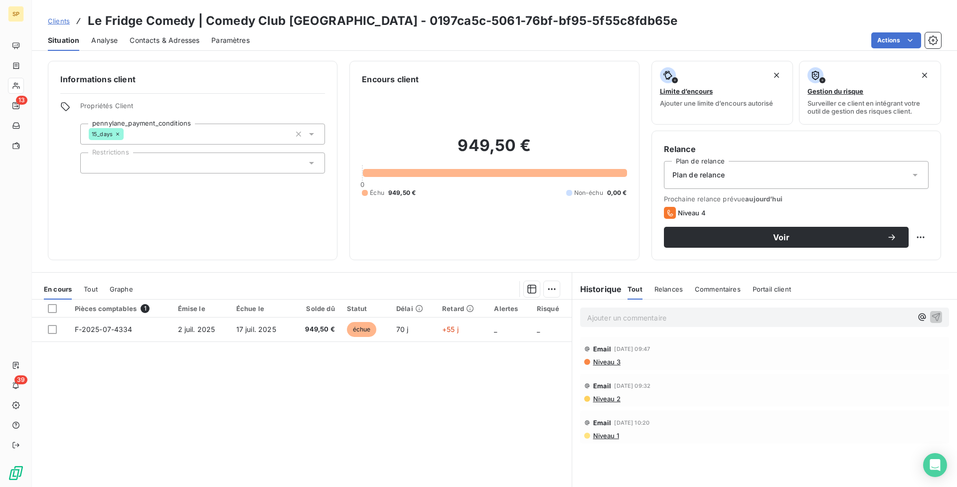
click at [175, 38] on span "Contacts & Adresses" at bounding box center [165, 40] width 70 height 10
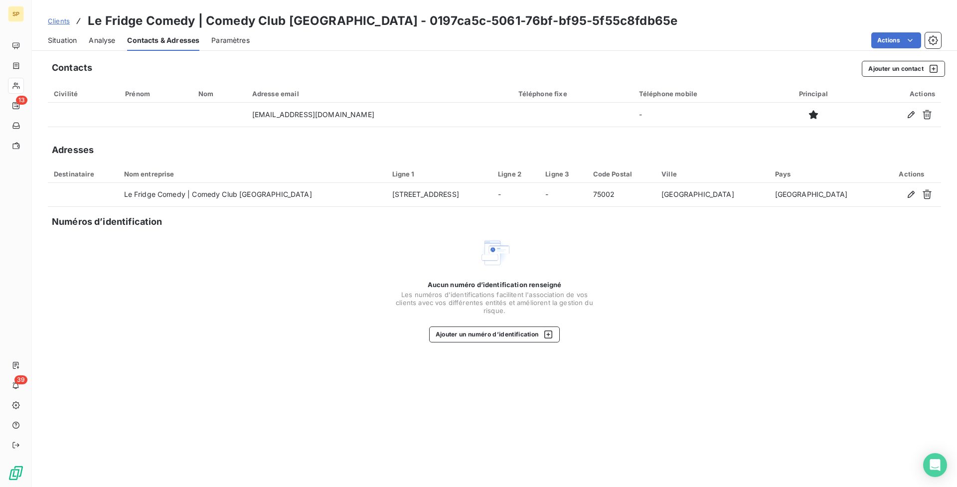
click at [53, 42] on span "Situation" at bounding box center [62, 40] width 29 height 10
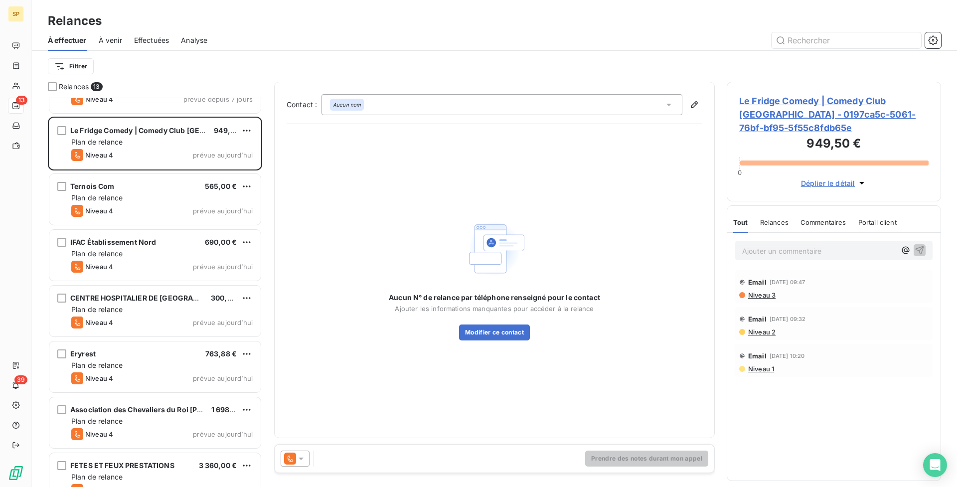
scroll to position [314, 0]
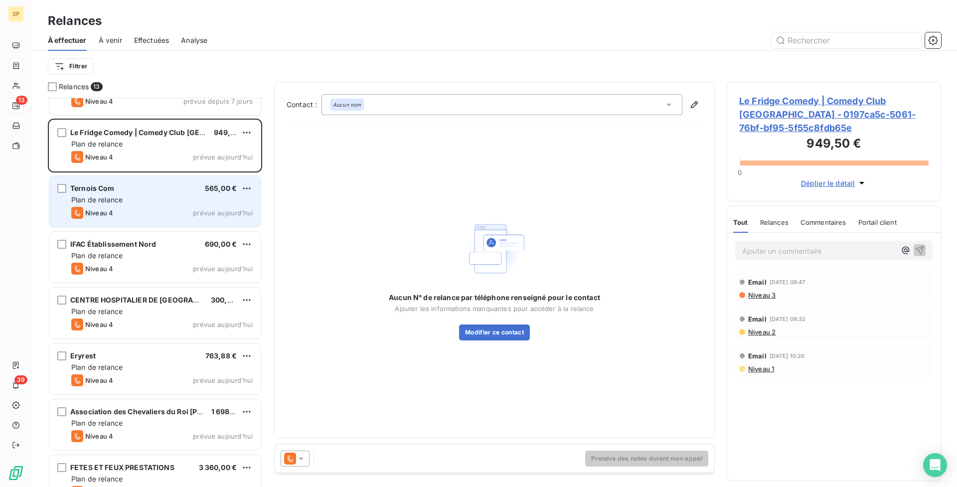
click at [203, 177] on div "Ternois Com 565,00 € Plan de relance Niveau 4 prévue [DATE]" at bounding box center [154, 201] width 211 height 51
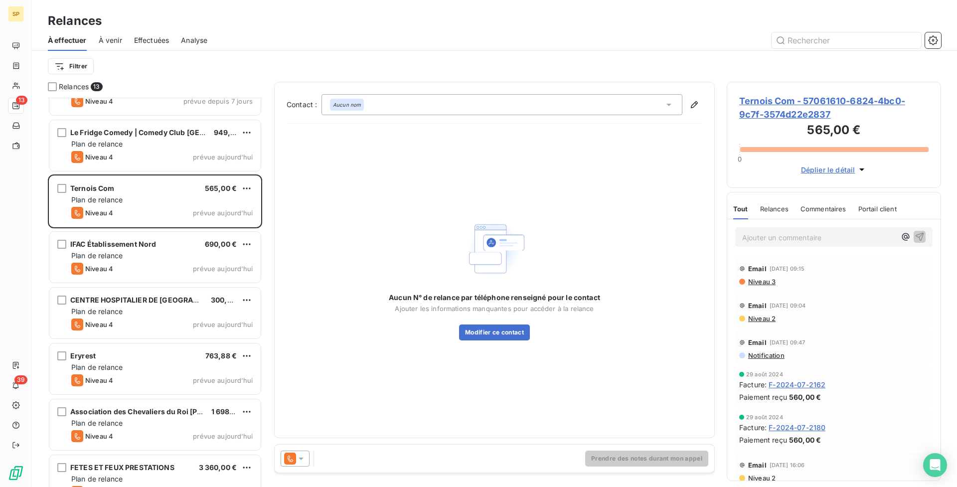
click at [822, 122] on h3 "565,00 €" at bounding box center [833, 131] width 189 height 20
click at [786, 109] on span "Ternois Com - 57061610-6824-4bc0-9c7f-3574d22e2837" at bounding box center [833, 107] width 189 height 27
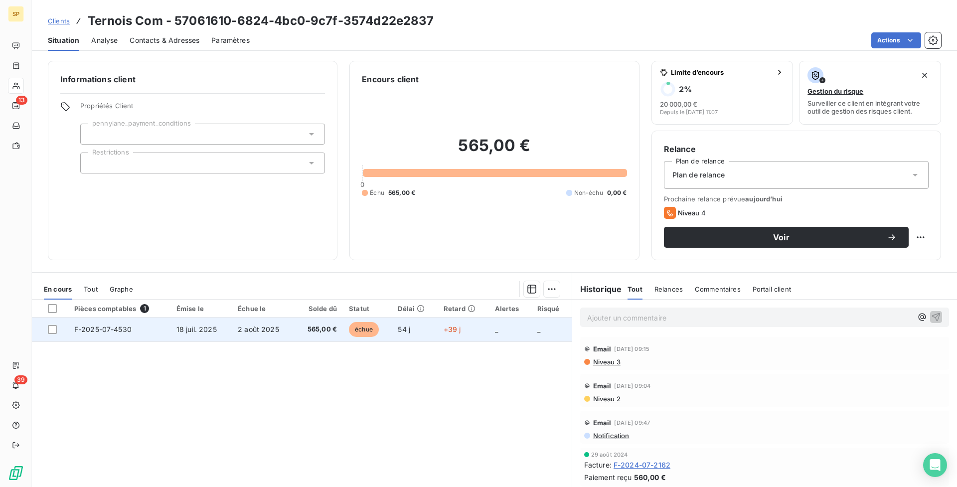
click at [303, 318] on td "565,00 €" at bounding box center [318, 329] width 49 height 24
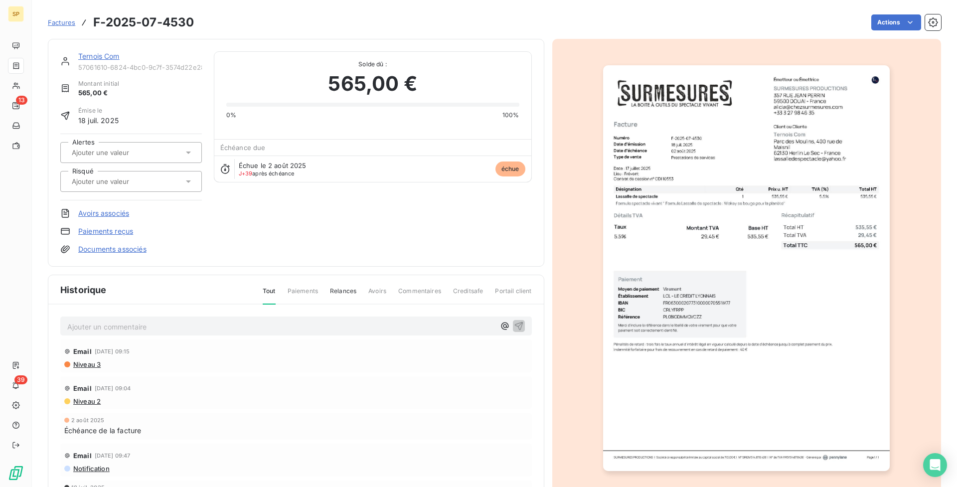
click at [743, 318] on img "button" at bounding box center [746, 268] width 287 height 406
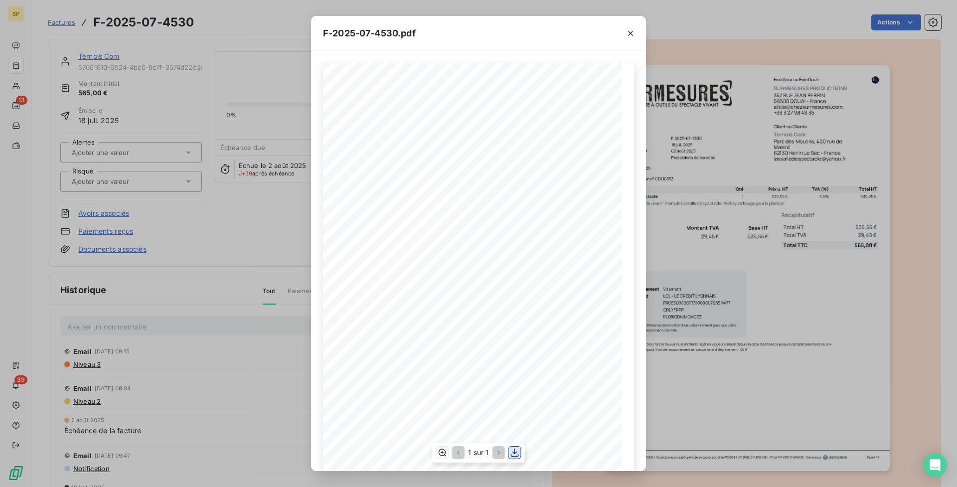
click at [518, 454] on icon "button" at bounding box center [515, 453] width 10 height 10
drag, startPoint x: 617, startPoint y: 36, endPoint x: 622, endPoint y: 34, distance: 5.6
click at [617, 36] on div at bounding box center [630, 33] width 31 height 34
click at [628, 34] on icon "button" at bounding box center [630, 33] width 10 height 10
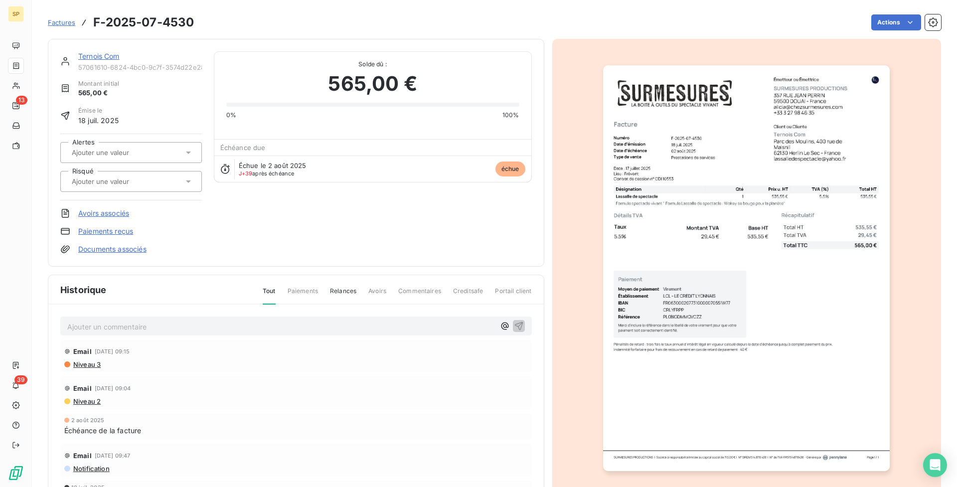
click at [342, 328] on p "Ajouter un commentaire ﻿" at bounding box center [281, 326] width 428 height 12
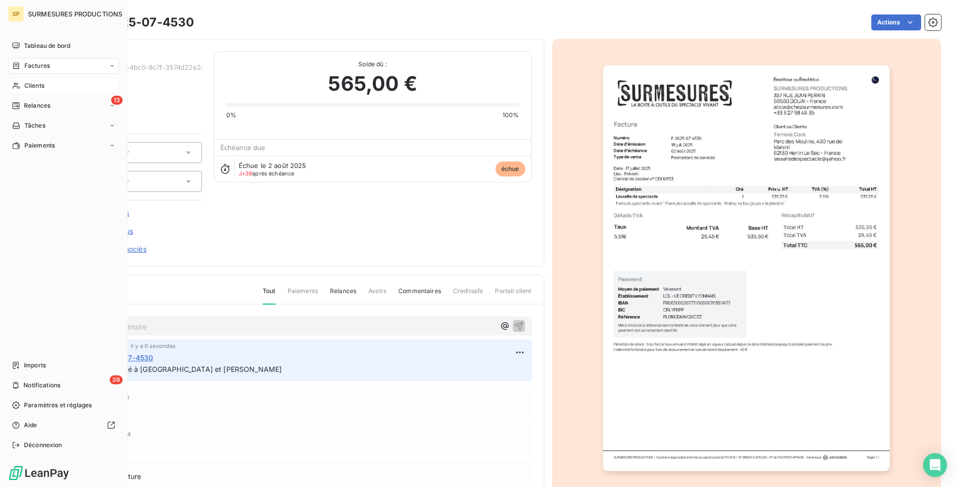
click at [22, 91] on div "Clients" at bounding box center [63, 86] width 111 height 16
click at [32, 103] on span "Relances" at bounding box center [37, 105] width 26 height 9
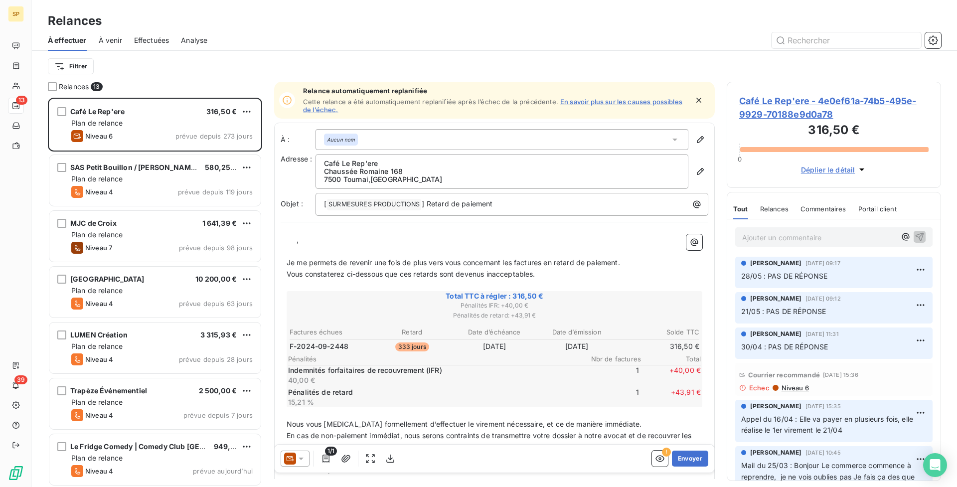
scroll to position [337, 0]
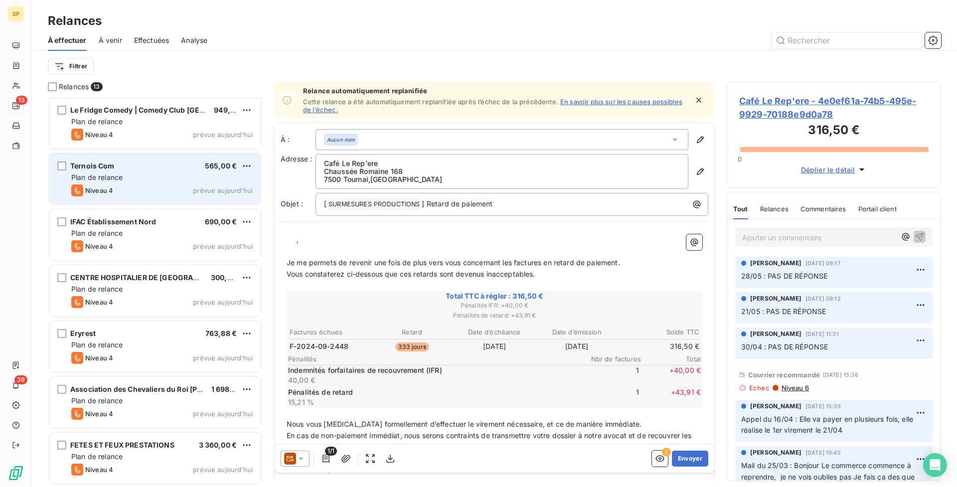
click at [238, 173] on div "Plan de relance" at bounding box center [161, 177] width 181 height 10
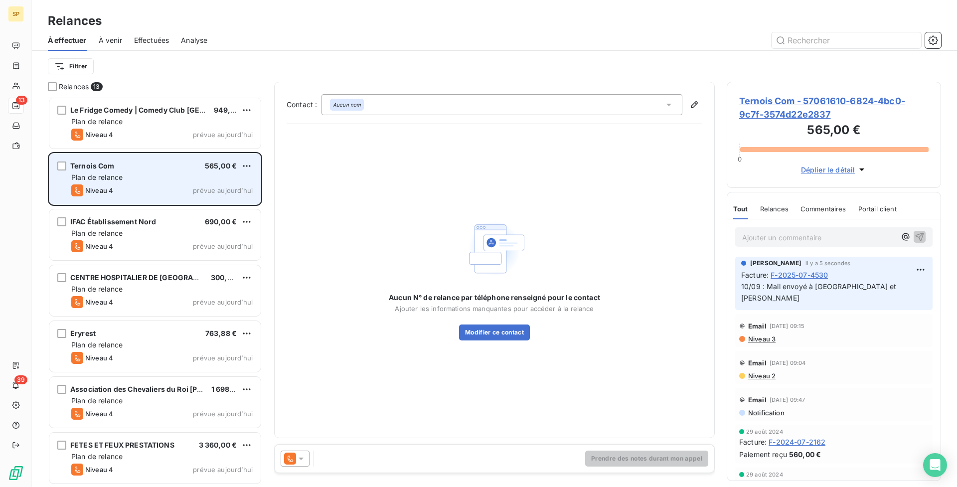
click at [253, 158] on div "Ternois Com 565,00 € Plan de relance Niveau 4 prévue [DATE]" at bounding box center [154, 179] width 211 height 51
click at [249, 162] on html "SP 13 39 Relances À effectuer À venir Effectuées Analyse Filtrer Relances 13 Tr…" at bounding box center [478, 243] width 957 height 487
click at [242, 180] on div "Replanifier cette action" at bounding box center [203, 186] width 89 height 16
select select "8"
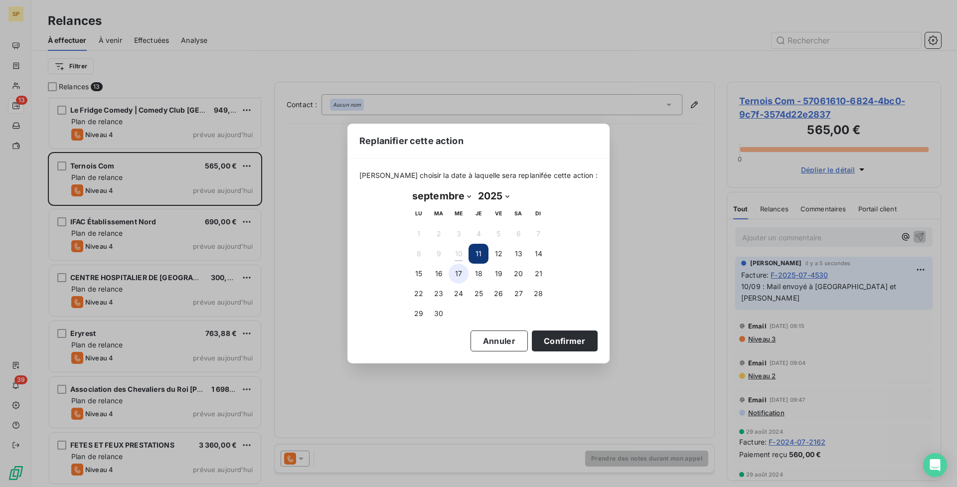
click at [465, 271] on button "17" at bounding box center [459, 274] width 20 height 20
click at [555, 345] on button "Confirmer" at bounding box center [565, 340] width 66 height 21
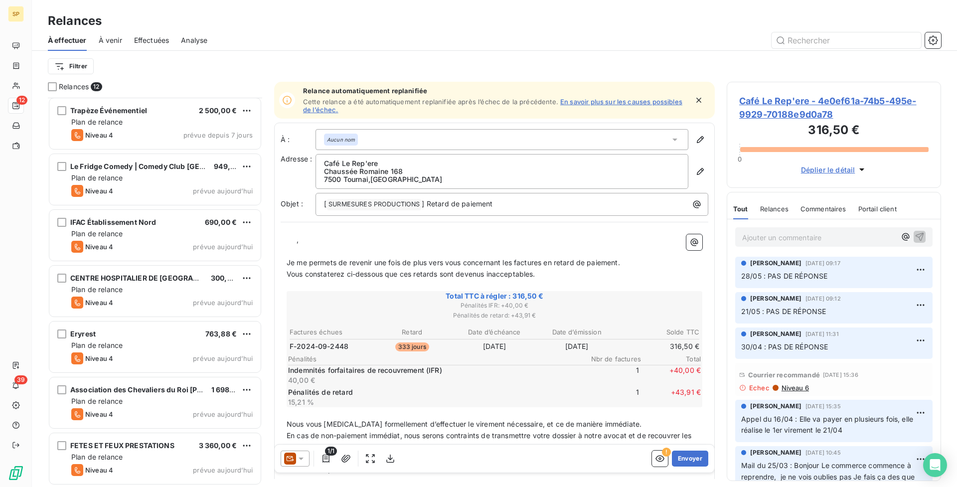
scroll to position [281, 0]
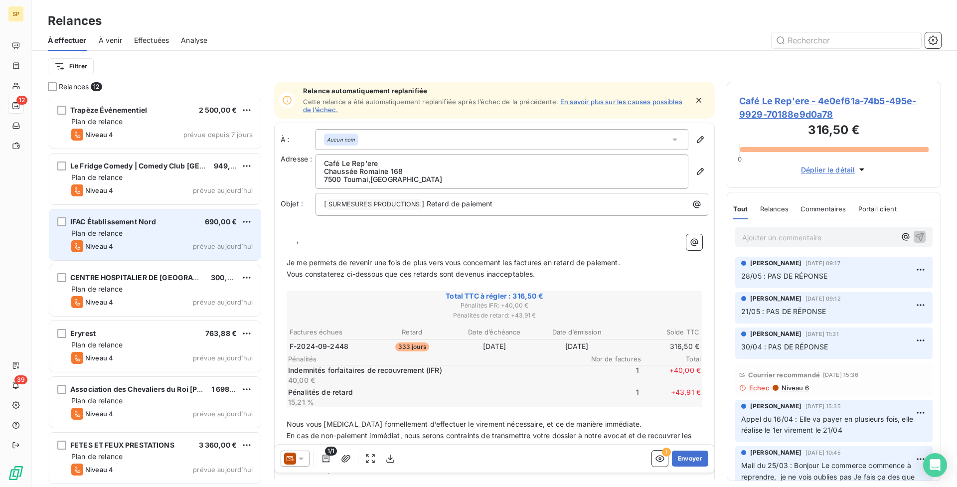
click at [152, 246] on div "Niveau 4 prévue aujourd’hui" at bounding box center [161, 246] width 181 height 12
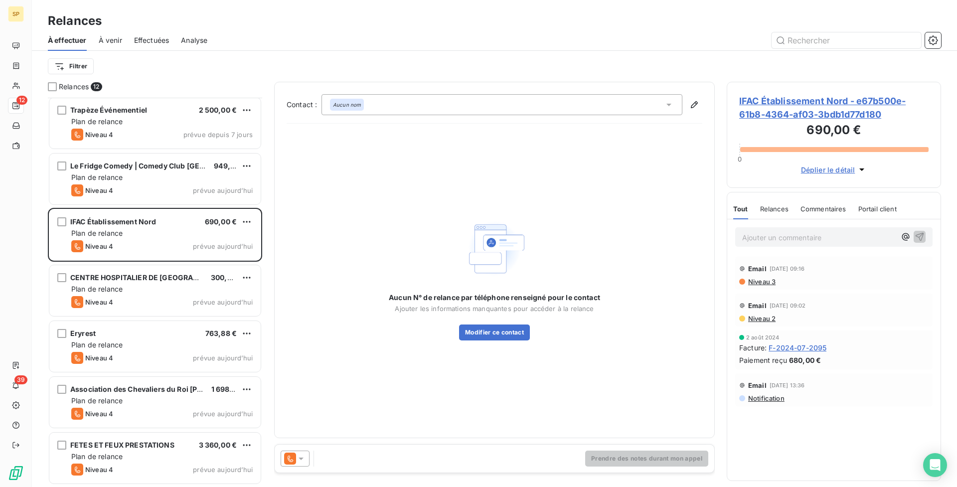
click at [802, 100] on span "IFAC Établissement Nord - e67b500e-61b8-4364-af03-3bdb1d77d180" at bounding box center [833, 107] width 189 height 27
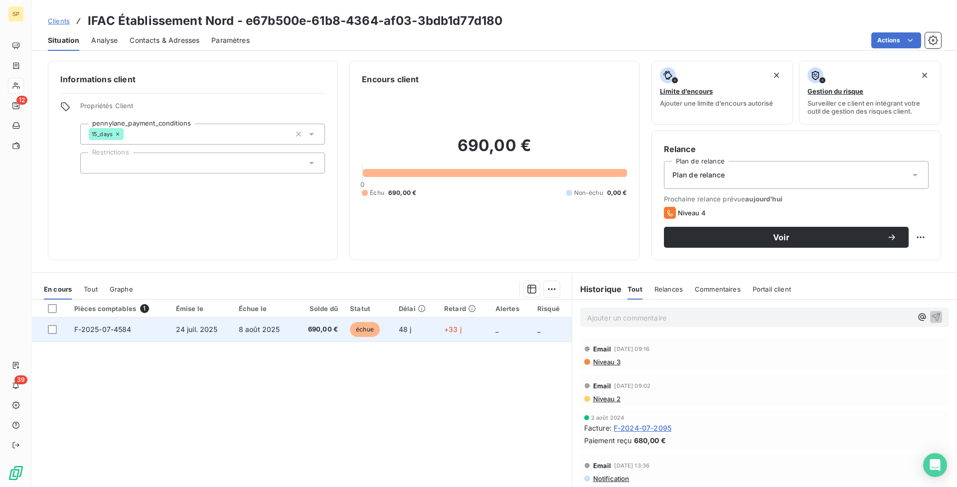
click at [316, 332] on span "690,00 €" at bounding box center [319, 329] width 37 height 10
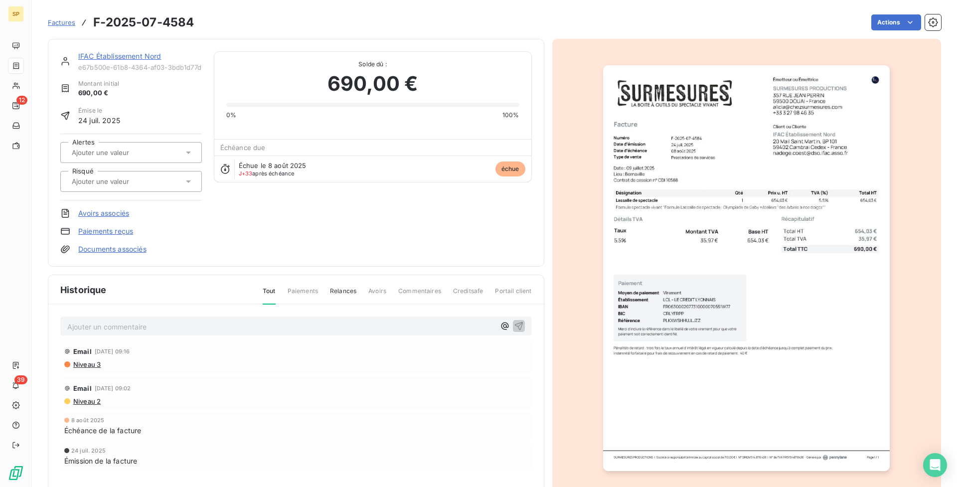
click at [742, 397] on img "button" at bounding box center [746, 268] width 287 height 406
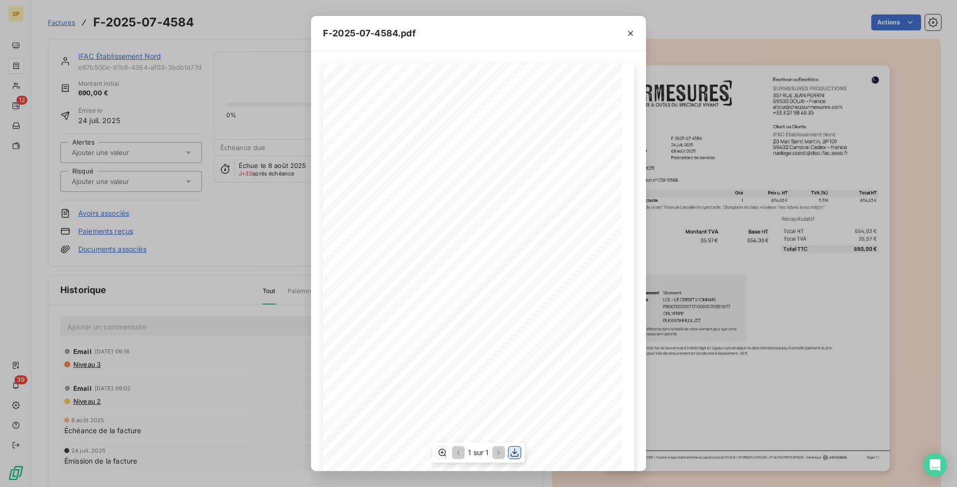
click at [515, 452] on icon "button" at bounding box center [515, 453] width 10 height 10
click at [514, 449] on icon "button" at bounding box center [515, 453] width 10 height 10
click at [627, 32] on icon "button" at bounding box center [630, 33] width 10 height 10
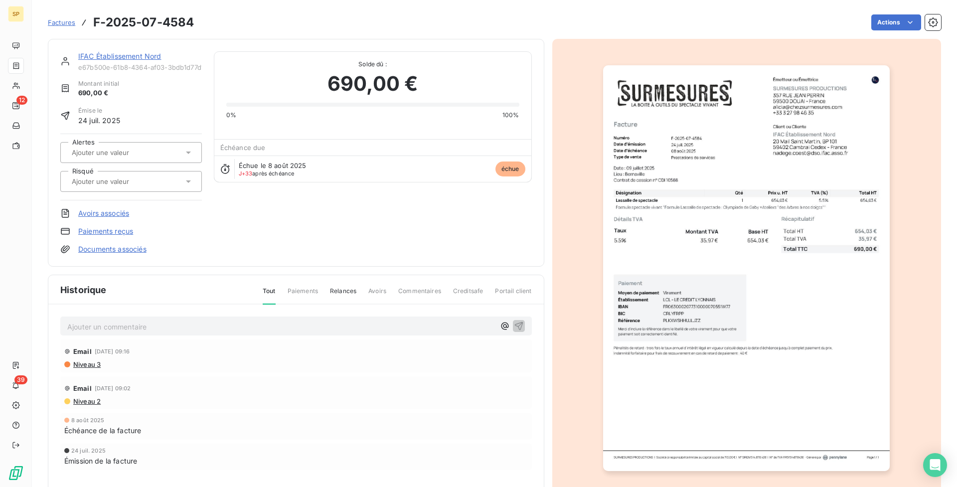
click at [300, 321] on p "Ajouter un commentaire ﻿" at bounding box center [281, 326] width 428 height 12
click at [517, 327] on icon "button" at bounding box center [519, 325] width 10 height 10
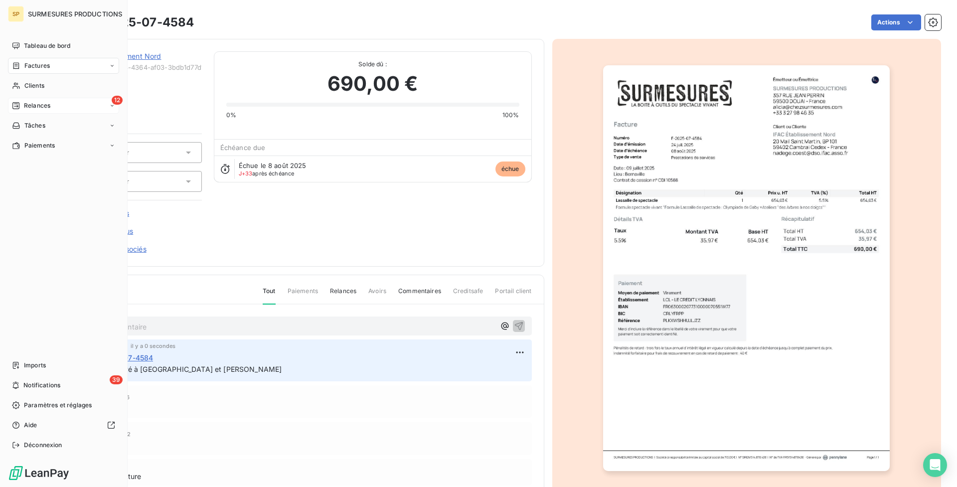
click at [37, 104] on span "Relances" at bounding box center [37, 105] width 26 height 9
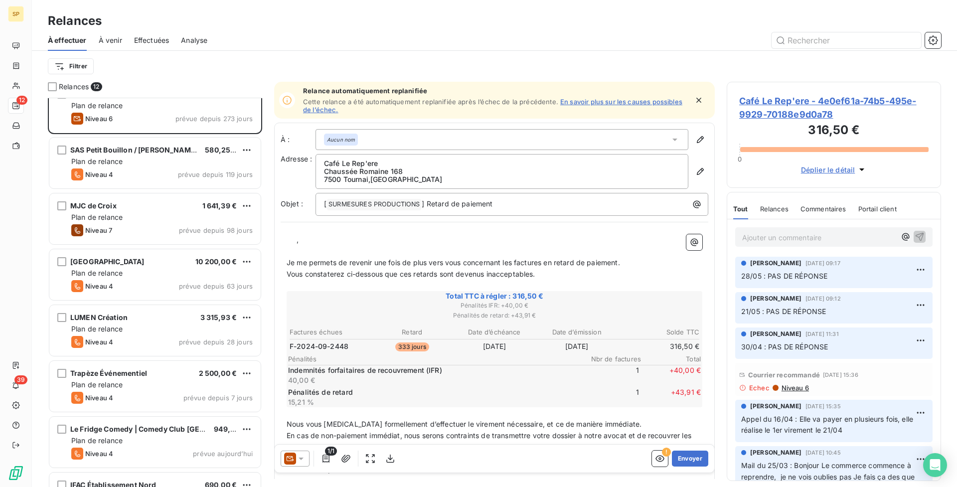
scroll to position [281, 0]
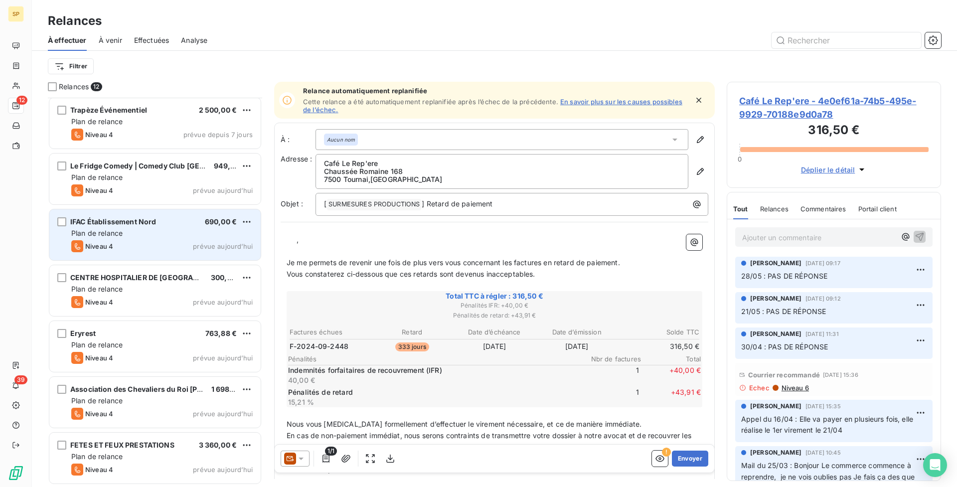
click at [227, 224] on span "690,00 €" at bounding box center [221, 221] width 32 height 8
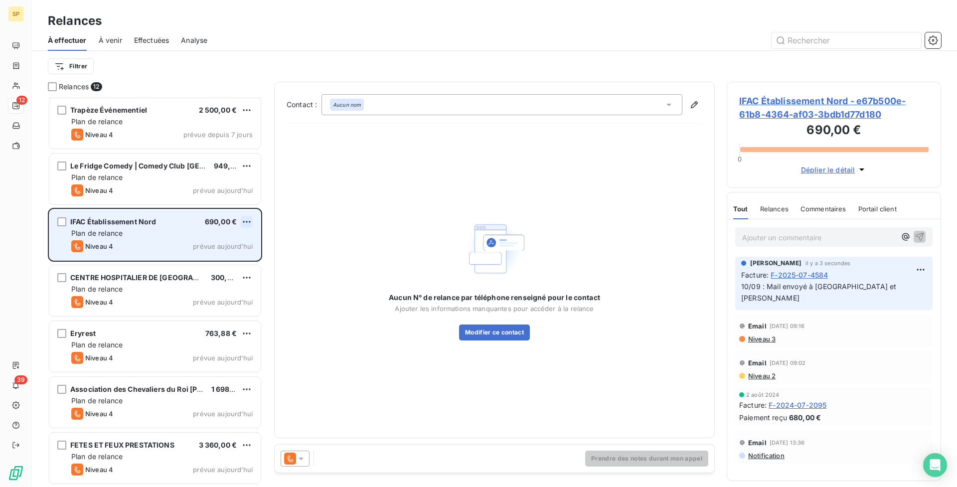
click at [246, 220] on html "SP 12 39 Relances À effectuer À venir Effectuées Analyse Filtrer Relances 12 LU…" at bounding box center [478, 243] width 957 height 487
click at [227, 243] on div "Replanifier cette action" at bounding box center [203, 242] width 89 height 16
select select "8"
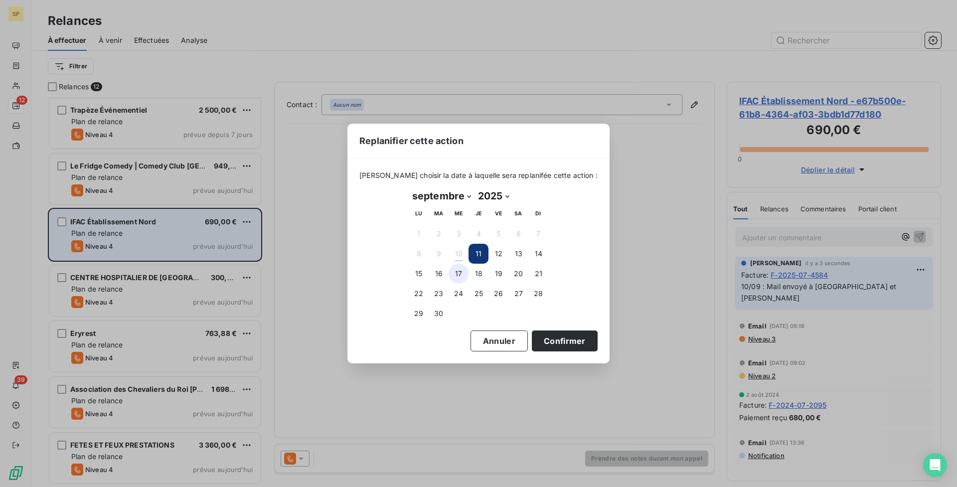
click at [452, 276] on button "17" at bounding box center [459, 274] width 20 height 20
click at [534, 337] on button "Confirmer" at bounding box center [565, 340] width 66 height 21
